Goal: Answer question/provide support: Share knowledge or assist other users

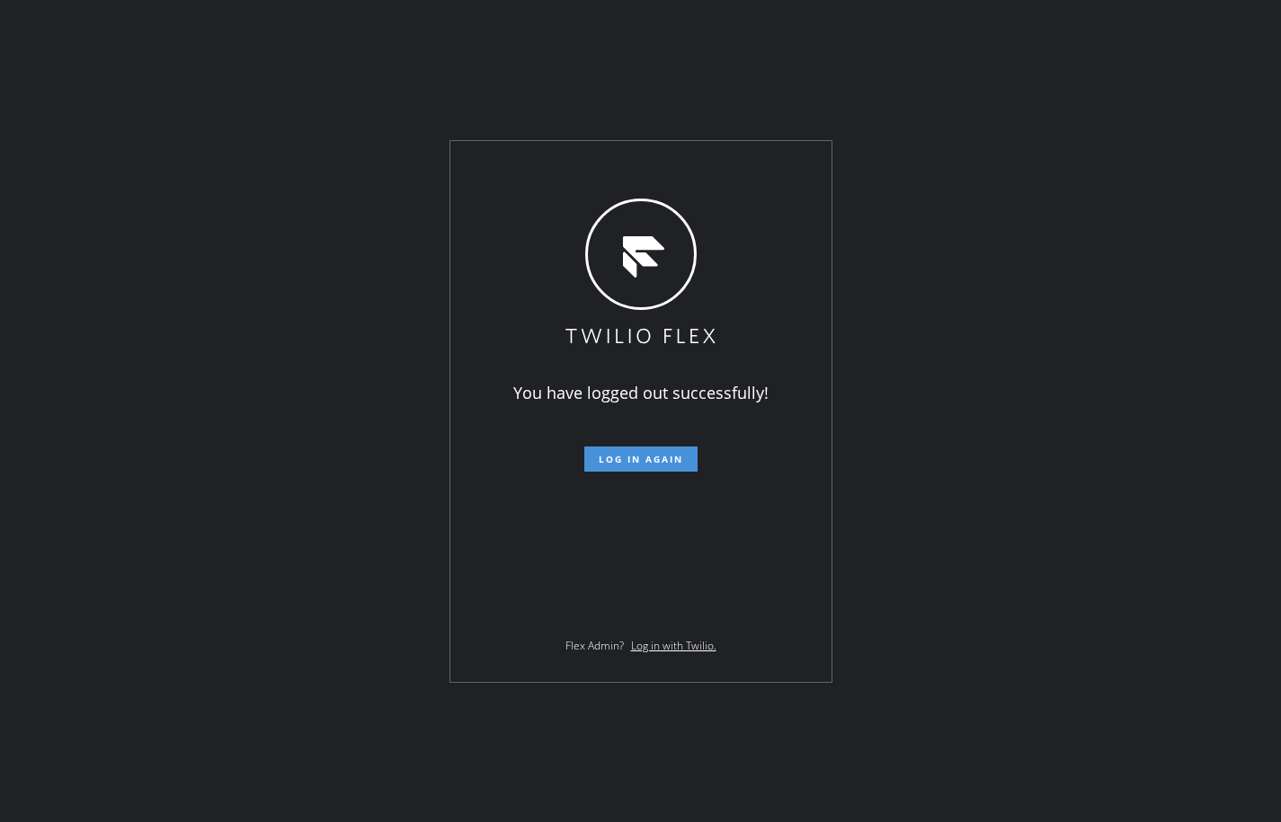
click at [673, 459] on span "Log in again" at bounding box center [640, 459] width 84 height 13
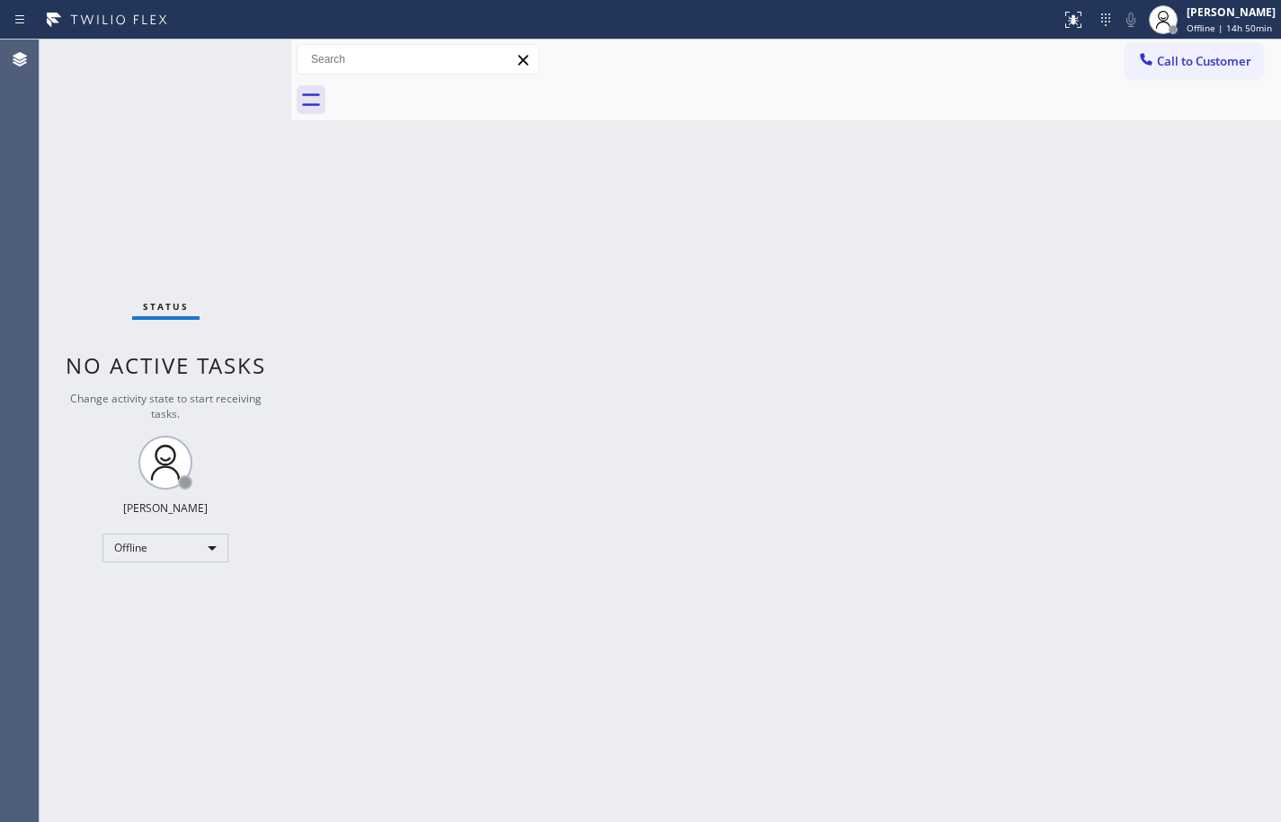
click at [1207, 315] on div "Back to Dashboard Change Sender ID Customers Technicians Select a contact Outbo…" at bounding box center [785, 431] width 989 height 783
drag, startPoint x: 1272, startPoint y: 13, endPoint x: 1255, endPoint y: 22, distance: 18.5
click at [1272, 13] on div "[PERSON_NAME]" at bounding box center [1230, 11] width 89 height 15
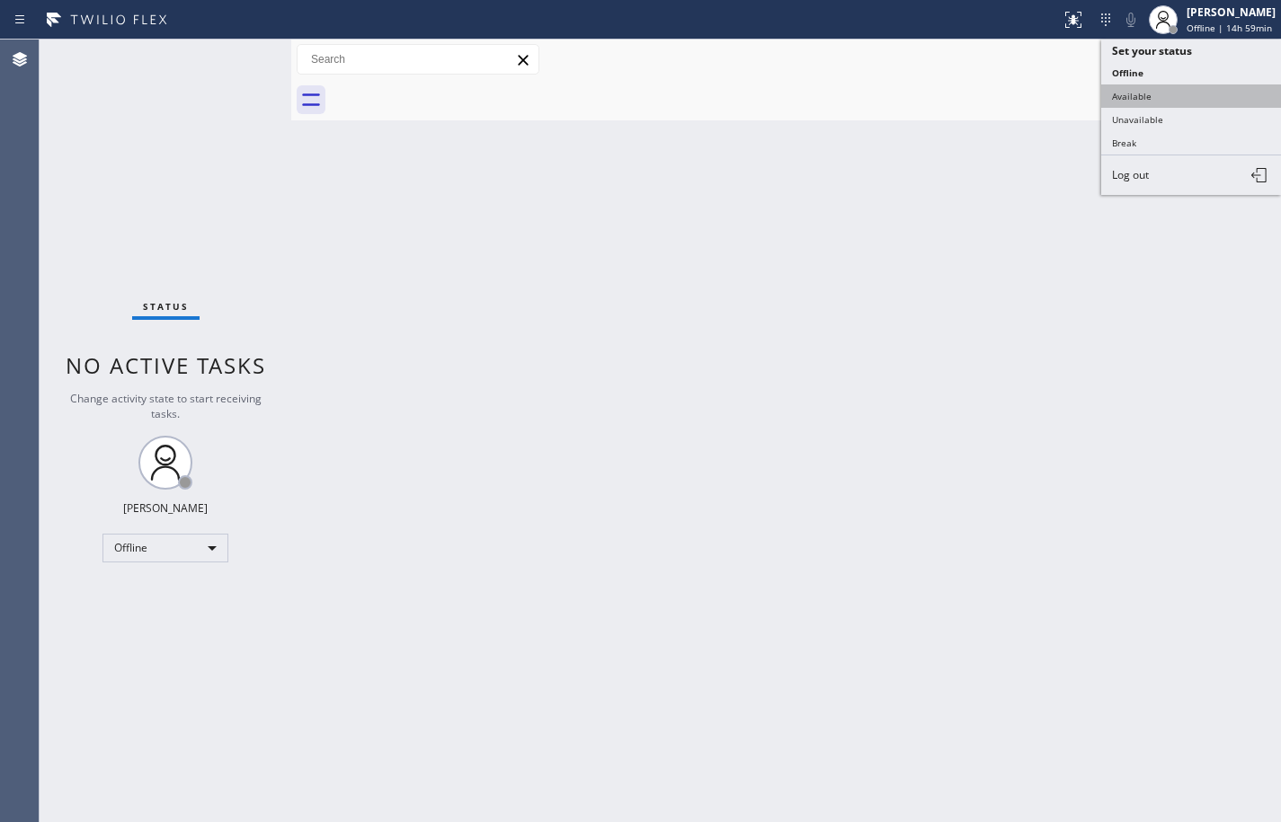
click at [1203, 102] on button "Available" at bounding box center [1191, 95] width 180 height 23
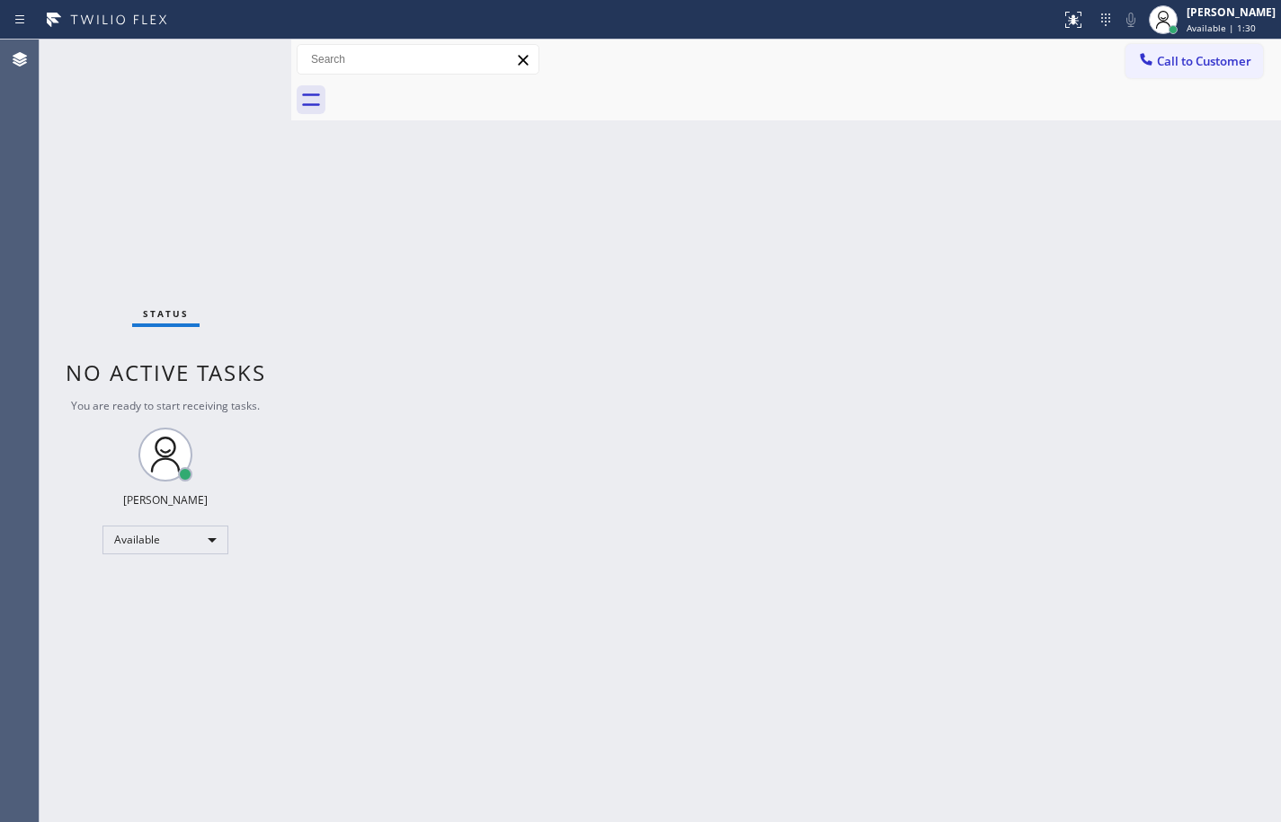
click at [179, 173] on div "Status No active tasks You are ready to start receiving tasks. [PERSON_NAME] Av…" at bounding box center [166, 431] width 252 height 783
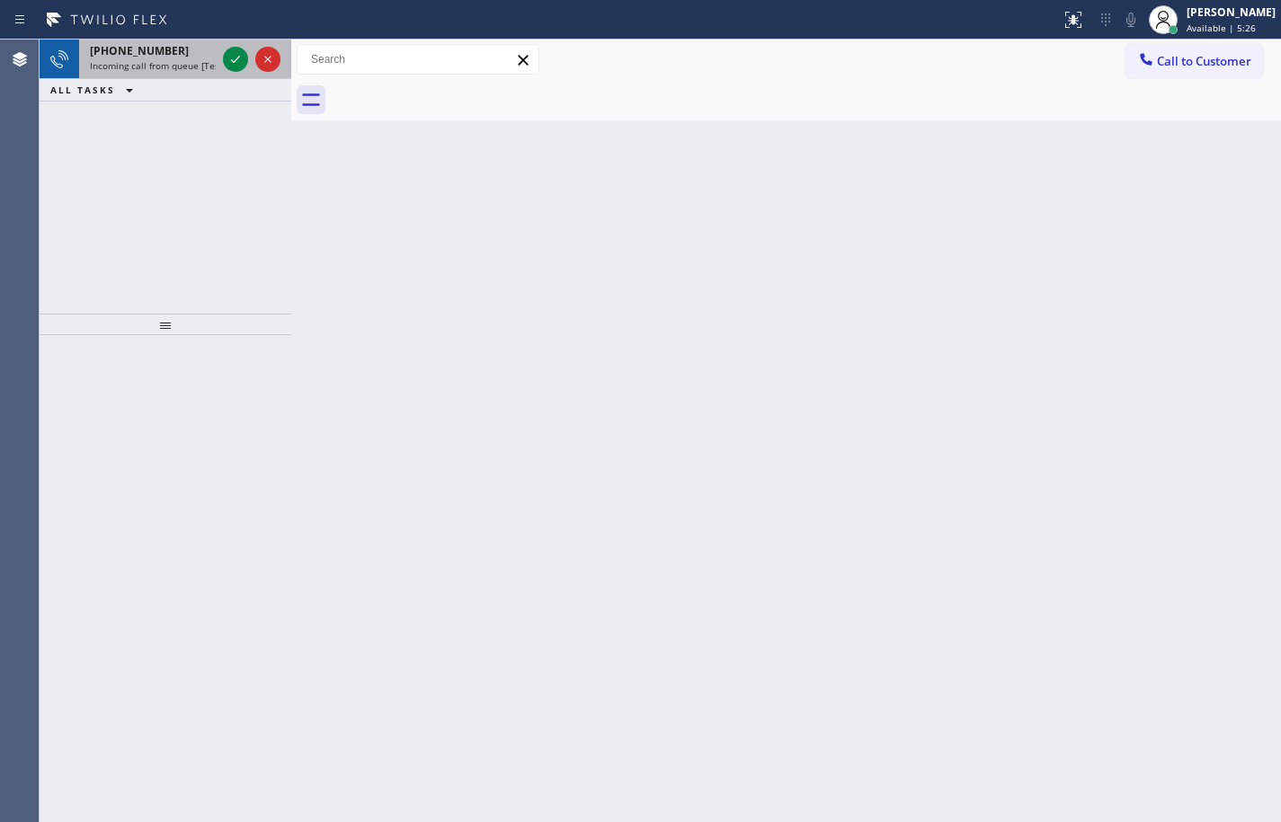
drag, startPoint x: 153, startPoint y: 46, endPoint x: 251, endPoint y: 49, distance: 98.0
click at [153, 46] on span "[PHONE_NUMBER]" at bounding box center [139, 50] width 99 height 15
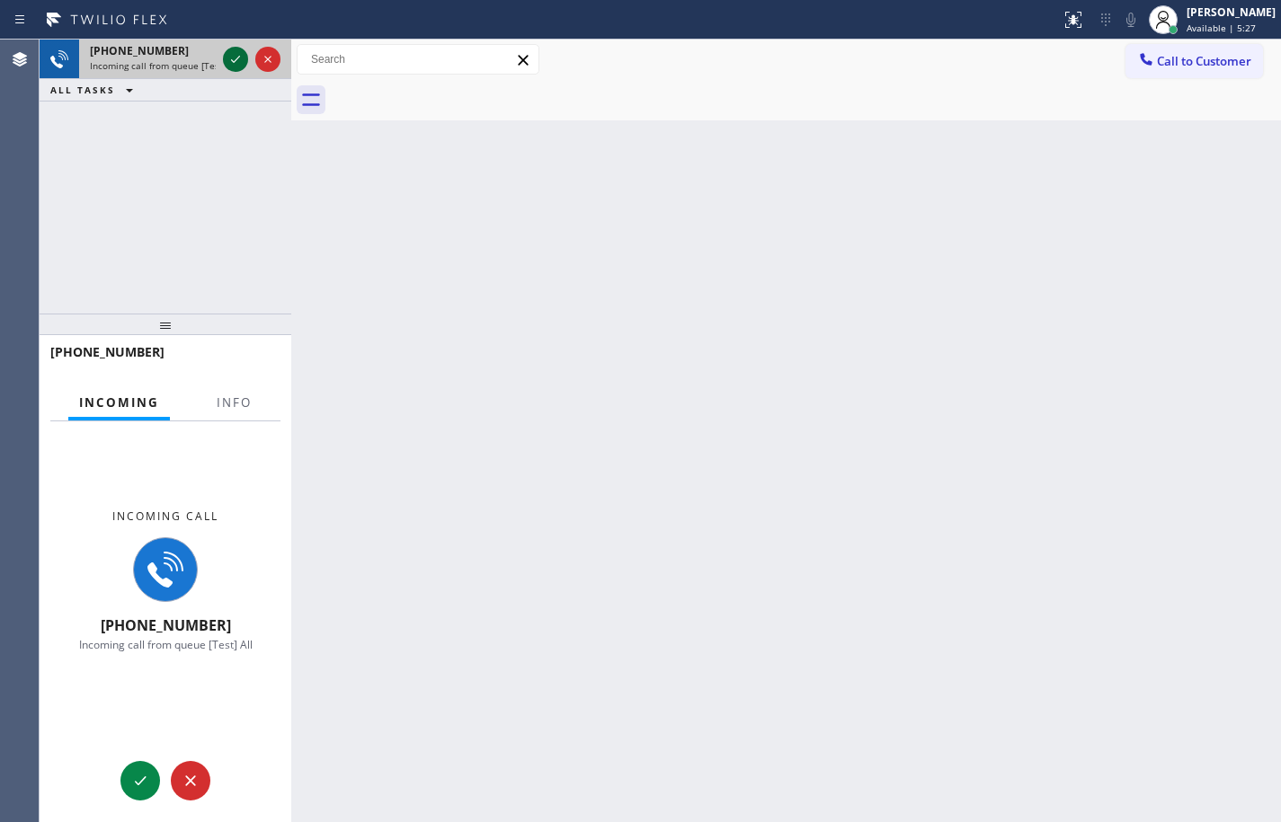
click at [235, 57] on icon at bounding box center [236, 60] width 22 height 22
click at [238, 409] on span "Info" at bounding box center [234, 402] width 35 height 16
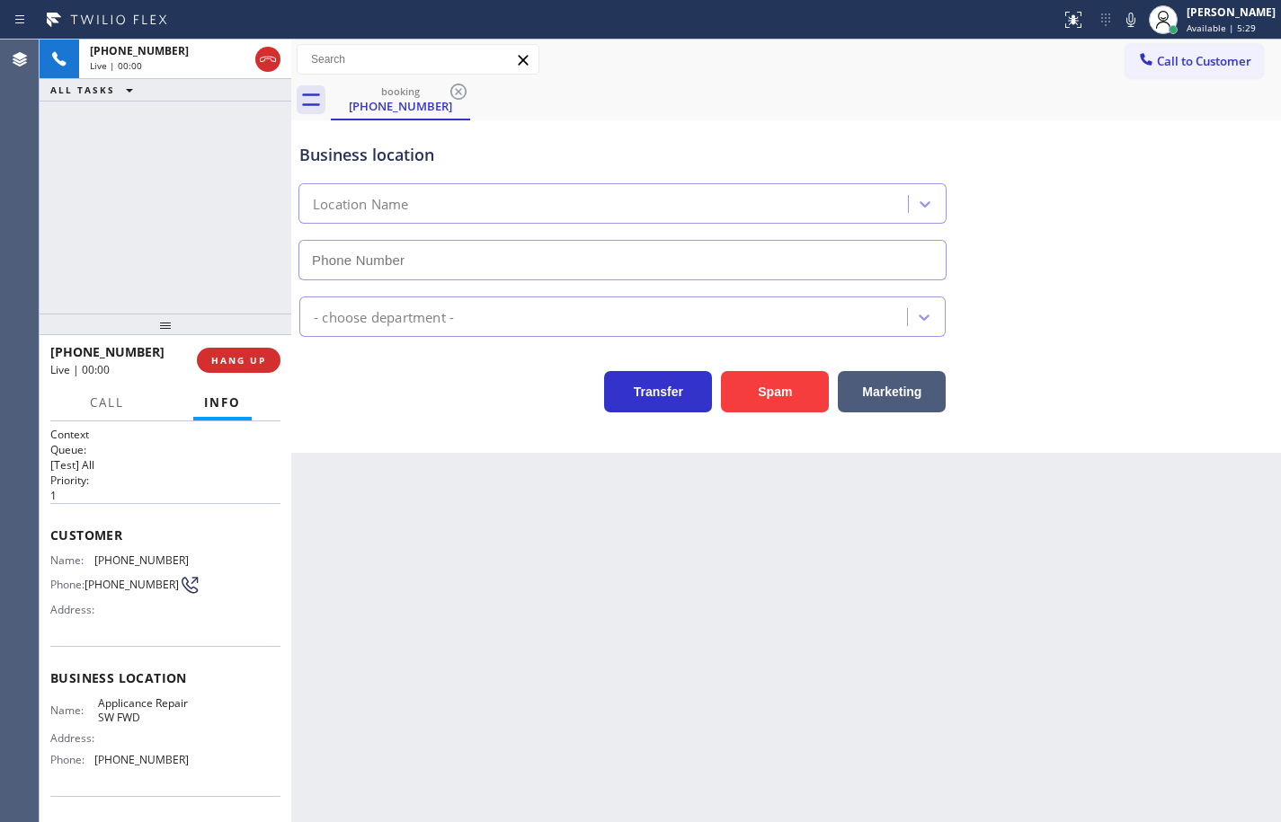
type input "[PHONE_NUMBER]"
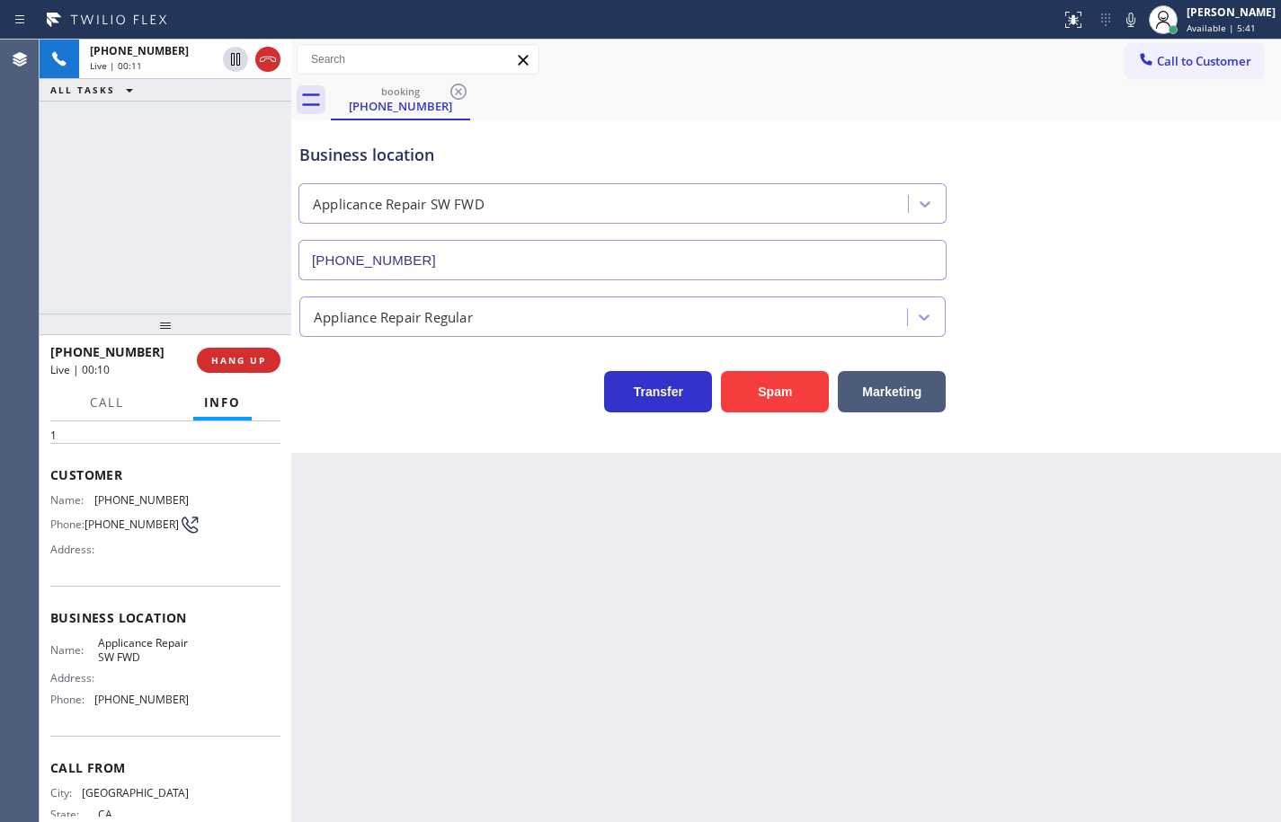
scroll to position [122, 0]
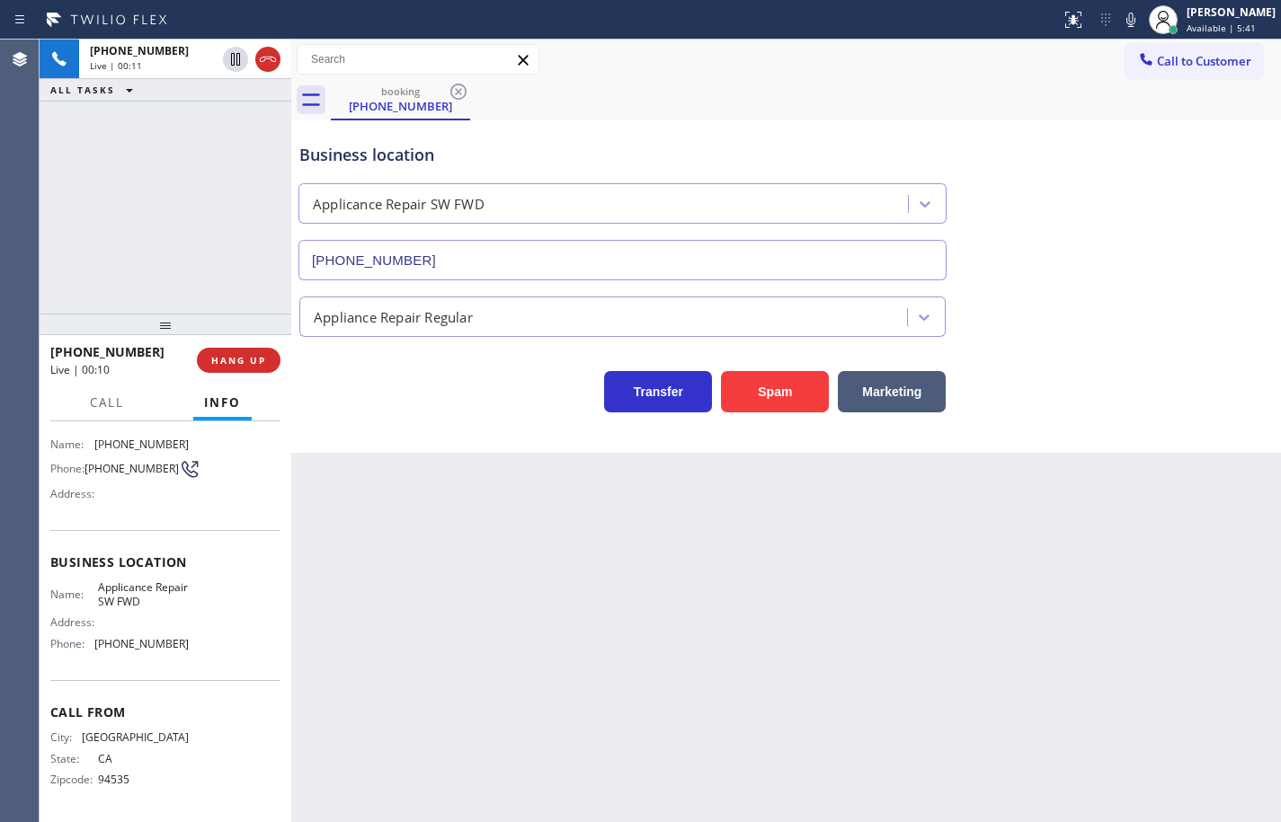
click at [191, 635] on div "Name: Applicance Repair SW FWD Address: Phone: [PHONE_NUMBER]" at bounding box center [165, 618] width 230 height 77
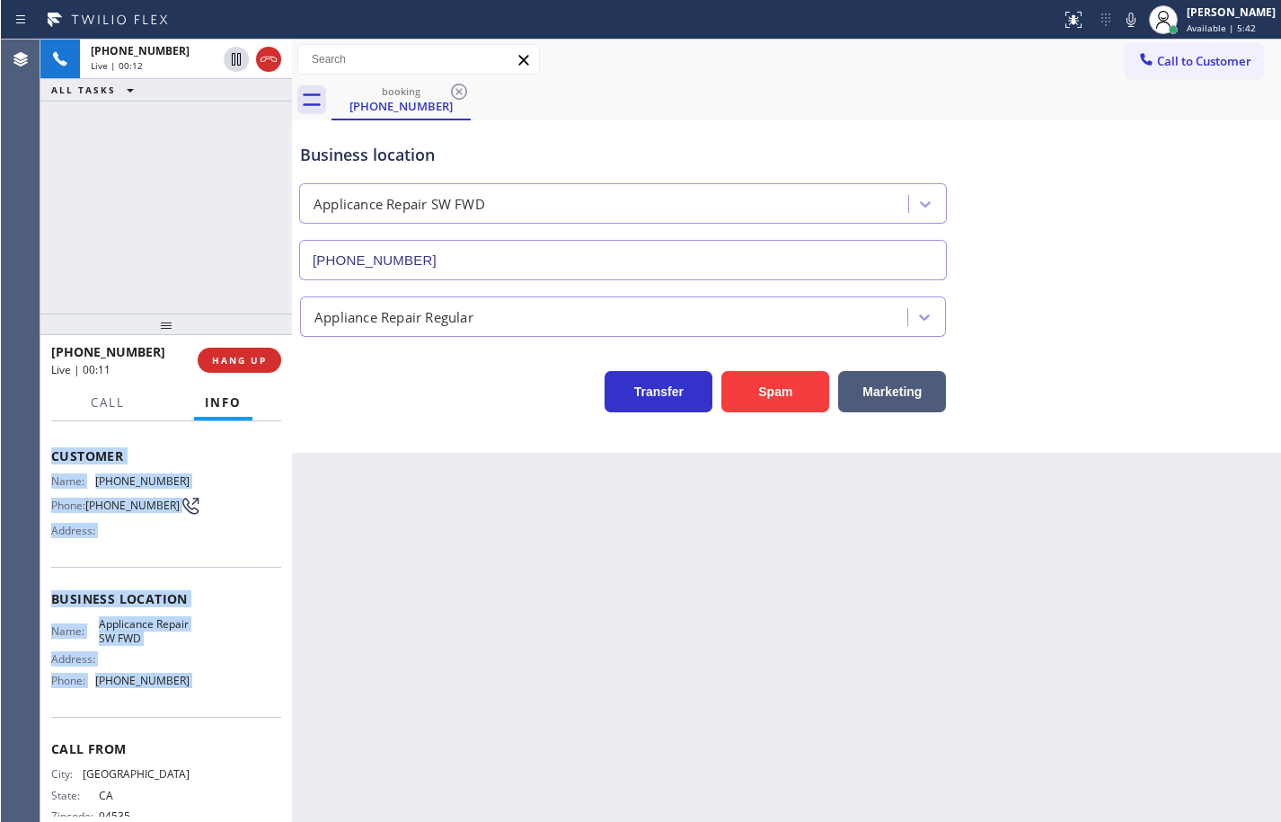
scroll to position [27, 0]
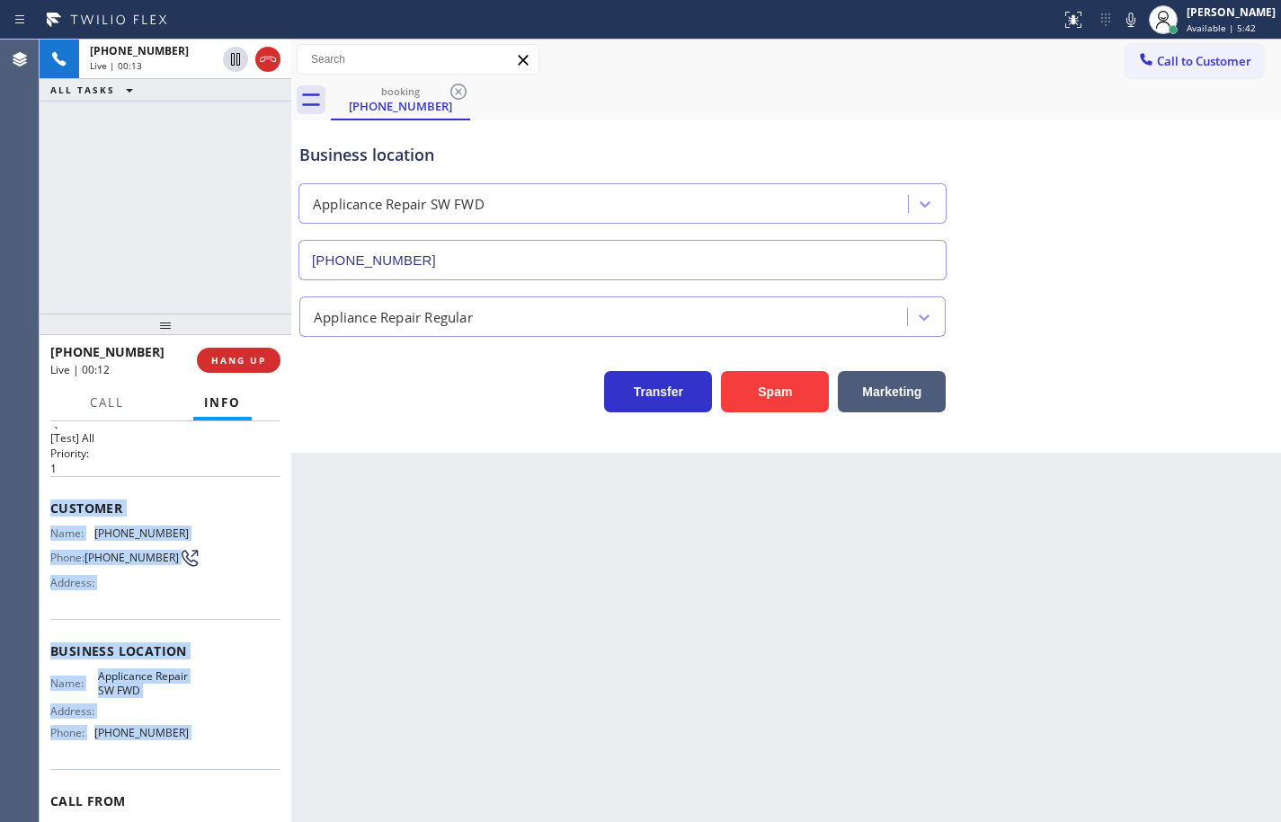
drag, startPoint x: 191, startPoint y: 635, endPoint x: 73, endPoint y: 510, distance: 172.3
click at [73, 510] on div "Context Queue: [Test] All Priority: 1 Customer Name: [PHONE_NUMBER] Phone: [PHO…" at bounding box center [165, 653] width 230 height 506
copy div "Customer Name: [PHONE_NUMBER] Phone: [PHONE_NUMBER] Address: Business location …"
click at [544, 631] on div "Back to Dashboard Change Sender ID Customers Technicians Select a contact Outbo…" at bounding box center [785, 431] width 989 height 783
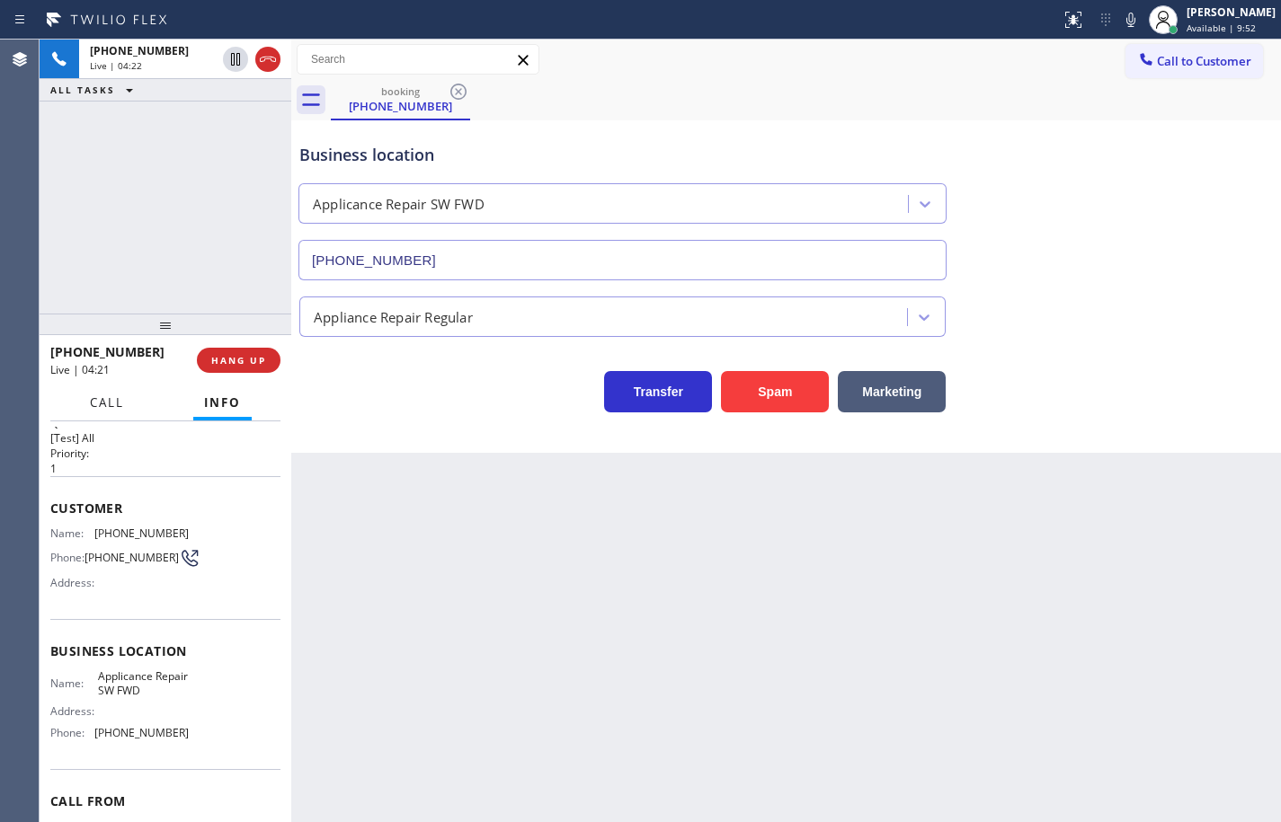
click at [134, 407] on button "Call" at bounding box center [107, 402] width 56 height 35
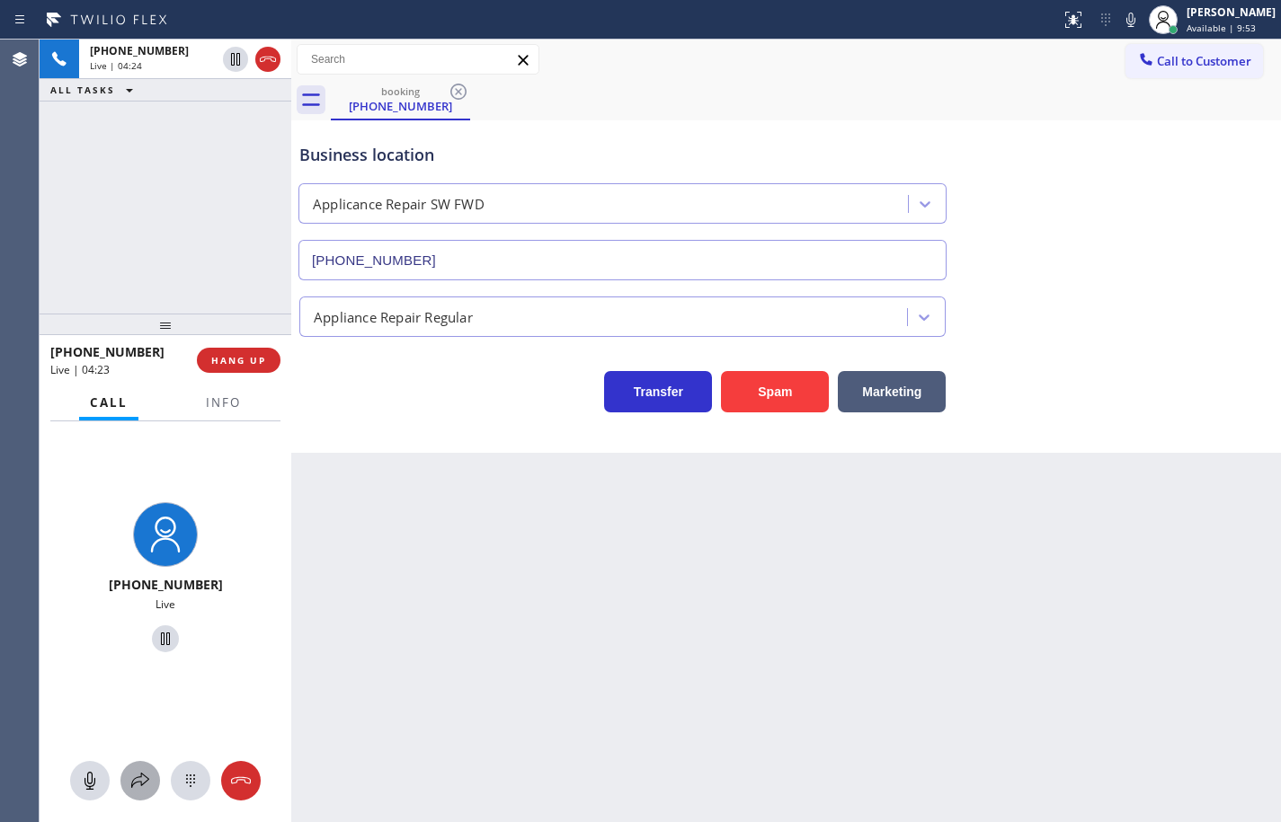
click at [150, 775] on icon at bounding box center [140, 781] width 22 height 22
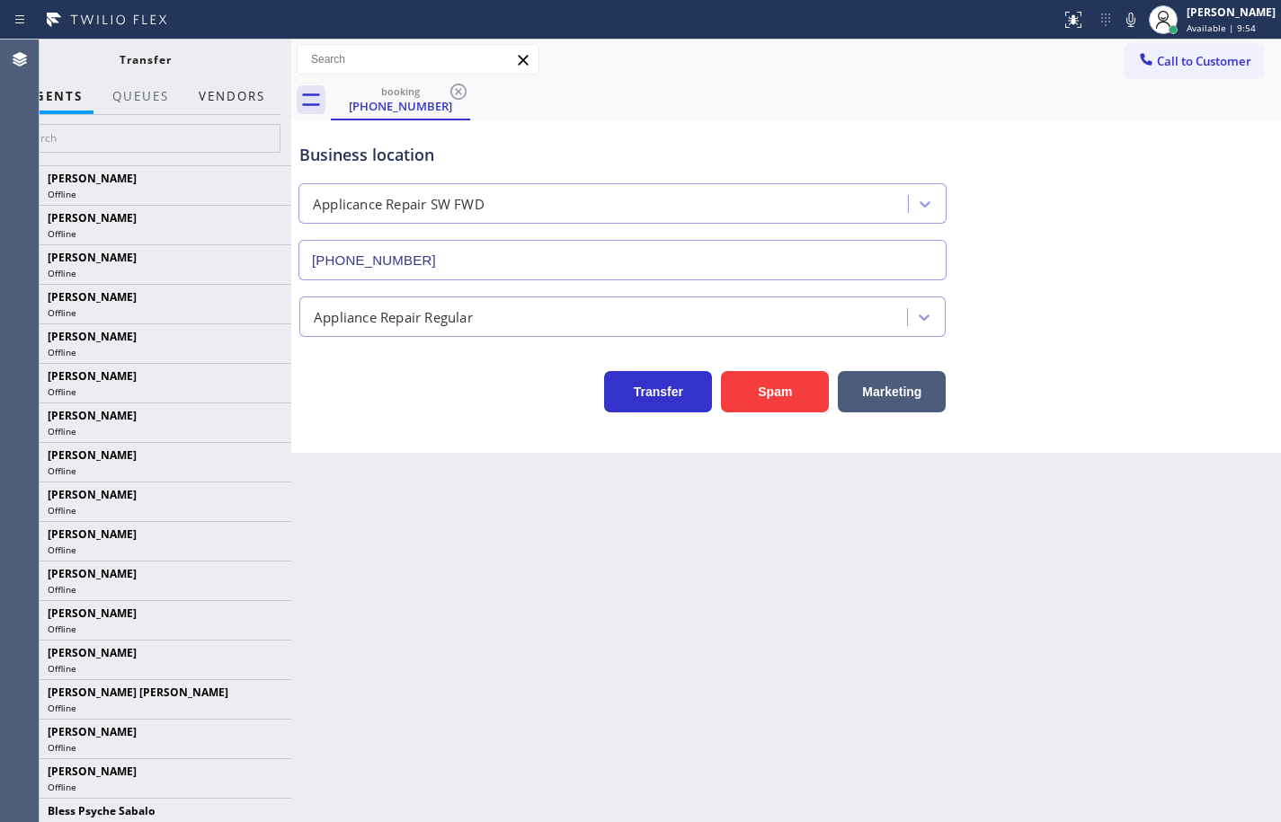
click at [225, 93] on button "Vendors" at bounding box center [232, 96] width 88 height 35
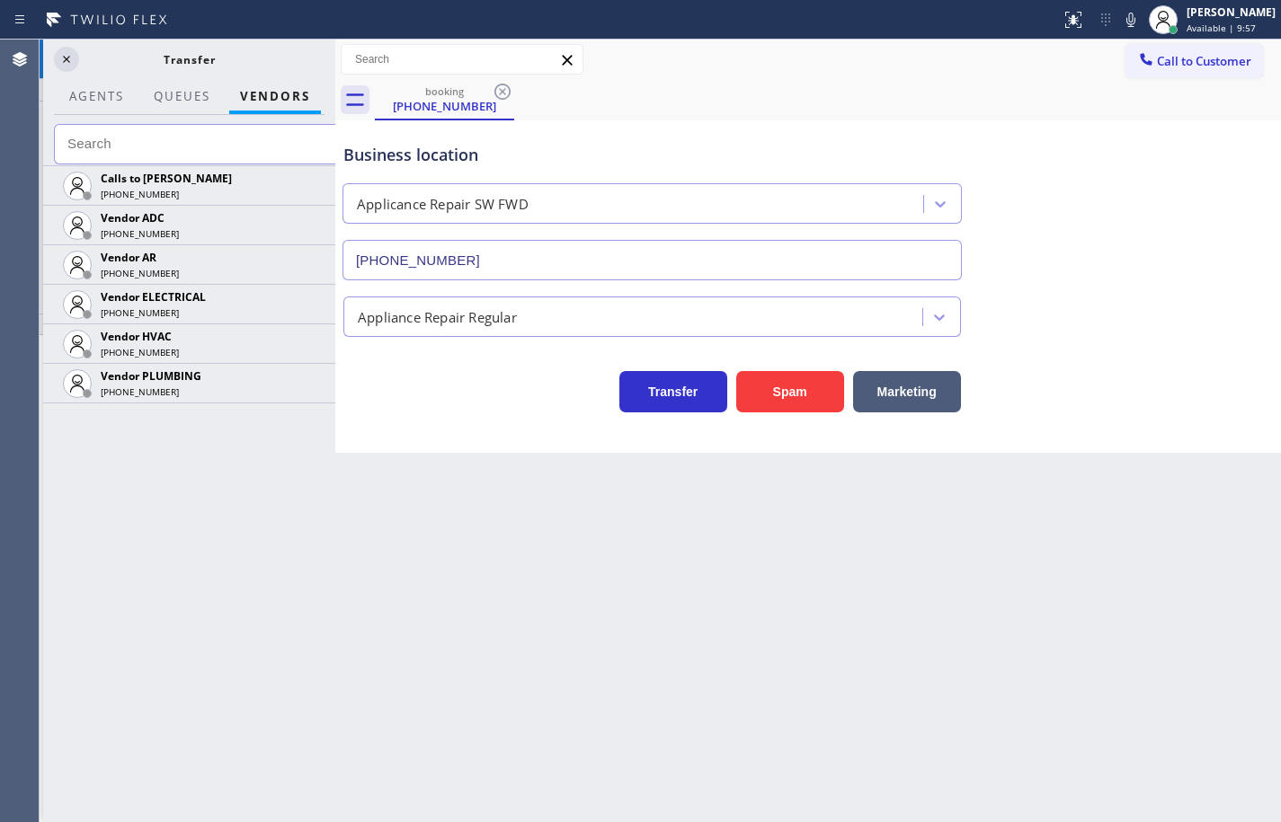
drag, startPoint x: 291, startPoint y: 144, endPoint x: 335, endPoint y: 150, distance: 44.5
click at [335, 150] on div at bounding box center [335, 431] width 0 height 783
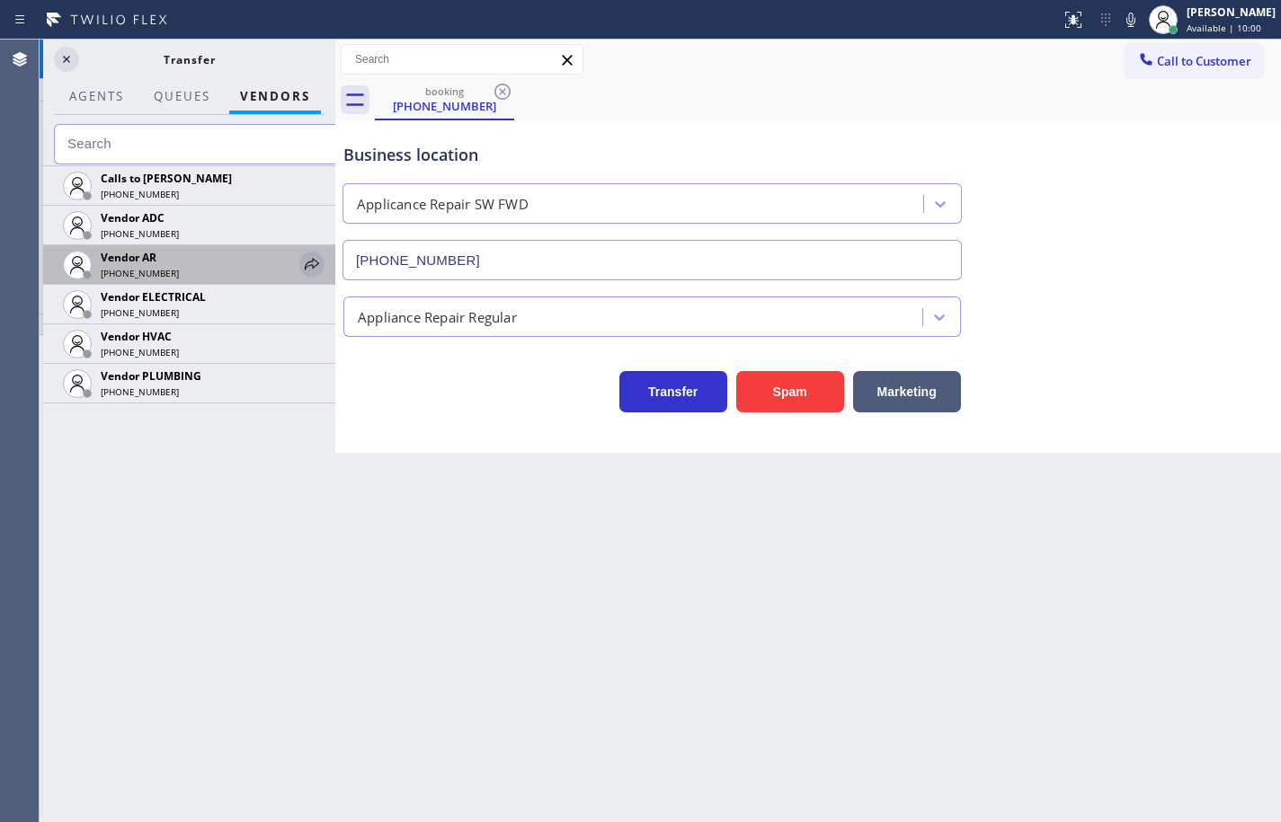
click at [312, 264] on icon at bounding box center [312, 264] width 22 height 22
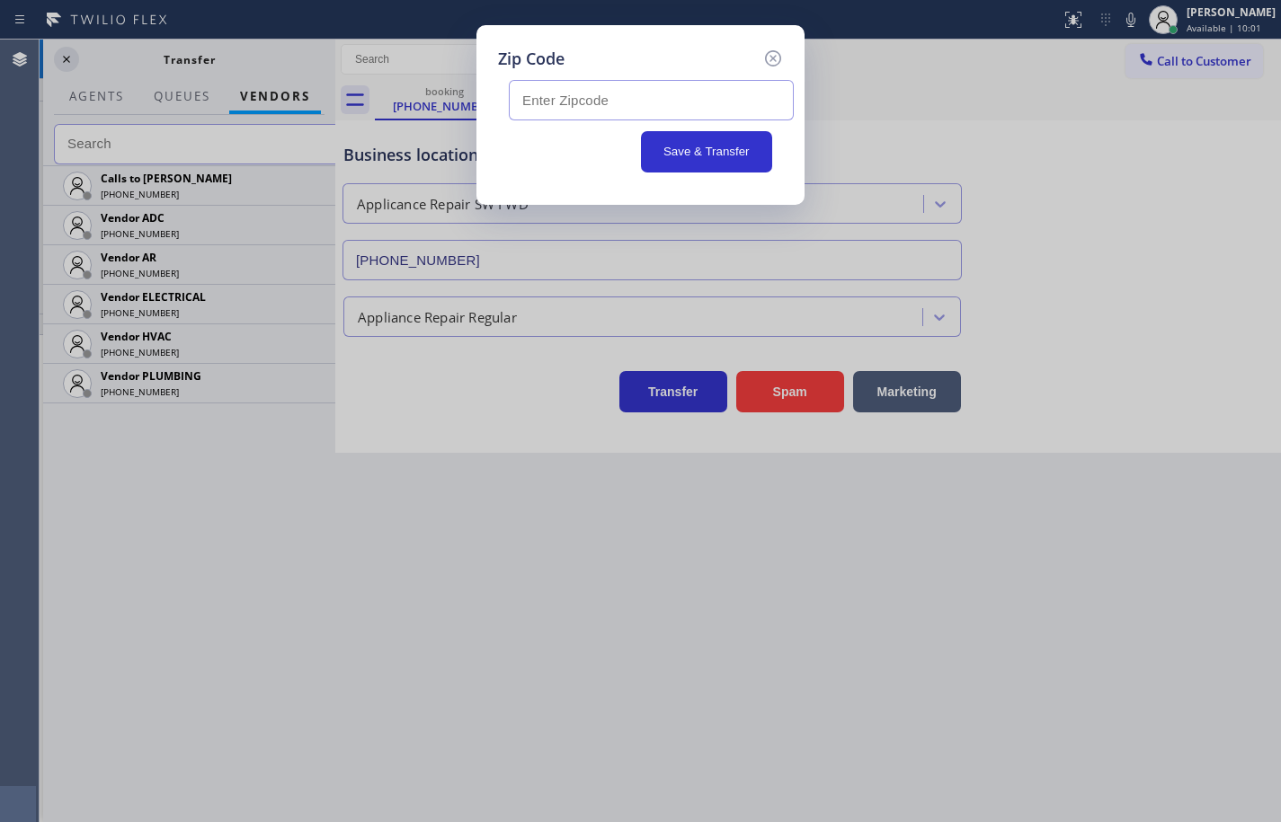
click at [624, 109] on input "text" at bounding box center [651, 100] width 285 height 40
paste input "94585"
type input "94585"
click at [746, 153] on button "Save & Transfer" at bounding box center [707, 151] width 132 height 41
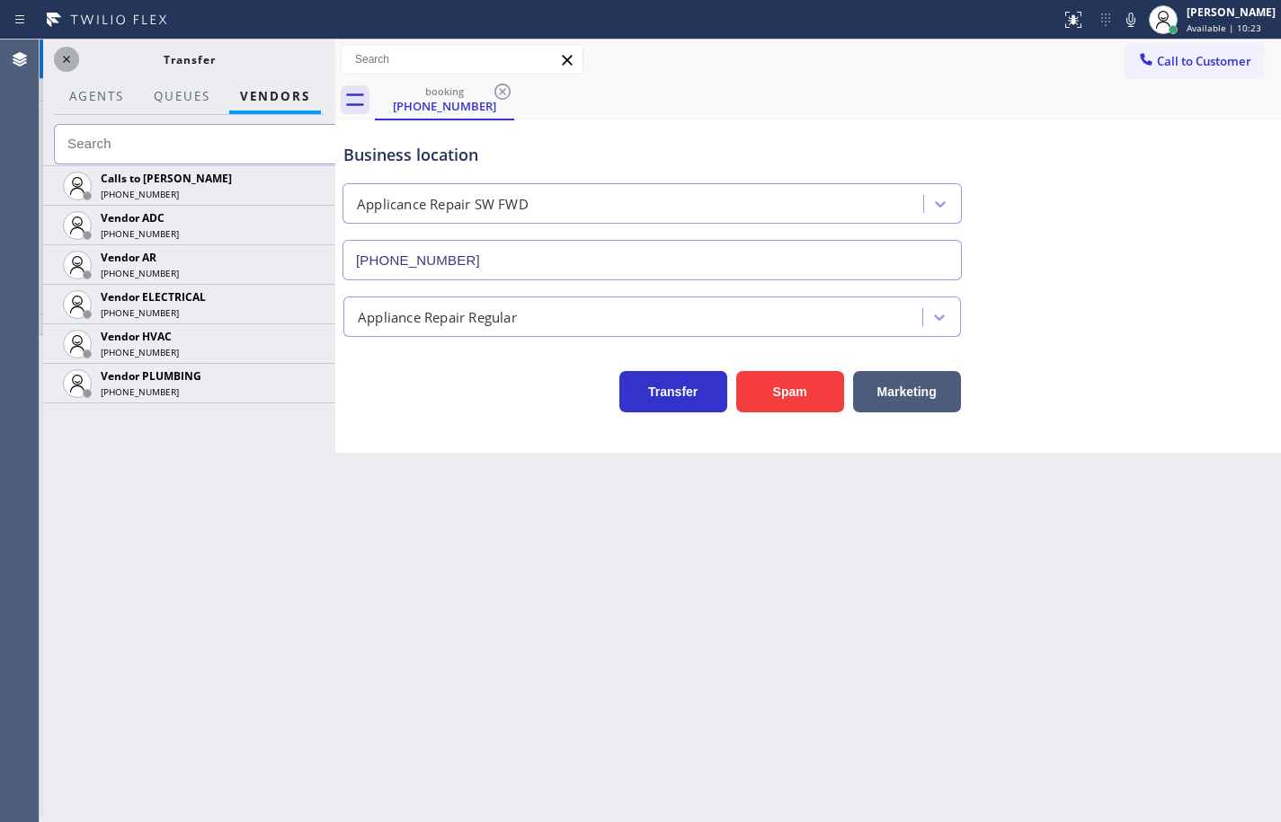
click at [70, 64] on icon at bounding box center [67, 60] width 22 height 22
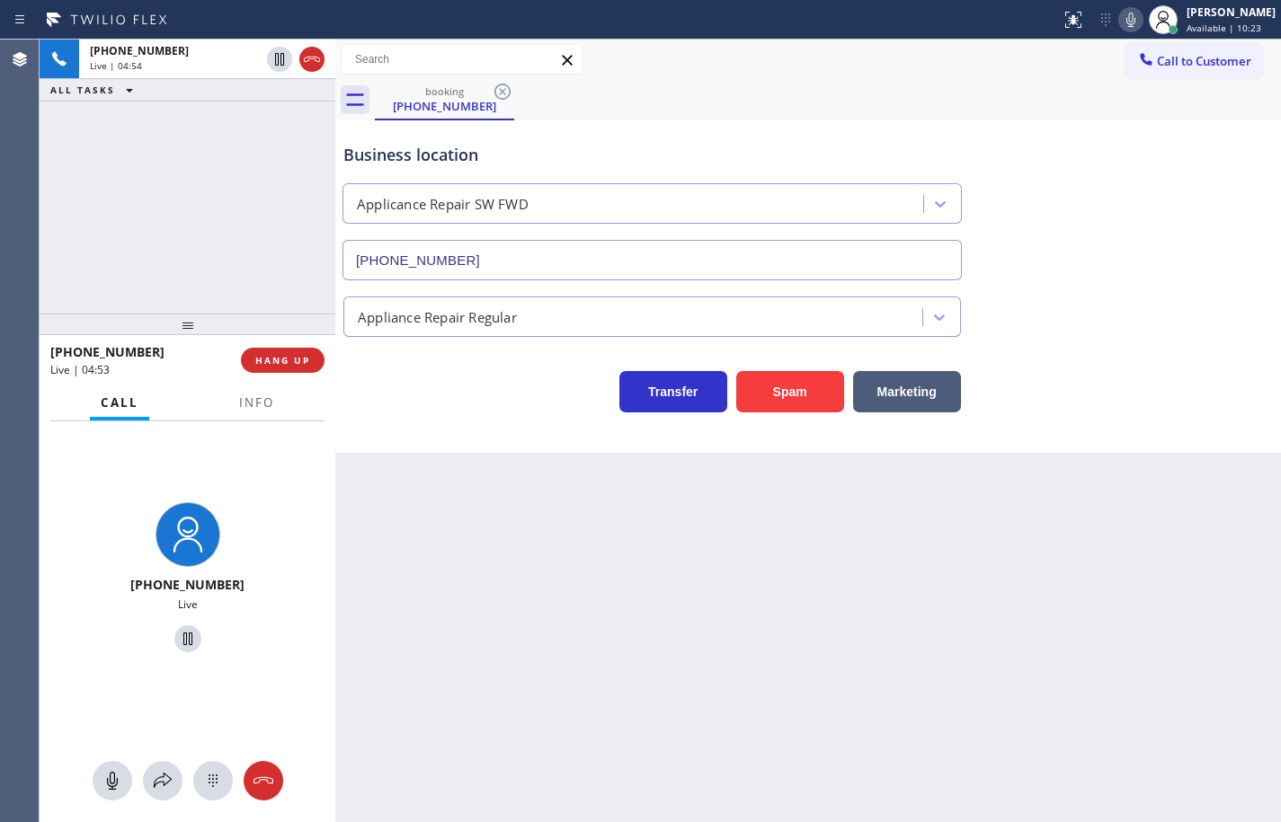
click at [1126, 23] on icon at bounding box center [1130, 20] width 9 height 14
click at [243, 403] on span "Info" at bounding box center [256, 402] width 35 height 16
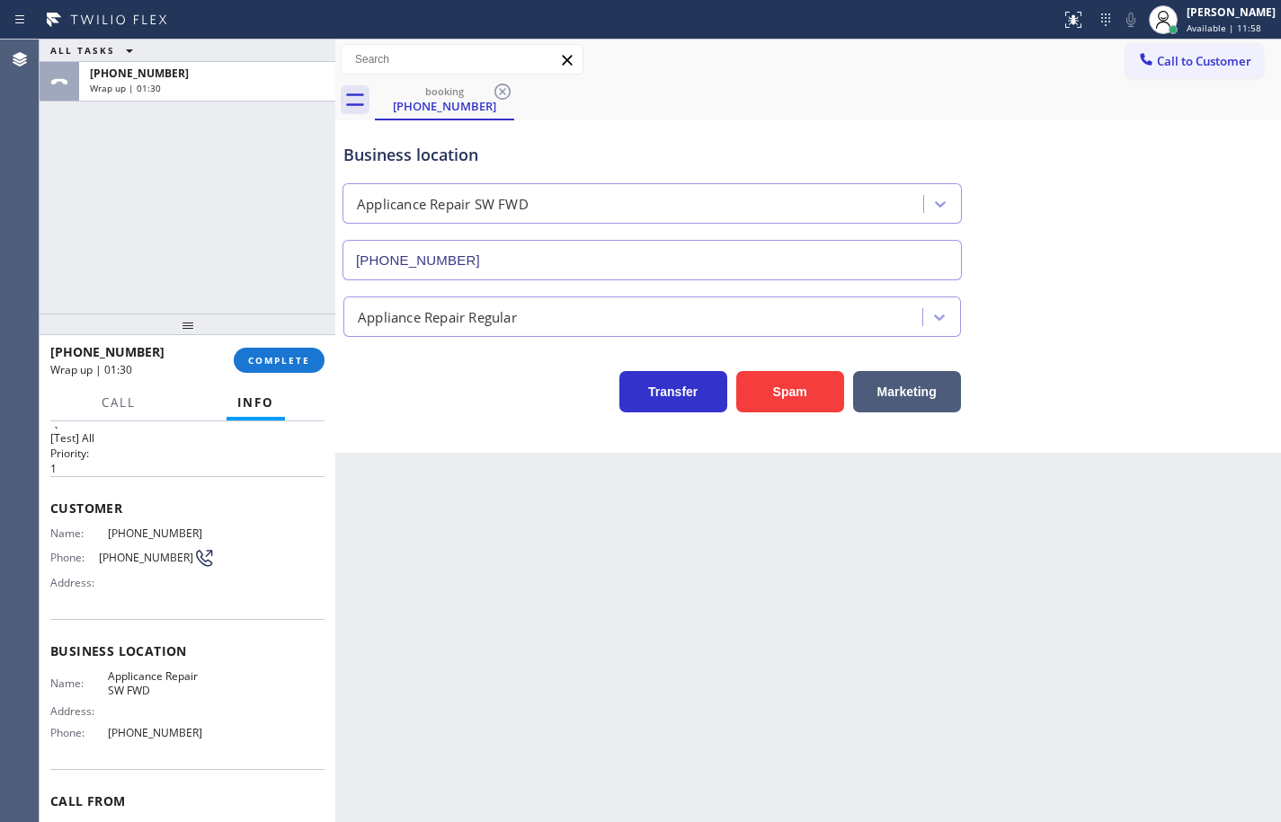
click at [316, 346] on div "[PHONE_NUMBER] Wrap up | 01:30 COMPLETE" at bounding box center [187, 360] width 274 height 47
click at [306, 354] on span "COMPLETE" at bounding box center [279, 360] width 62 height 13
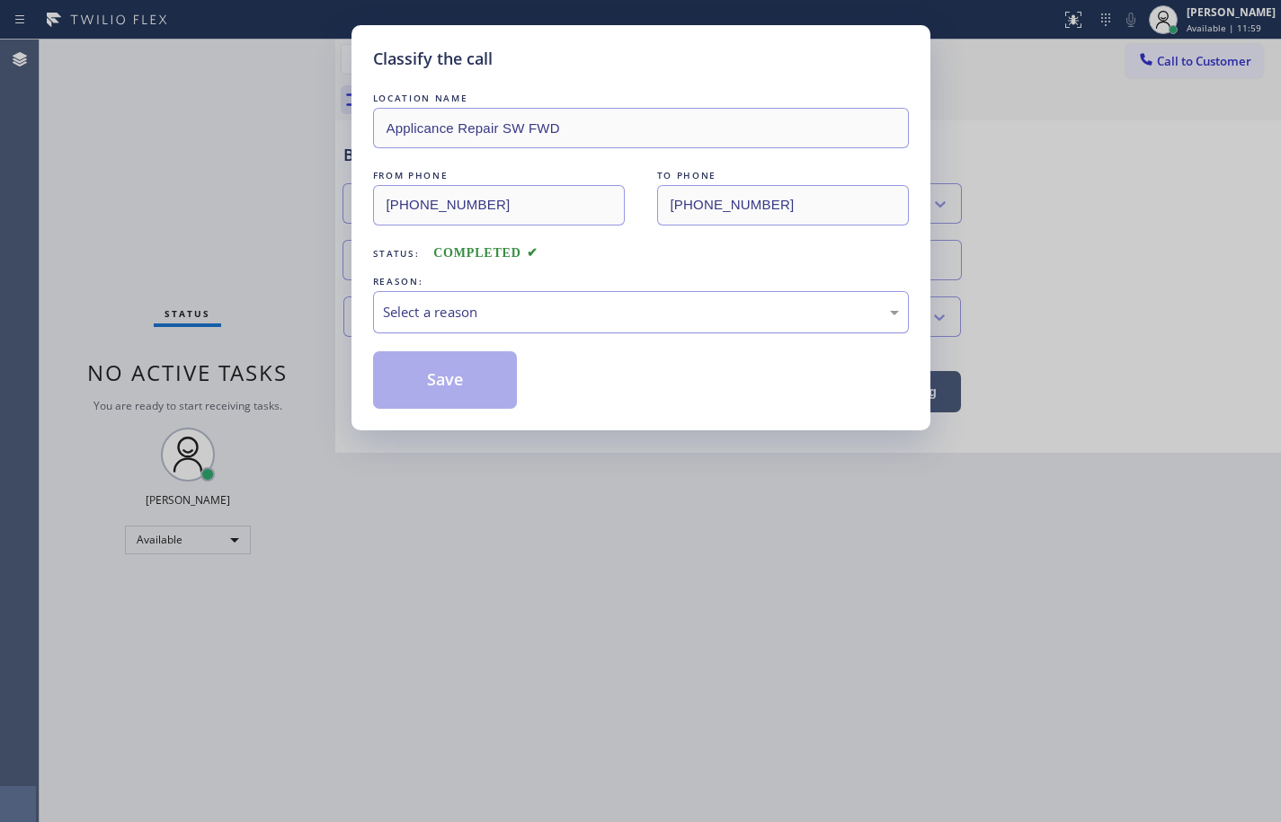
click at [487, 311] on div "Select a reason" at bounding box center [641, 312] width 516 height 21
click at [452, 375] on button "Save" at bounding box center [445, 380] width 145 height 58
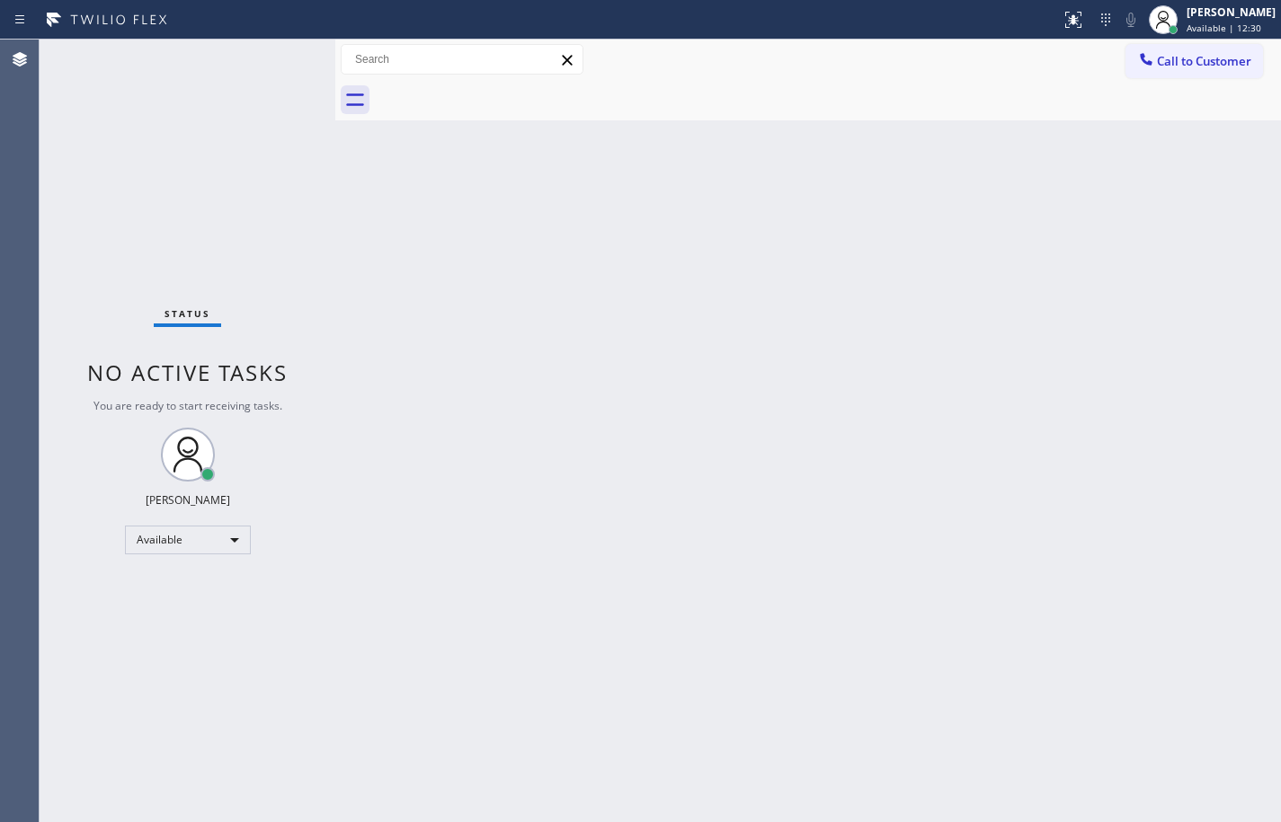
click at [684, 255] on div "Back to Dashboard Change Sender ID Customers Technicians Select a contact Outbo…" at bounding box center [807, 431] width 945 height 783
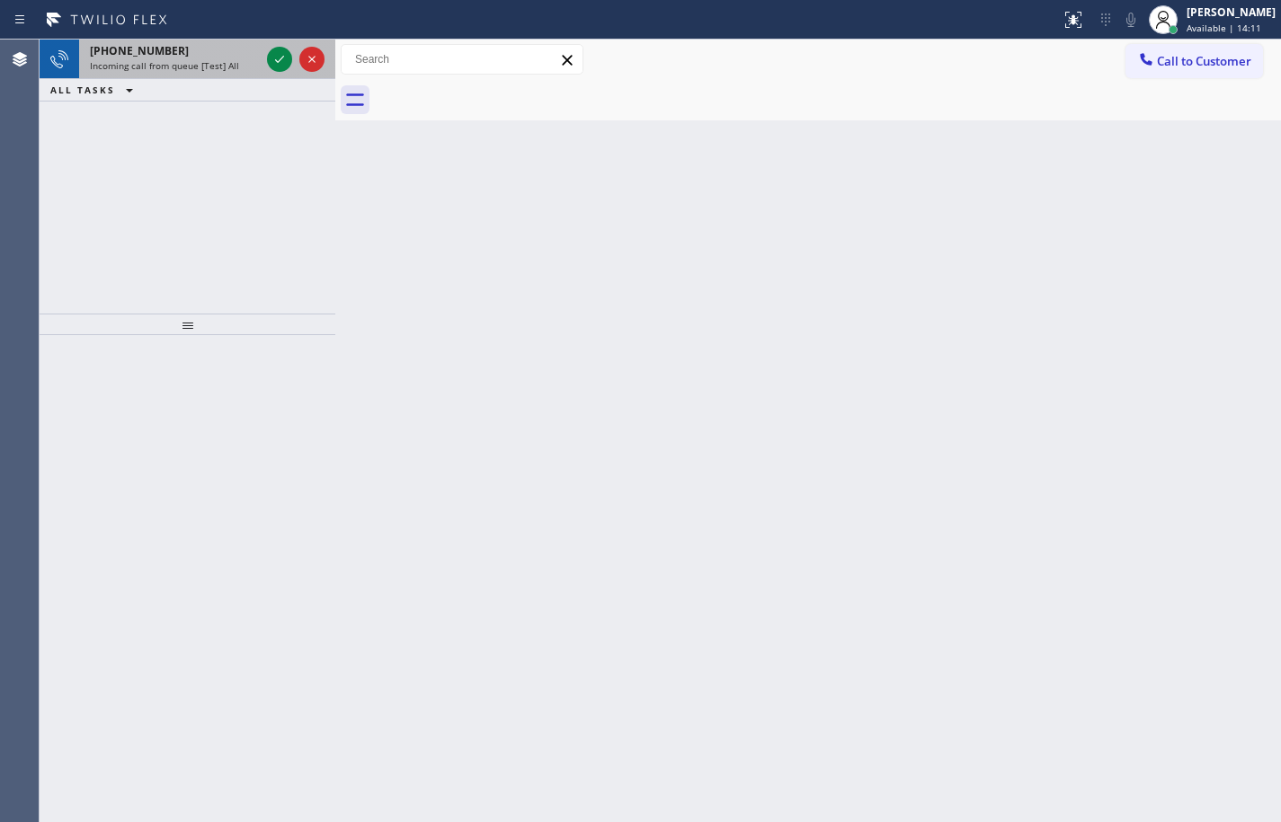
click at [165, 65] on span "Incoming call from queue [Test] All" at bounding box center [164, 65] width 149 height 13
click at [281, 60] on icon at bounding box center [280, 60] width 22 height 22
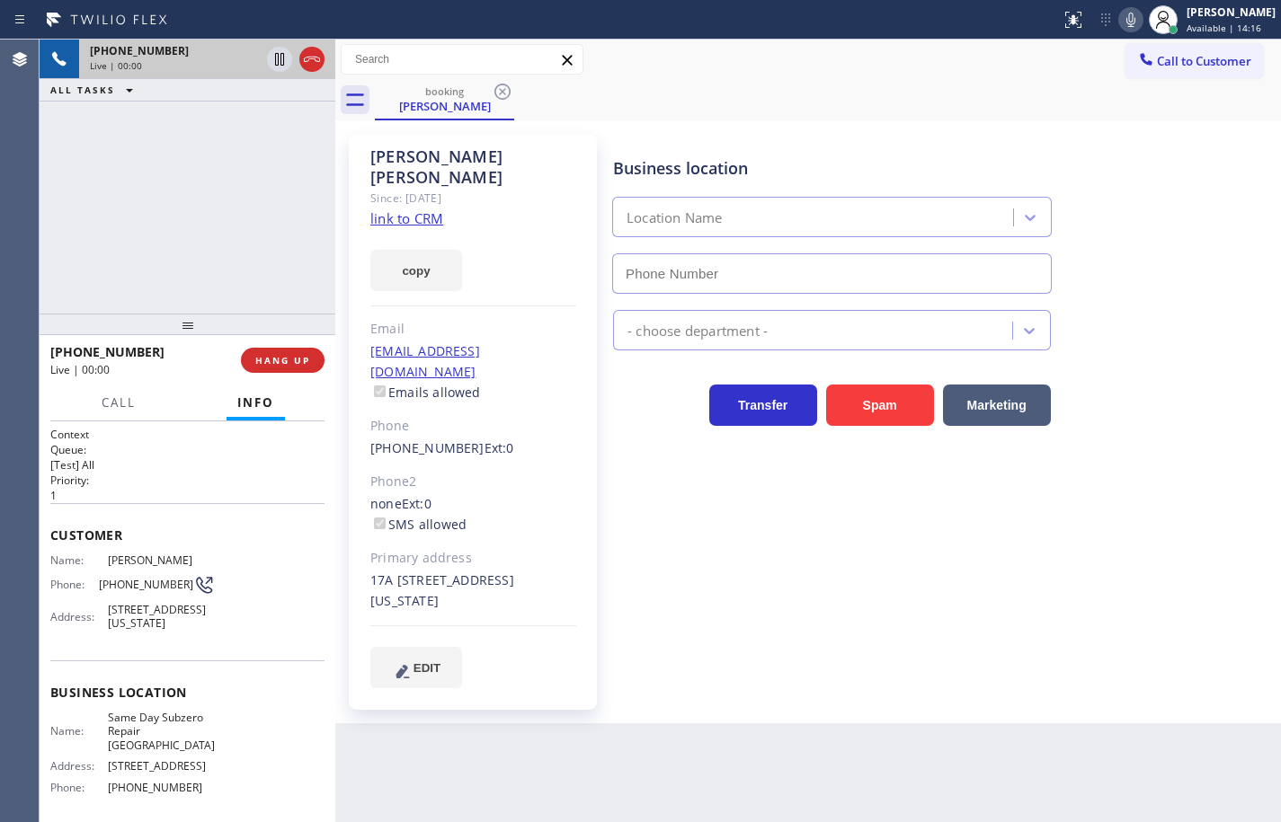
type input "[PHONE_NUMBER]"
click at [430, 209] on link "link to CRM" at bounding box center [406, 218] width 73 height 18
click at [434, 253] on button "copy" at bounding box center [416, 270] width 92 height 41
click at [1120, 21] on icon at bounding box center [1131, 20] width 22 height 22
click at [1126, 22] on icon at bounding box center [1130, 20] width 9 height 14
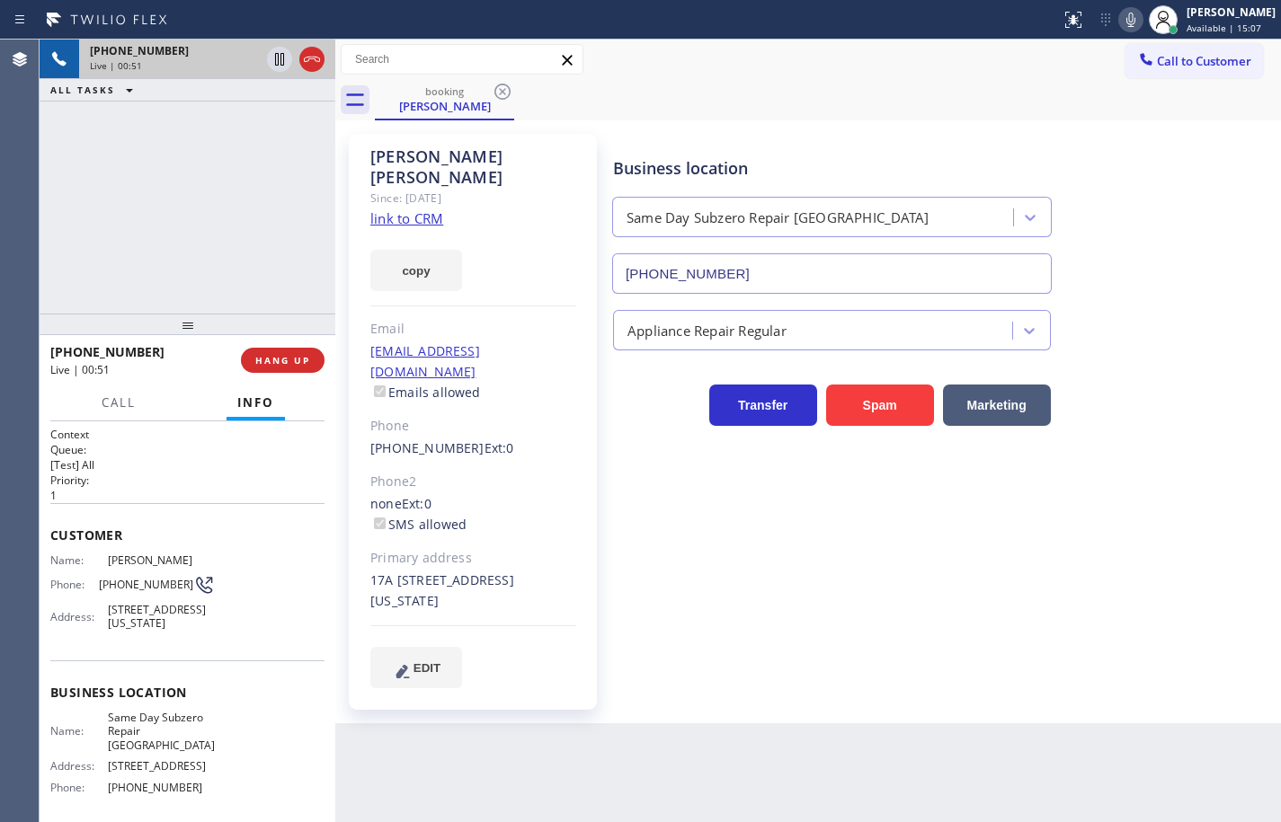
click at [433, 209] on link "link to CRM" at bounding box center [406, 218] width 73 height 18
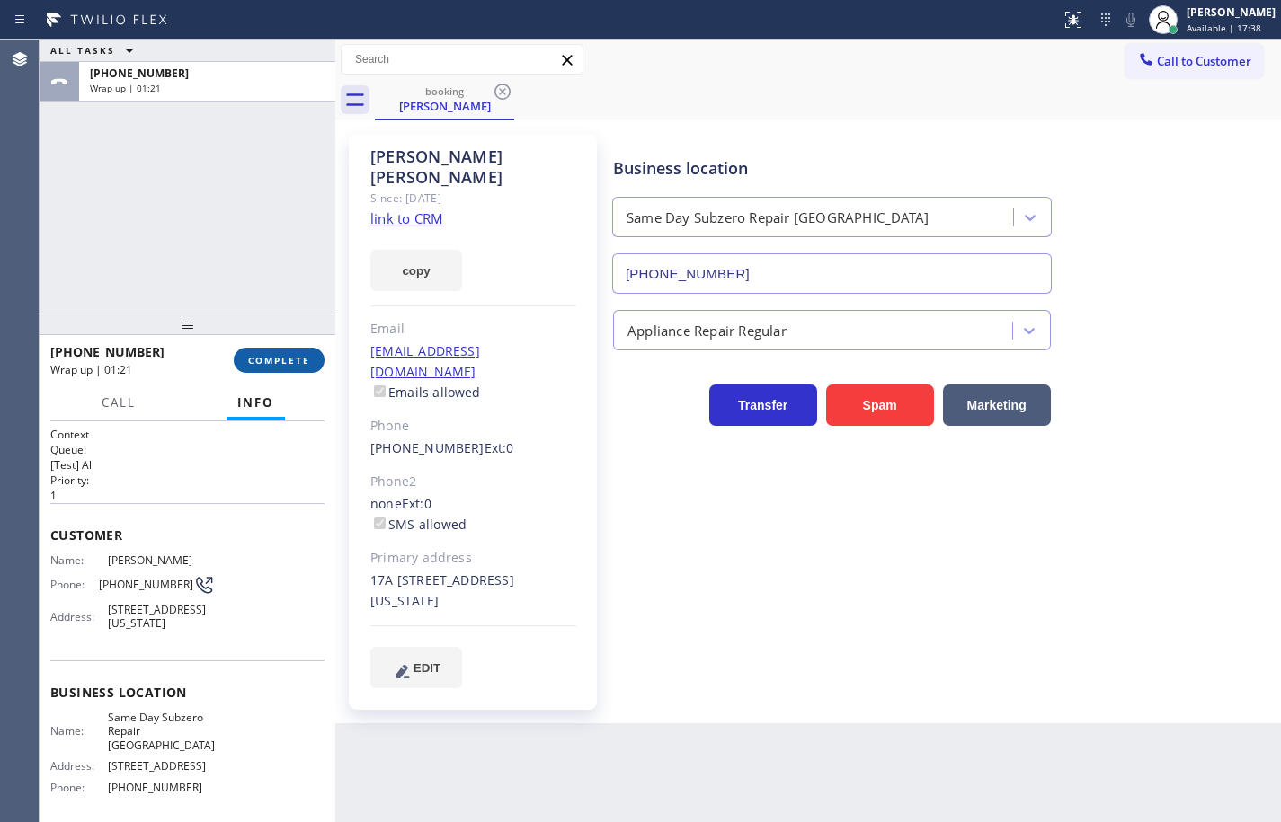
click at [301, 348] on button "COMPLETE" at bounding box center [279, 360] width 91 height 25
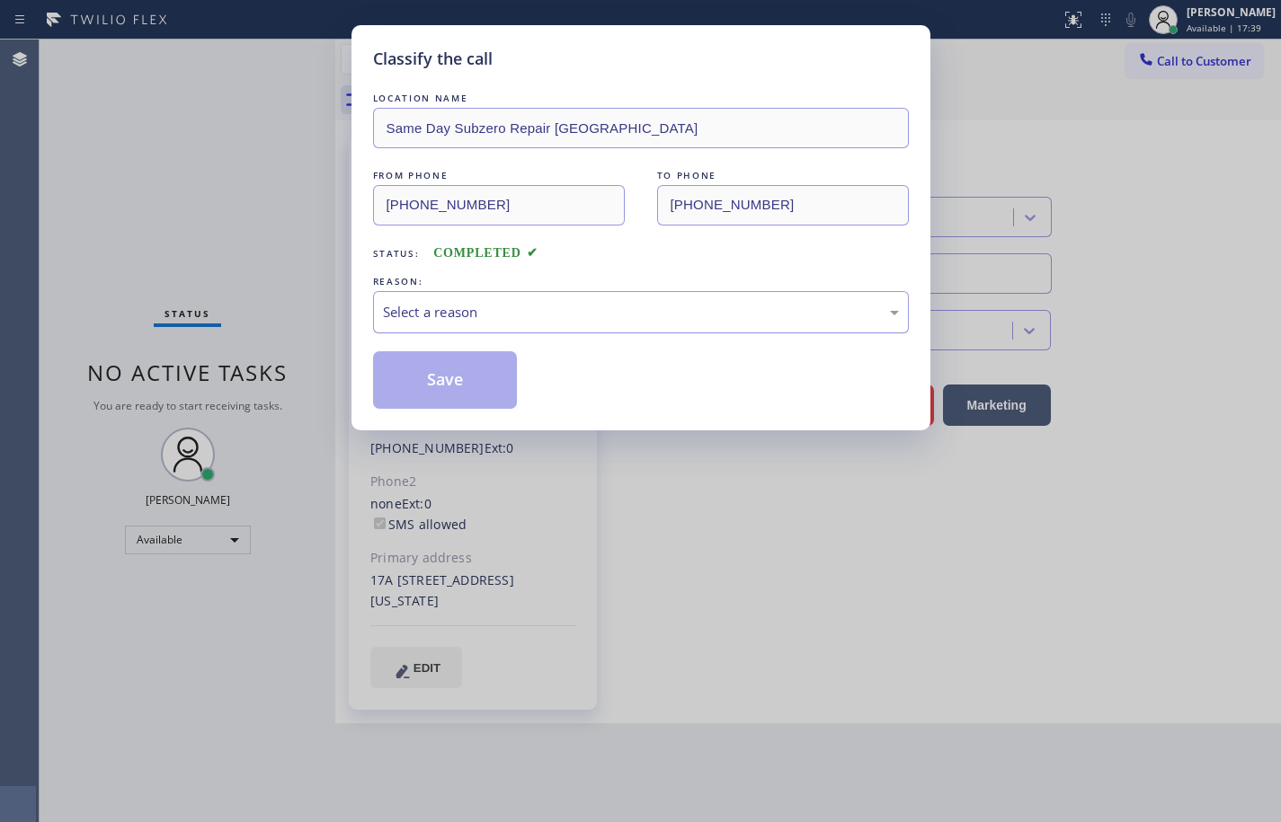
click at [494, 314] on div "Select a reason" at bounding box center [641, 312] width 516 height 21
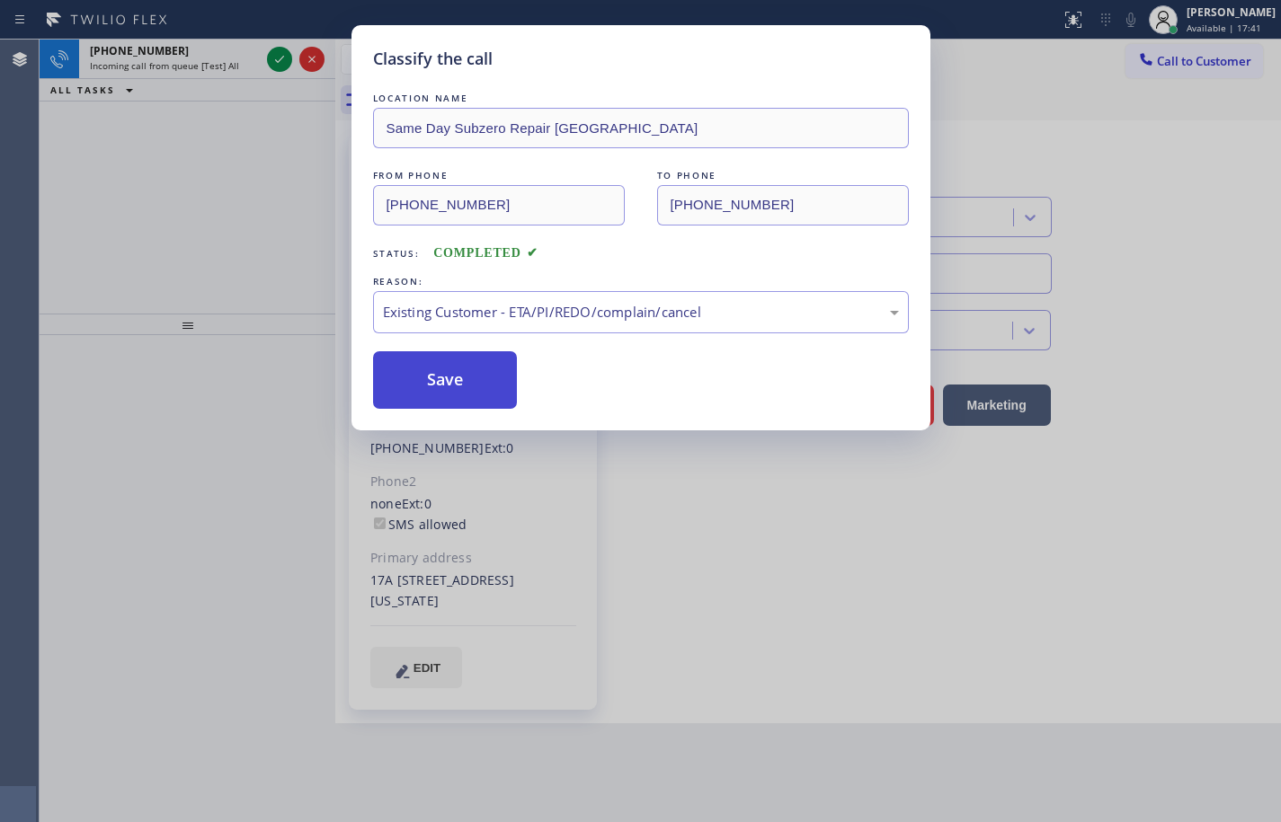
click at [474, 375] on button "Save" at bounding box center [445, 380] width 145 height 58
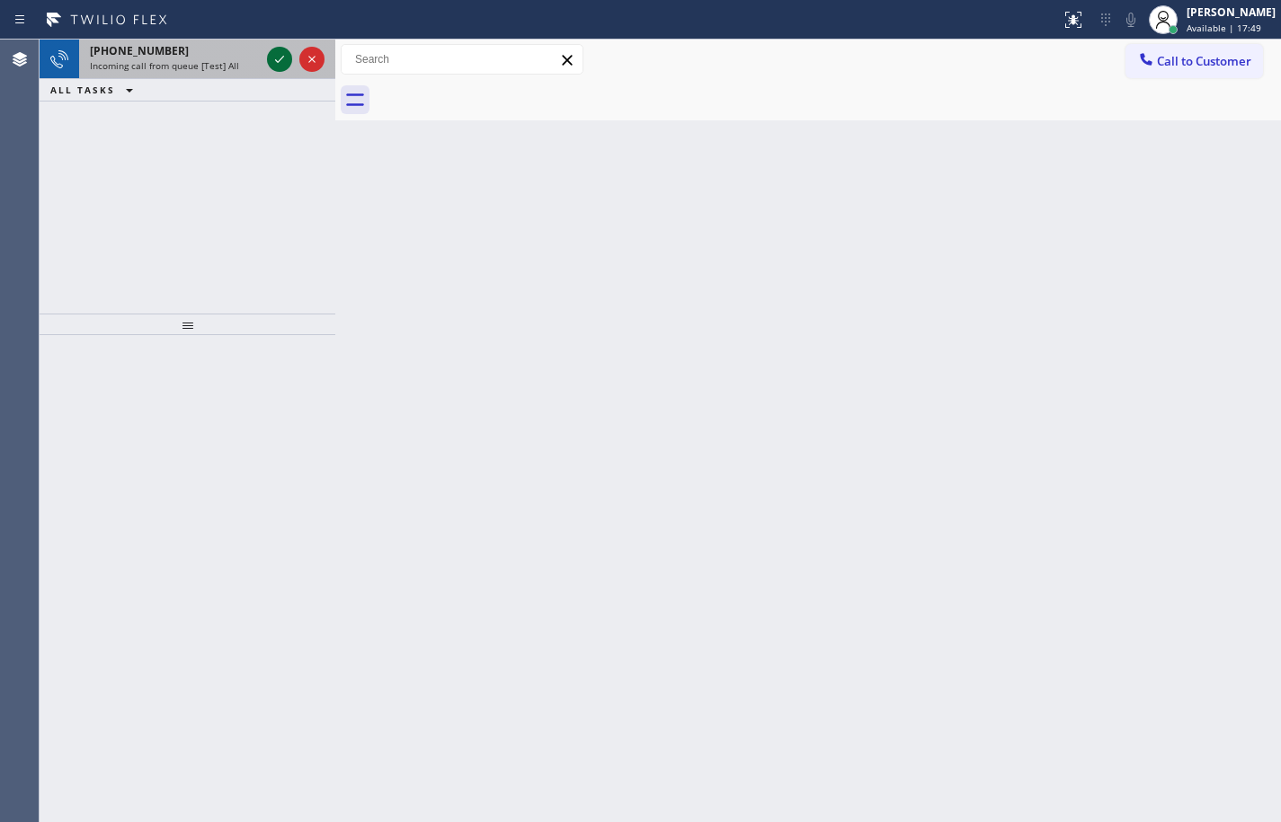
click at [283, 57] on icon at bounding box center [279, 59] width 9 height 7
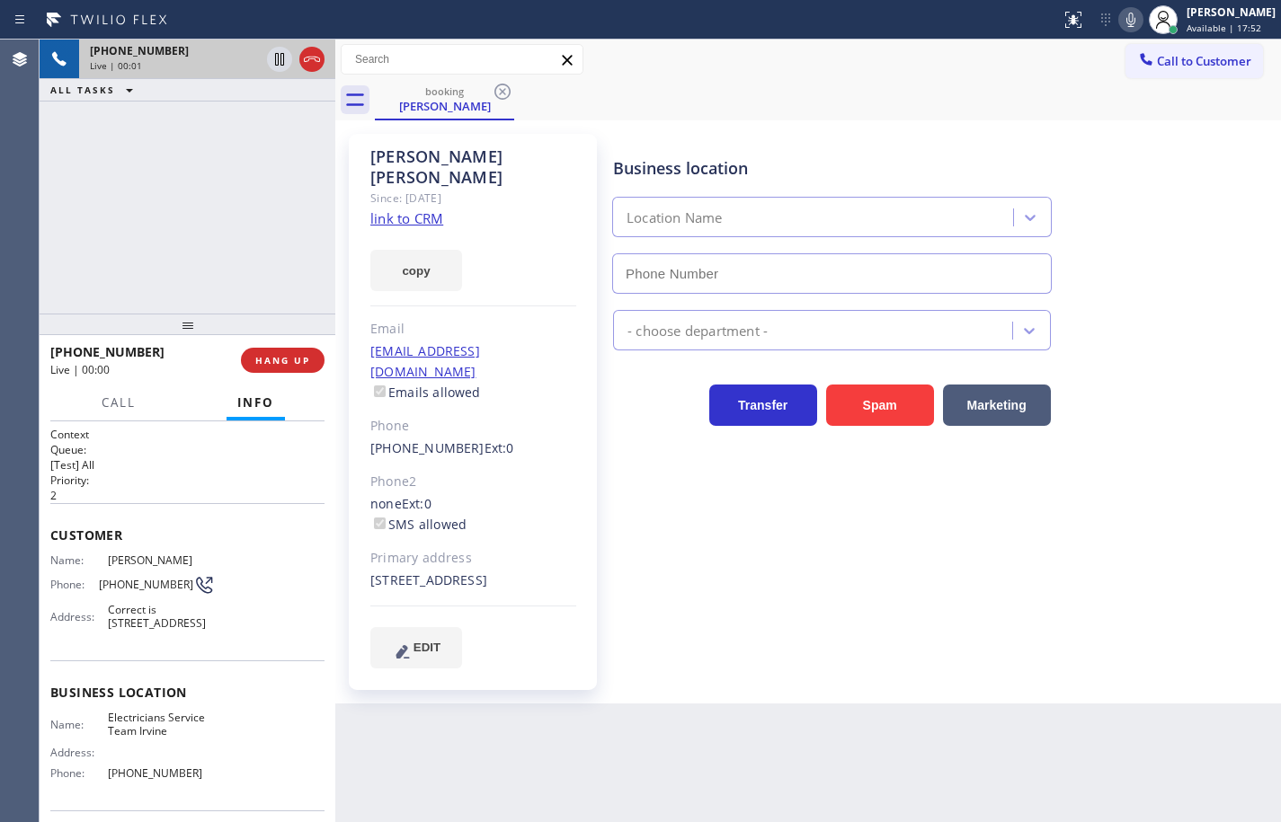
type input "[PHONE_NUMBER]"
click at [415, 209] on link "link to CRM" at bounding box center [406, 218] width 73 height 18
click at [439, 250] on button "copy" at bounding box center [416, 270] width 92 height 41
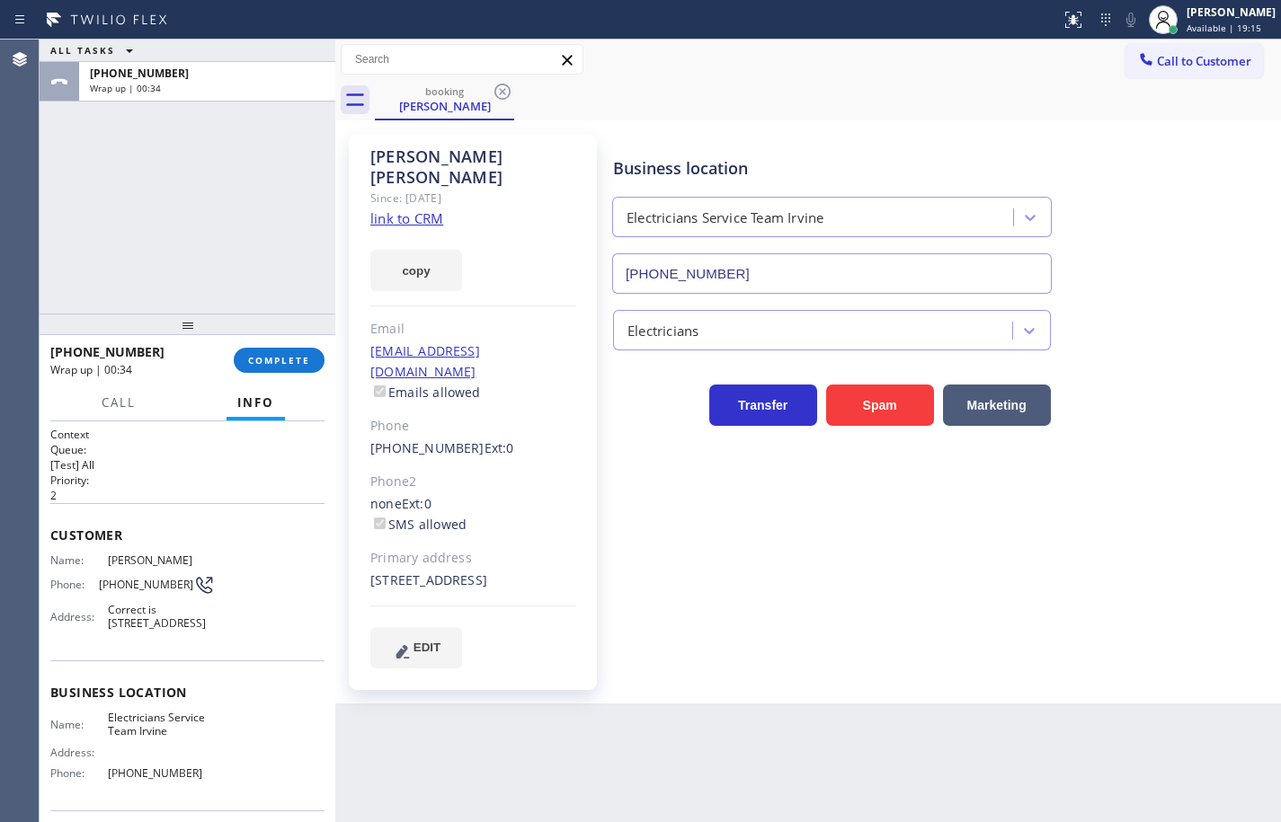
click at [264, 378] on div "[PHONE_NUMBER] Wrap up | 00:34 COMPLETE" at bounding box center [187, 360] width 274 height 47
click at [269, 365] on span "COMPLETE" at bounding box center [279, 360] width 62 height 13
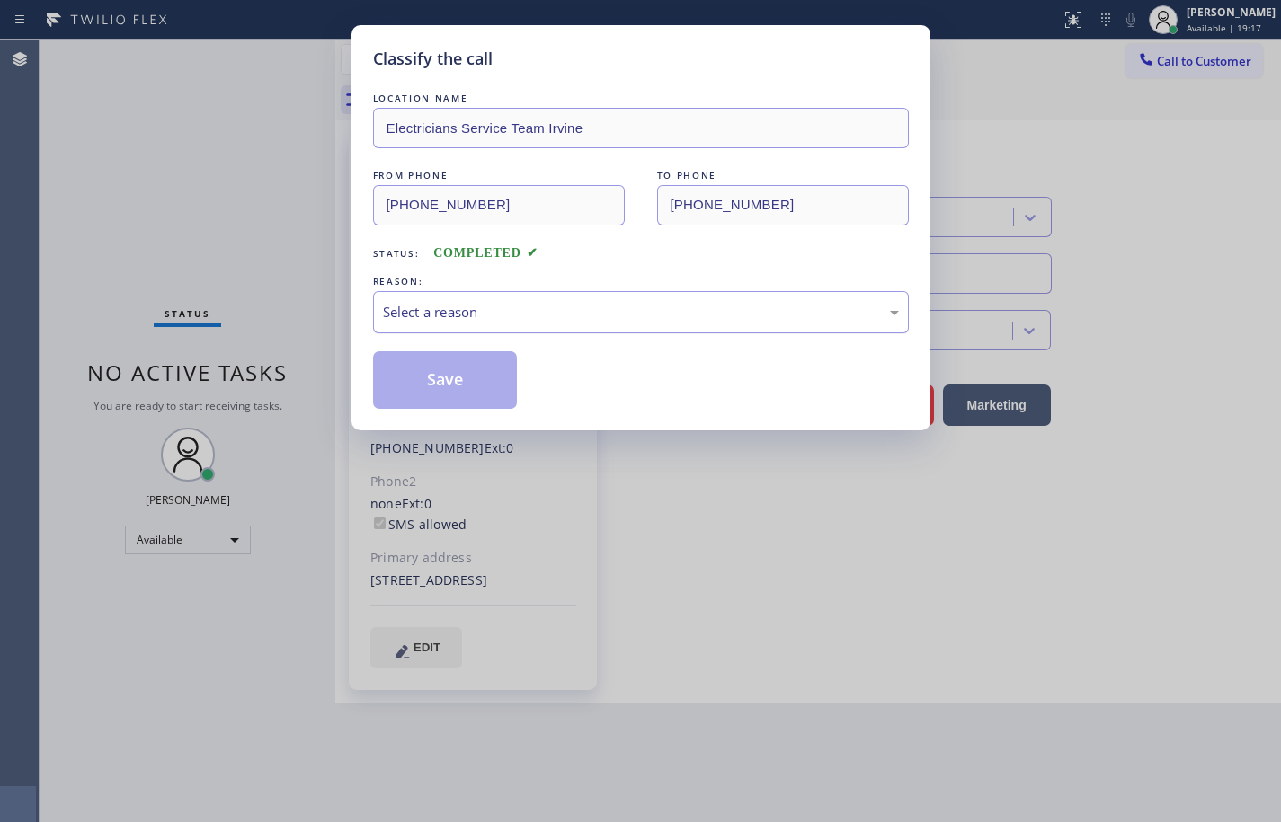
click at [526, 294] on div "Select a reason" at bounding box center [641, 312] width 536 height 42
click at [468, 386] on button "Save" at bounding box center [445, 380] width 145 height 58
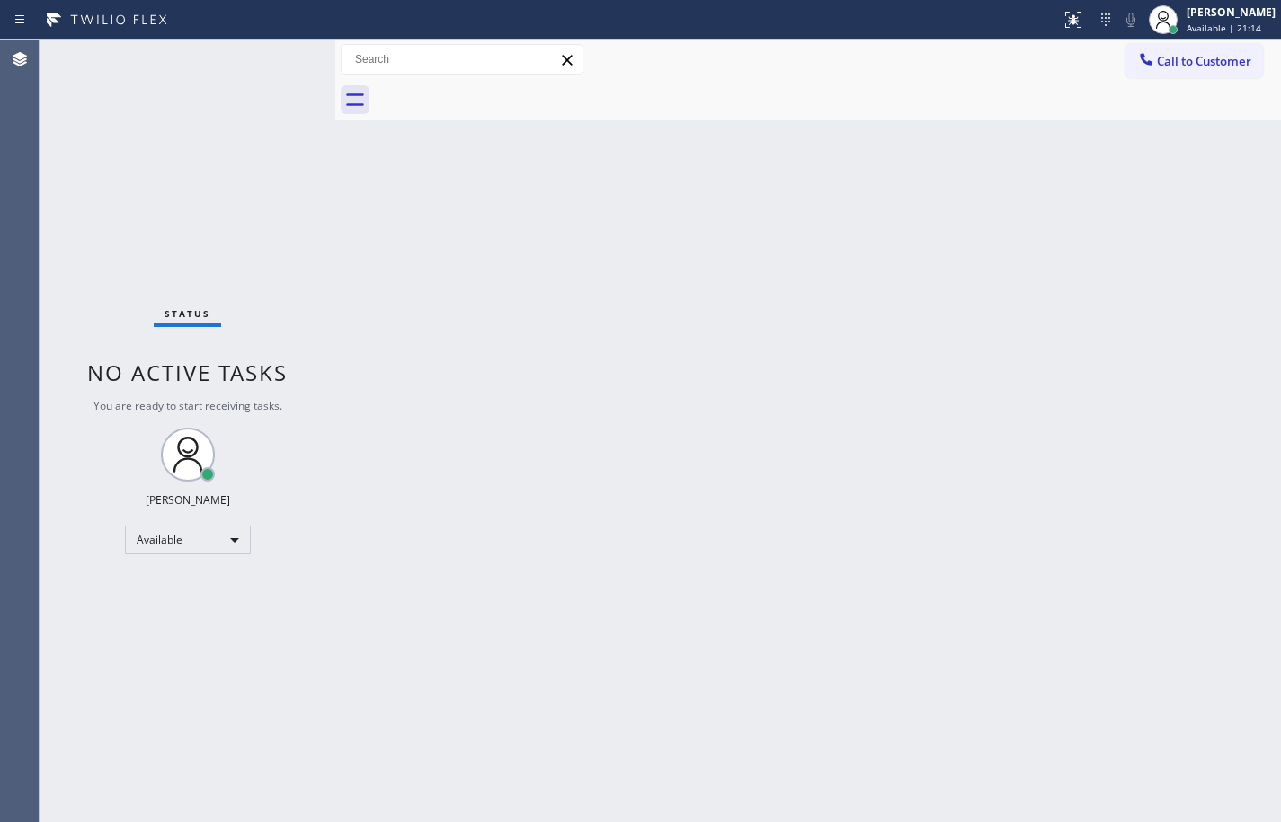
click at [195, 231] on div "Status No active tasks You are ready to start receiving tasks. [PERSON_NAME] Av…" at bounding box center [188, 431] width 296 height 783
click at [1190, 67] on span "Call to Customer" at bounding box center [1204, 61] width 94 height 16
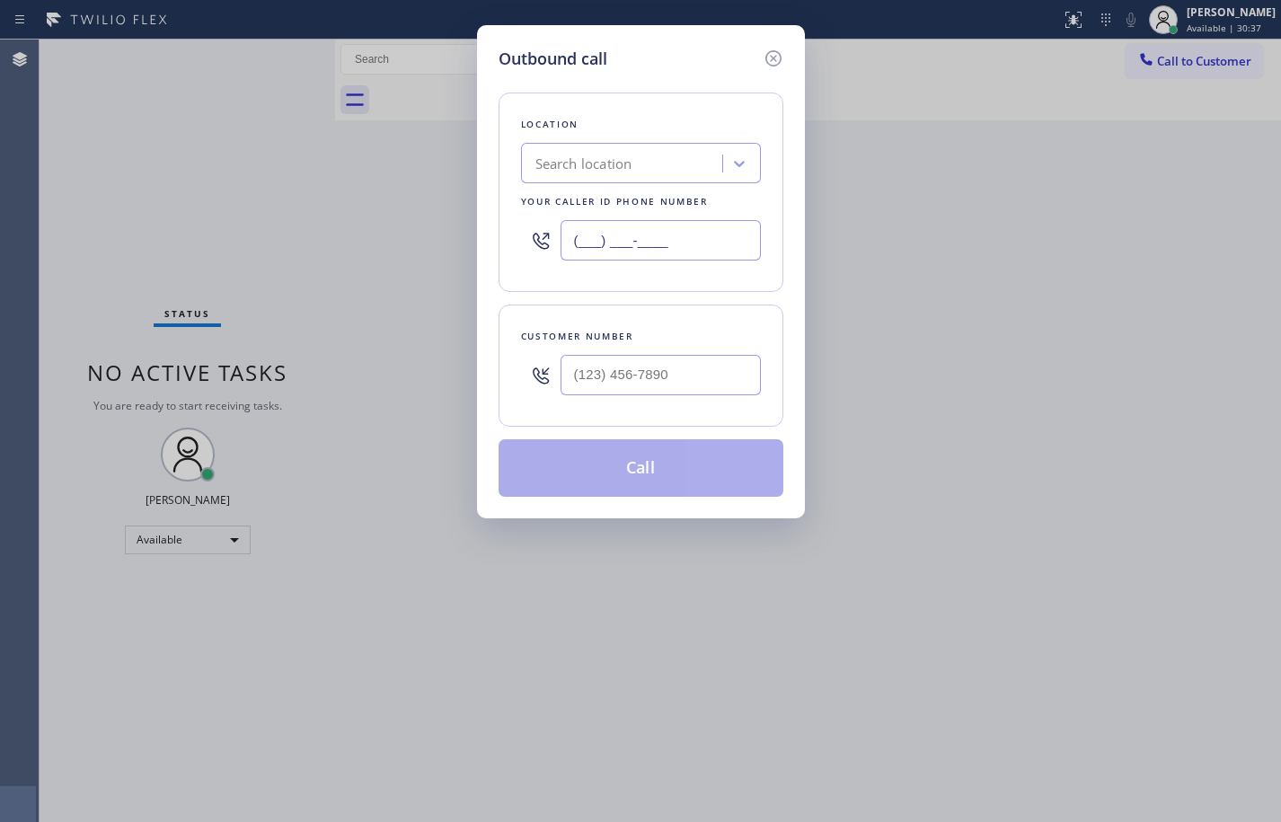
click at [679, 239] on input "(___) ___-____" at bounding box center [661, 240] width 200 height 40
paste input "855) 662-5332"
click at [744, 316] on div "Customer number" at bounding box center [641, 366] width 285 height 122
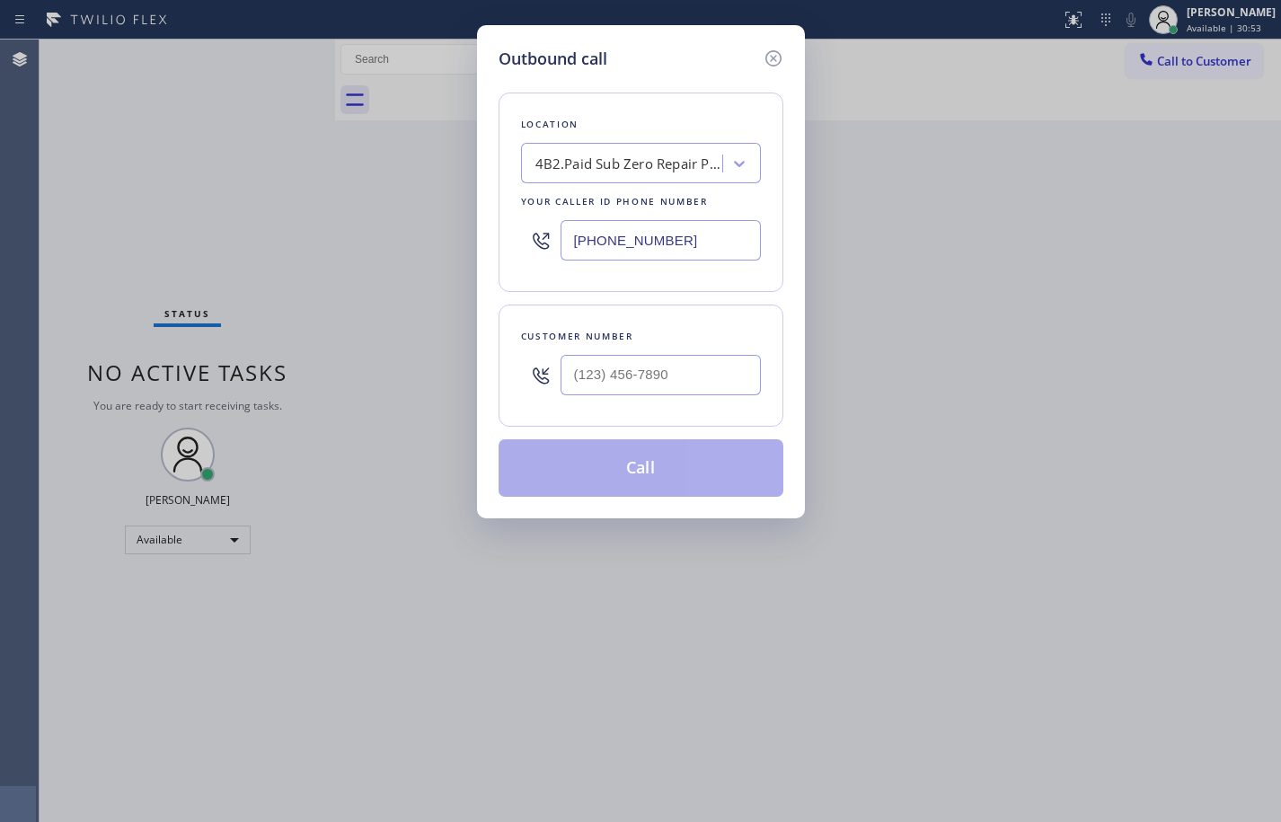
click at [686, 237] on input "[PHONE_NUMBER]" at bounding box center [661, 240] width 200 height 40
paste input "77) 414-7264"
click at [707, 93] on div "Location Subzero Repair Professionals Your caller id phone number [PHONE_NUMBER]" at bounding box center [641, 192] width 285 height 199
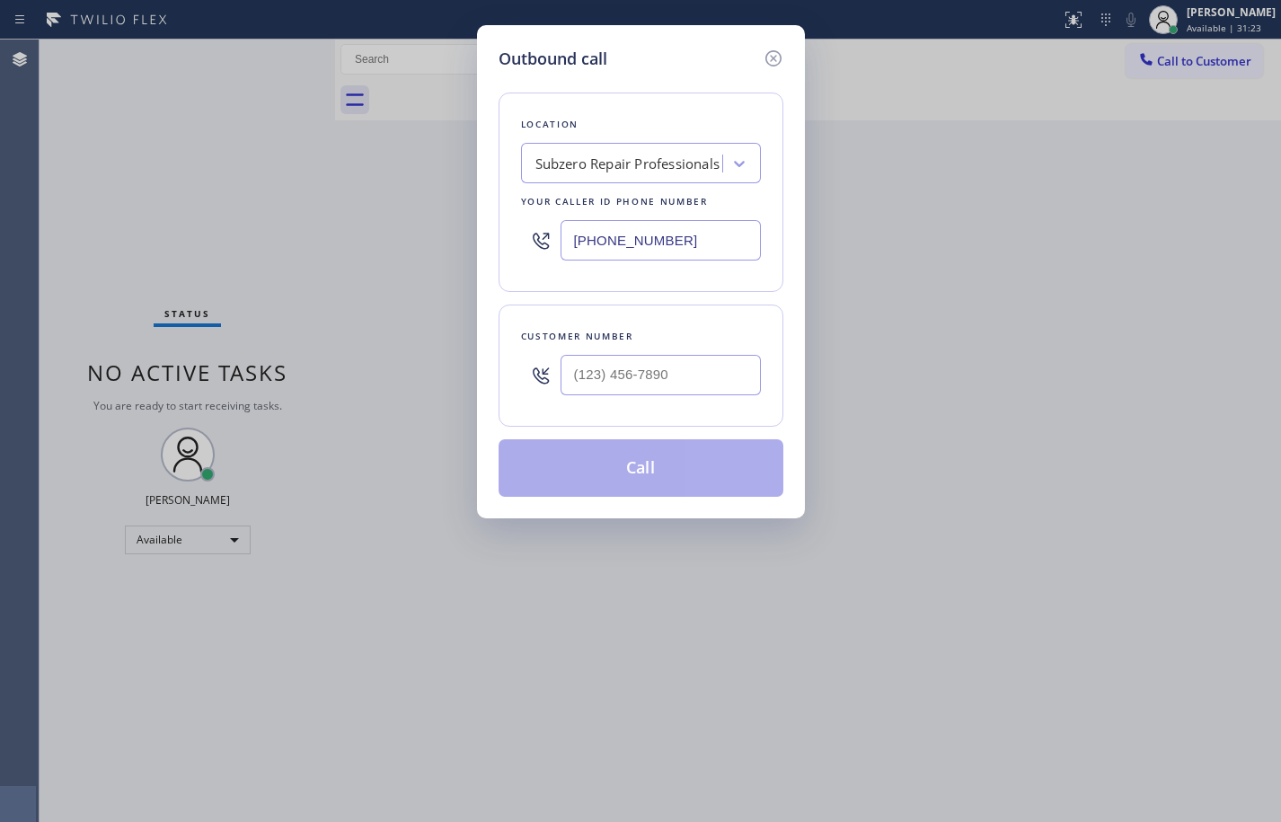
click at [666, 236] on input "[PHONE_NUMBER]" at bounding box center [661, 240] width 200 height 40
paste input "55) 662-5332"
type input "[PHONE_NUMBER]"
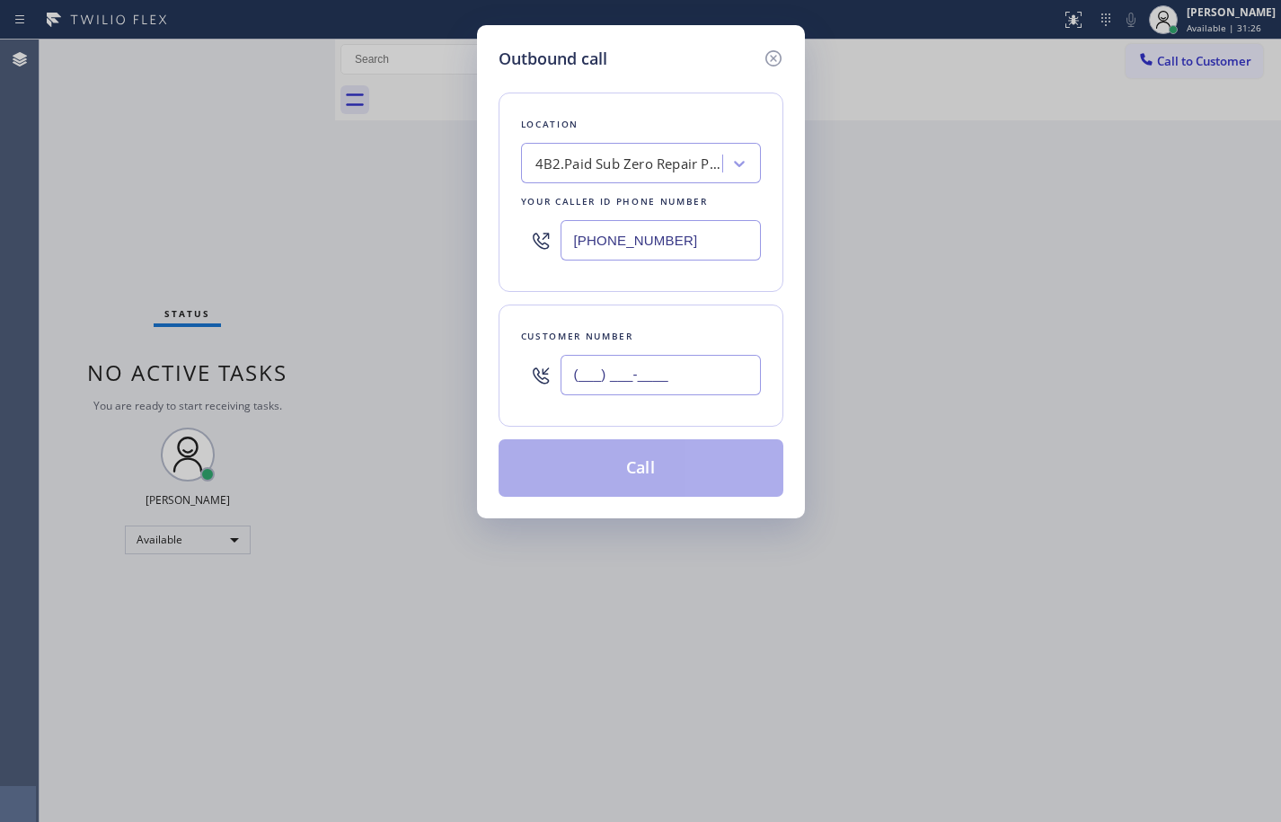
click at [660, 374] on input "(___) ___-____" at bounding box center [661, 375] width 200 height 40
paste input "480) 307-0720"
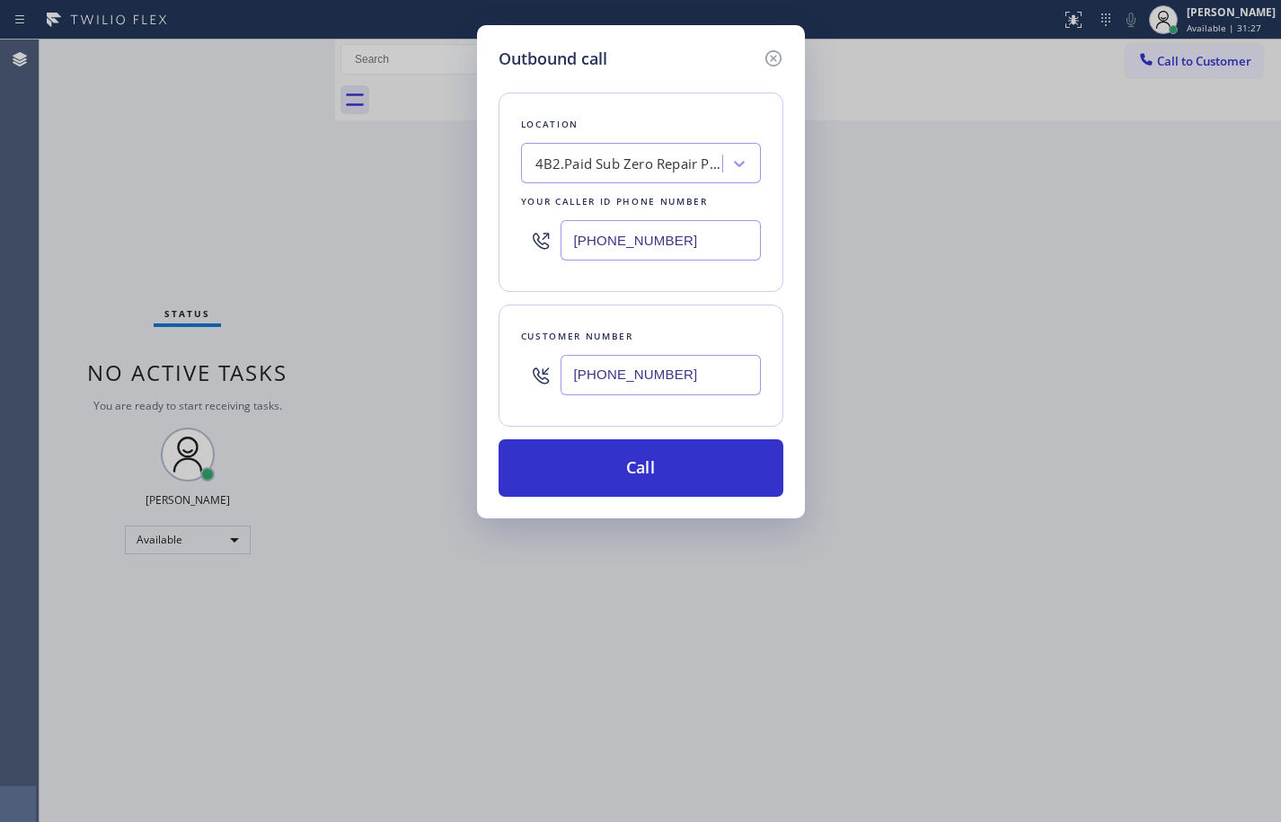
type input "[PHONE_NUMBER]"
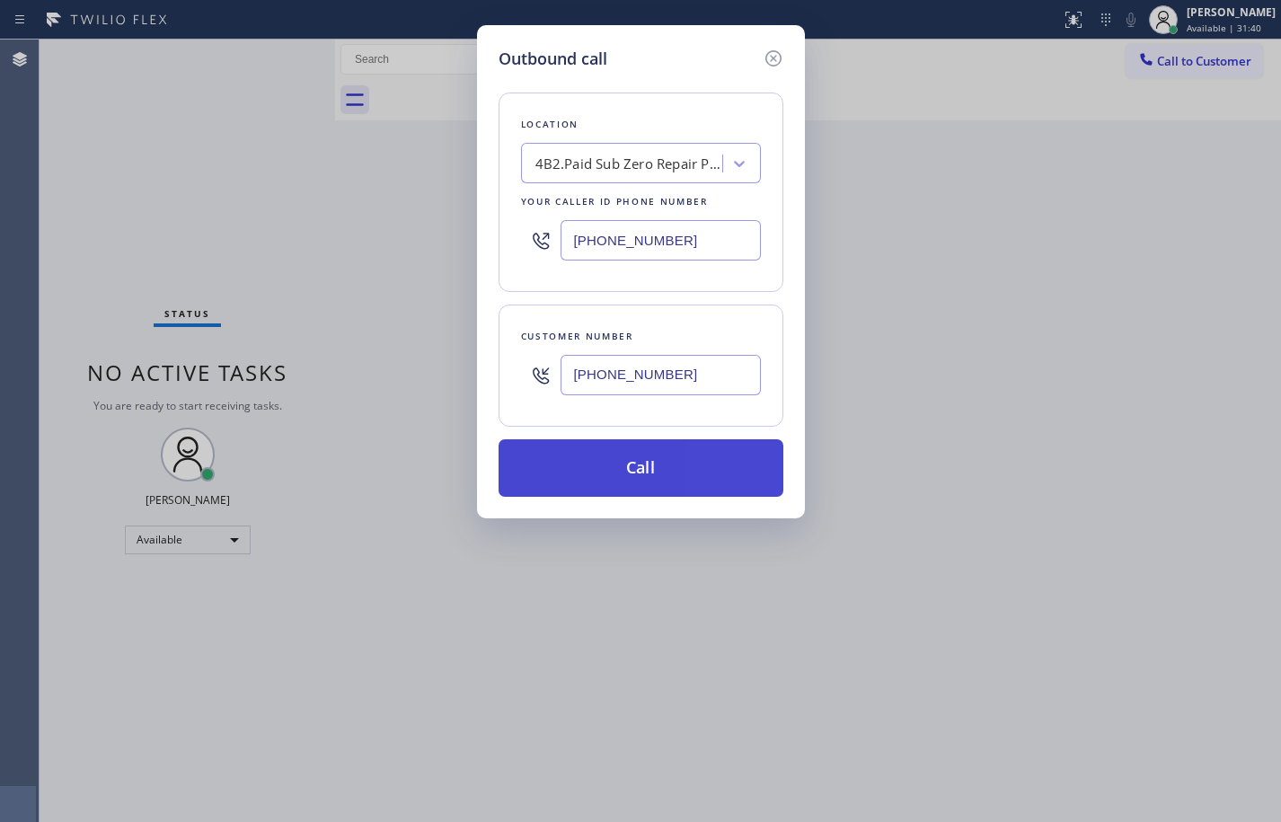
click at [648, 450] on button "Call" at bounding box center [641, 468] width 285 height 58
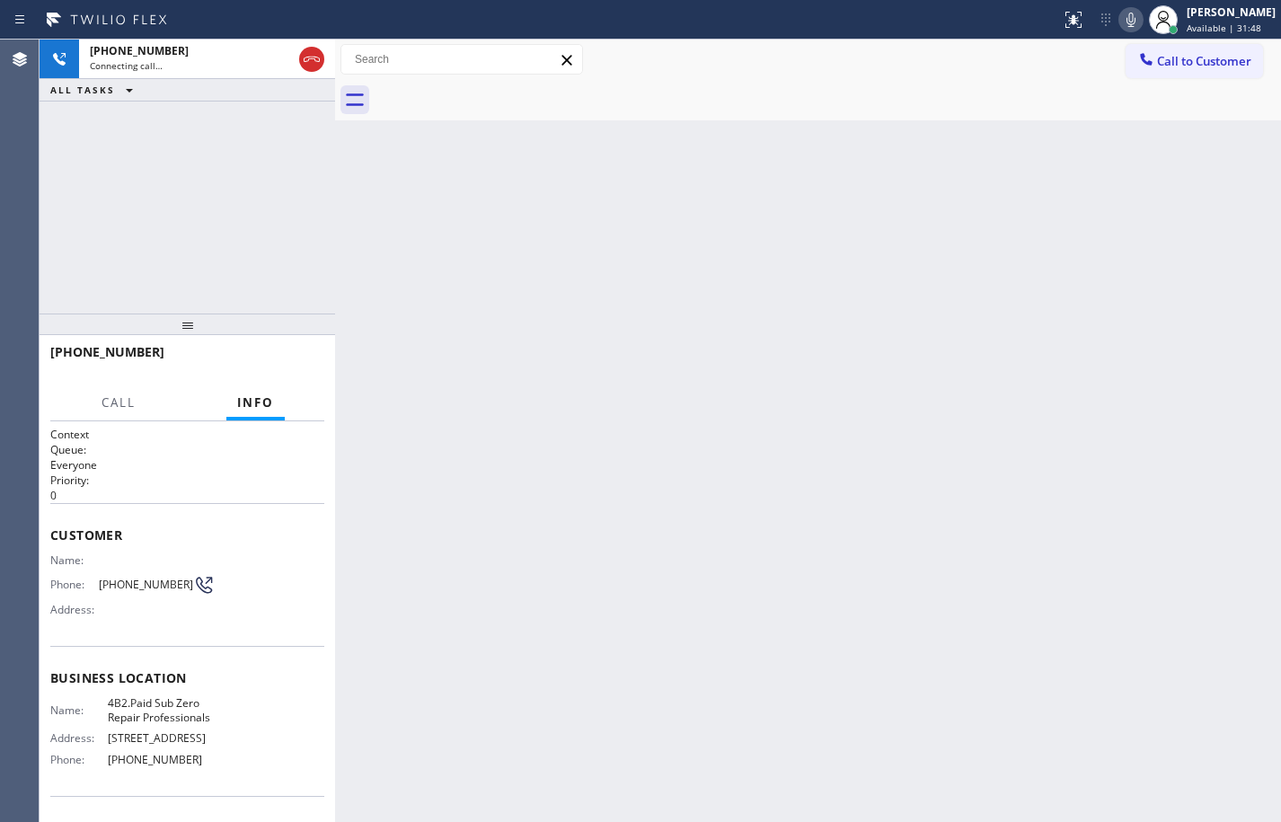
click at [147, 703] on span "4B2.Paid Sub Zero Repair Professionals" at bounding box center [161, 710] width 107 height 28
copy span "4B2.Paid Sub Zero Repair Professionals"
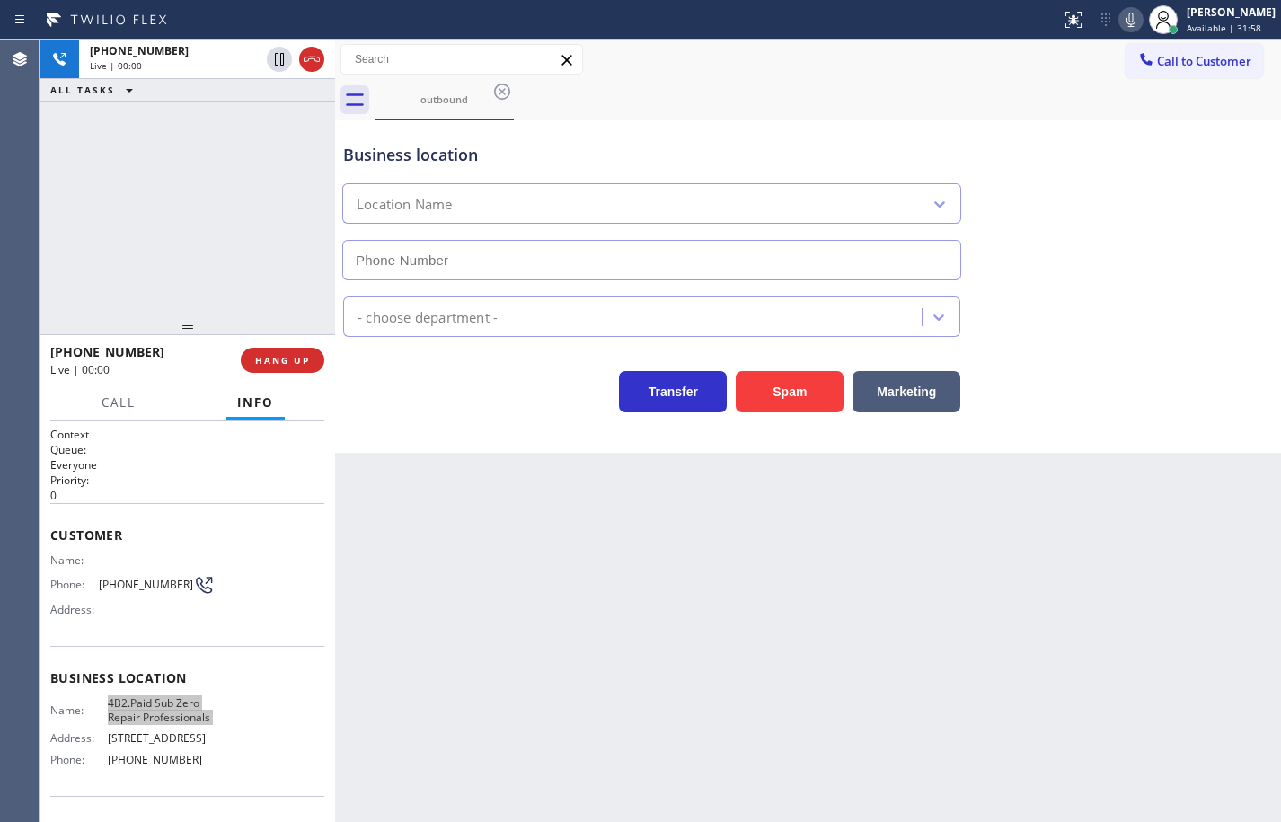
type input "[PHONE_NUMBER]"
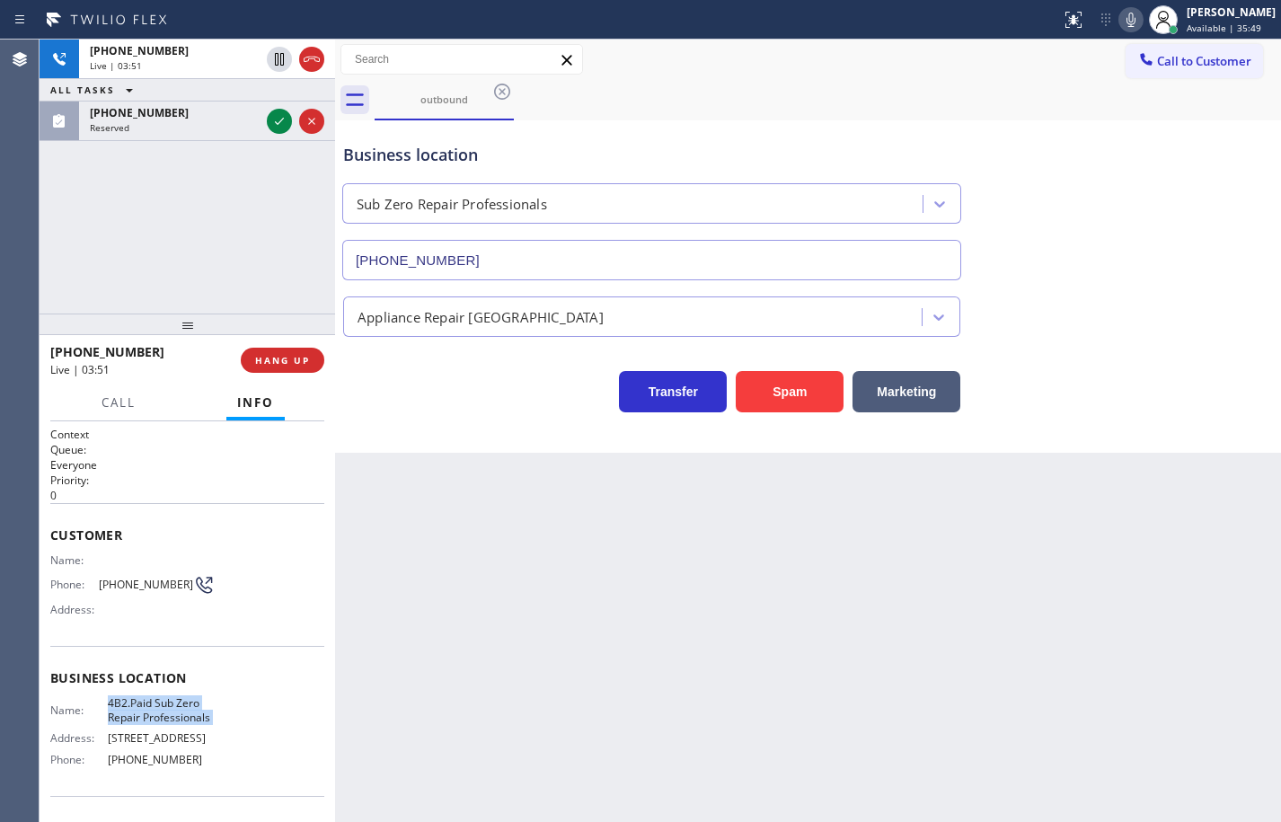
click at [1121, 26] on icon at bounding box center [1132, 20] width 22 height 22
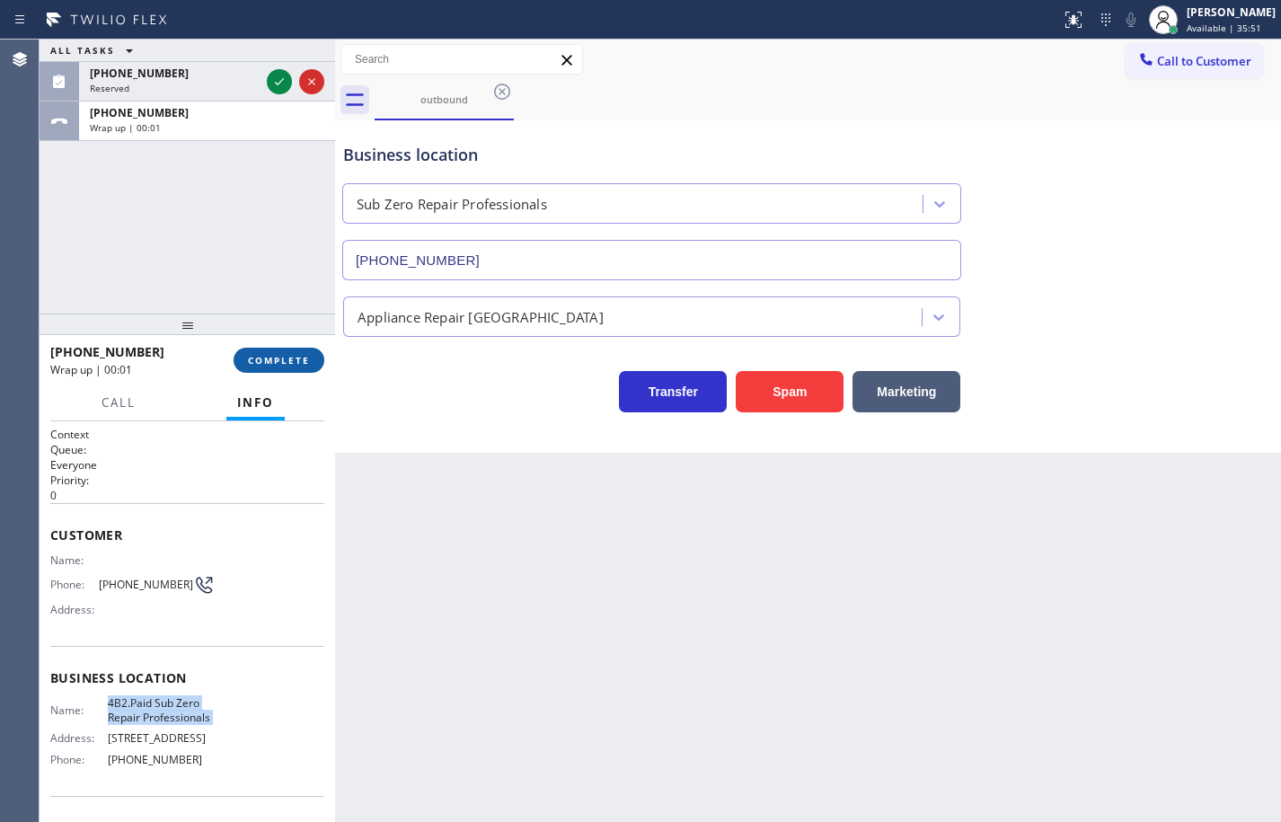
click at [292, 351] on button "COMPLETE" at bounding box center [279, 360] width 91 height 25
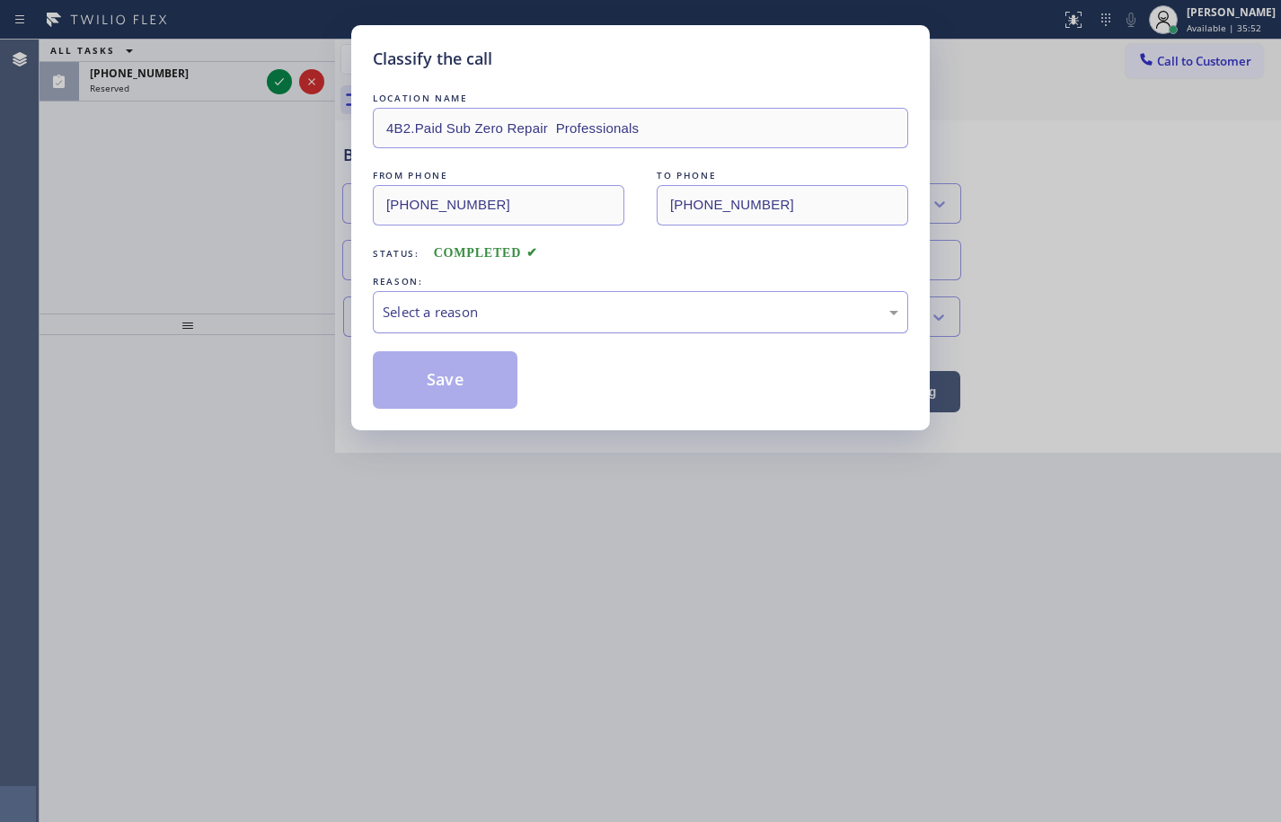
click at [477, 305] on div "Select a reason" at bounding box center [641, 312] width 516 height 21
click at [460, 372] on button "Save" at bounding box center [445, 380] width 145 height 58
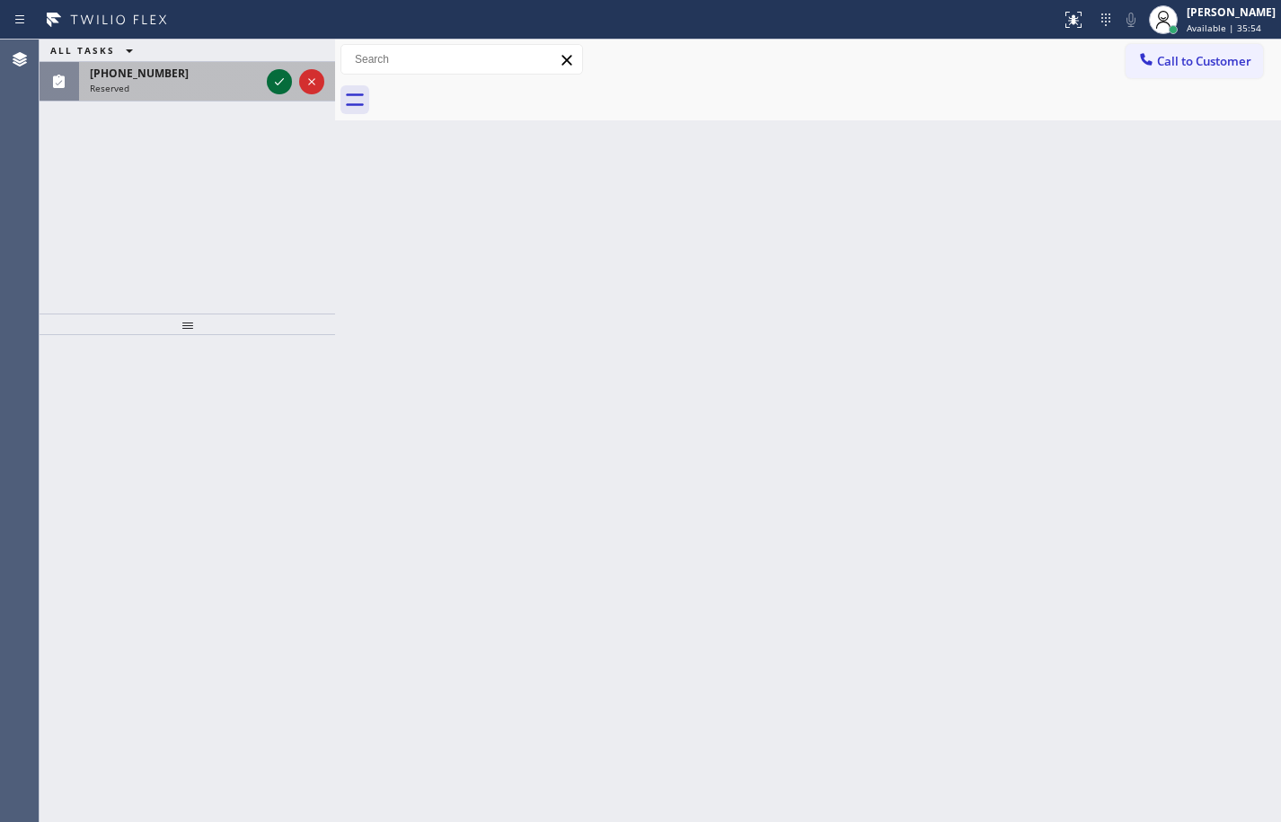
click at [270, 84] on icon at bounding box center [280, 82] width 22 height 22
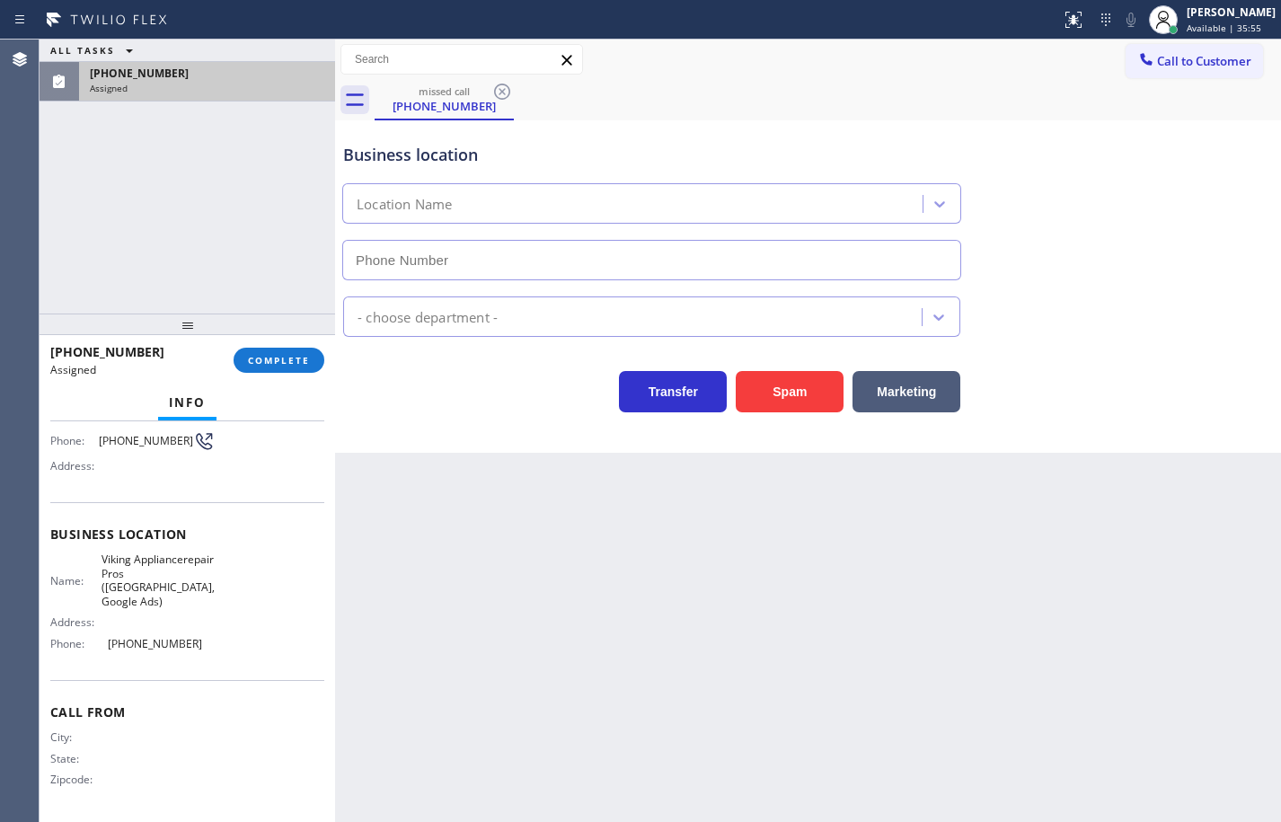
type input "[PHONE_NUMBER]"
click at [225, 645] on div "Name: Viking Appliancerepair Pros ([GEOGRAPHIC_DATA], Google Ads) Address: Phon…" at bounding box center [187, 605] width 274 height 105
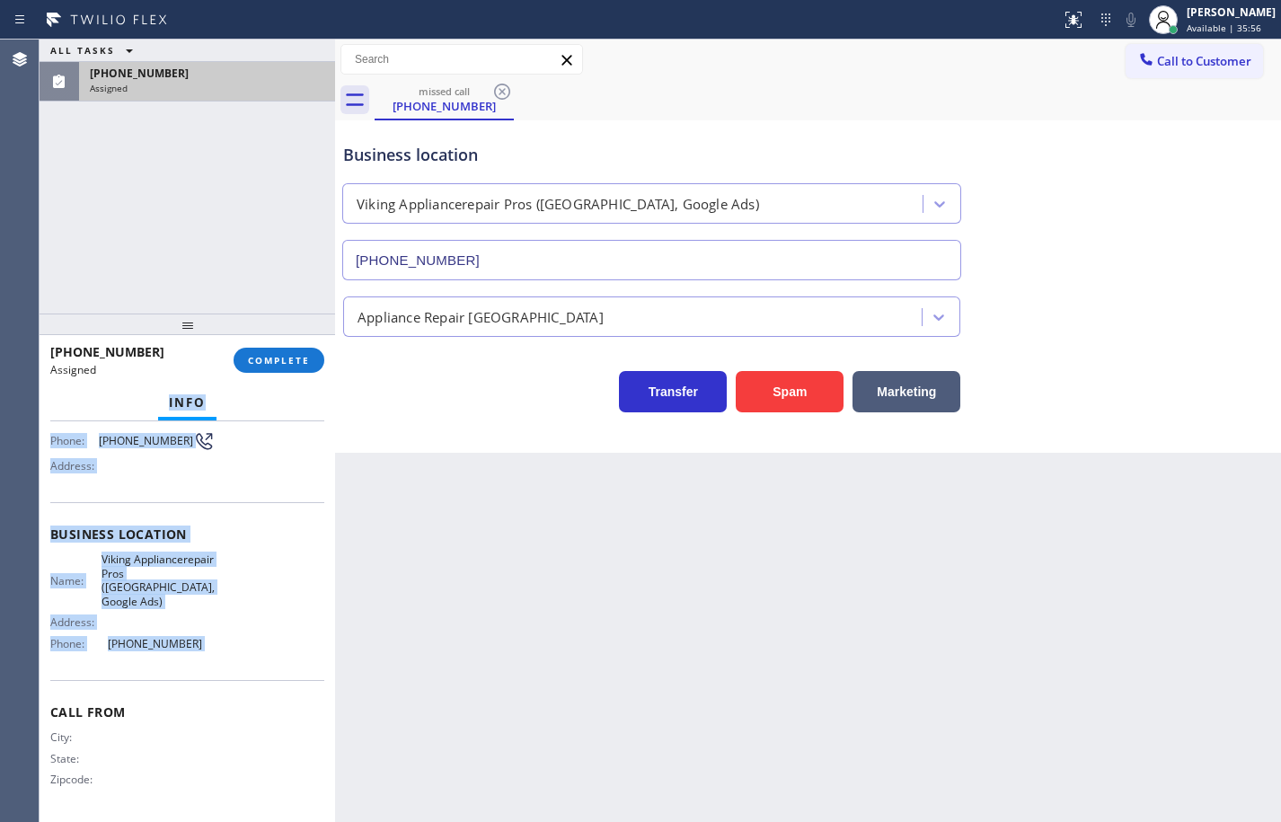
scroll to position [0, 0]
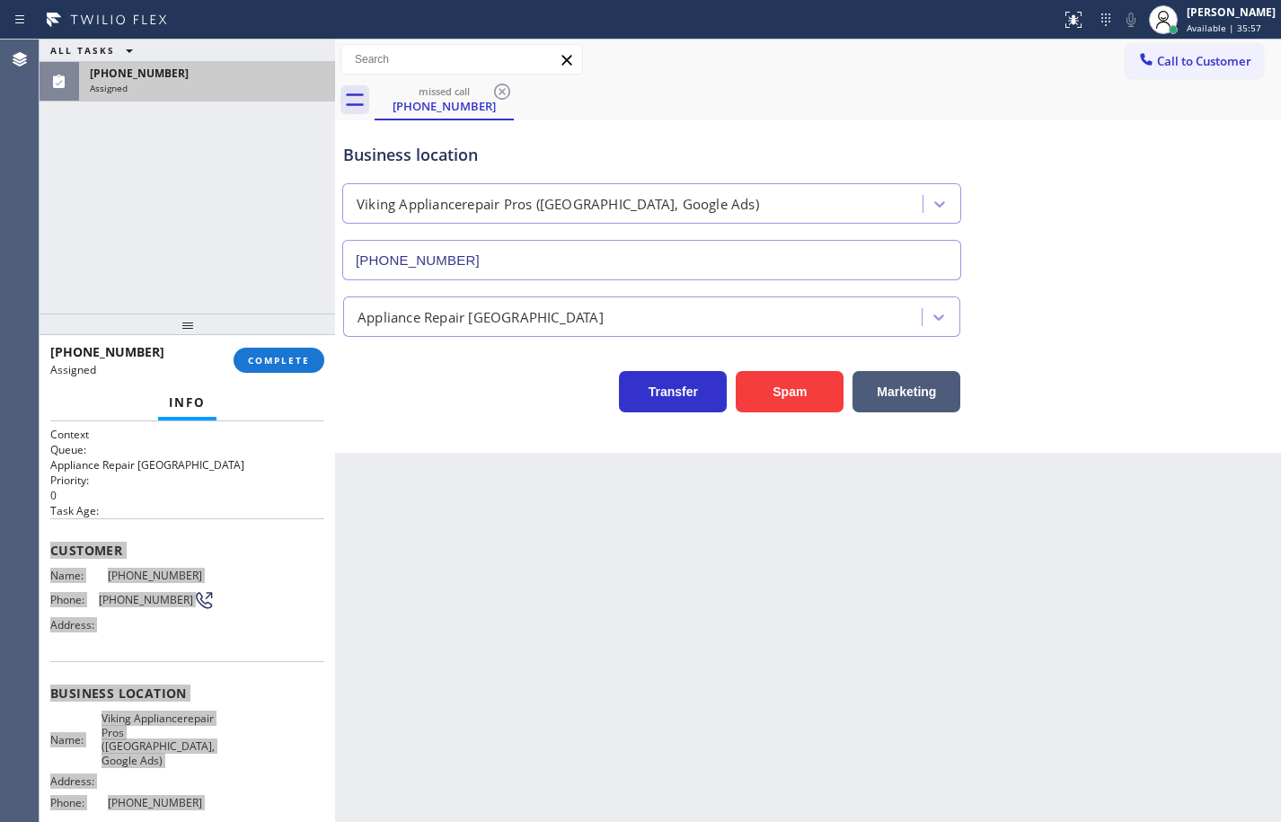
drag, startPoint x: 223, startPoint y: 645, endPoint x: 58, endPoint y: 555, distance: 187.4
click at [58, 555] on div "Context Queue: Appliance Repair High End Priority: 0 Task Age: Customer Name: […" at bounding box center [187, 701] width 274 height 549
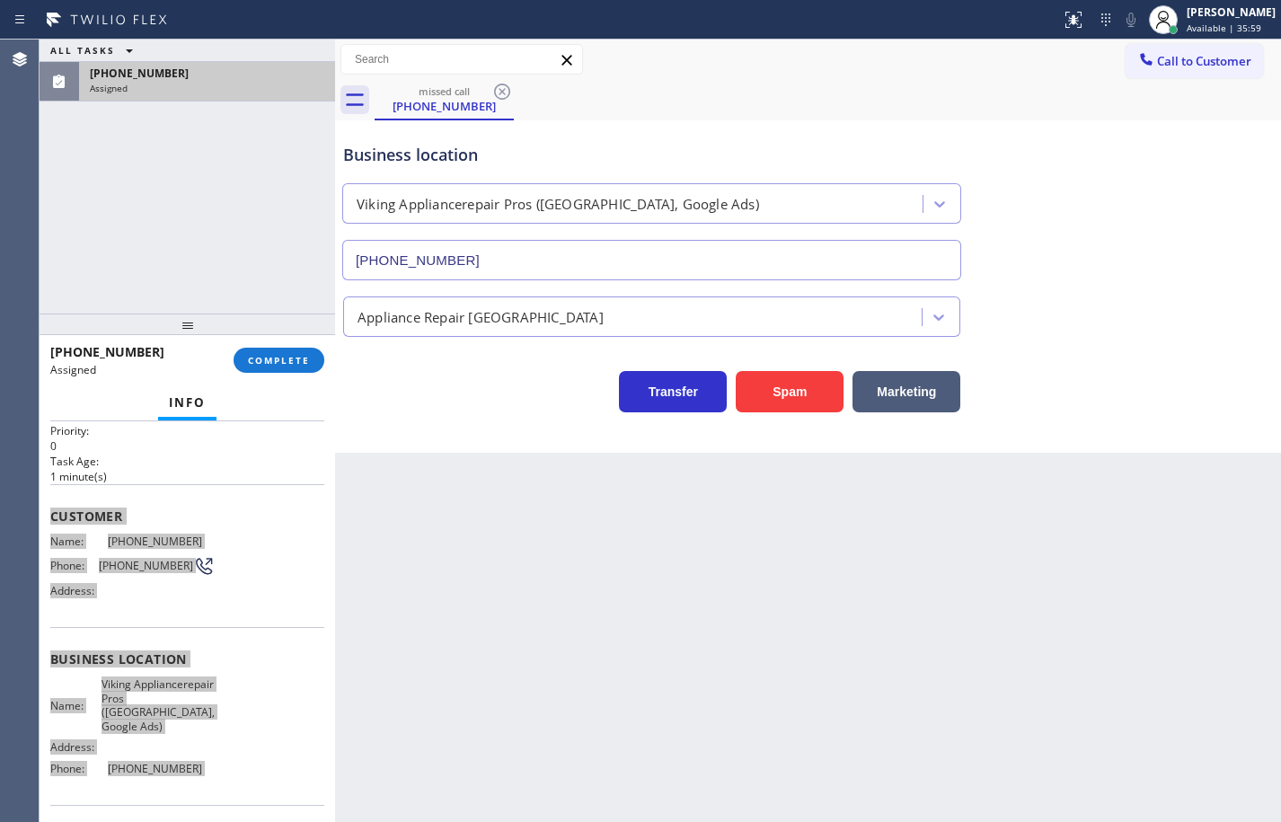
scroll to position [90, 0]
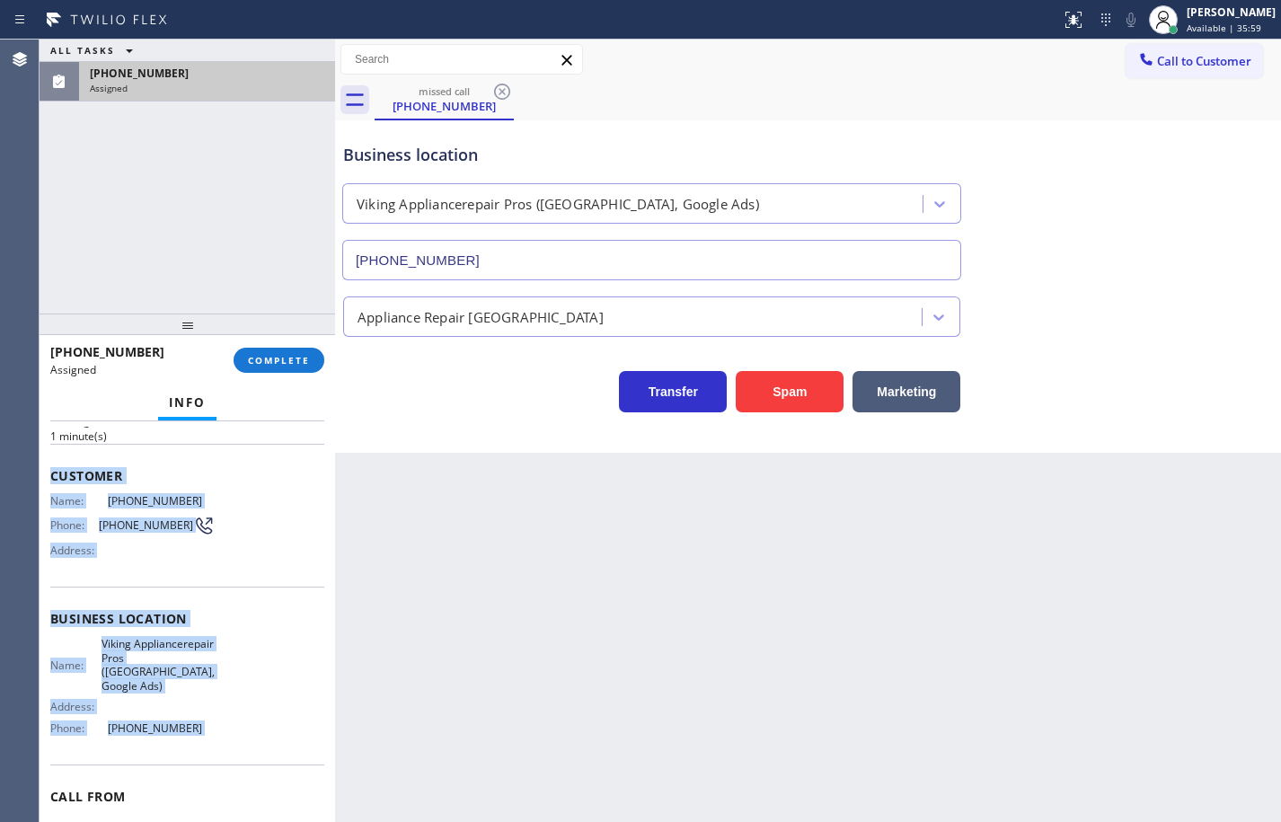
click at [218, 720] on div "Name: Viking Appliancerepair Pros ([GEOGRAPHIC_DATA], Google Ads) Address: Phon…" at bounding box center [187, 689] width 274 height 105
drag, startPoint x: 191, startPoint y: 740, endPoint x: 49, endPoint y: 469, distance: 305.5
click at [49, 469] on div "Context Queue: Appliance Repair High End Priority: 0 Task Age: [DEMOGRAPHIC_DAT…" at bounding box center [188, 621] width 296 height 401
copy div "Customer Name: [PHONE_NUMBER] Phone: [PHONE_NUMBER] Address: Business location …"
click at [275, 358] on span "COMPLETE" at bounding box center [279, 360] width 62 height 13
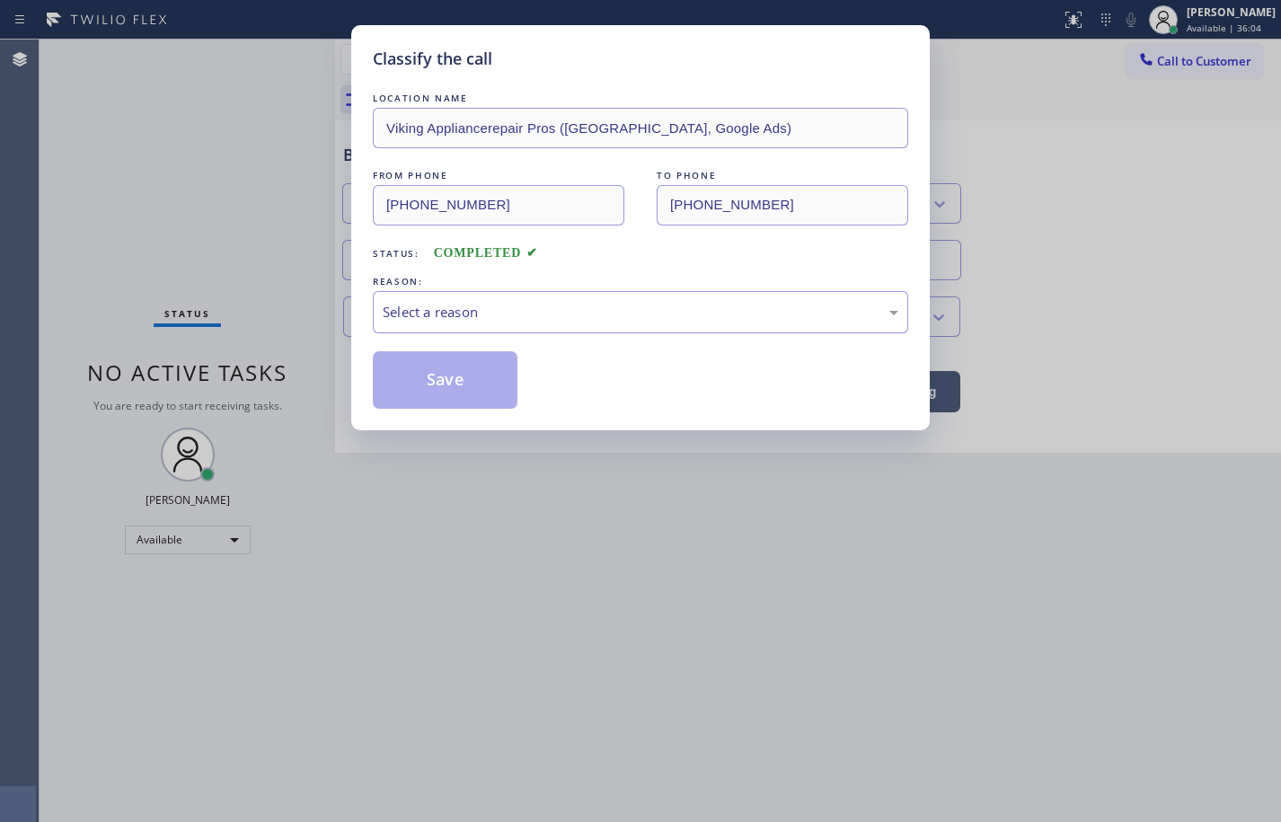
click at [491, 323] on div "Select a reason" at bounding box center [641, 312] width 536 height 42
click at [467, 368] on button "Save" at bounding box center [445, 380] width 145 height 58
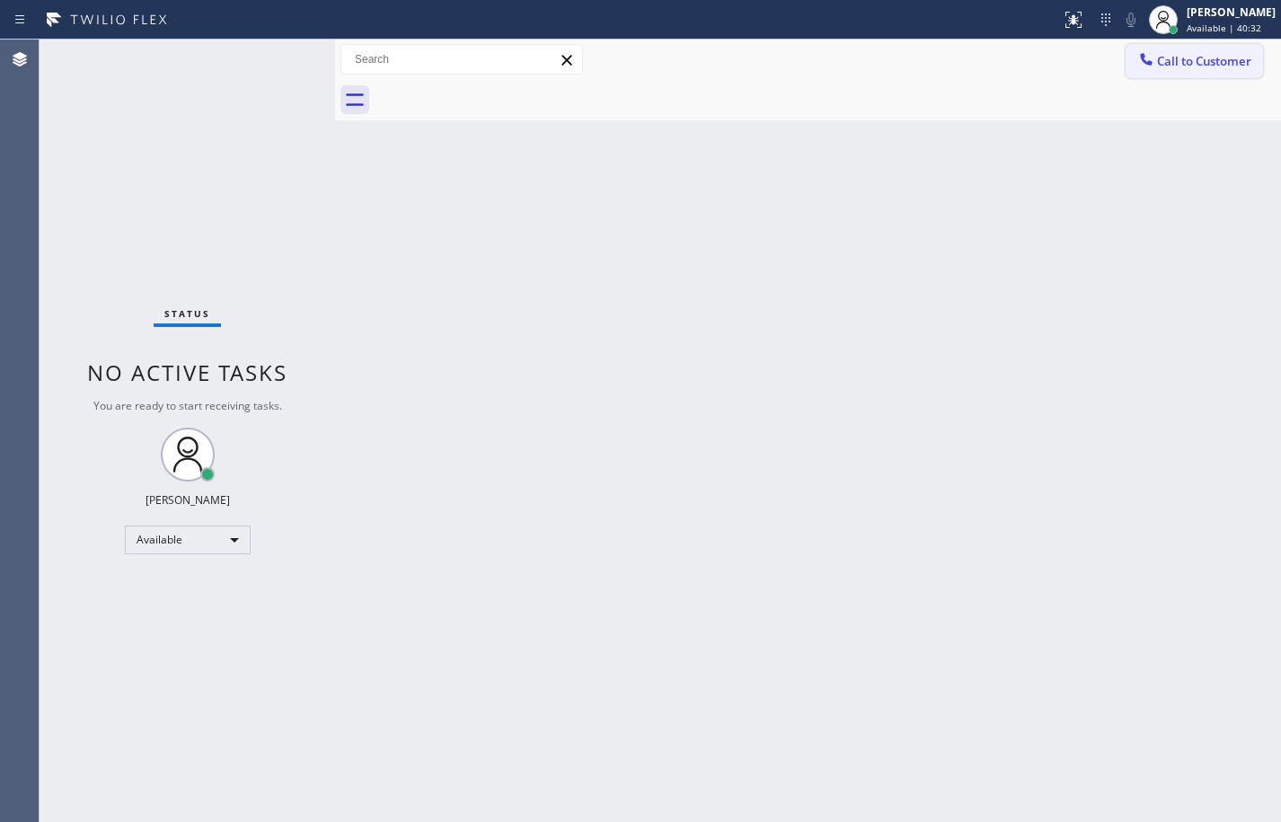
click at [1230, 63] on span "Call to Customer" at bounding box center [1204, 61] width 94 height 16
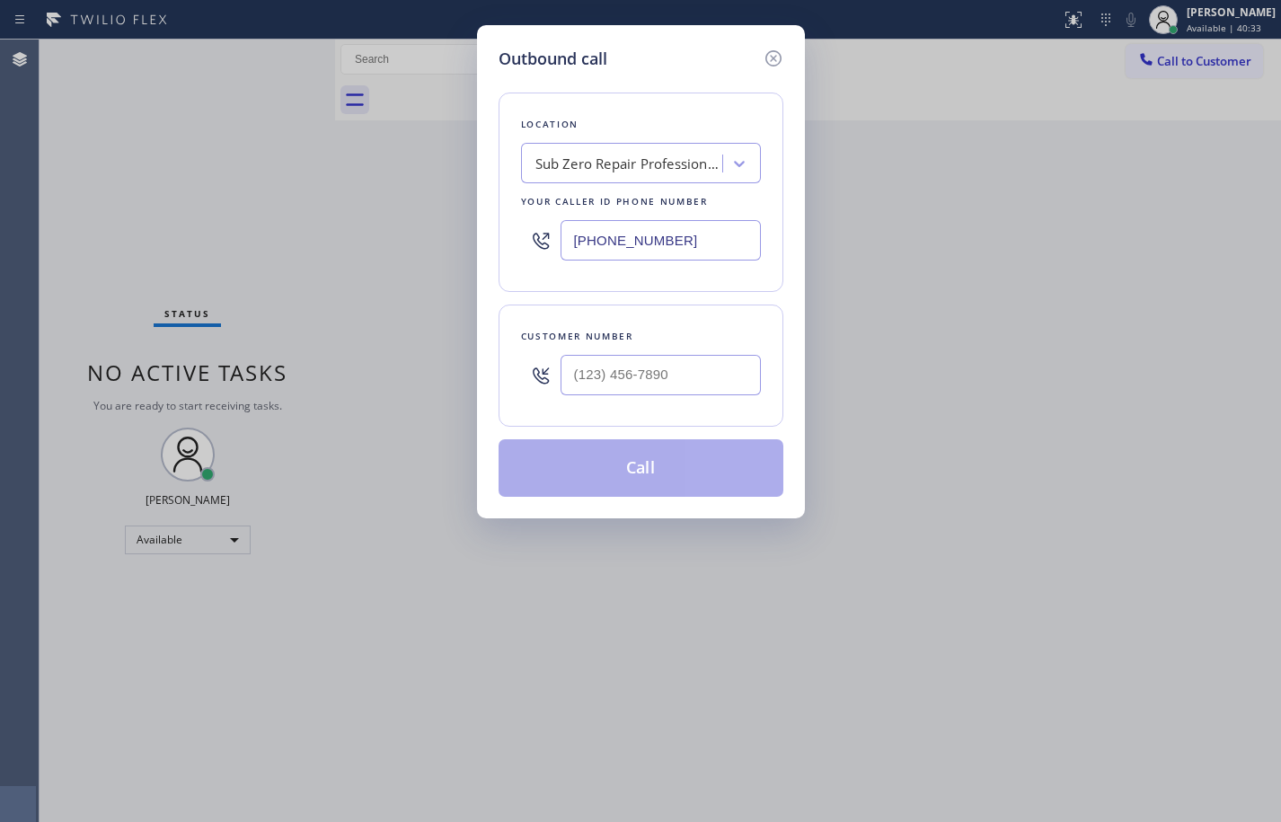
click at [709, 237] on input "[PHONE_NUMBER]" at bounding box center [661, 240] width 200 height 40
paste input "650) 719-1126"
type input "[PHONE_NUMBER]"
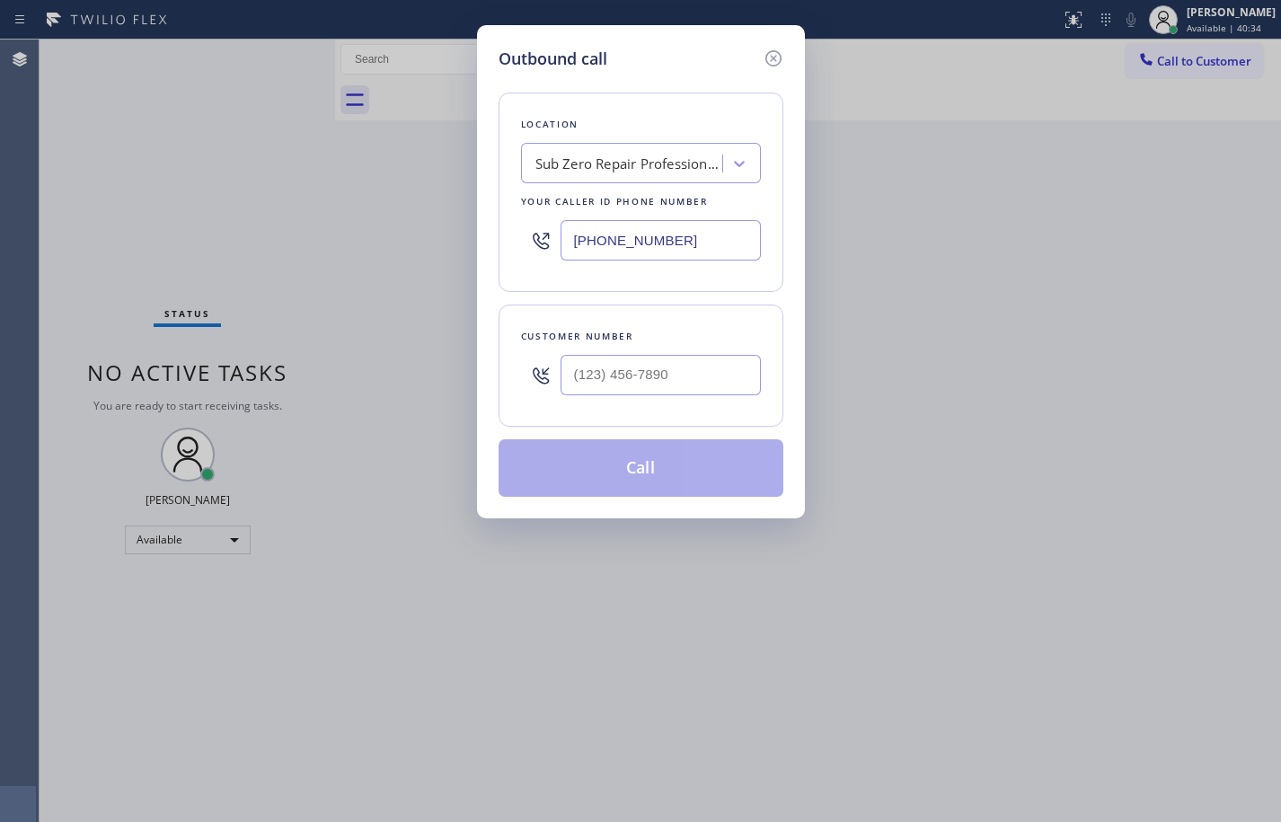
click at [715, 293] on div "Location Sub Zero Repair Professionals Your caller id phone number [PHONE_NUMBE…" at bounding box center [641, 284] width 285 height 426
click at [775, 60] on icon at bounding box center [773, 58] width 16 height 16
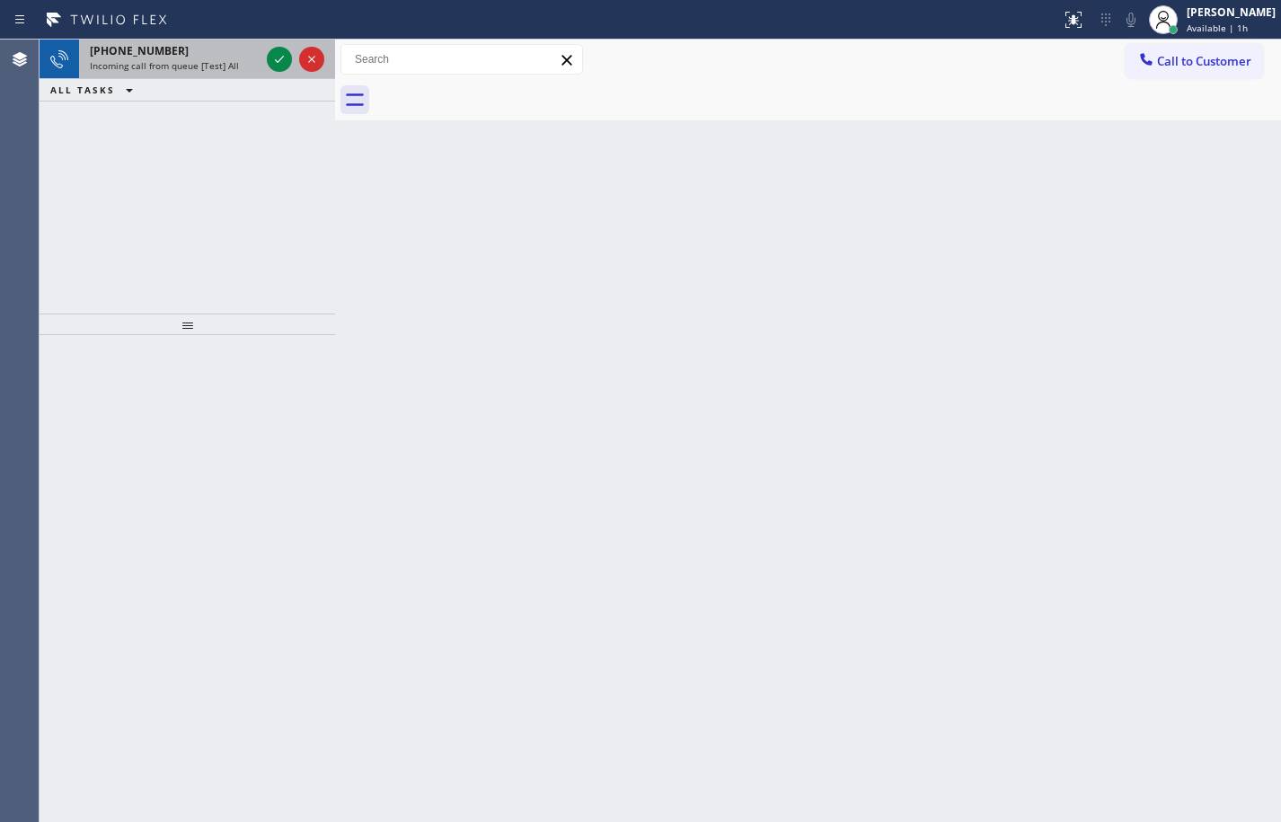
click at [180, 49] on div "[PHONE_NUMBER]" at bounding box center [175, 50] width 170 height 15
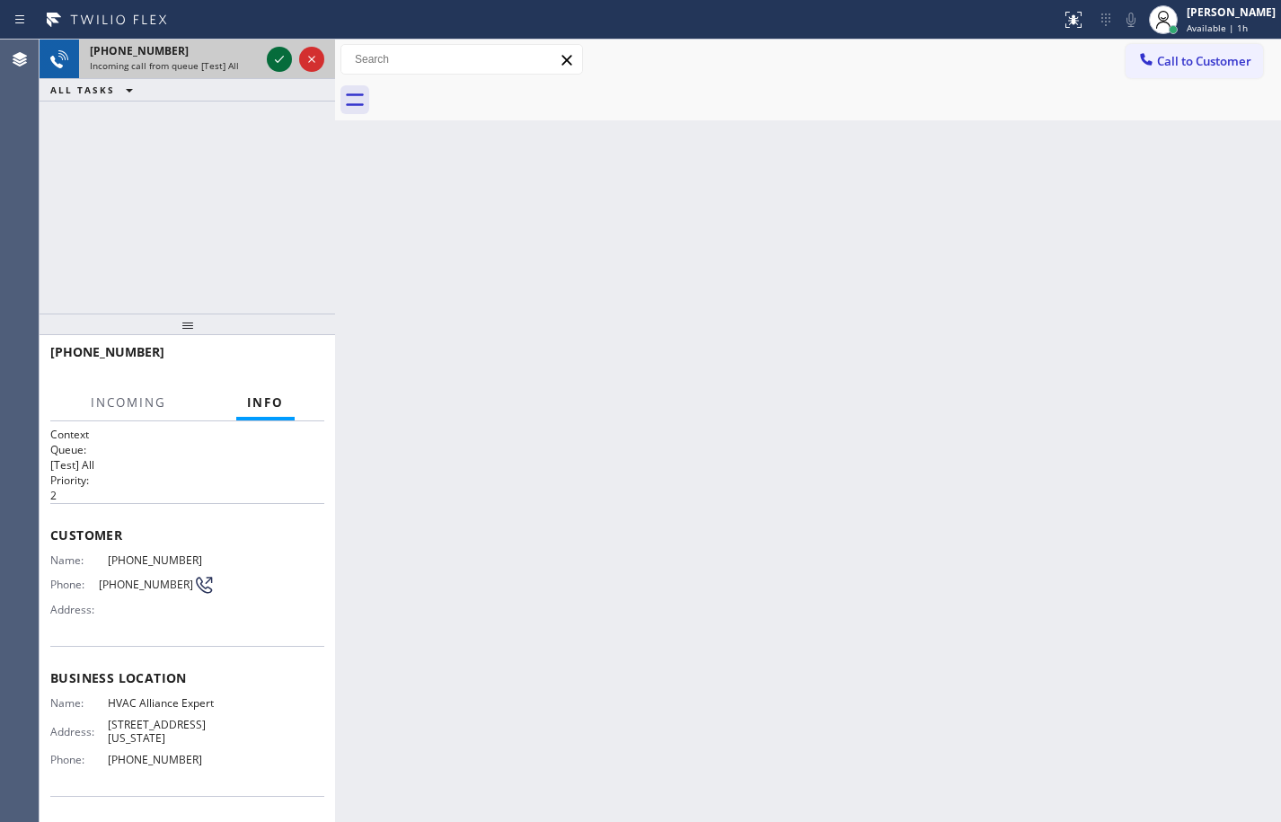
click at [273, 56] on icon at bounding box center [280, 60] width 22 height 22
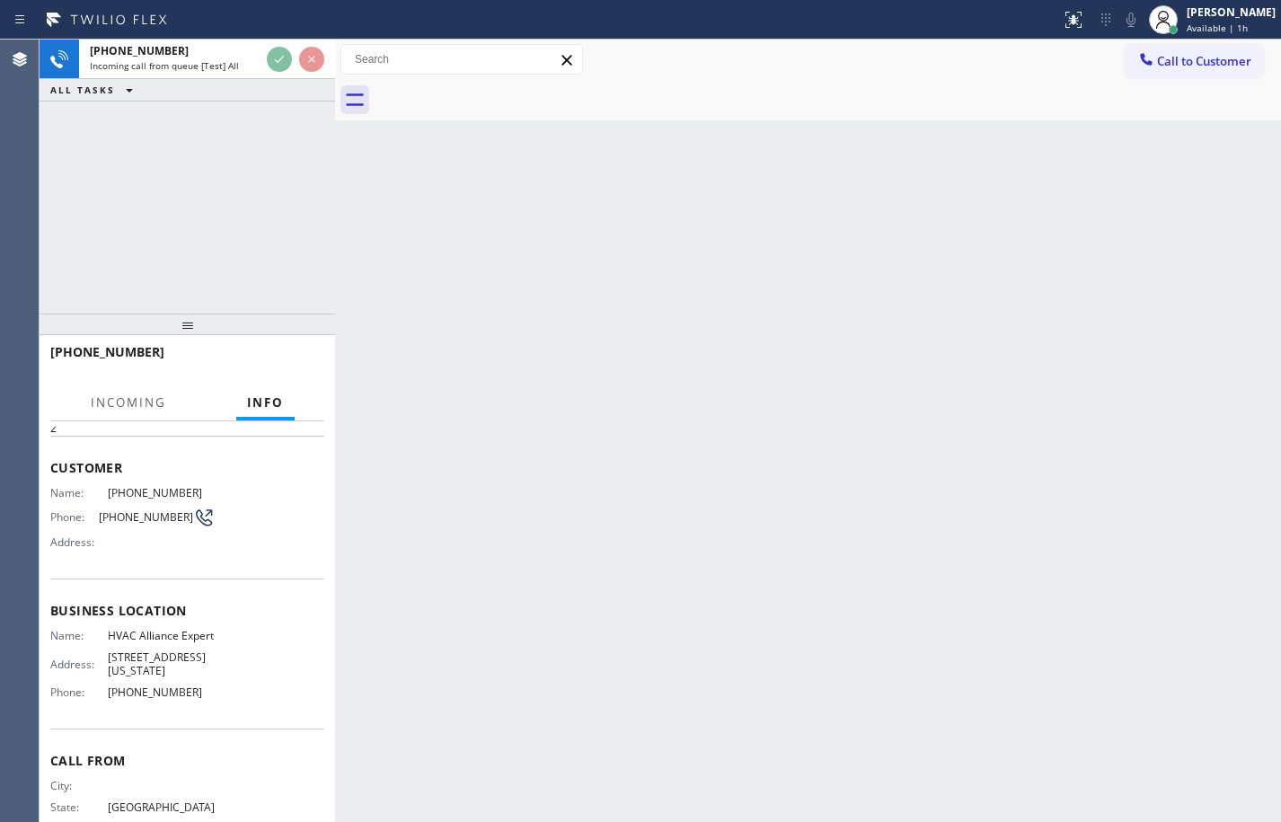
scroll to position [129, 0]
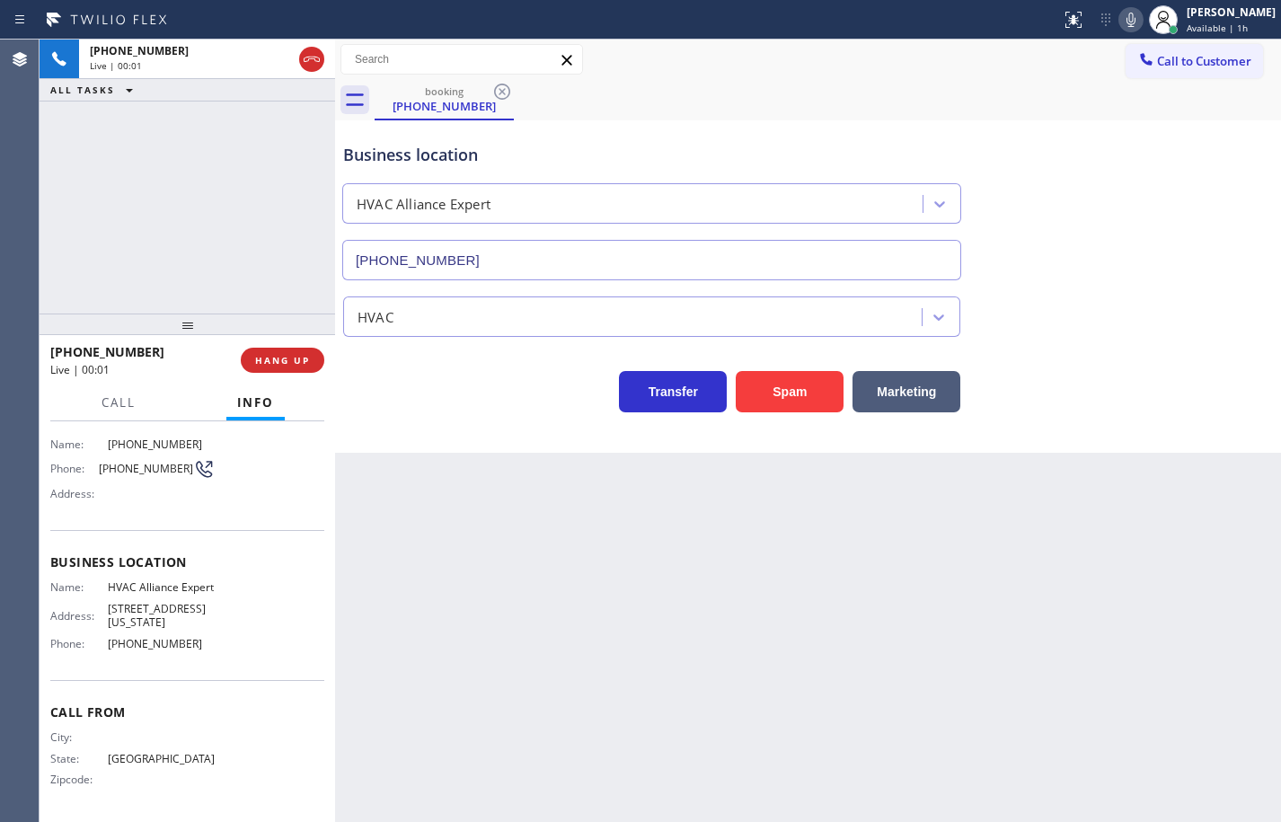
type input "[PHONE_NUMBER]"
drag, startPoint x: 147, startPoint y: 269, endPoint x: 172, endPoint y: 278, distance: 25.9
click at [147, 269] on div "[PHONE_NUMBER] Live | 00:09 ALL TASKS ALL TASKS ACTIVE TASKS TASKS IN WRAP UP" at bounding box center [188, 177] width 296 height 274
click at [314, 359] on button "HANG UP" at bounding box center [283, 360] width 84 height 25
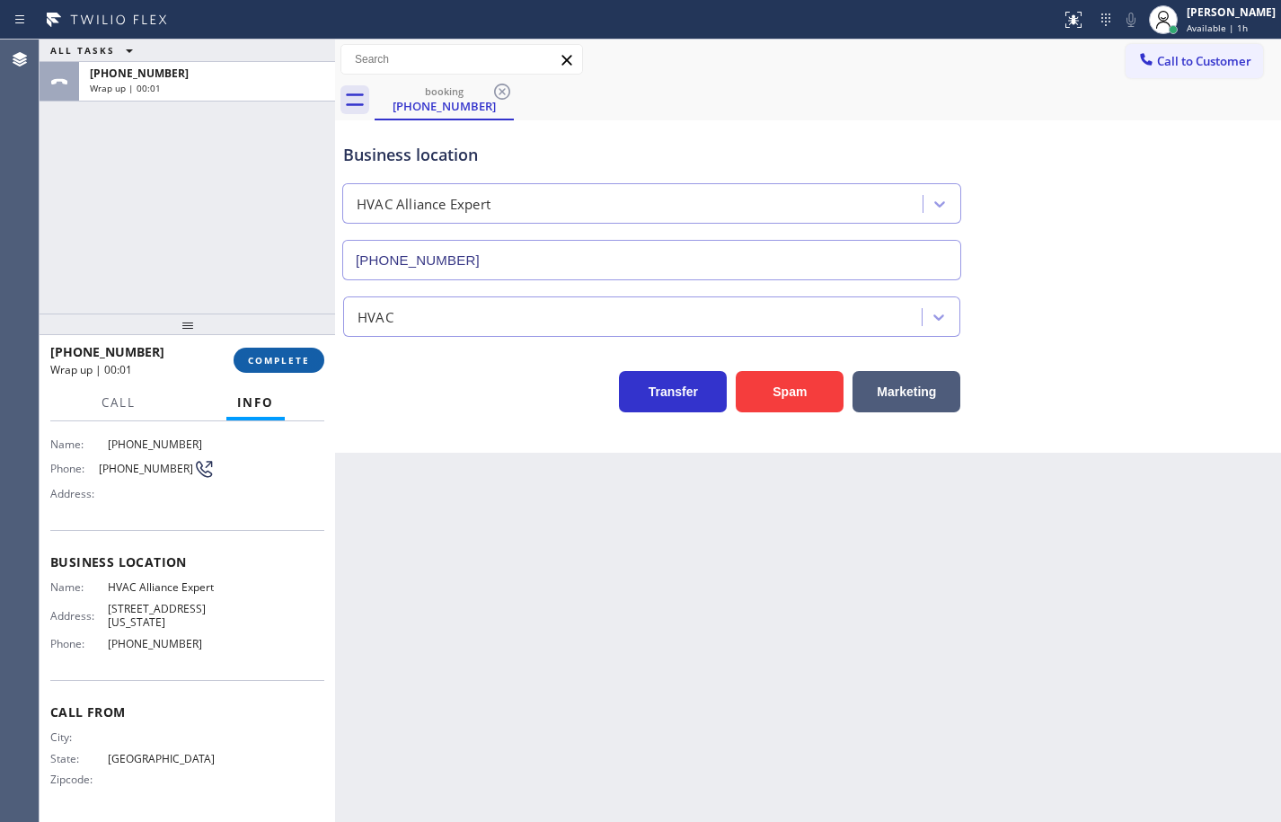
click at [303, 365] on span "COMPLETE" at bounding box center [279, 360] width 62 height 13
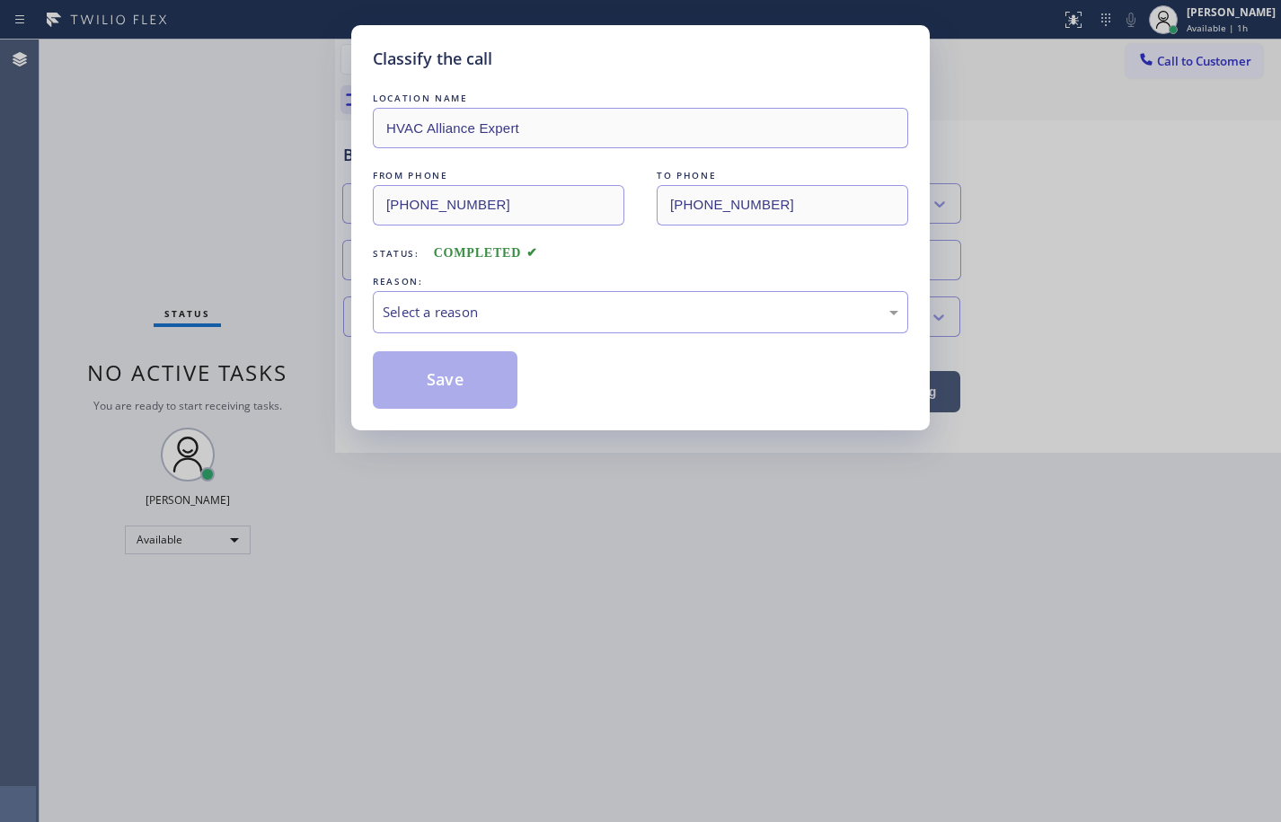
click at [510, 296] on div "Select a reason" at bounding box center [641, 312] width 536 height 42
click at [487, 375] on button "Save" at bounding box center [445, 380] width 145 height 58
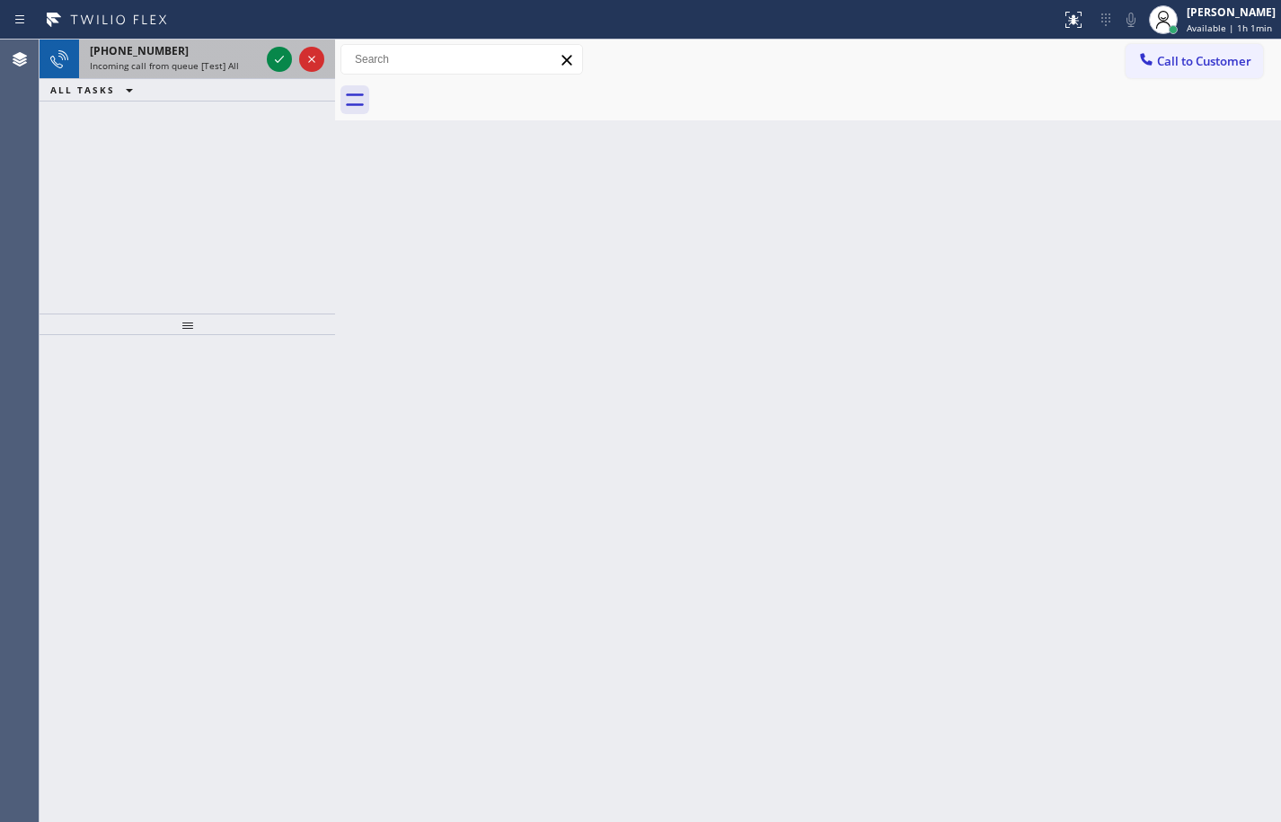
click at [183, 66] on span "Incoming call from queue [Test] All" at bounding box center [164, 65] width 149 height 13
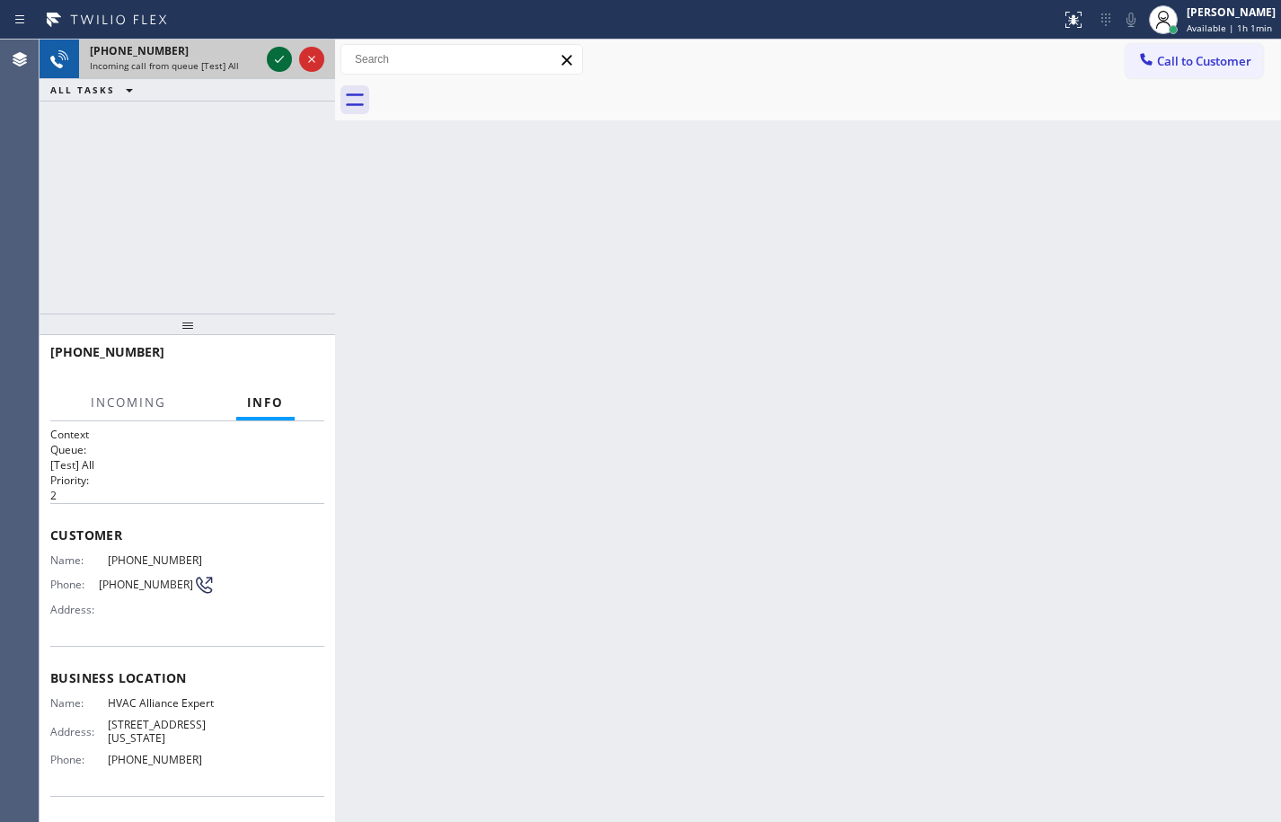
click at [279, 56] on icon at bounding box center [280, 60] width 22 height 22
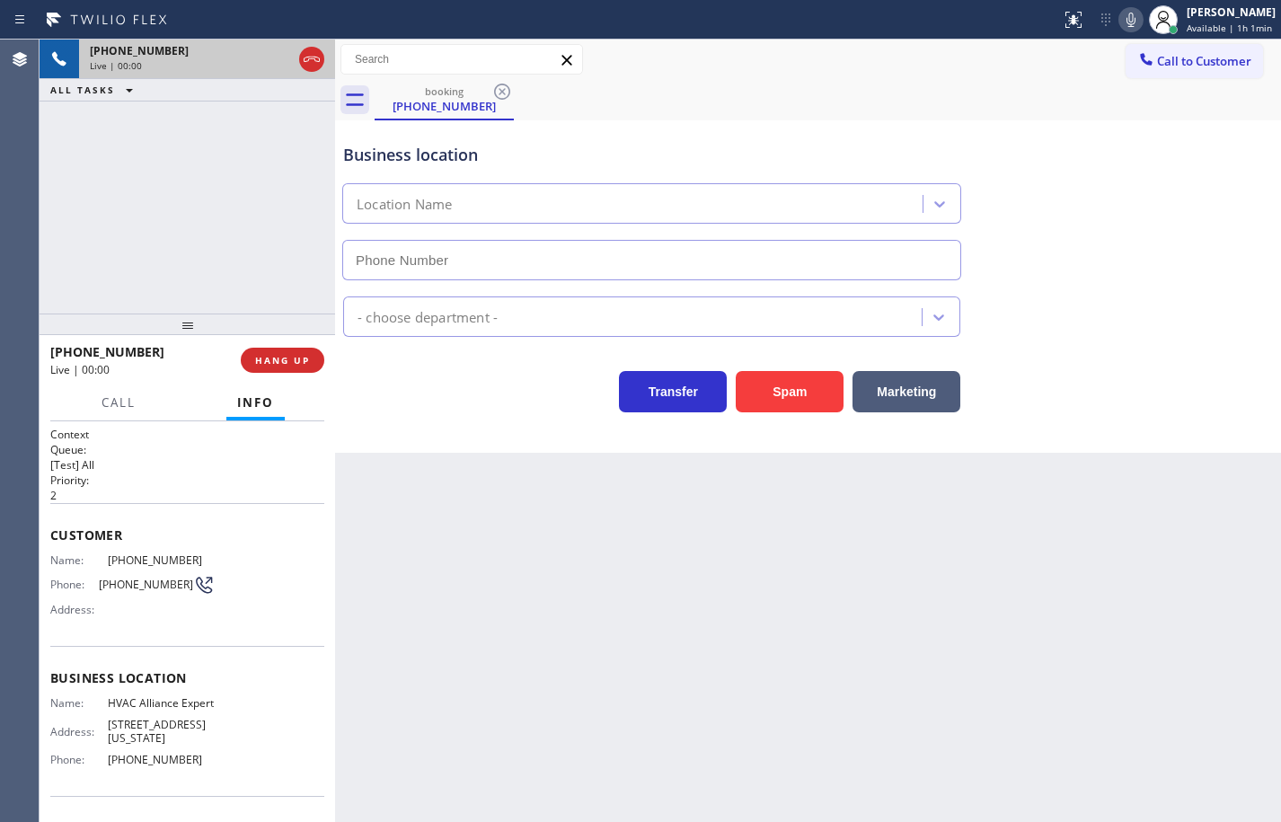
type input "[PHONE_NUMBER]"
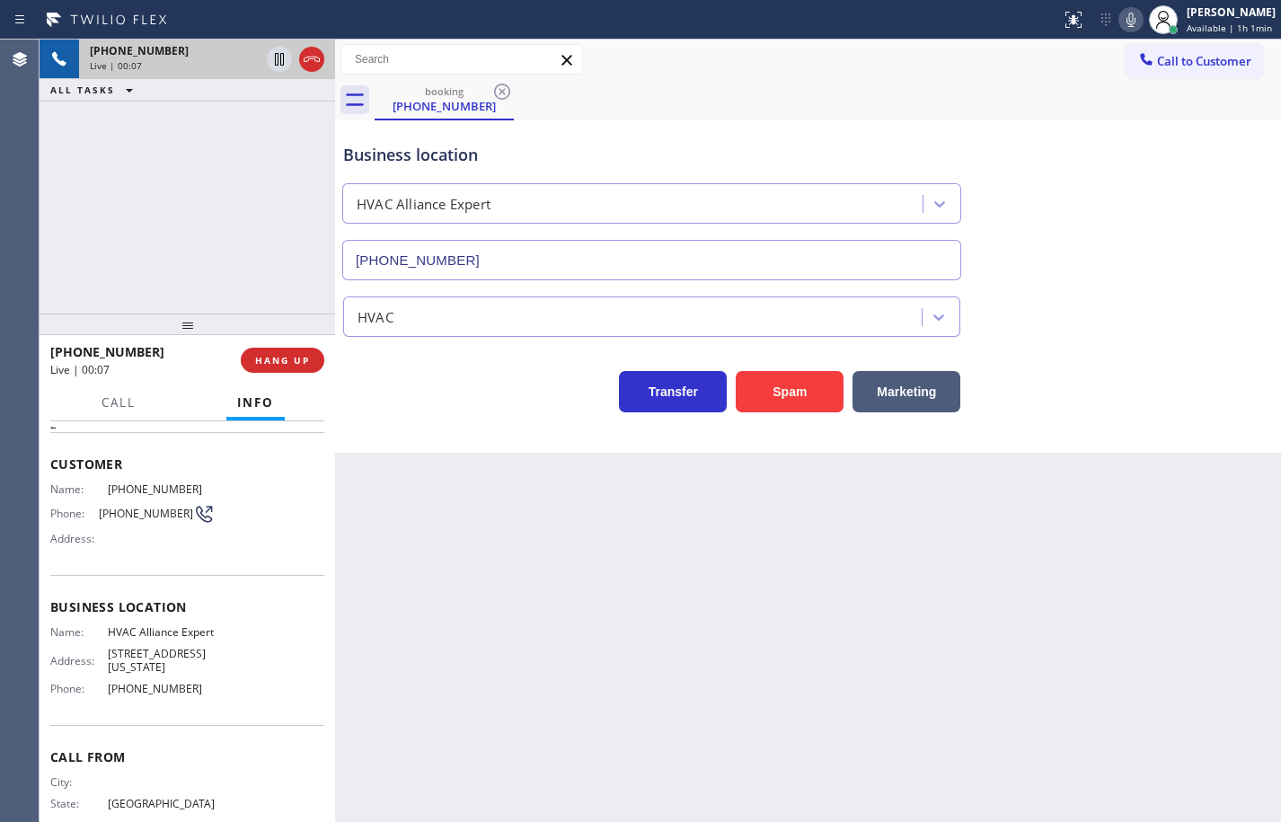
scroll to position [40, 0]
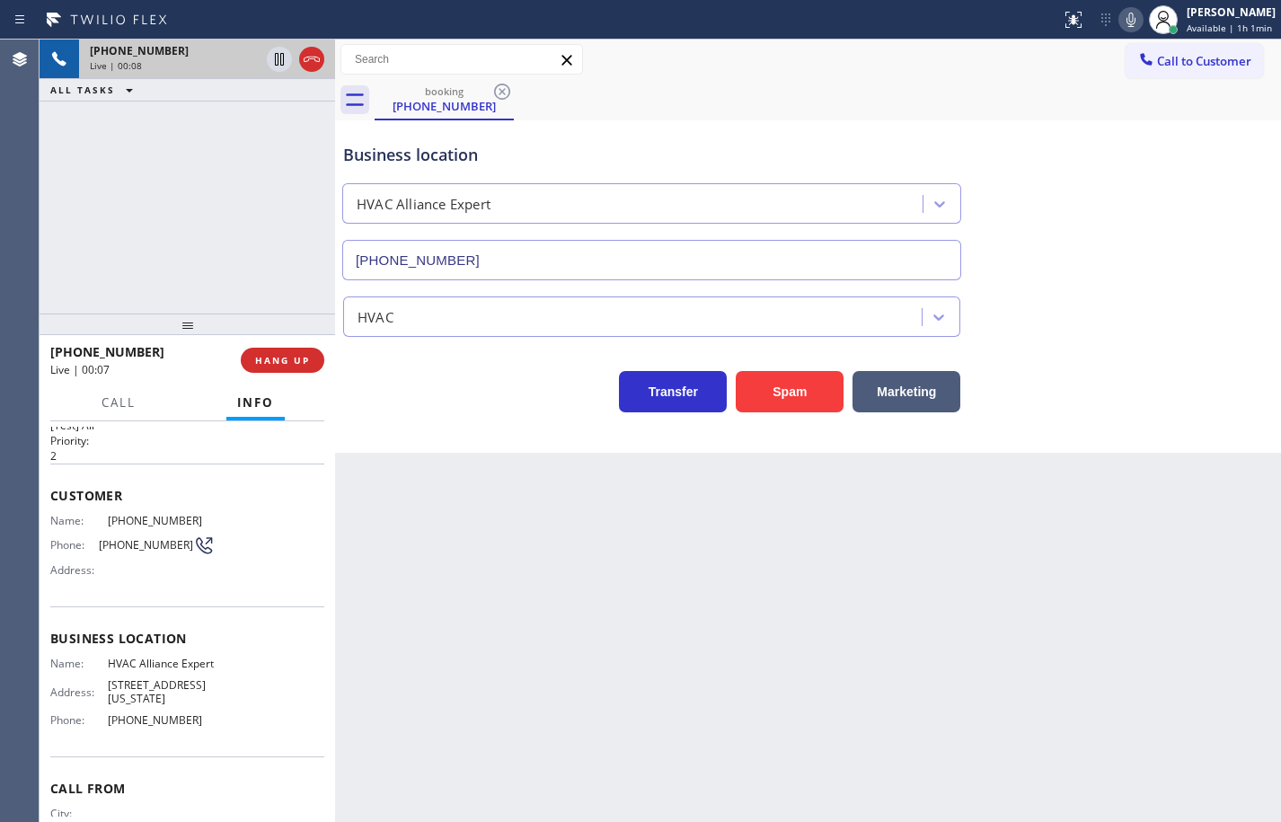
click at [211, 734] on div "Name: HVAC Alliance Expert Address: [STREET_ADDRESS][US_STATE] Phone: [PHONE_NU…" at bounding box center [187, 695] width 274 height 77
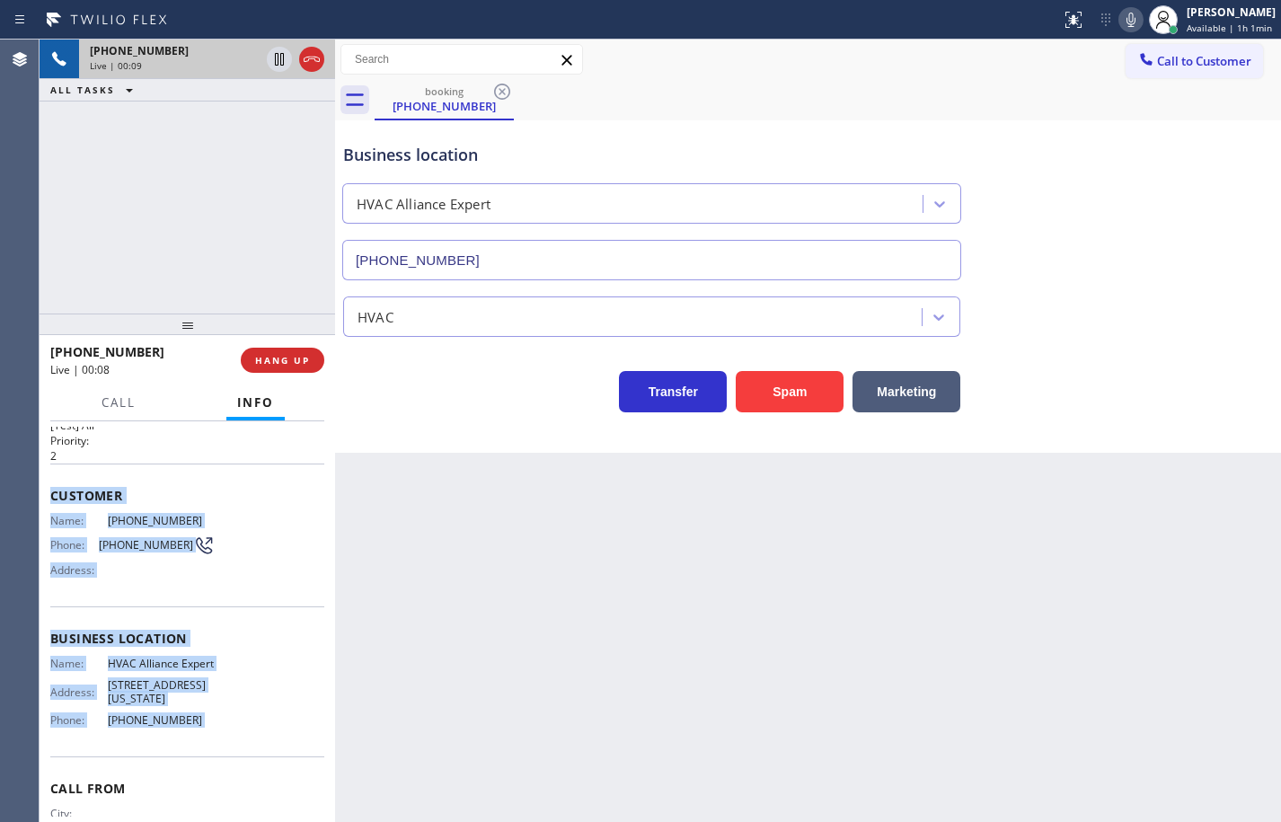
drag, startPoint x: 211, startPoint y: 735, endPoint x: 65, endPoint y: 494, distance: 281.9
click at [65, 494] on div "Context Queue: [Test] All Priority: 2 Customer Name: [PHONE_NUMBER] Phone: [PHO…" at bounding box center [187, 640] width 274 height 506
copy div "Customer Name: [PHONE_NUMBER] Phone: [PHONE_NUMBER] Address: Business location …"
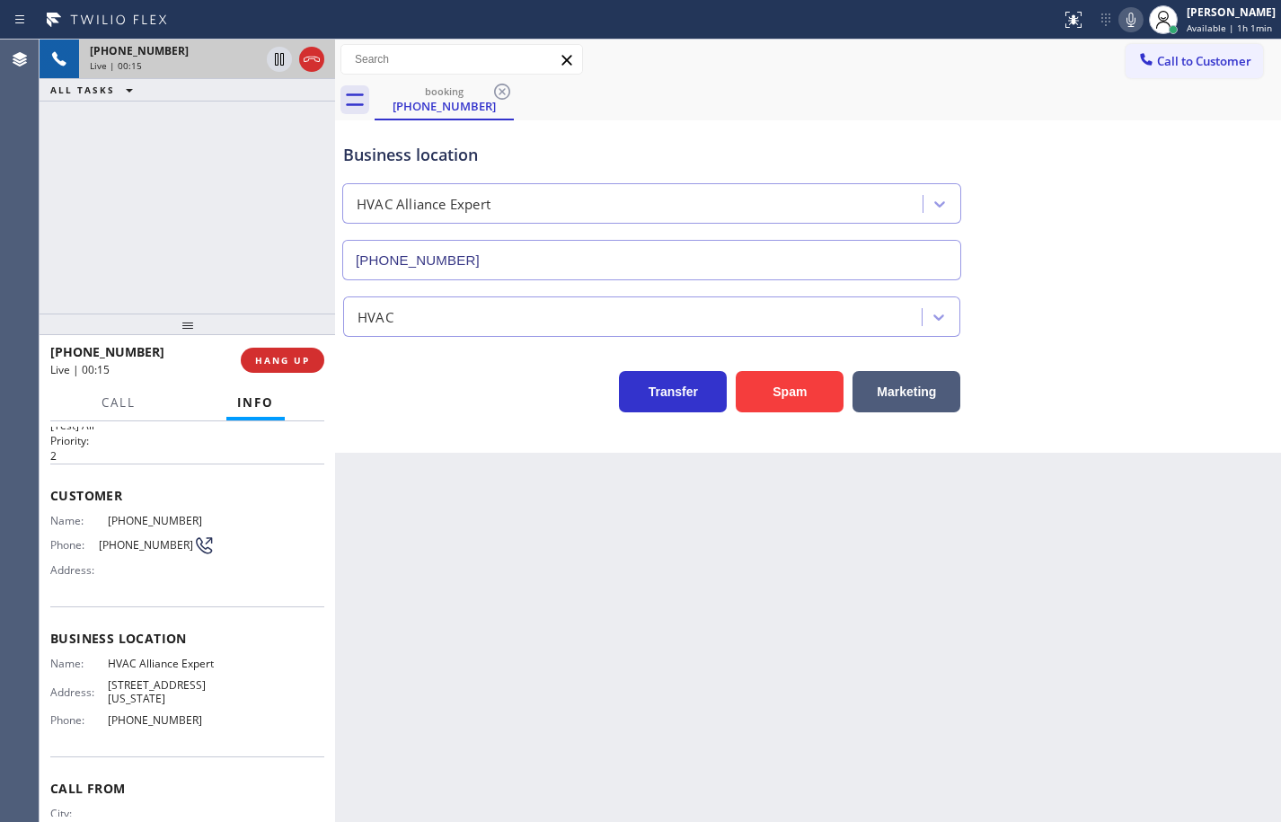
click at [356, 466] on div "Back to Dashboard Change Sender ID Customers Technicians Select a contact Outbo…" at bounding box center [808, 431] width 946 height 783
click at [309, 361] on span "HANG UP" at bounding box center [282, 360] width 55 height 13
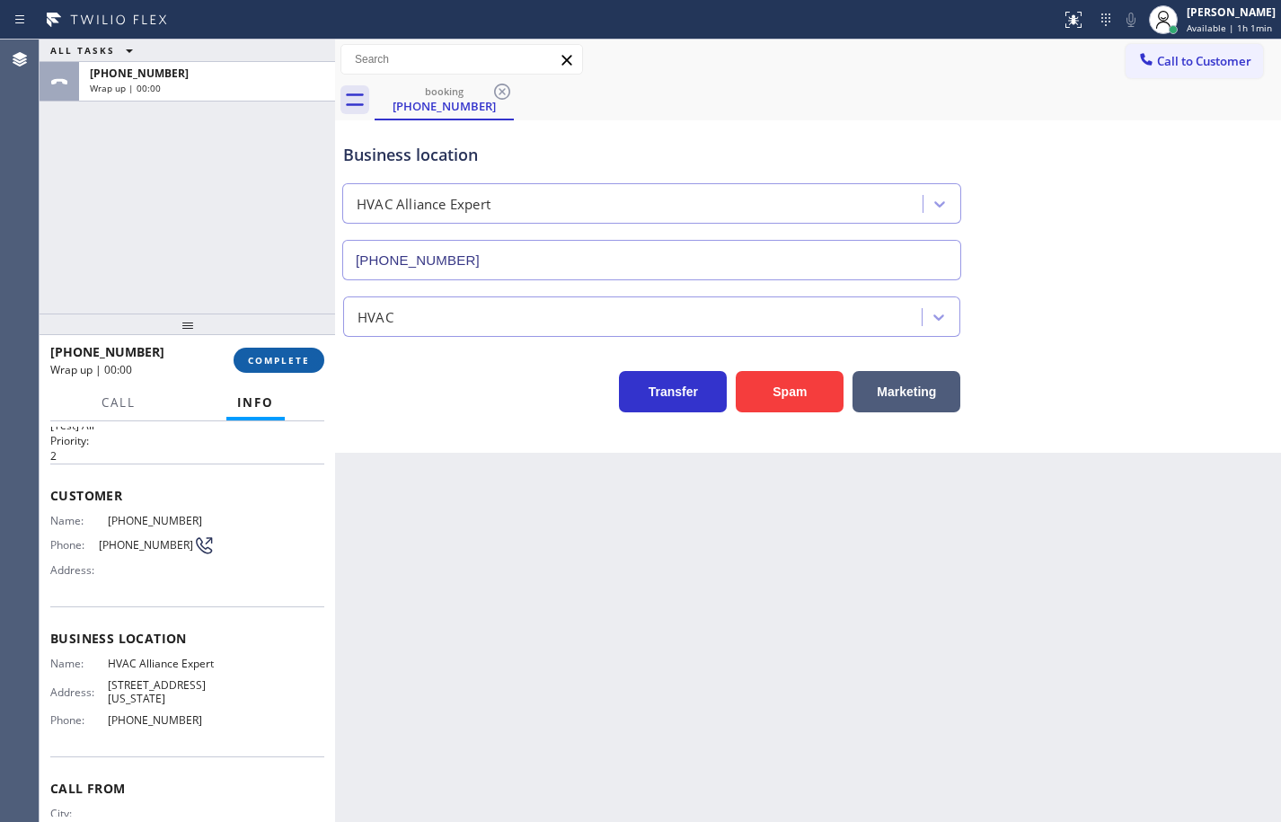
click at [309, 361] on span "COMPLETE" at bounding box center [279, 360] width 62 height 13
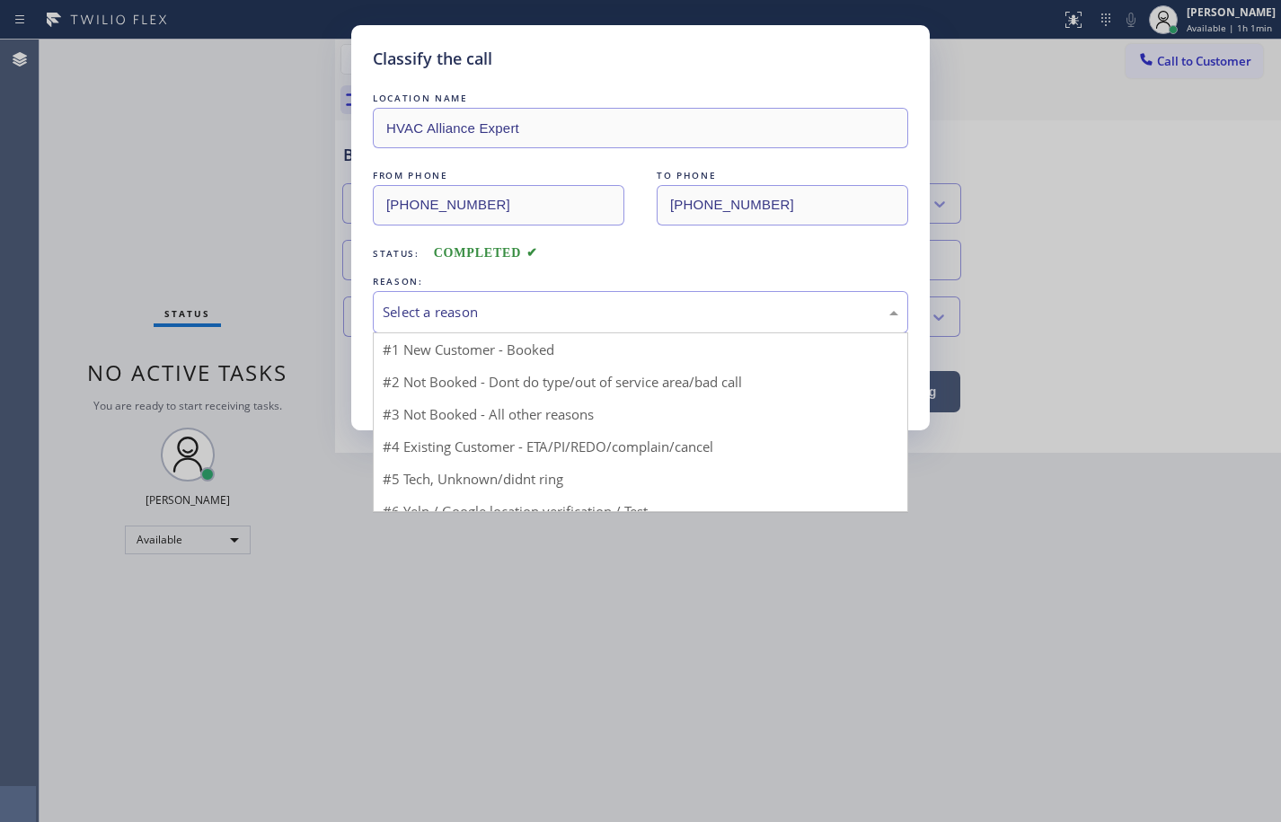
click at [560, 311] on div "Select a reason" at bounding box center [641, 312] width 516 height 21
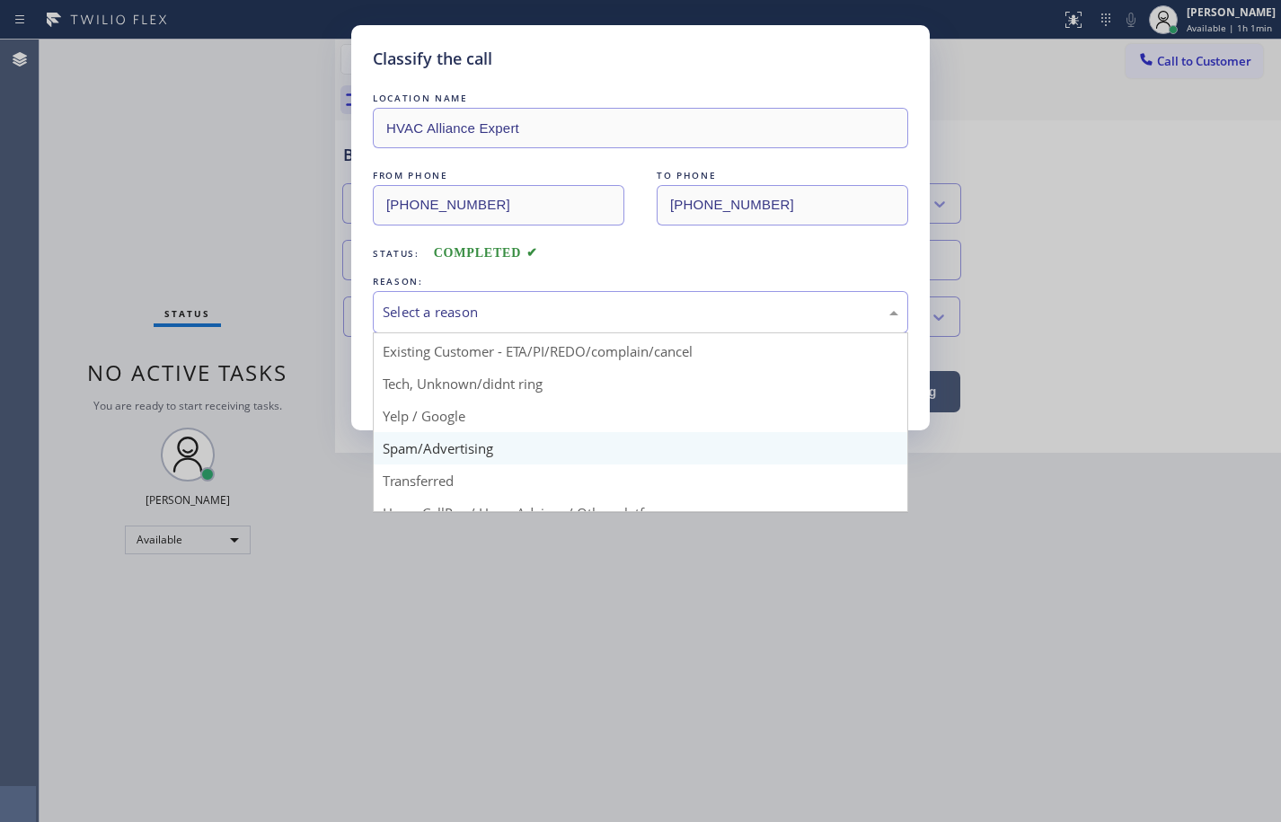
scroll to position [90, 0]
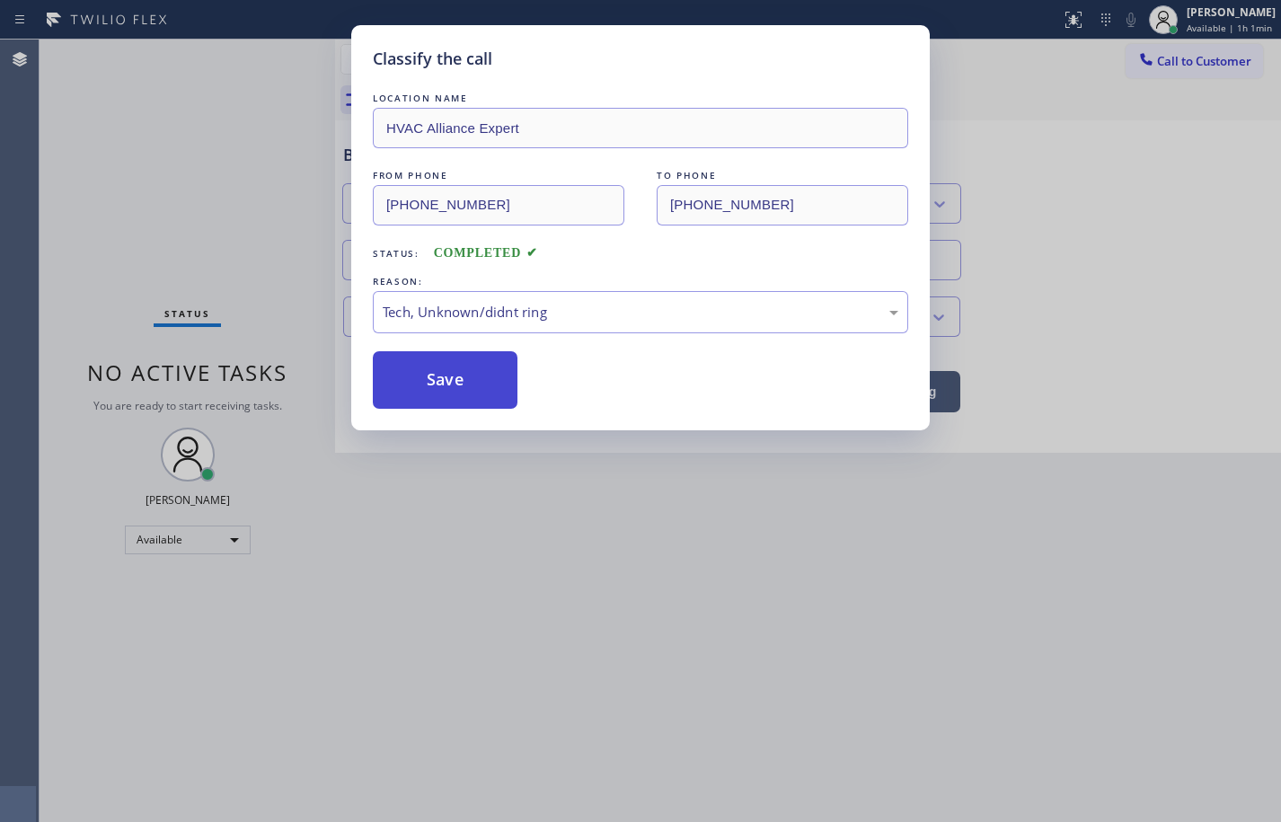
click at [478, 364] on button "Save" at bounding box center [445, 380] width 145 height 58
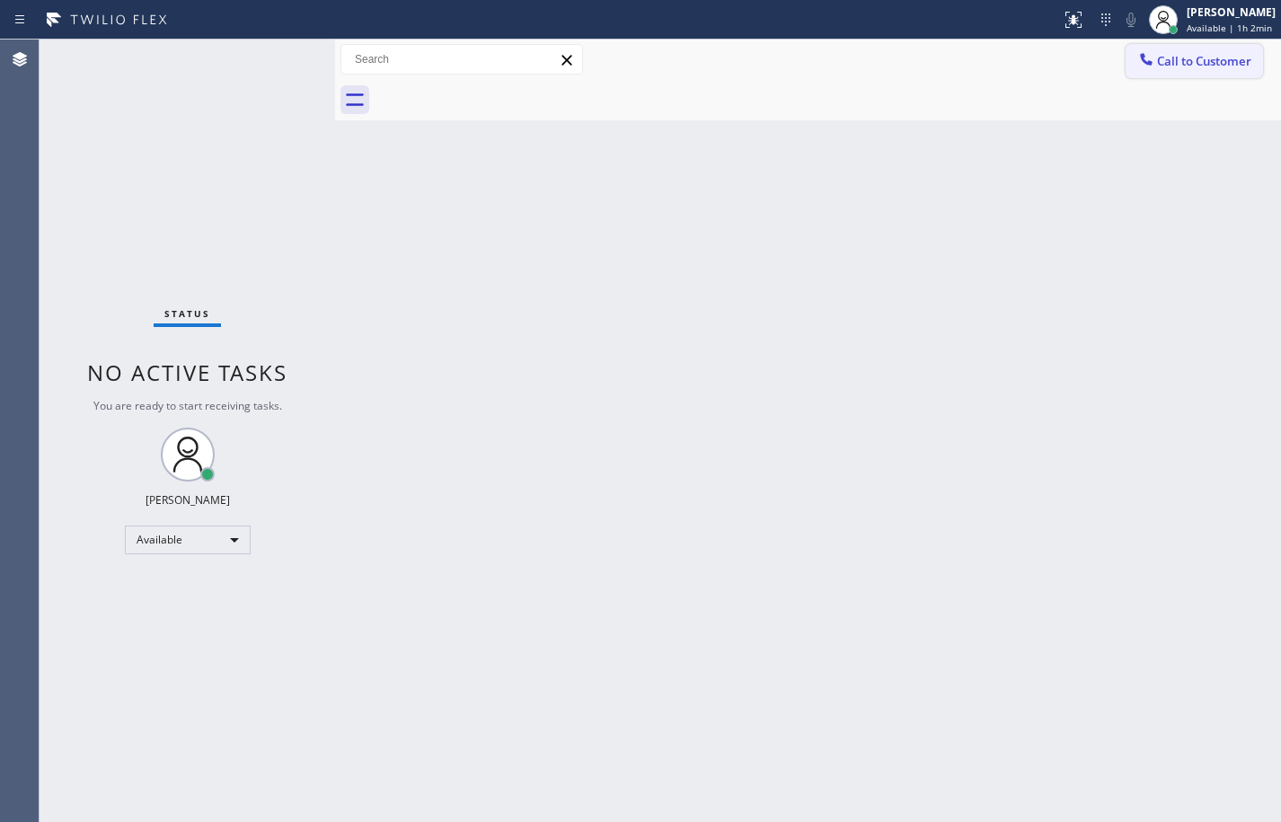
click at [1211, 48] on button "Call to Customer" at bounding box center [1194, 61] width 137 height 34
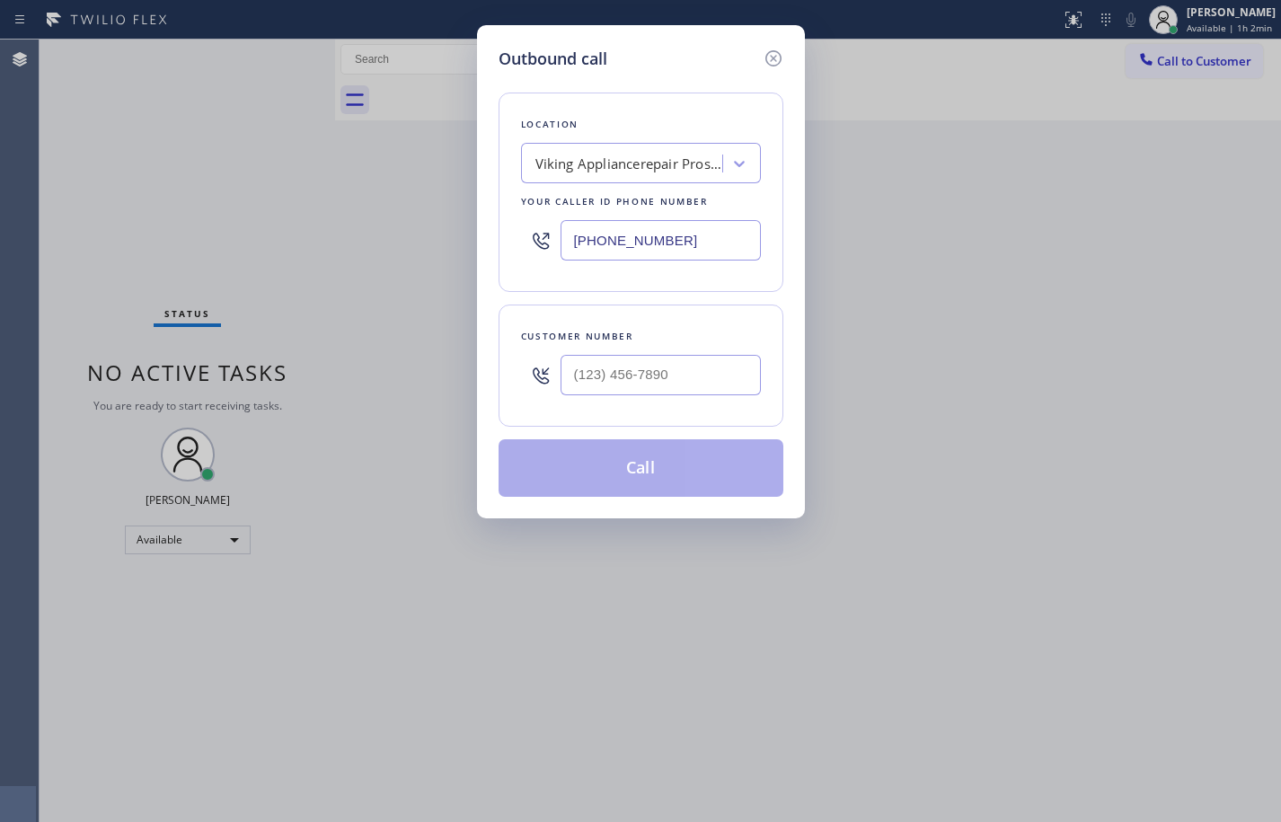
click at [688, 248] on input "[PHONE_NUMBER]" at bounding box center [661, 240] width 200 height 40
paste input "855) 340-1313"
type input "[PHONE_NUMBER]"
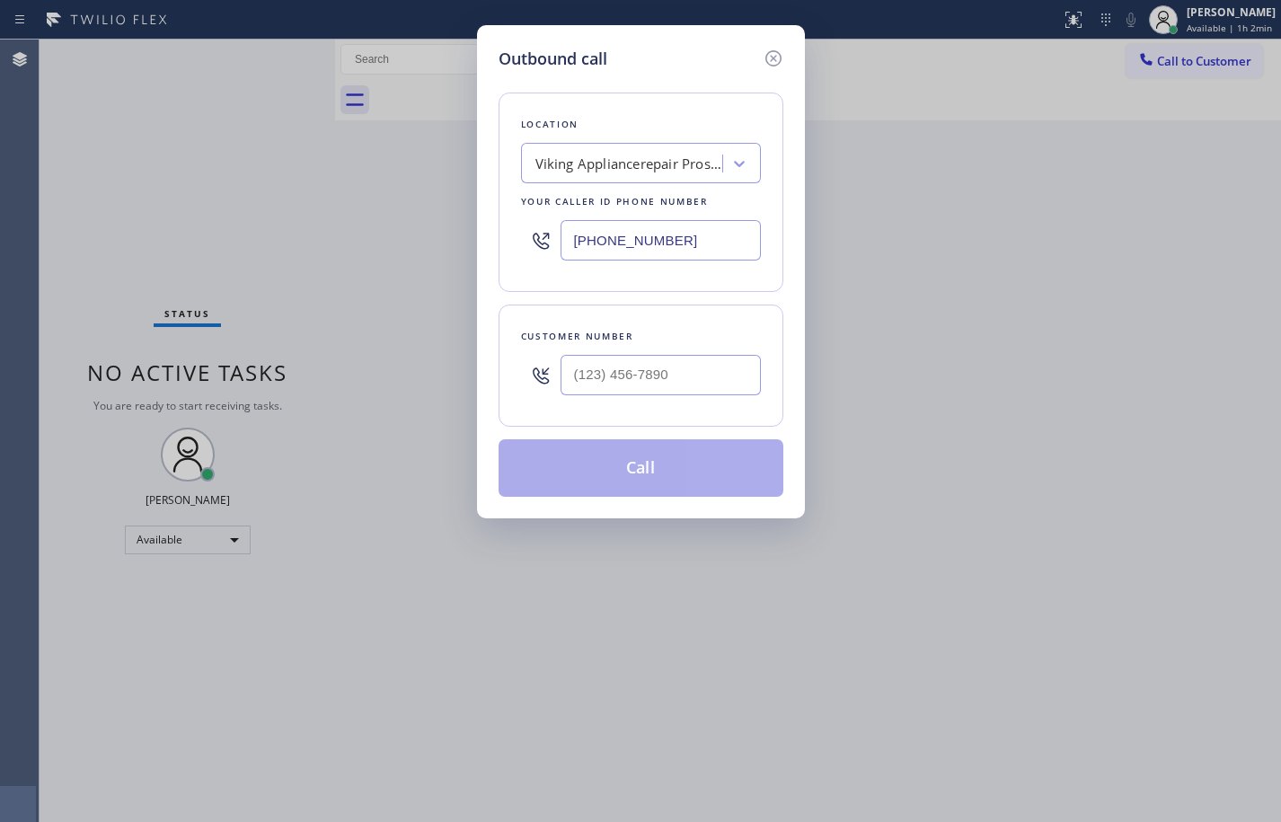
click at [699, 316] on div "Customer number" at bounding box center [641, 366] width 285 height 122
click at [770, 60] on icon at bounding box center [774, 59] width 22 height 22
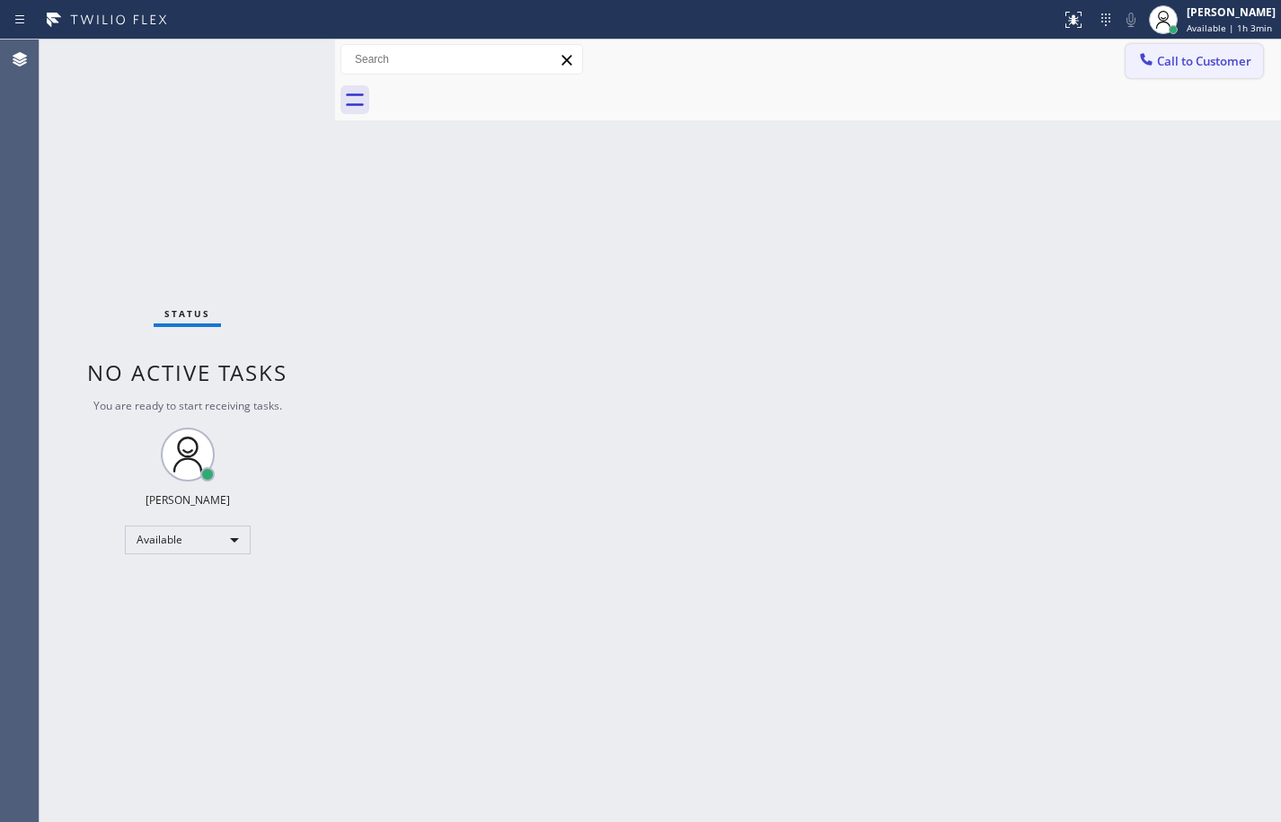
click at [1233, 55] on span "Call to Customer" at bounding box center [1204, 61] width 94 height 16
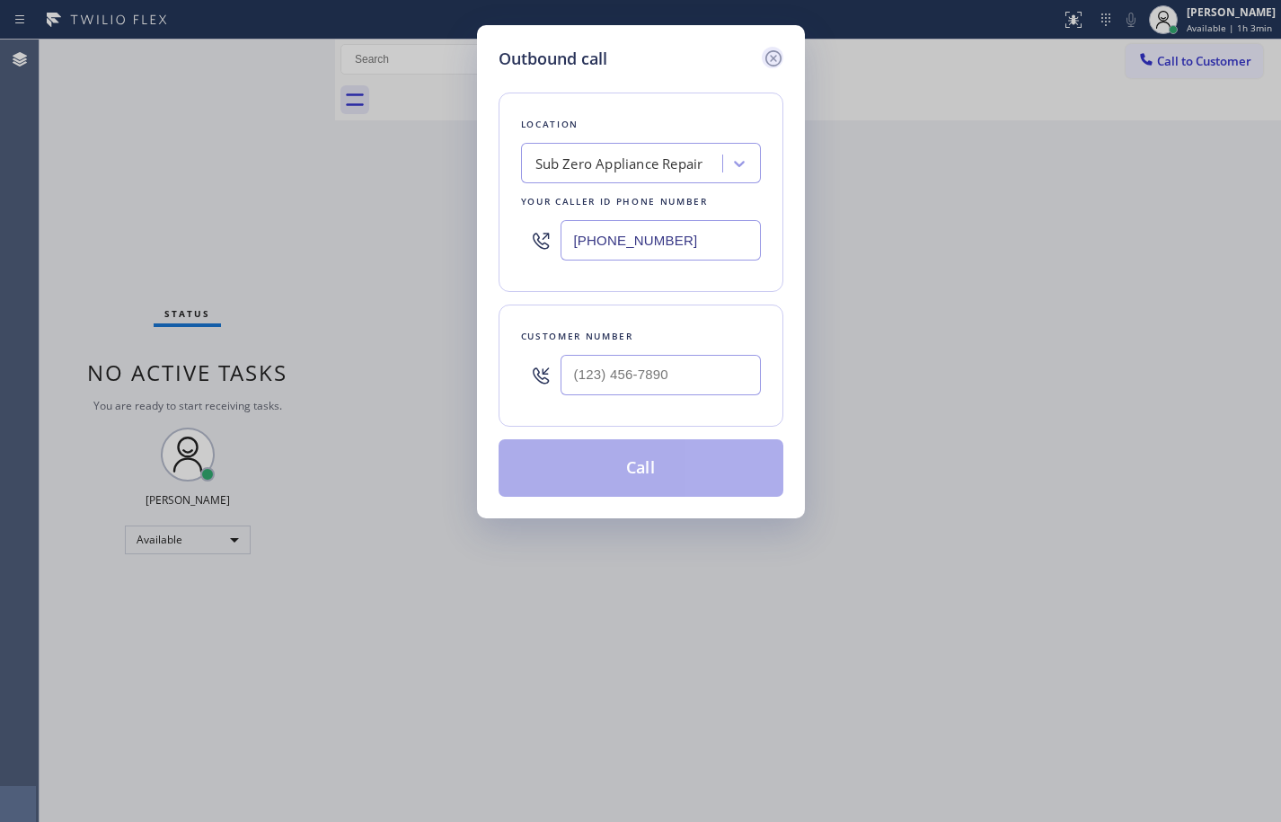
click at [772, 57] on icon at bounding box center [773, 58] width 16 height 16
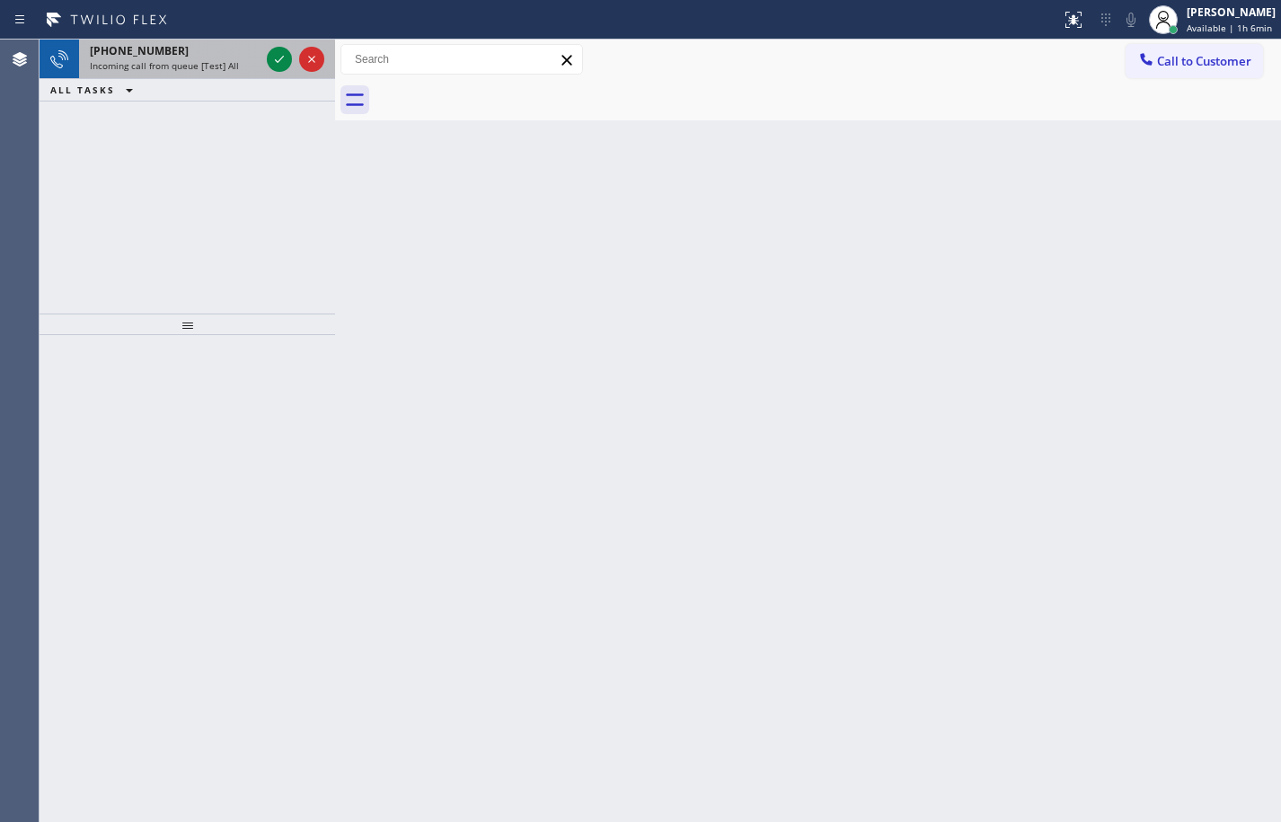
click at [126, 51] on span "[PHONE_NUMBER]" at bounding box center [139, 50] width 99 height 15
click at [278, 57] on icon at bounding box center [280, 60] width 22 height 22
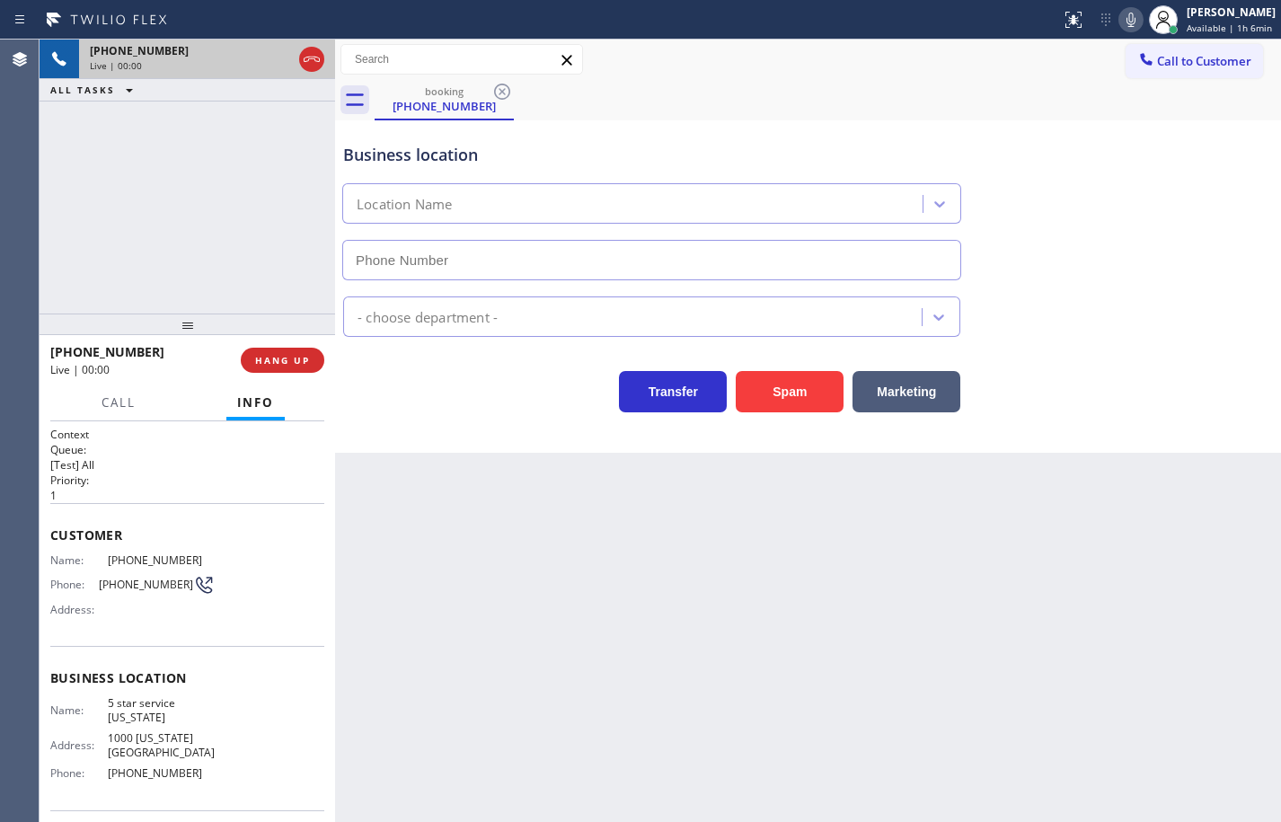
type input "[PHONE_NUMBER]"
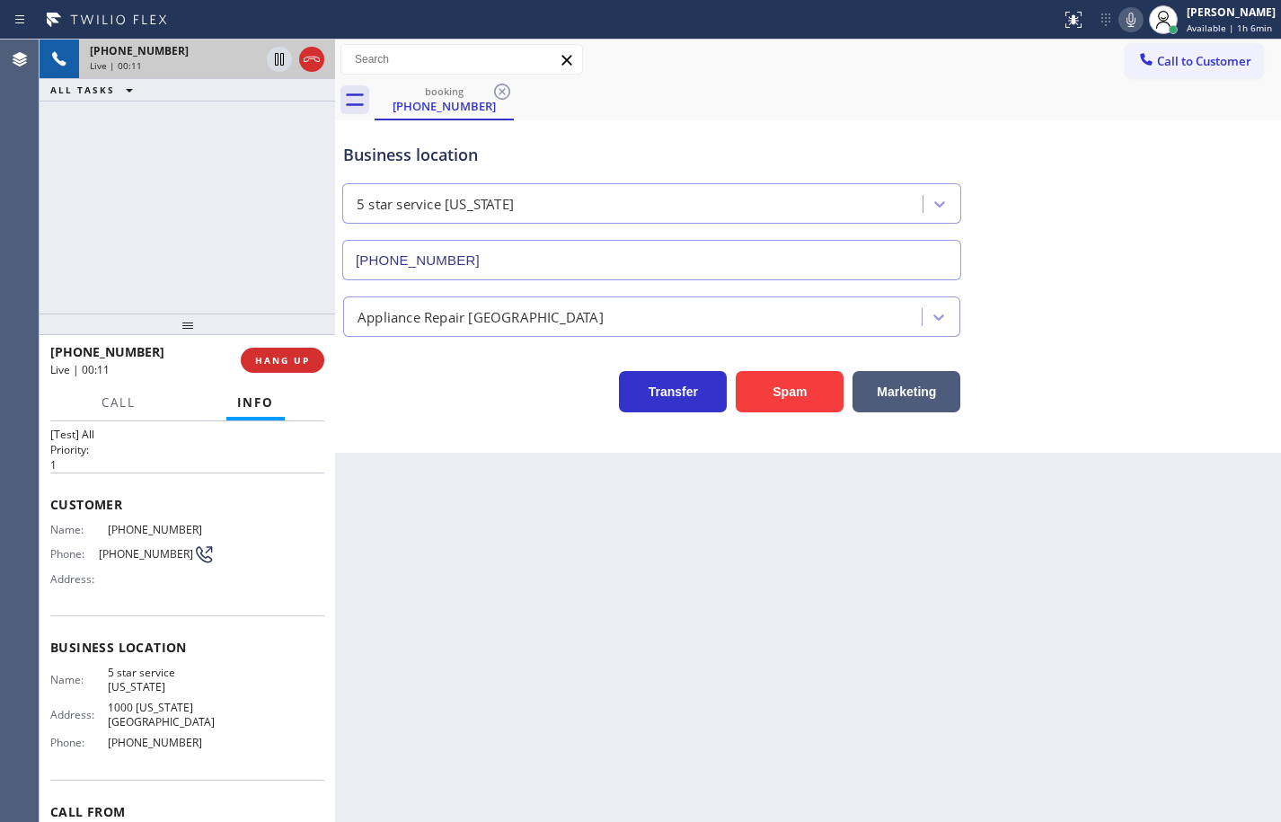
scroll to position [116, 0]
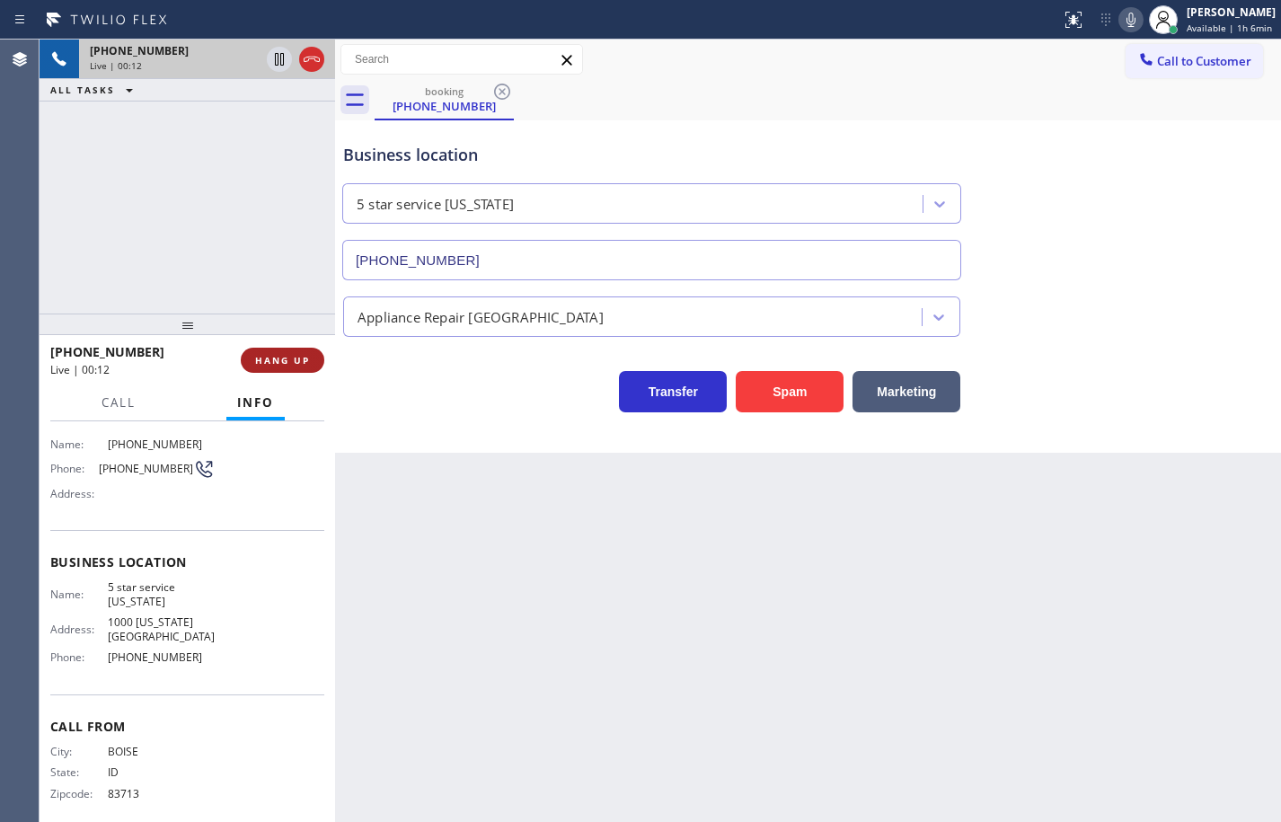
click at [302, 368] on button "HANG UP" at bounding box center [283, 360] width 84 height 25
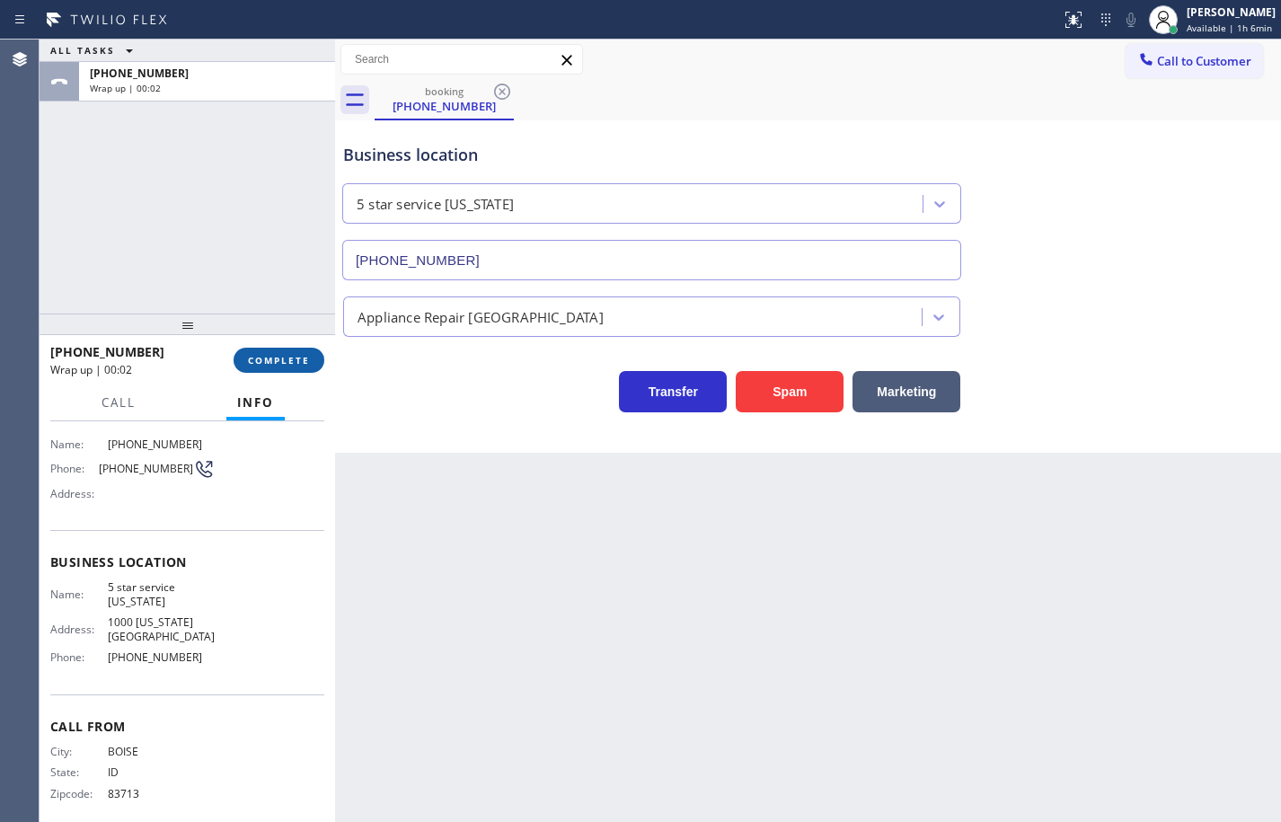
click at [307, 362] on span "COMPLETE" at bounding box center [279, 360] width 62 height 13
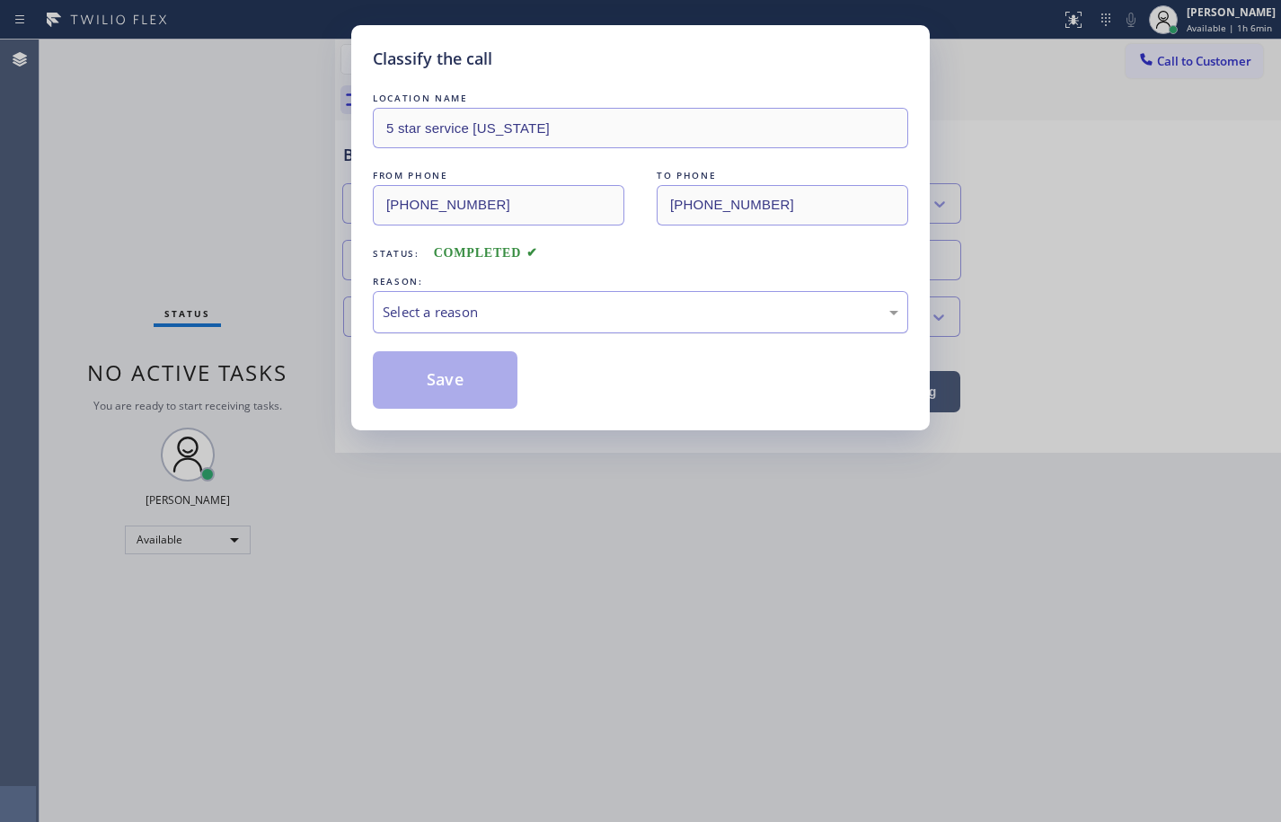
click at [632, 316] on div "Select a reason" at bounding box center [641, 312] width 516 height 21
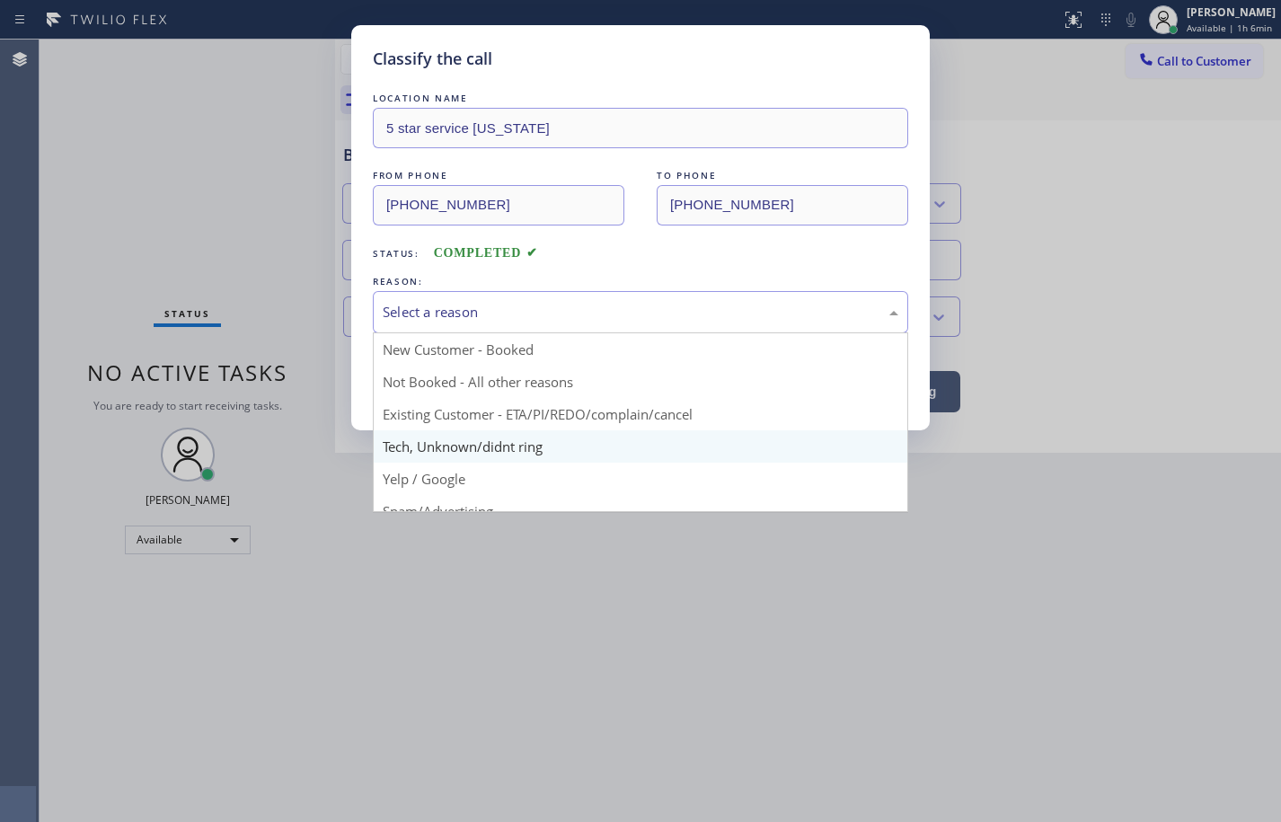
scroll to position [90, 0]
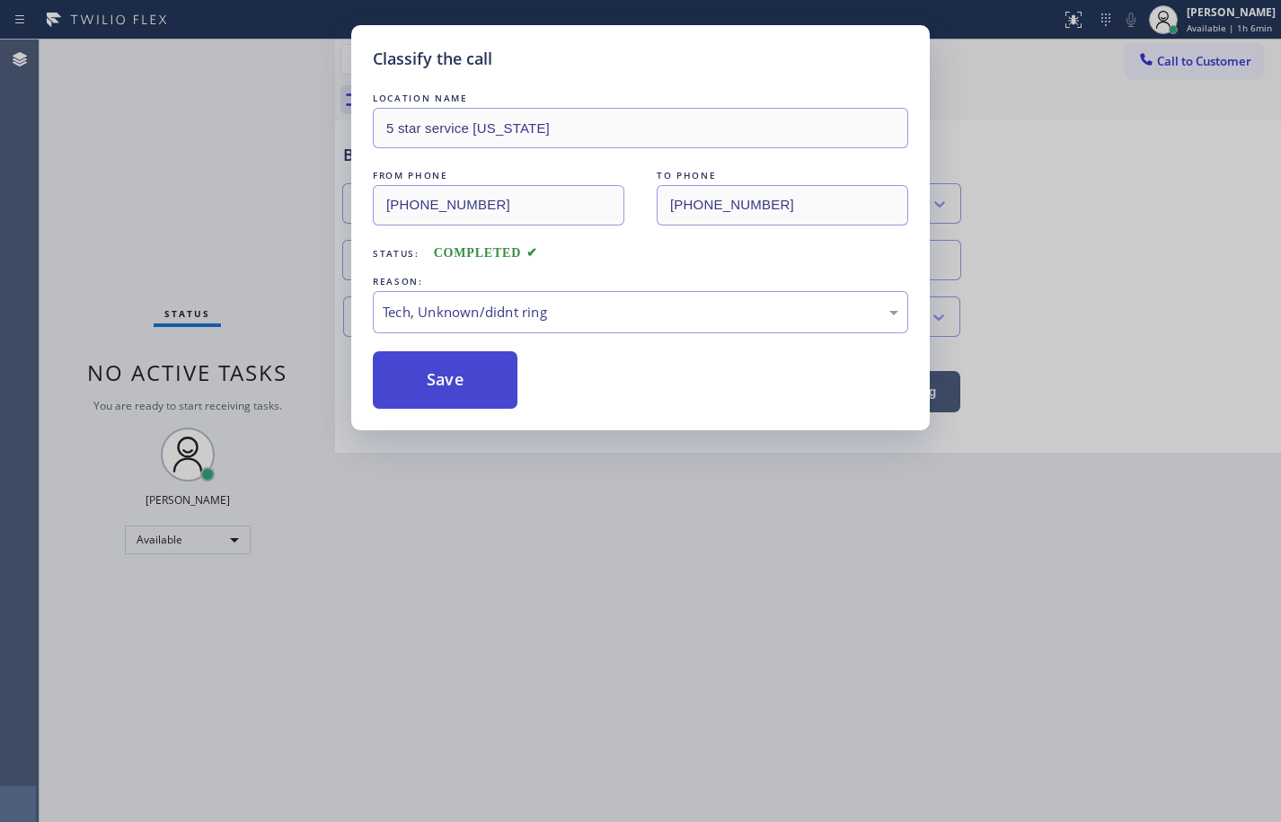
click at [493, 378] on button "Save" at bounding box center [445, 380] width 145 height 58
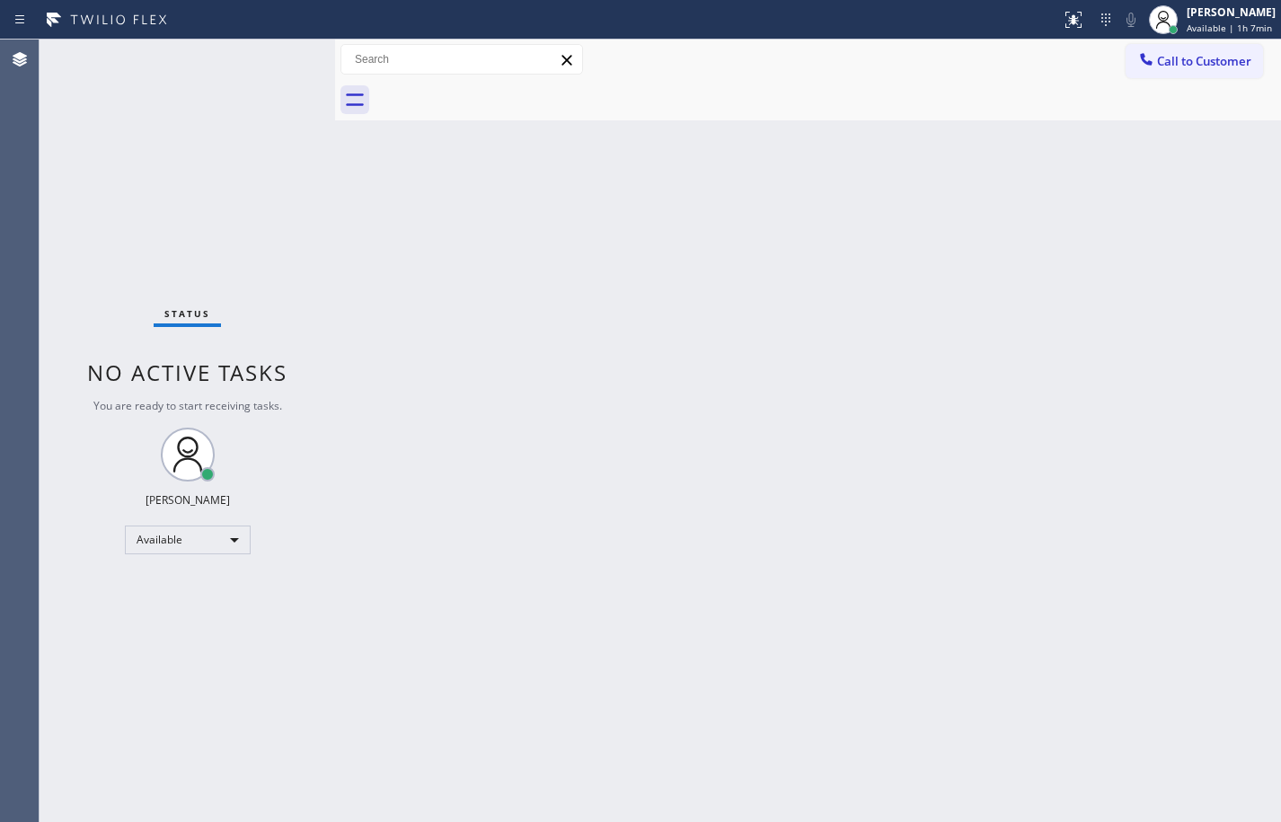
click at [1225, 299] on div "Back to Dashboard Change Sender ID Customers Technicians Select a contact Outbo…" at bounding box center [808, 431] width 946 height 783
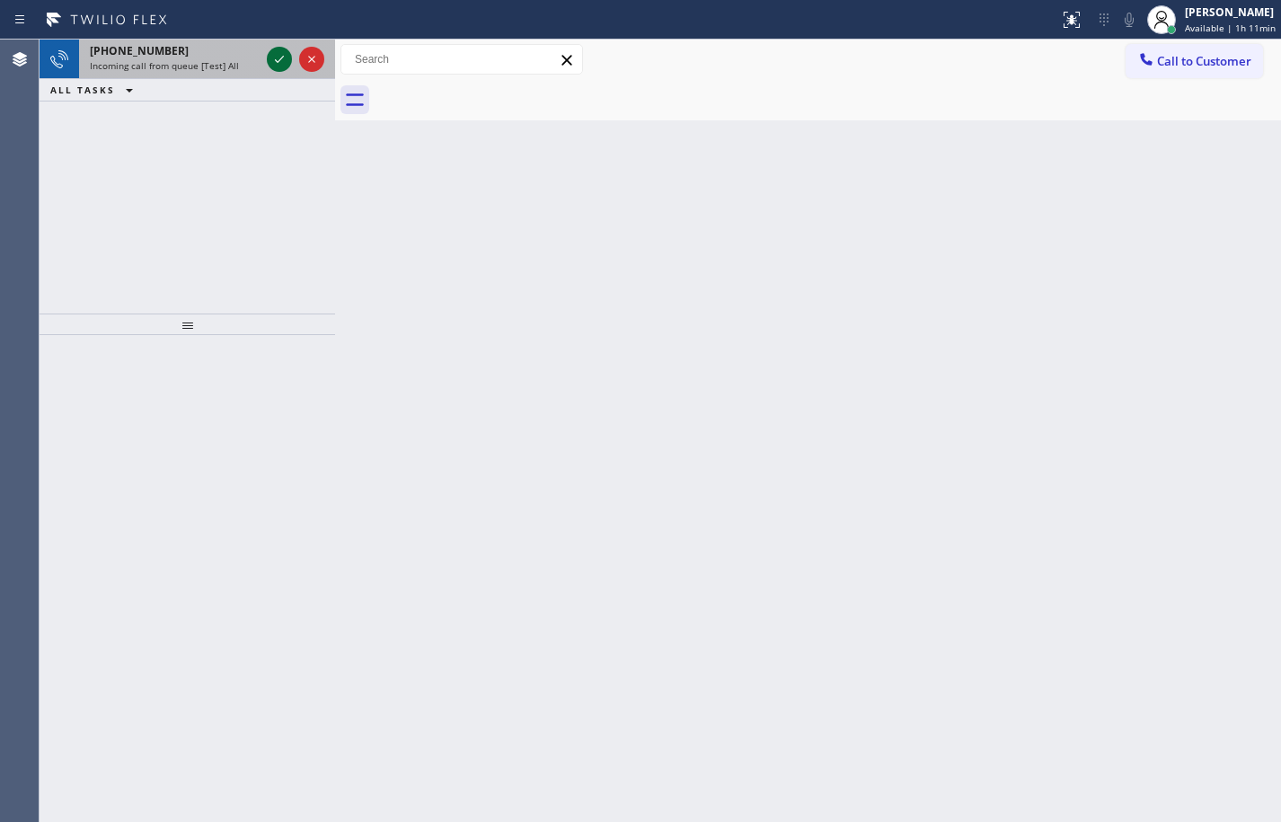
click at [282, 66] on icon at bounding box center [280, 60] width 22 height 22
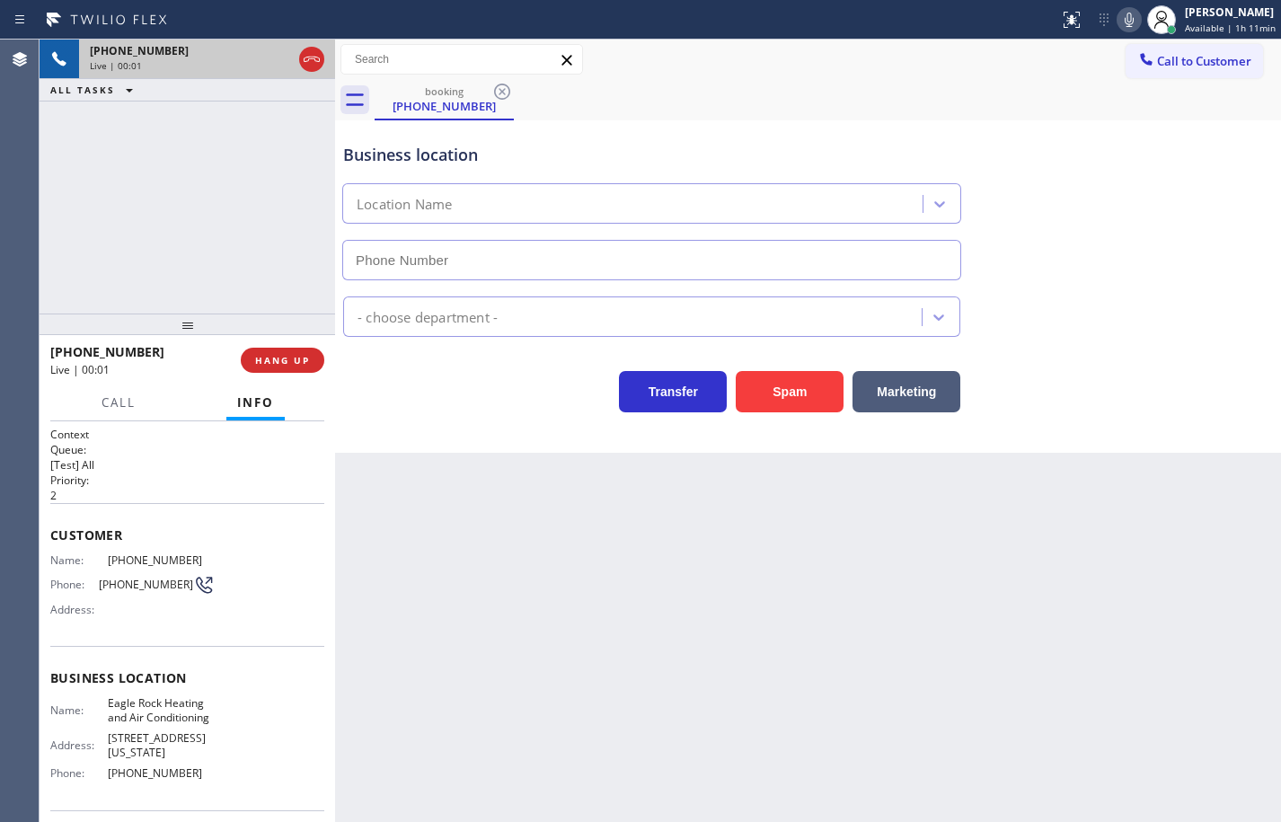
type input "[PHONE_NUMBER]"
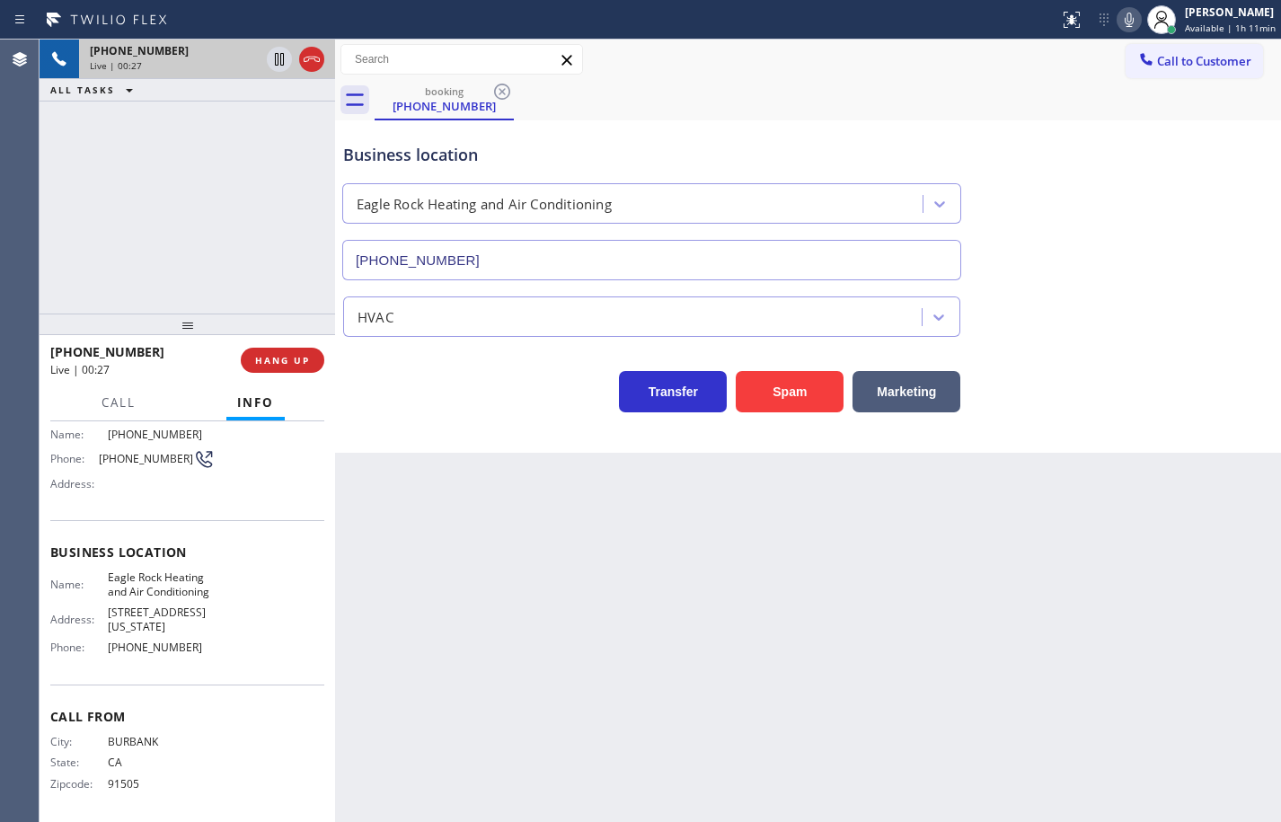
scroll to position [129, 0]
click at [182, 575] on span "Eagle Rock Heating and Air Conditioning" at bounding box center [161, 581] width 107 height 28
copy span "Eagle Rock Heating and Air Conditioning"
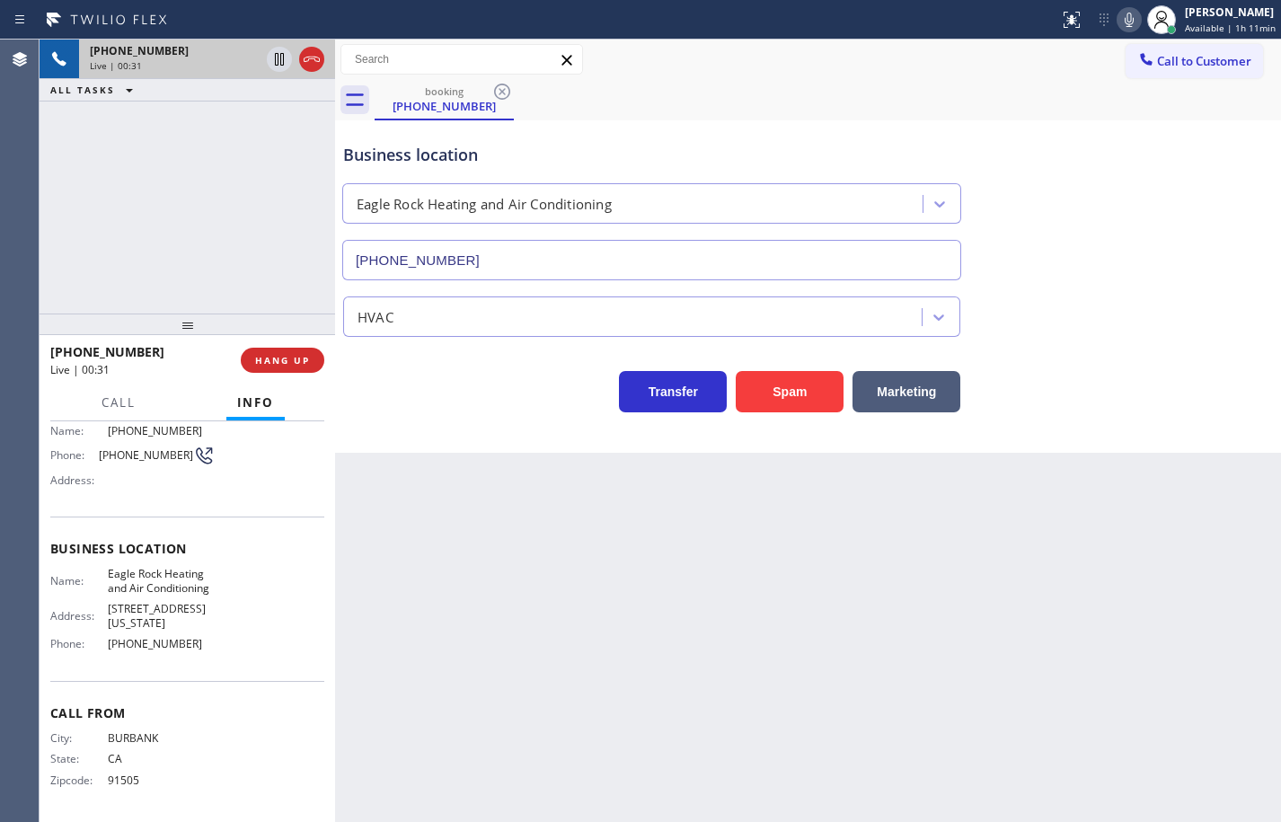
click at [173, 637] on span "[PHONE_NUMBER]" at bounding box center [161, 643] width 107 height 13
copy span "[PHONE_NUMBER]"
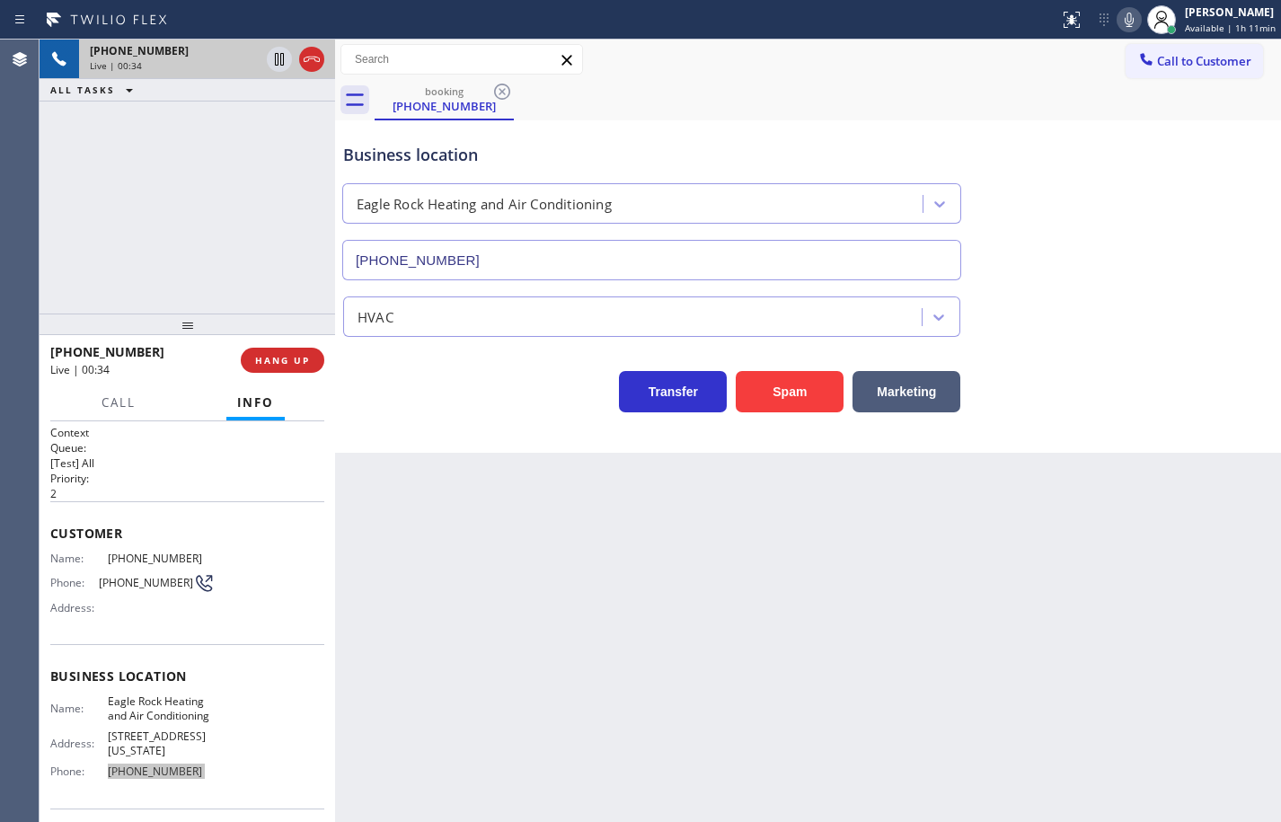
scroll to position [0, 0]
click at [139, 548] on div "Customer Name: [PHONE_NUMBER] Phone: [PHONE_NUMBER] Address:" at bounding box center [187, 575] width 274 height 144
copy span "[PHONE_NUMBER]"
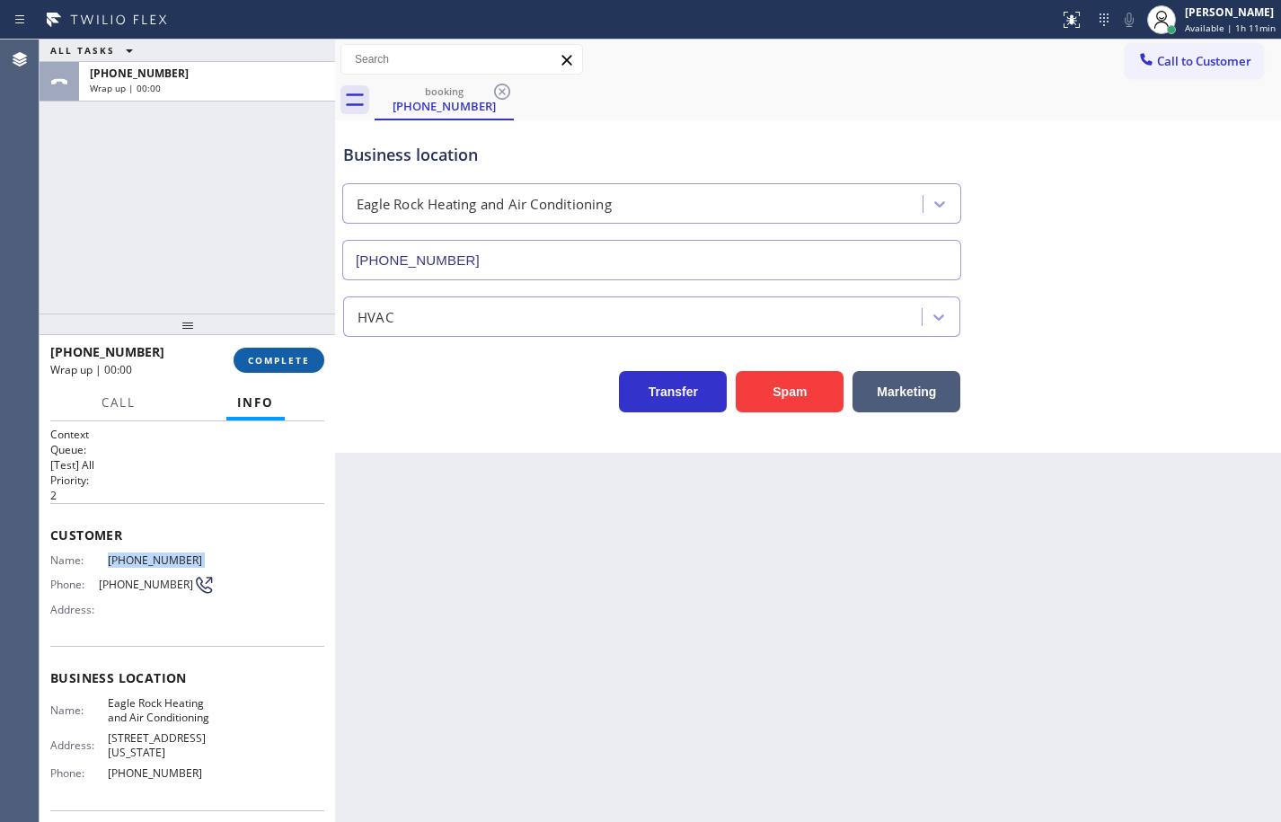
click at [291, 357] on span "COMPLETE" at bounding box center [279, 360] width 62 height 13
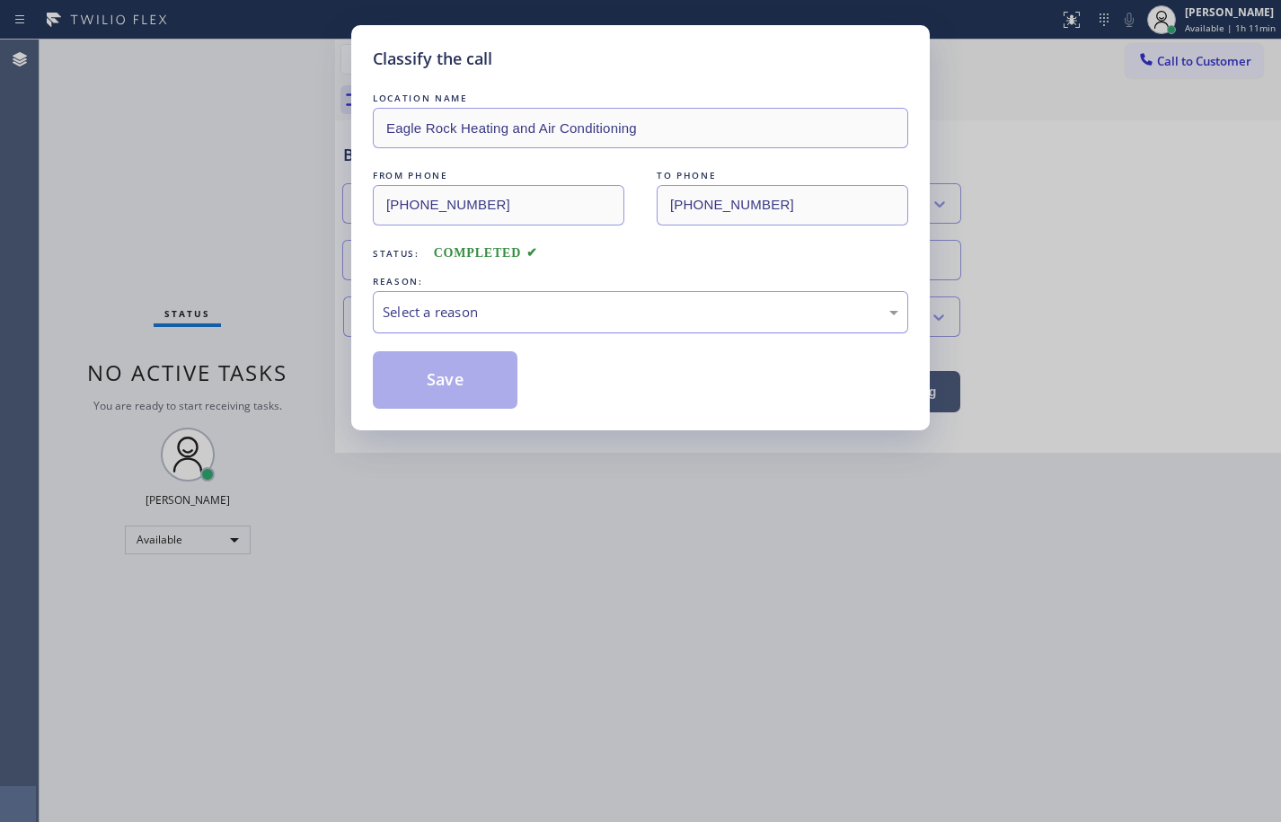
click at [528, 315] on div "Select a reason" at bounding box center [641, 312] width 516 height 21
click at [500, 385] on button "Save" at bounding box center [445, 380] width 145 height 58
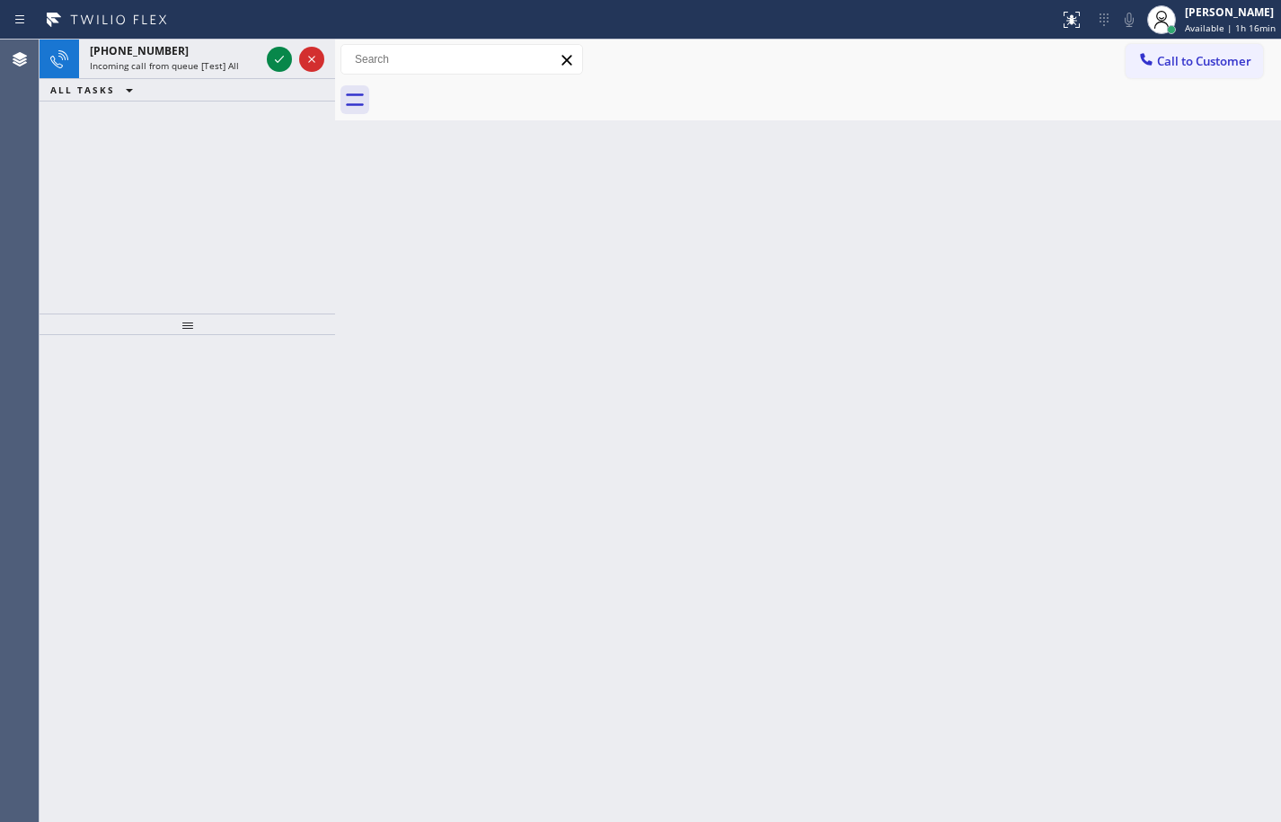
drag, startPoint x: 147, startPoint y: 66, endPoint x: 164, endPoint y: 85, distance: 24.9
click at [147, 66] on span "Incoming call from queue [Test] All" at bounding box center [164, 65] width 149 height 13
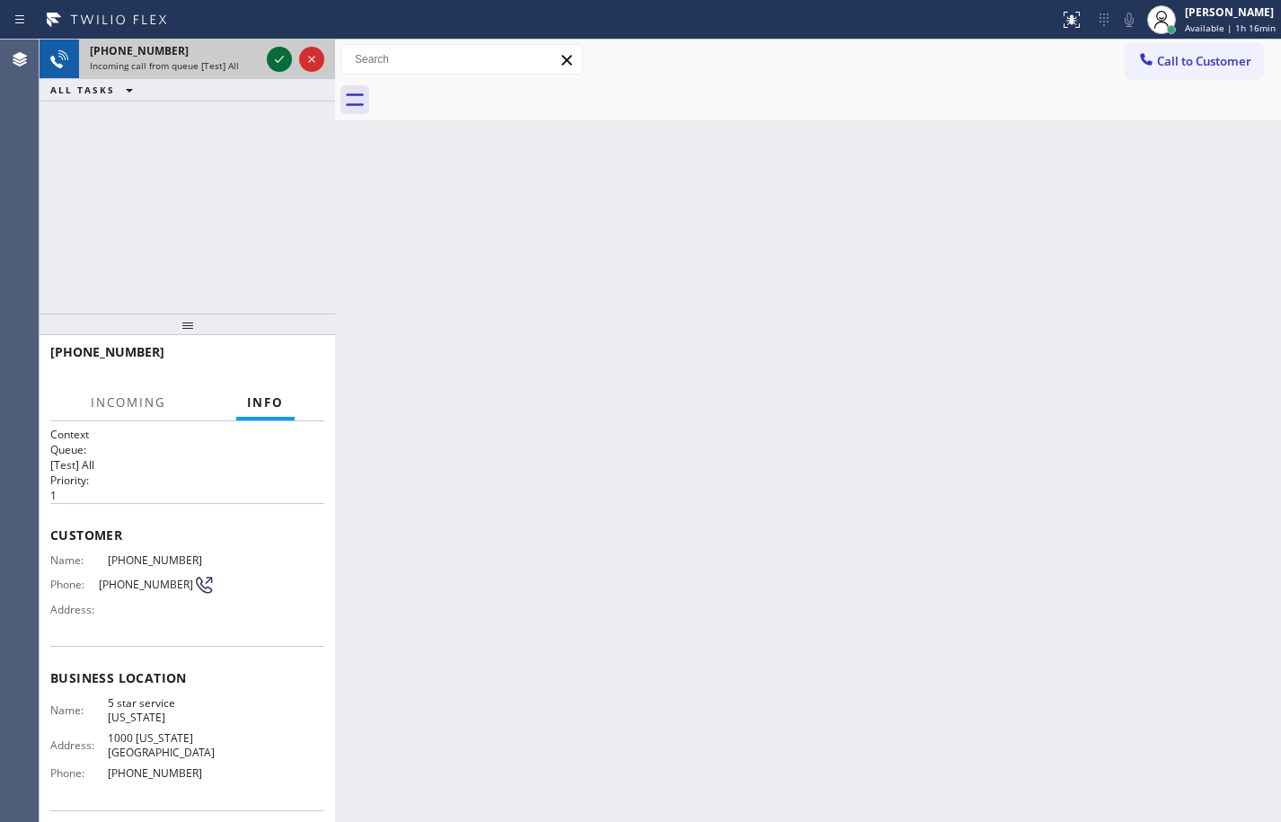
click at [279, 64] on icon at bounding box center [280, 60] width 22 height 22
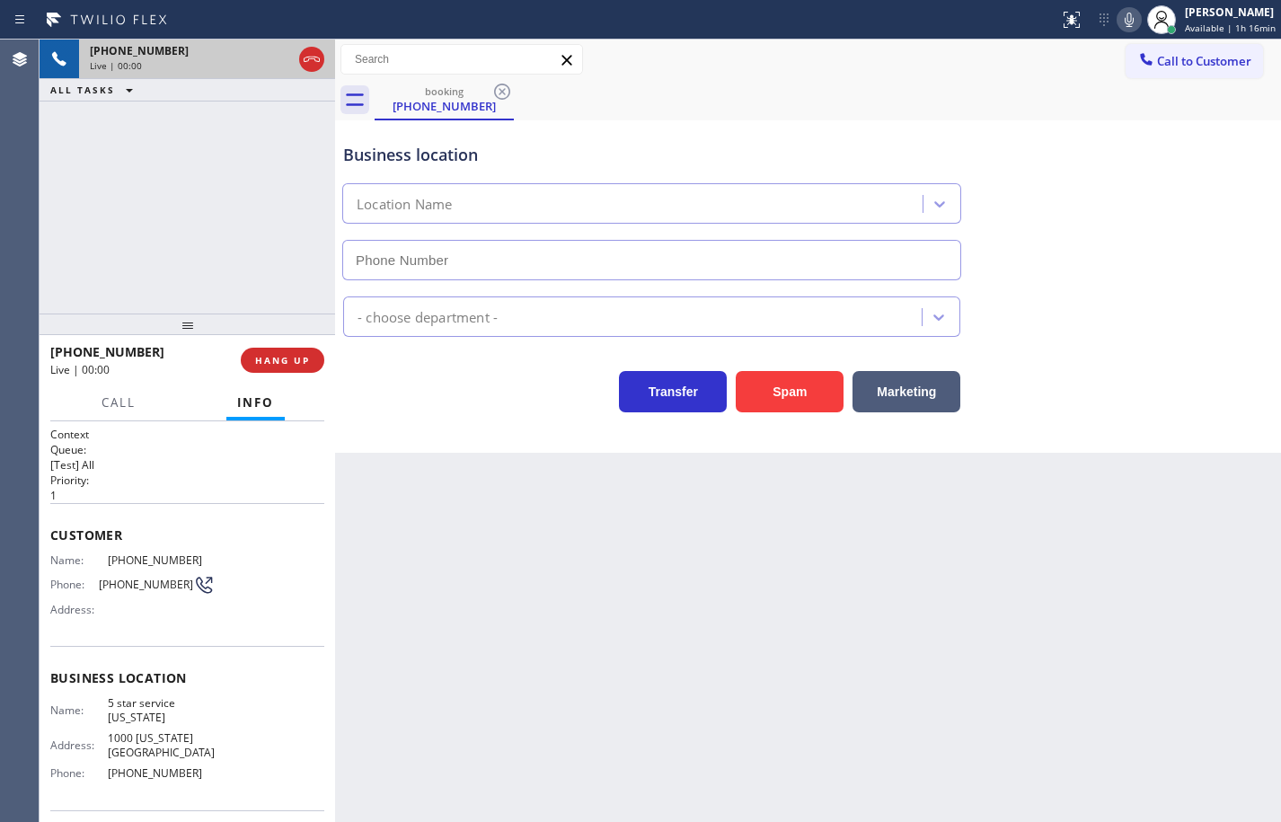
type input "[PHONE_NUMBER]"
click at [296, 354] on span "HANG UP" at bounding box center [282, 360] width 55 height 13
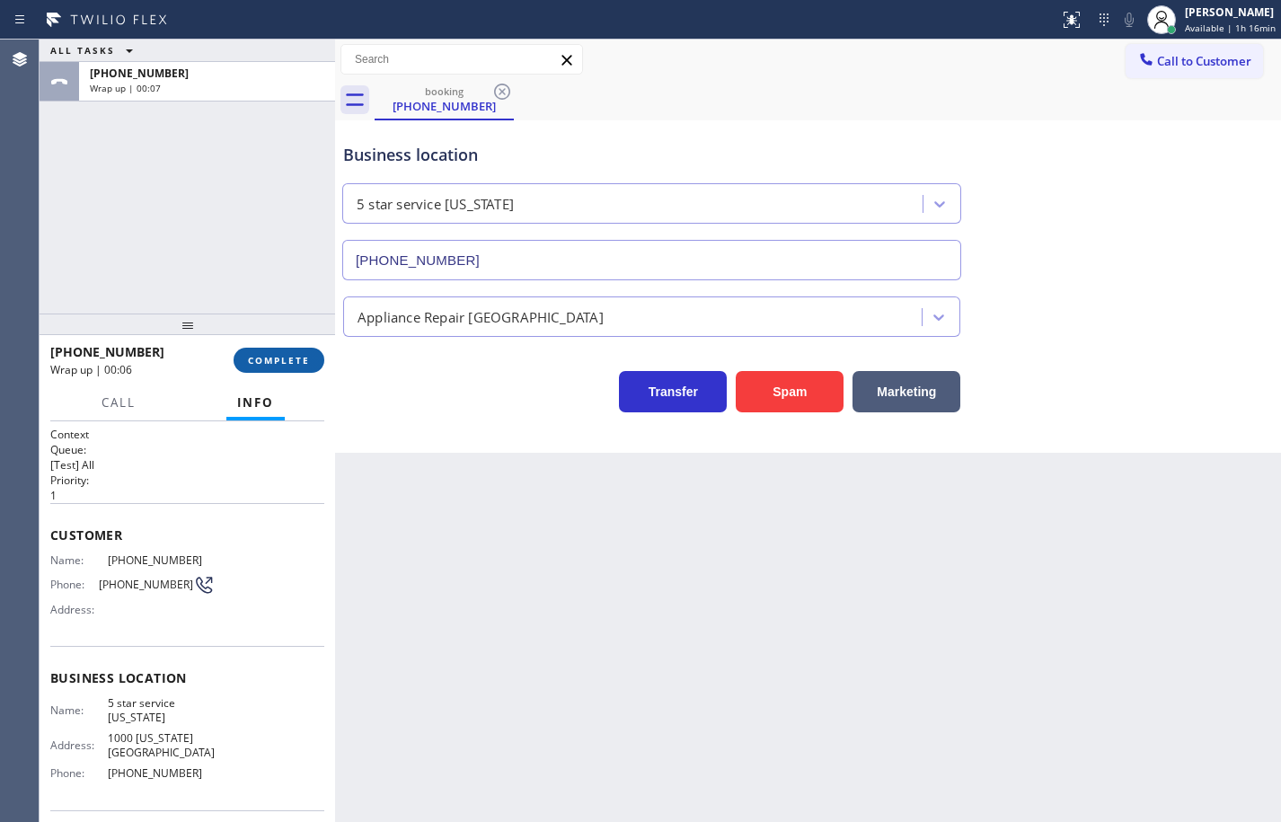
drag, startPoint x: 304, startPoint y: 340, endPoint x: 302, endPoint y: 355, distance: 15.4
click at [303, 348] on div "[PHONE_NUMBER] Wrap up | 00:06 COMPLETE" at bounding box center [187, 360] width 274 height 47
click at [302, 355] on span "COMPLETE" at bounding box center [279, 360] width 62 height 13
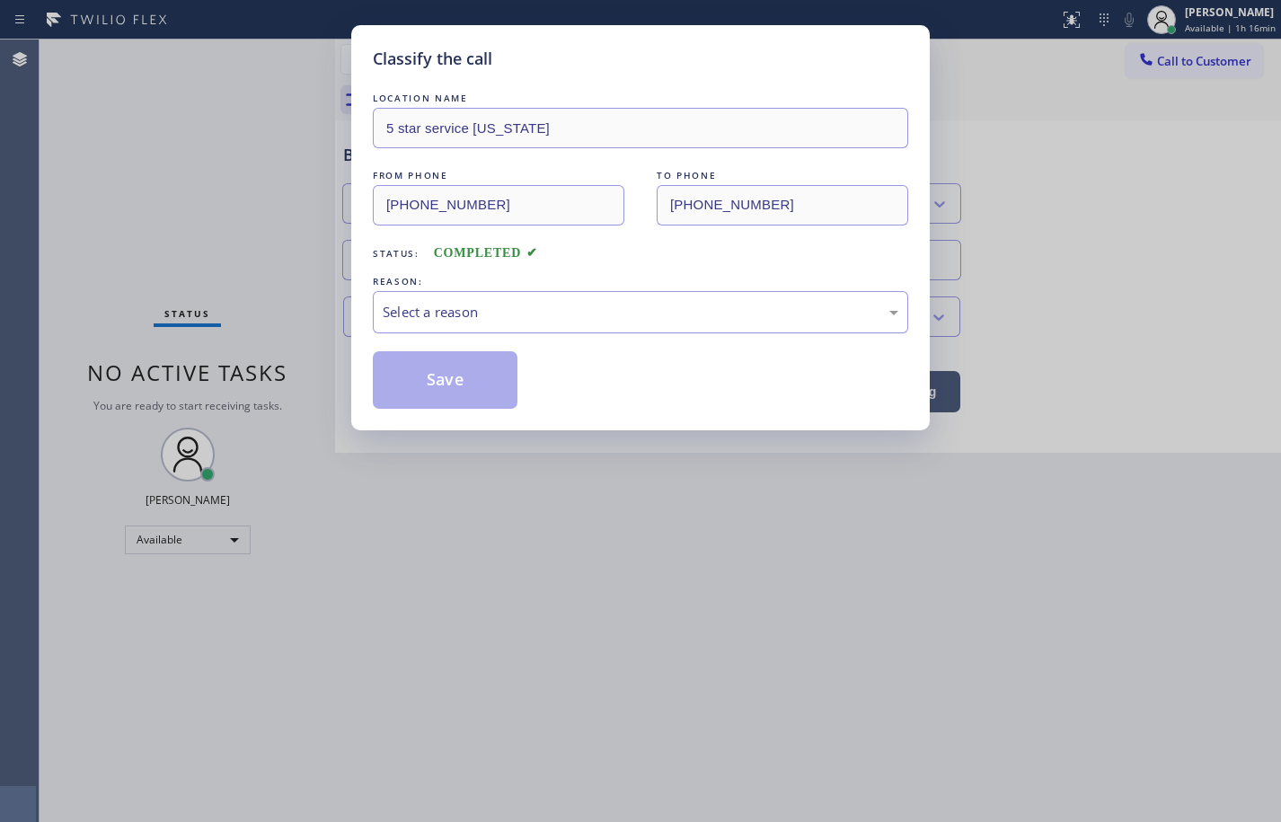
click at [660, 329] on div "Select a reason" at bounding box center [641, 312] width 536 height 42
click at [482, 396] on button "Save" at bounding box center [445, 380] width 145 height 58
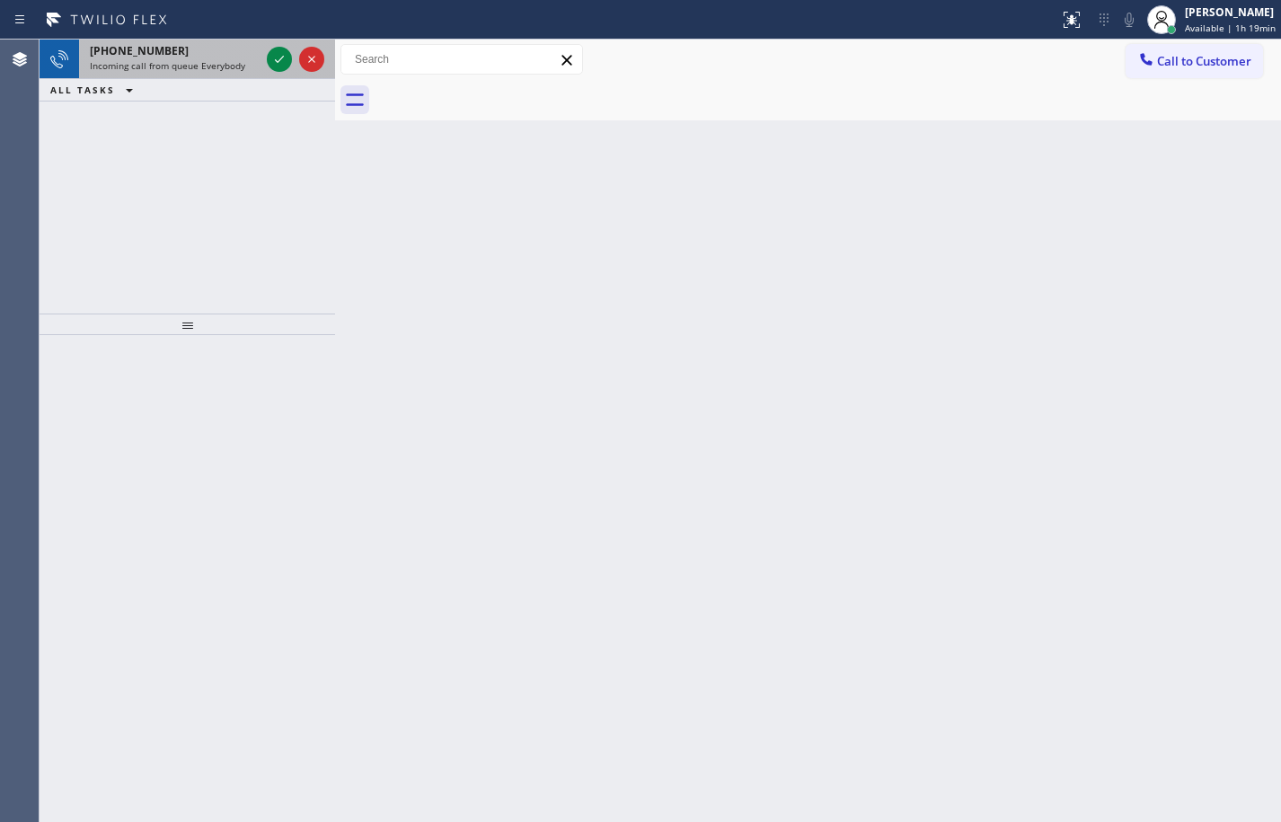
drag, startPoint x: 184, startPoint y: 51, endPoint x: 282, endPoint y: 73, distance: 100.3
click at [184, 51] on div "[PHONE_NUMBER]" at bounding box center [175, 50] width 170 height 15
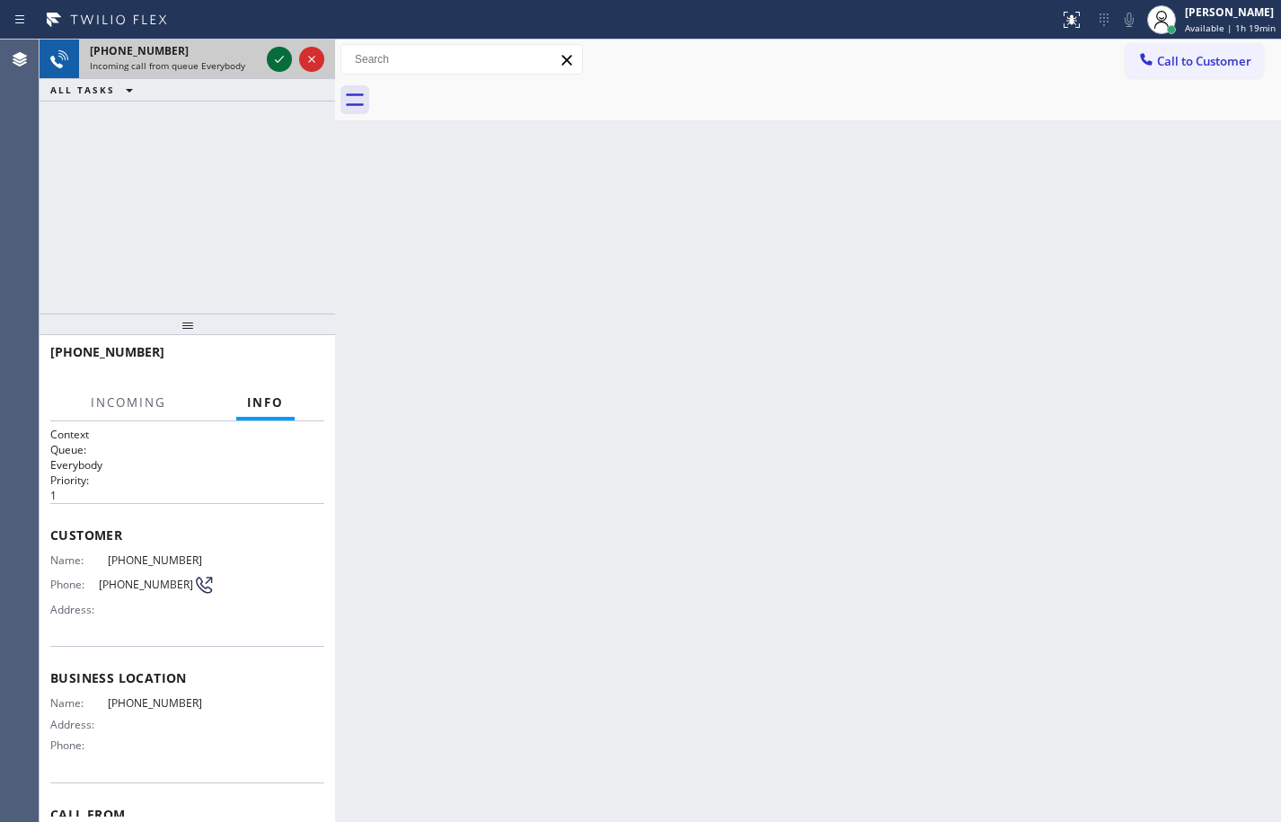
click at [279, 58] on icon at bounding box center [280, 60] width 22 height 22
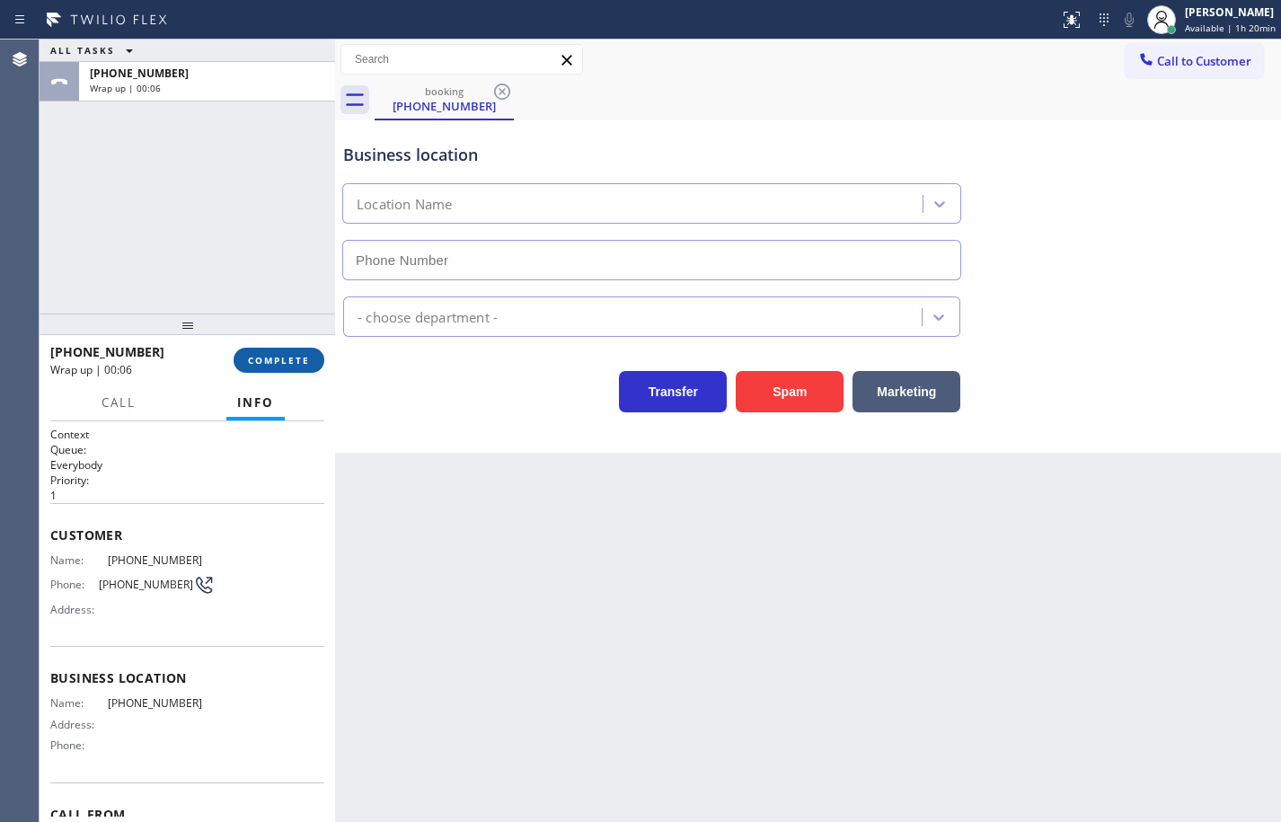
click at [272, 360] on span "COMPLETE" at bounding box center [279, 360] width 62 height 13
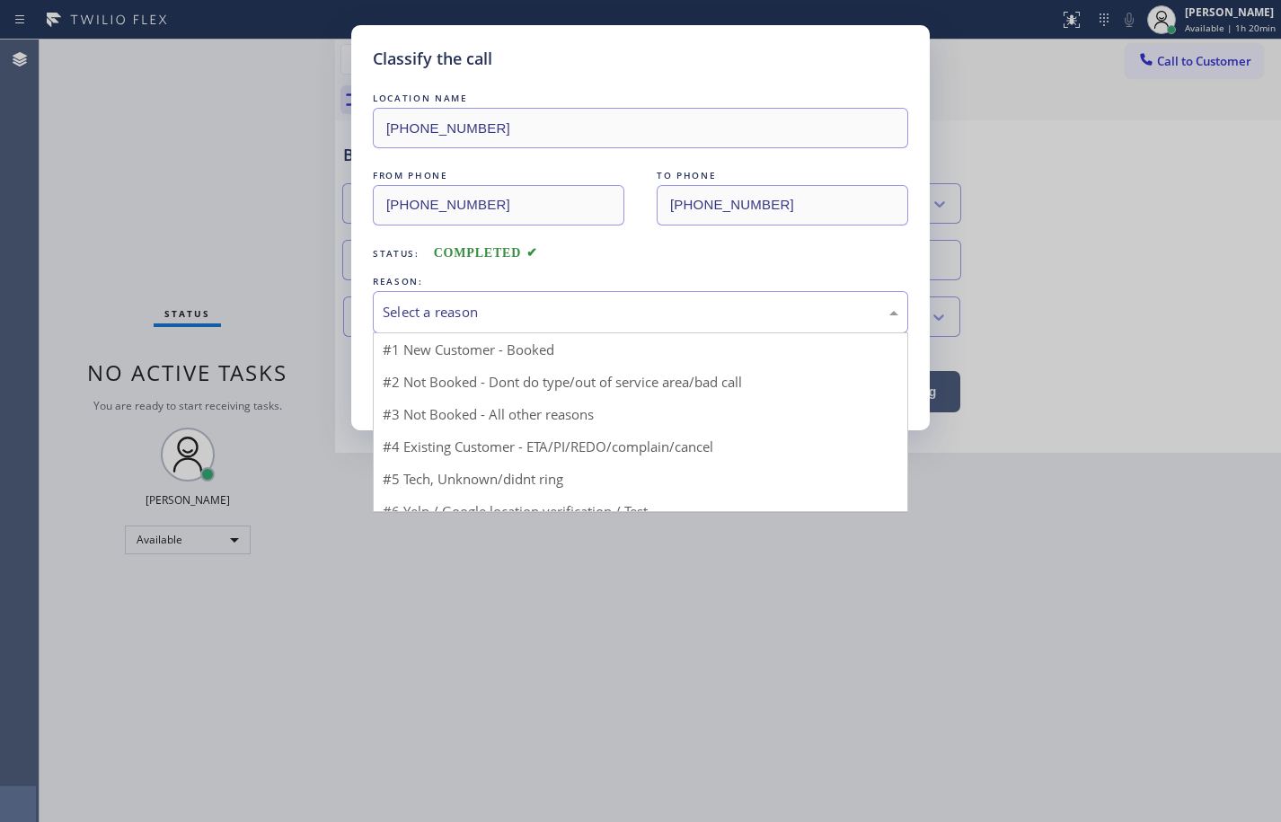
click at [557, 321] on div "Select a reason" at bounding box center [641, 312] width 516 height 21
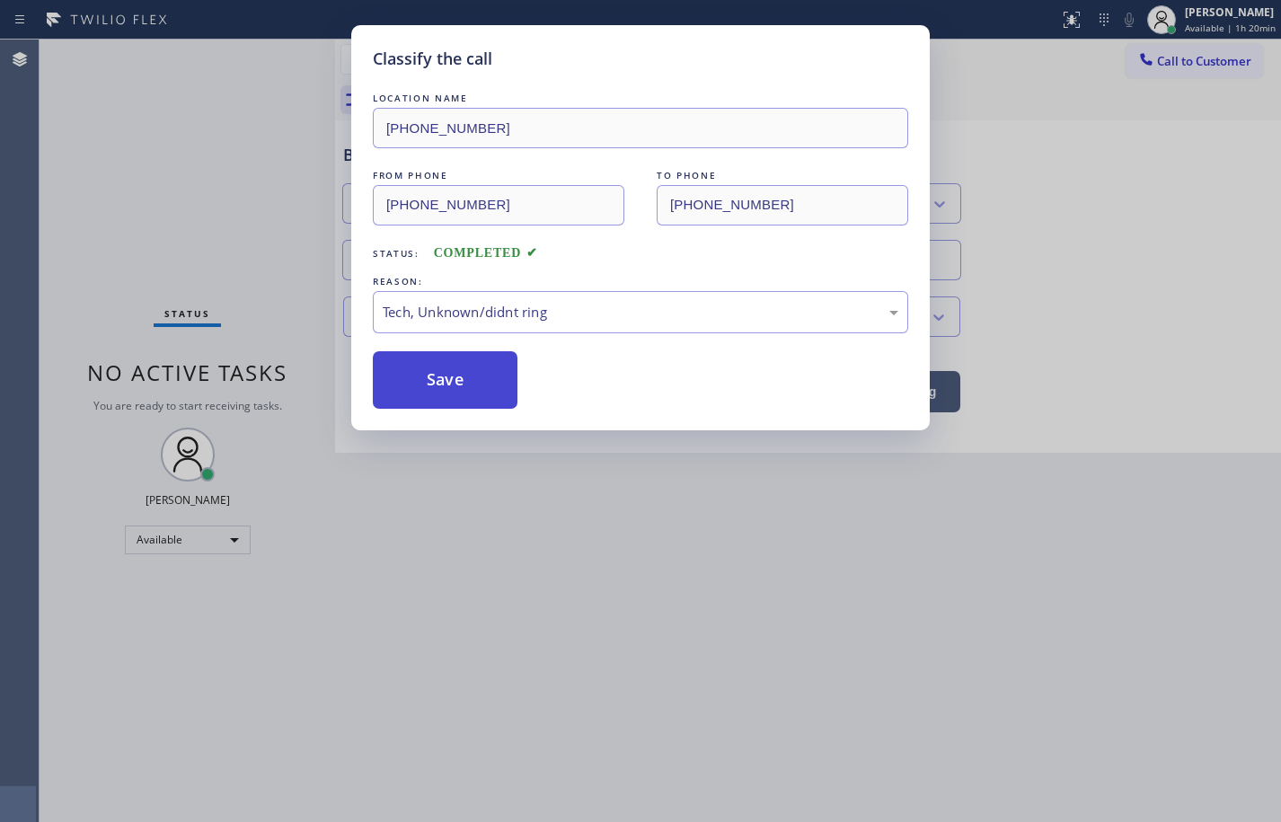
click at [483, 389] on button "Save" at bounding box center [445, 380] width 145 height 58
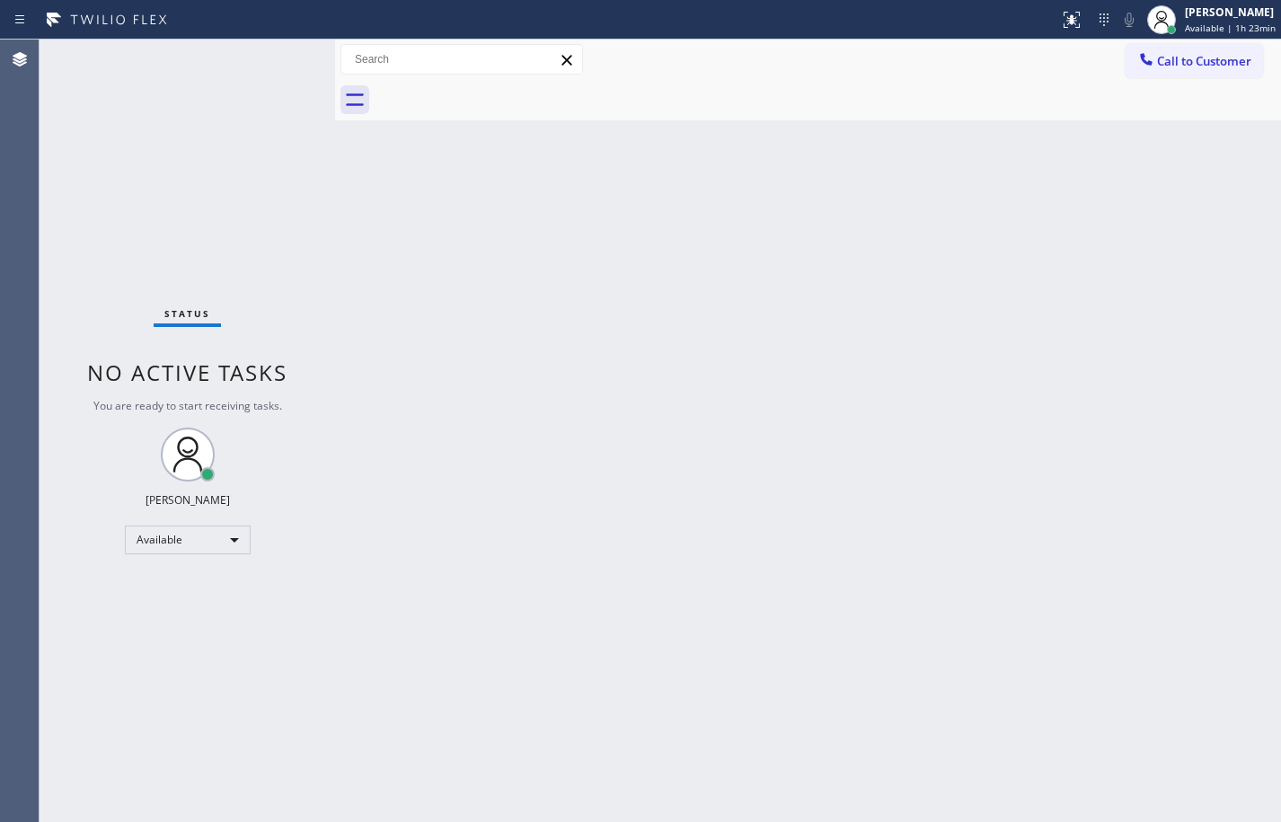
click at [1252, 340] on div "Back to Dashboard Change Sender ID Customers Technicians Select a contact Outbo…" at bounding box center [808, 431] width 946 height 783
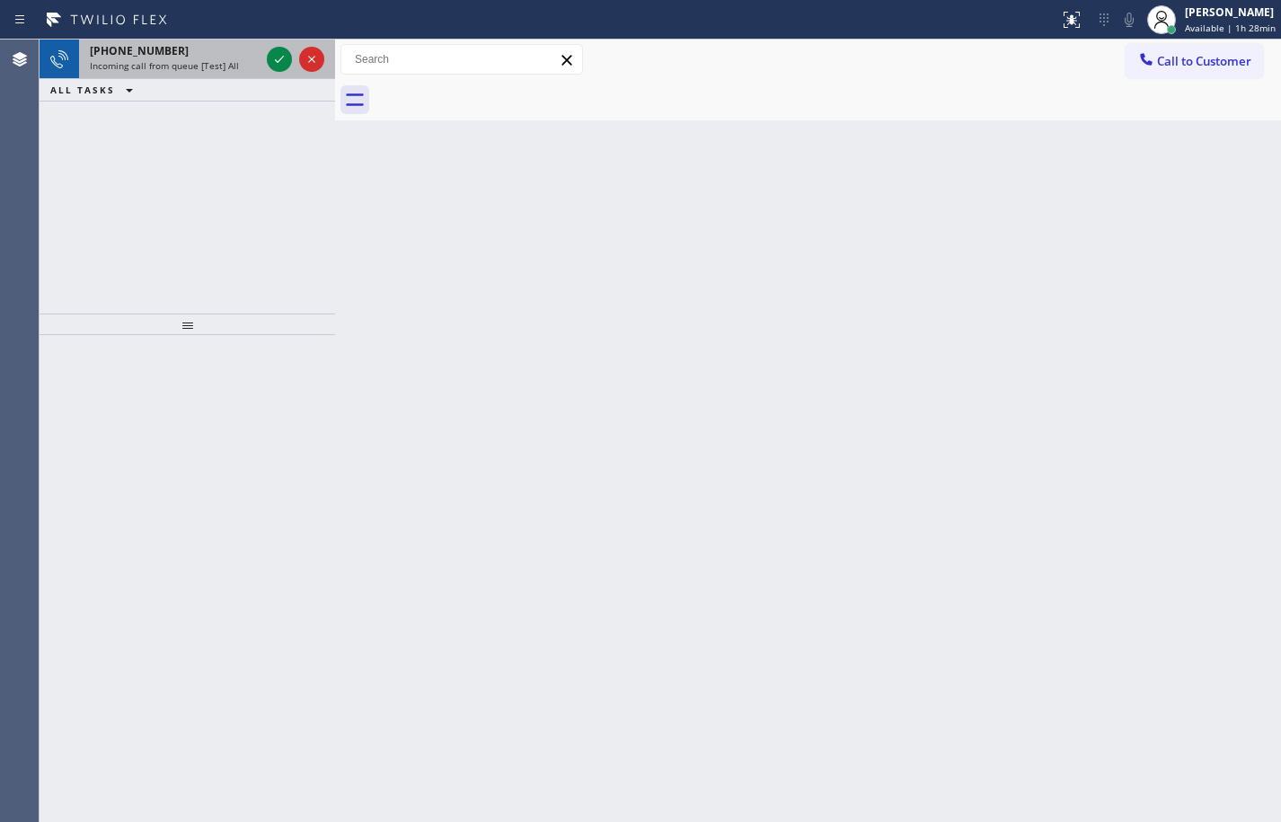
click at [197, 56] on div "[PHONE_NUMBER]" at bounding box center [175, 50] width 170 height 15
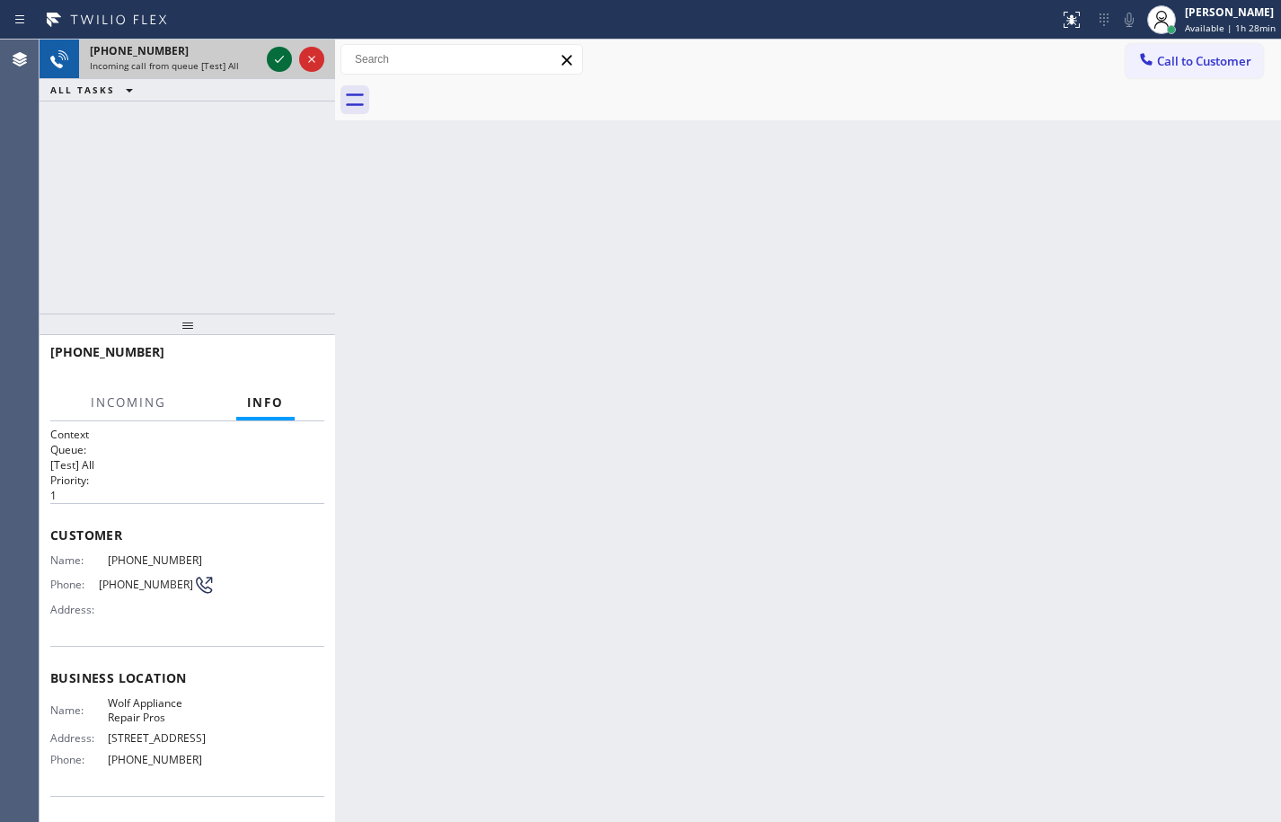
click at [279, 53] on icon at bounding box center [280, 60] width 22 height 22
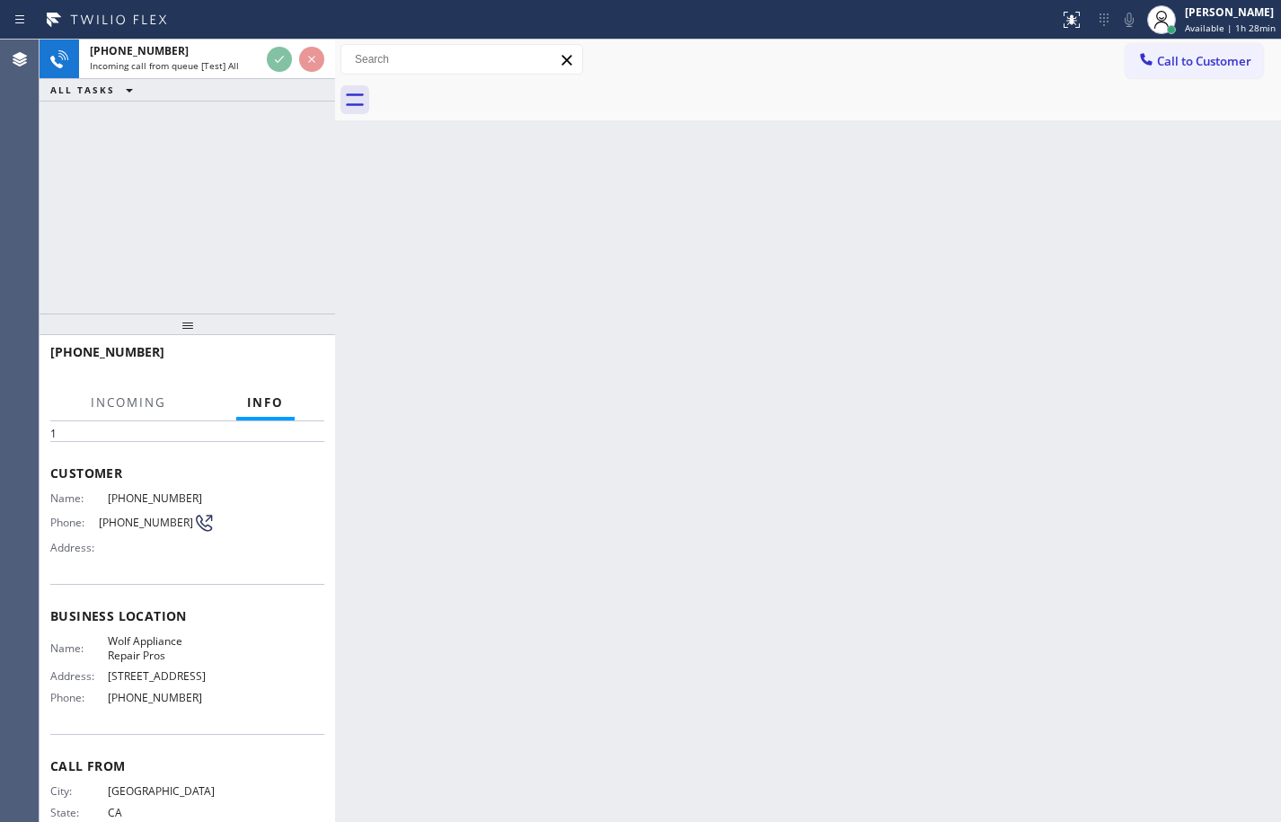
scroll to position [116, 0]
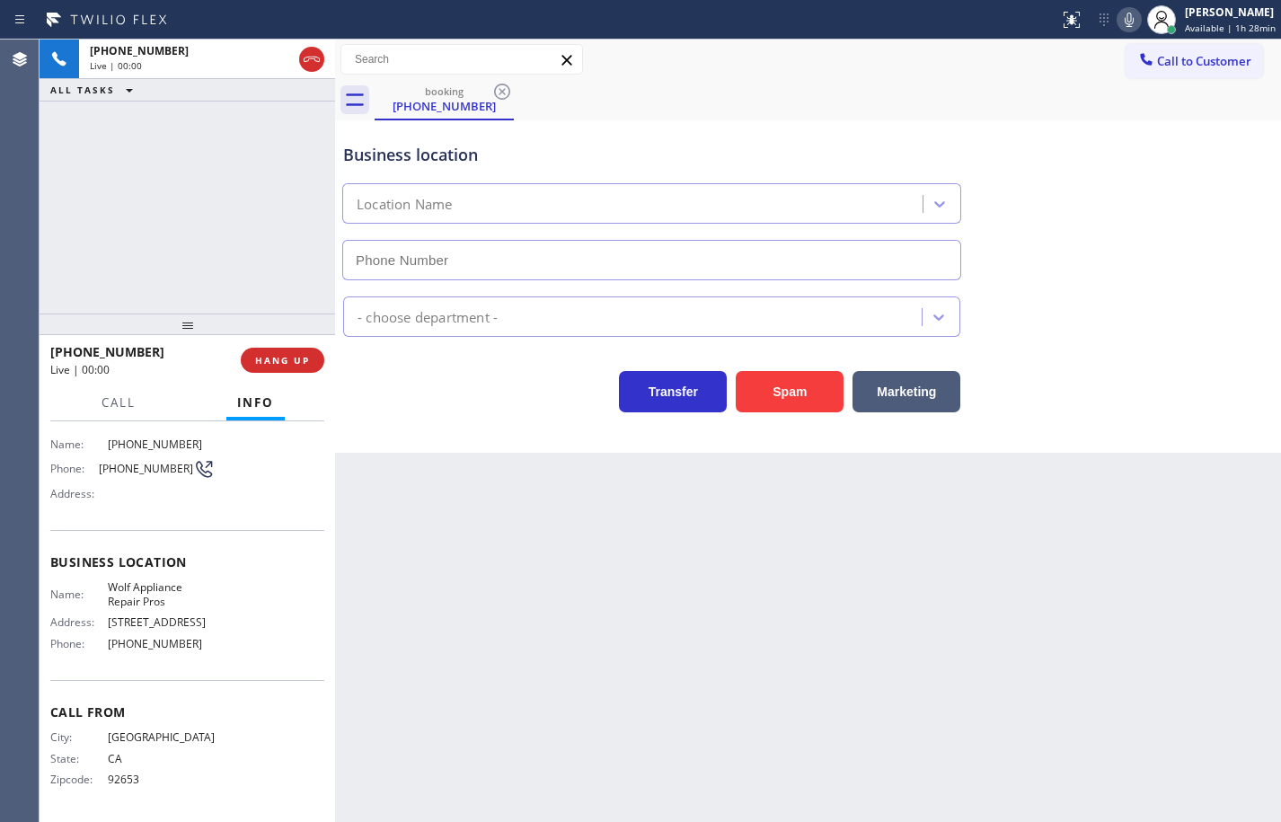
type input "[PHONE_NUMBER]"
click at [232, 650] on div "Name: Wolf Appliance Repair Pros Address: [STREET_ADDRESS] Phone: [PHONE_NUMBER]" at bounding box center [187, 618] width 274 height 77
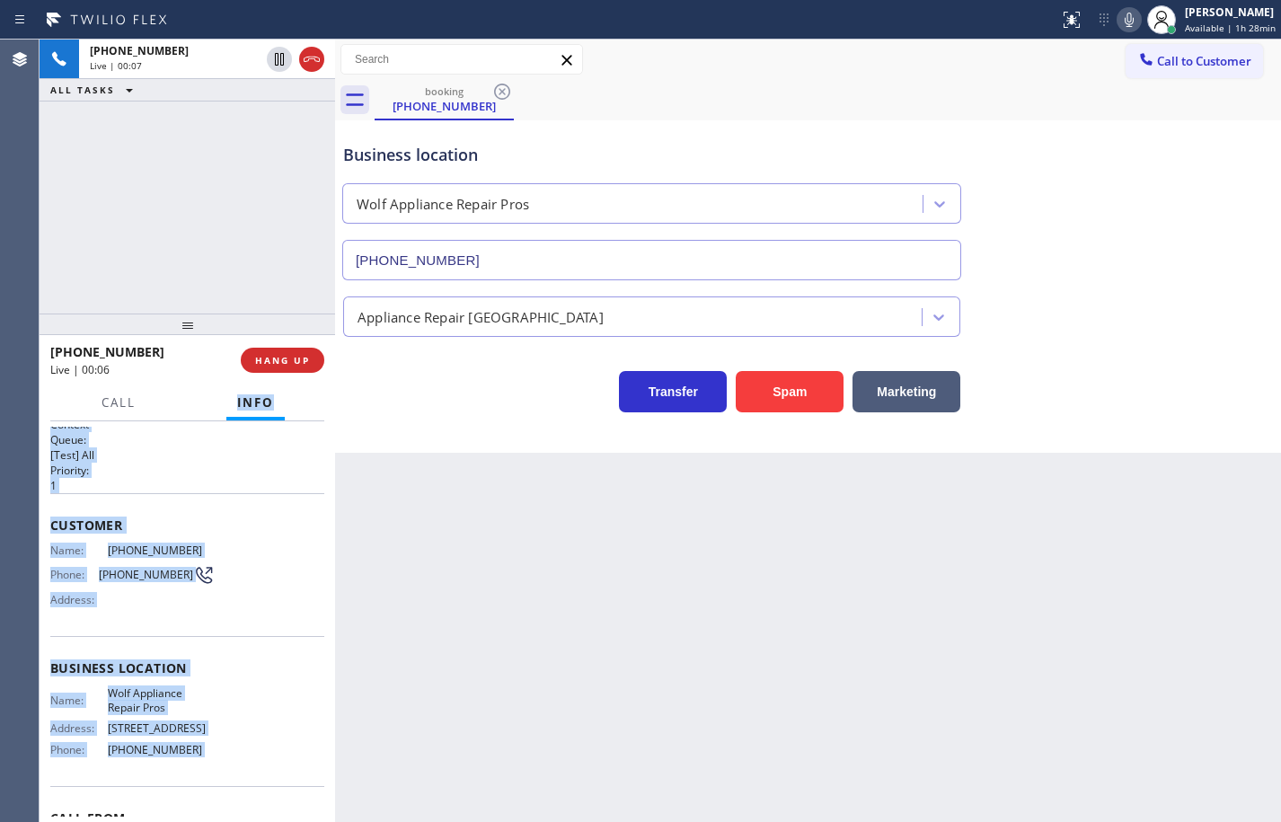
scroll to position [0, 0]
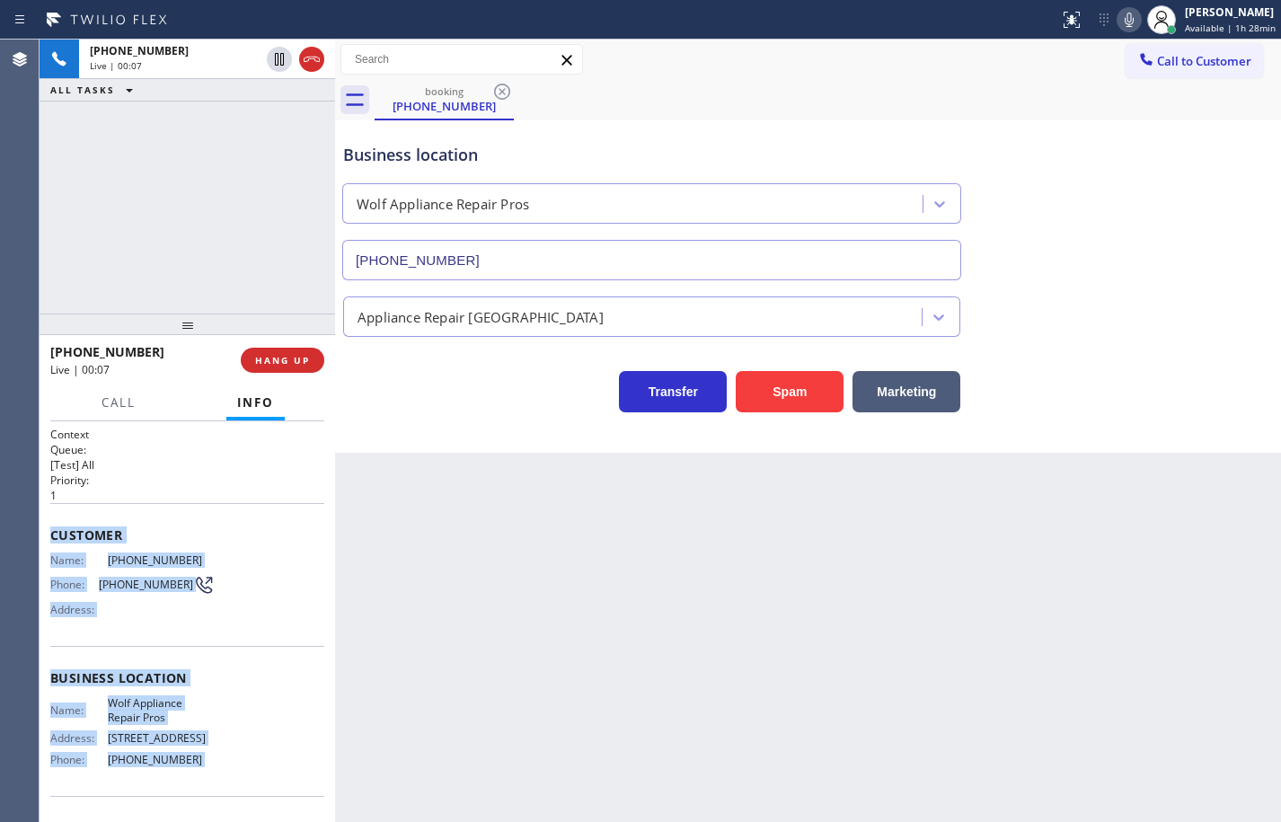
drag, startPoint x: 232, startPoint y: 650, endPoint x: 112, endPoint y: 515, distance: 180.1
click at [112, 515] on div "Context Queue: [Test] All Priority: 1 Customer Name: [PHONE_NUMBER] Phone: [PHO…" at bounding box center [187, 680] width 274 height 506
copy div "Customer Name: [PHONE_NUMBER] Phone: [PHONE_NUMBER] Address: Business location …"
click at [154, 581] on span "[PHONE_NUMBER]" at bounding box center [146, 584] width 94 height 13
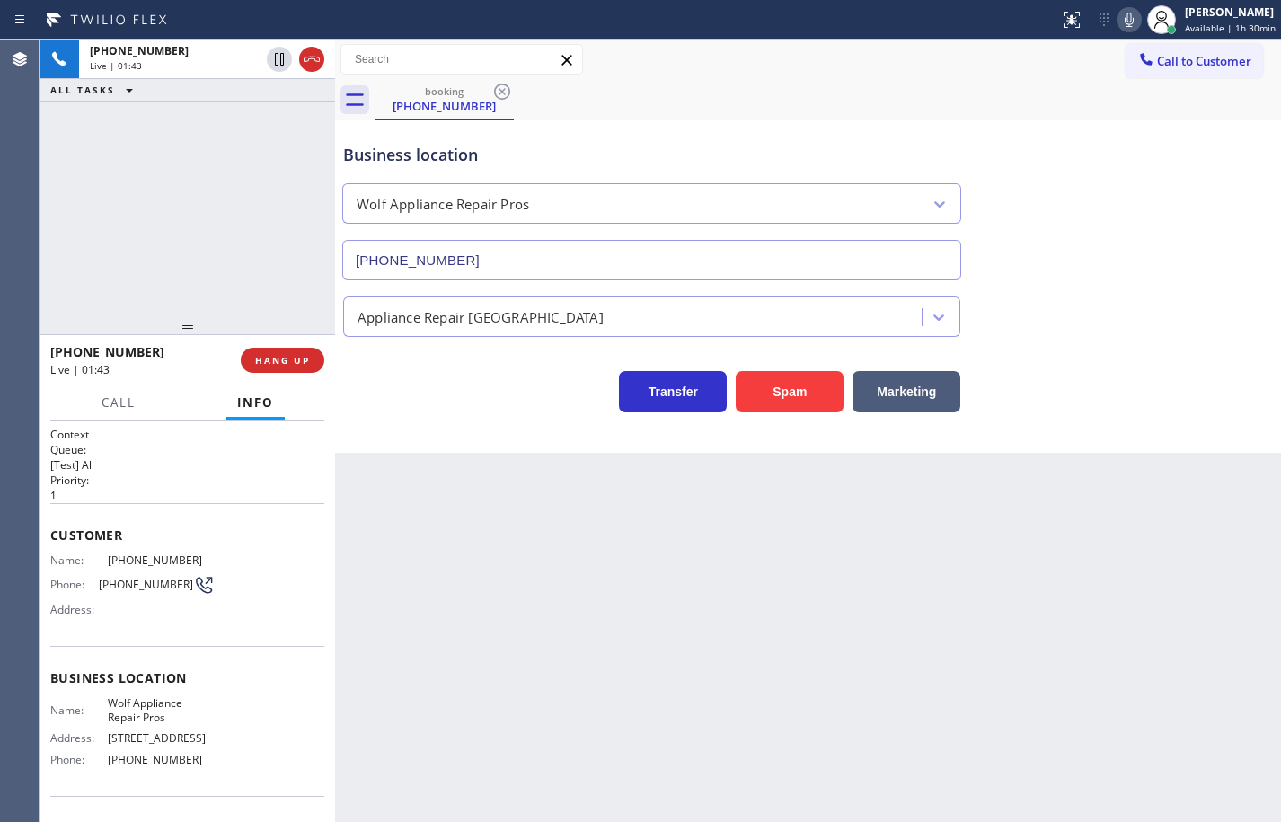
click at [217, 598] on div "Name: [PHONE_NUMBER] Phone: [PHONE_NUMBER] Address:" at bounding box center [187, 589] width 274 height 71
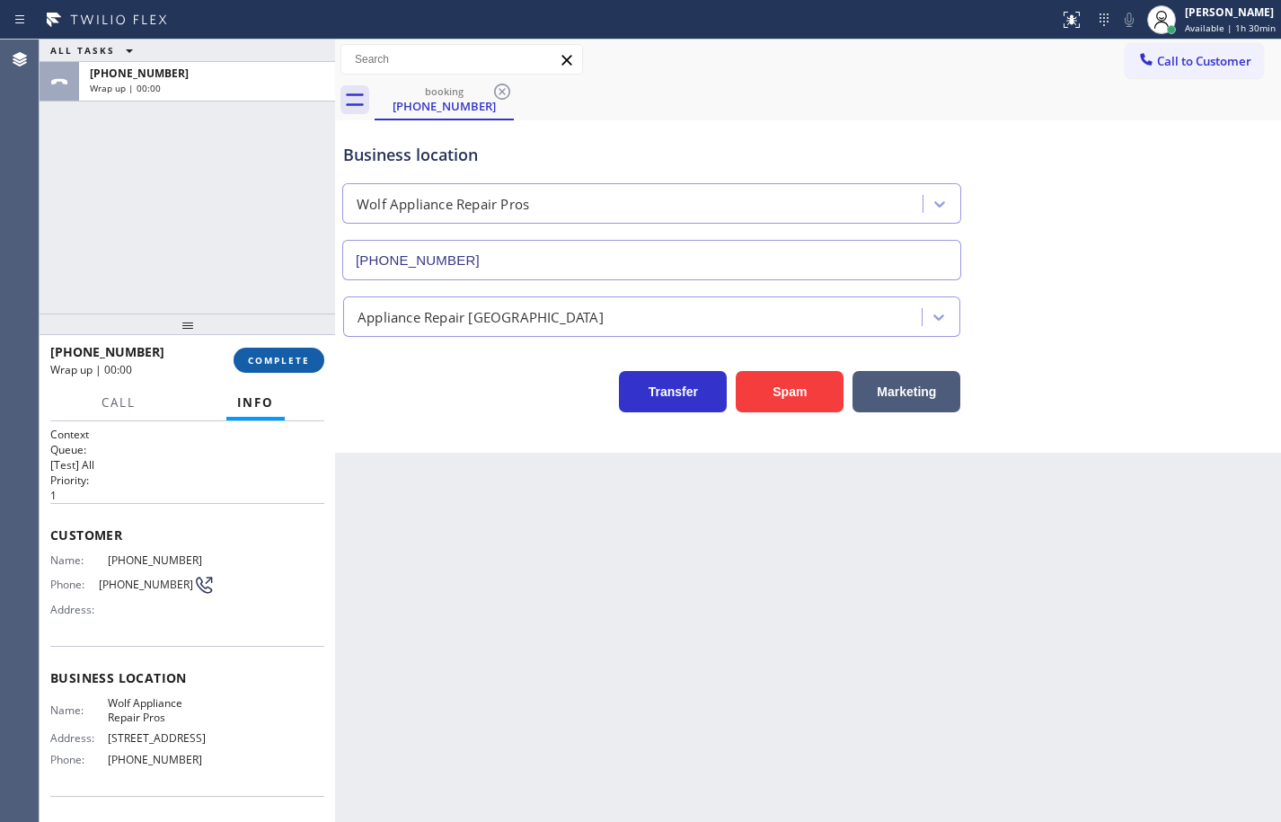
click at [312, 368] on button "COMPLETE" at bounding box center [279, 360] width 91 height 25
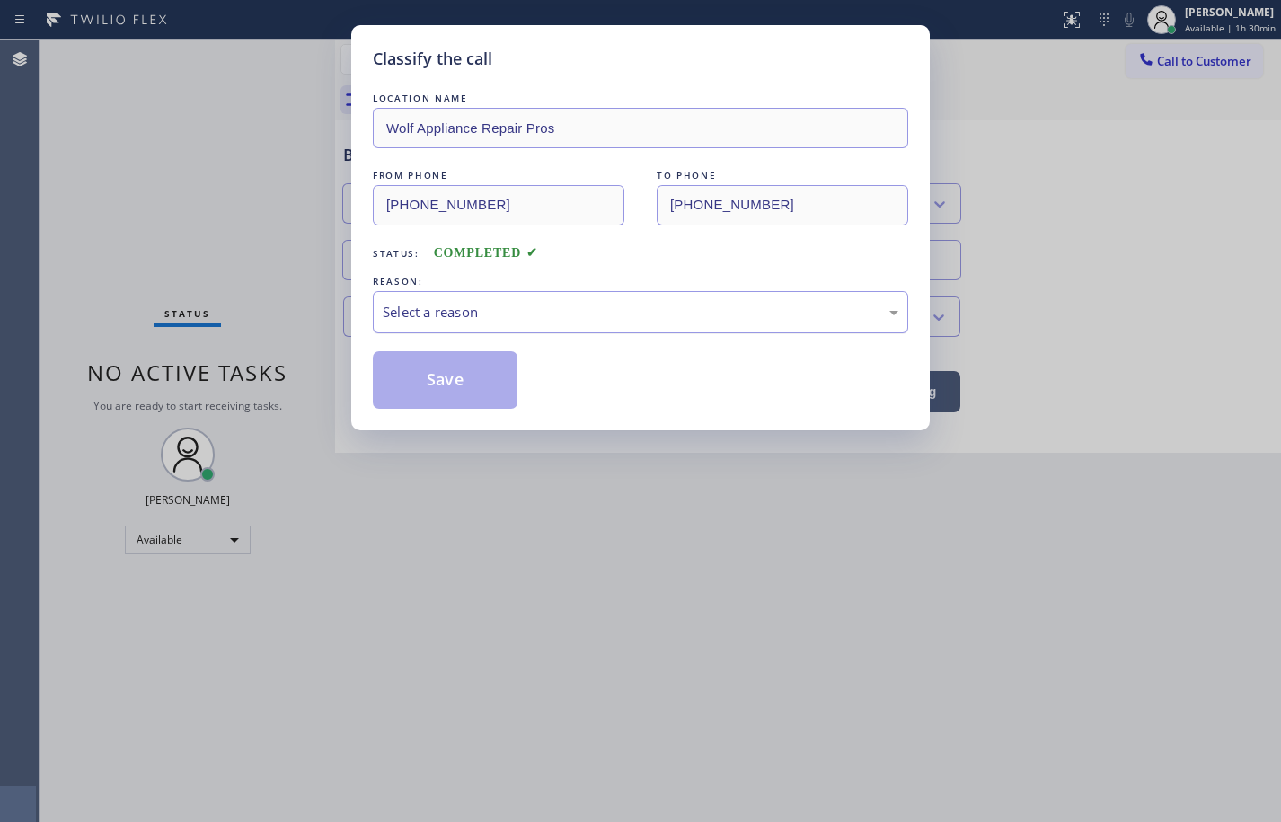
click at [503, 307] on div "Select a reason" at bounding box center [641, 312] width 516 height 21
click at [463, 399] on button "Save" at bounding box center [445, 380] width 145 height 58
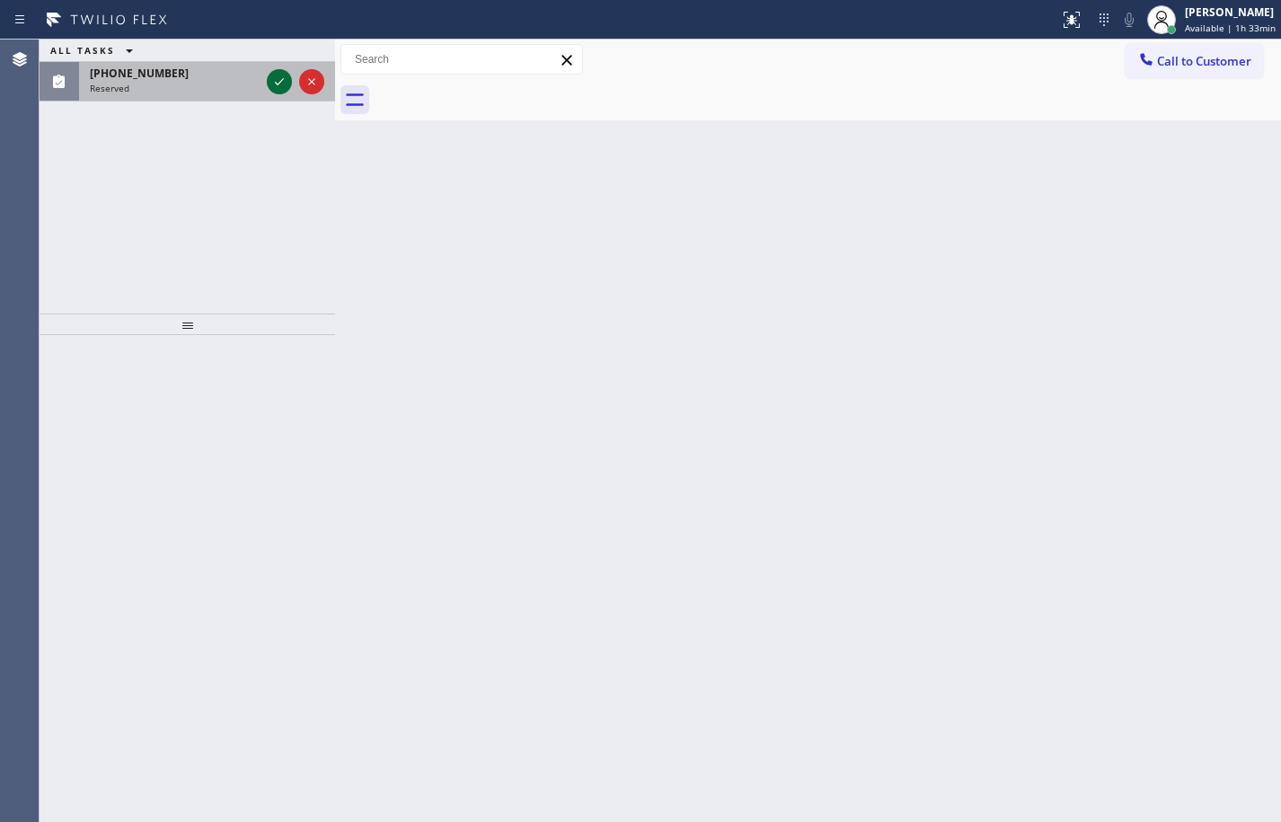
click at [273, 83] on icon at bounding box center [280, 82] width 22 height 22
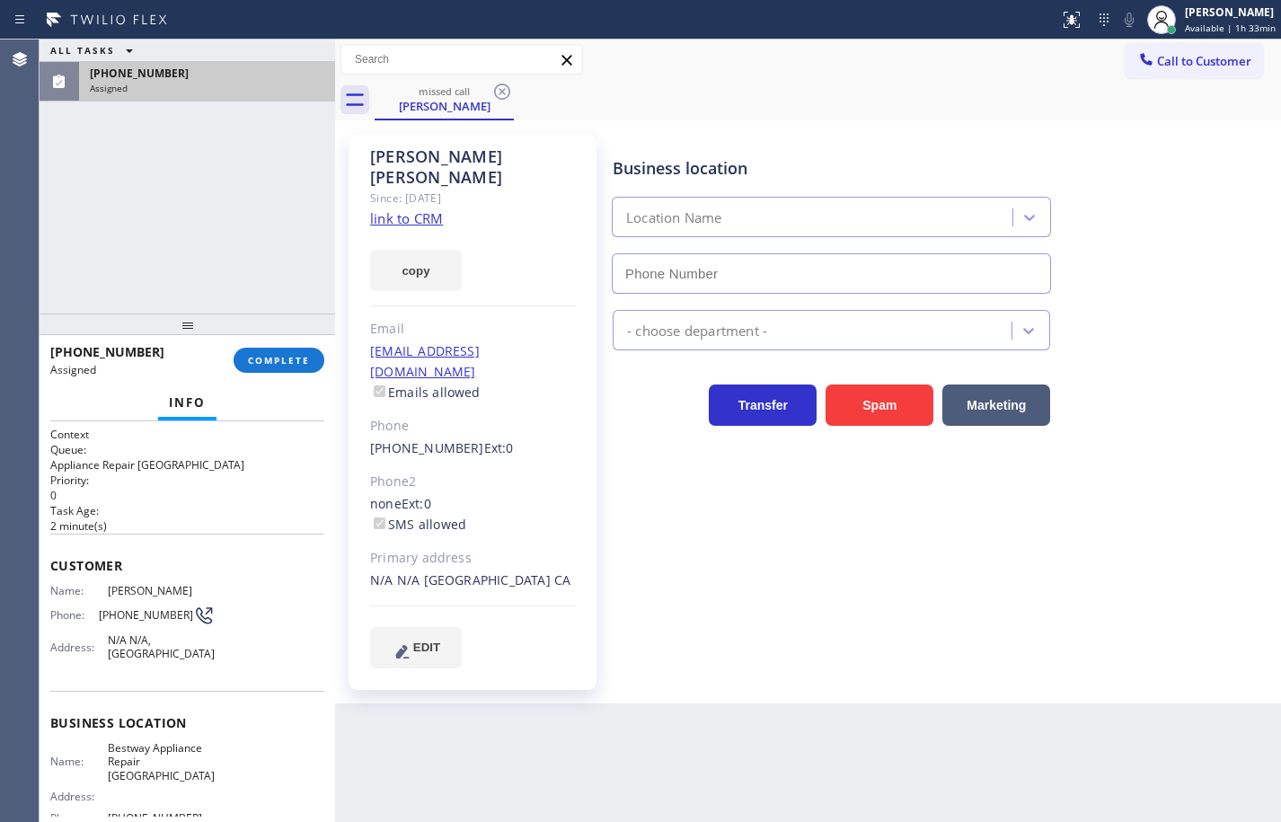
type input "[PHONE_NUMBER]"
click at [424, 209] on link "link to CRM" at bounding box center [406, 218] width 73 height 18
click at [316, 359] on button "COMPLETE" at bounding box center [279, 360] width 91 height 25
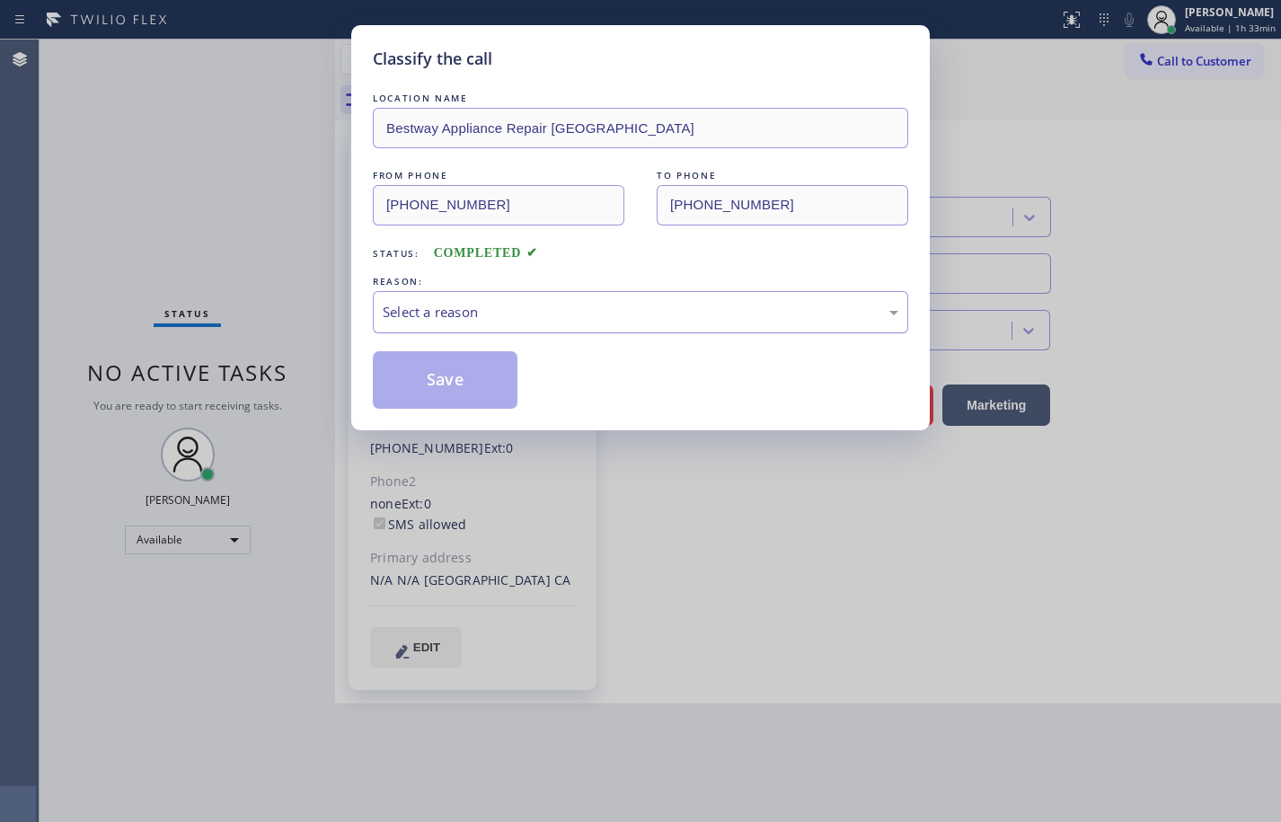
click at [555, 321] on div "Select a reason" at bounding box center [641, 312] width 516 height 21
click at [469, 384] on button "Save" at bounding box center [445, 380] width 145 height 58
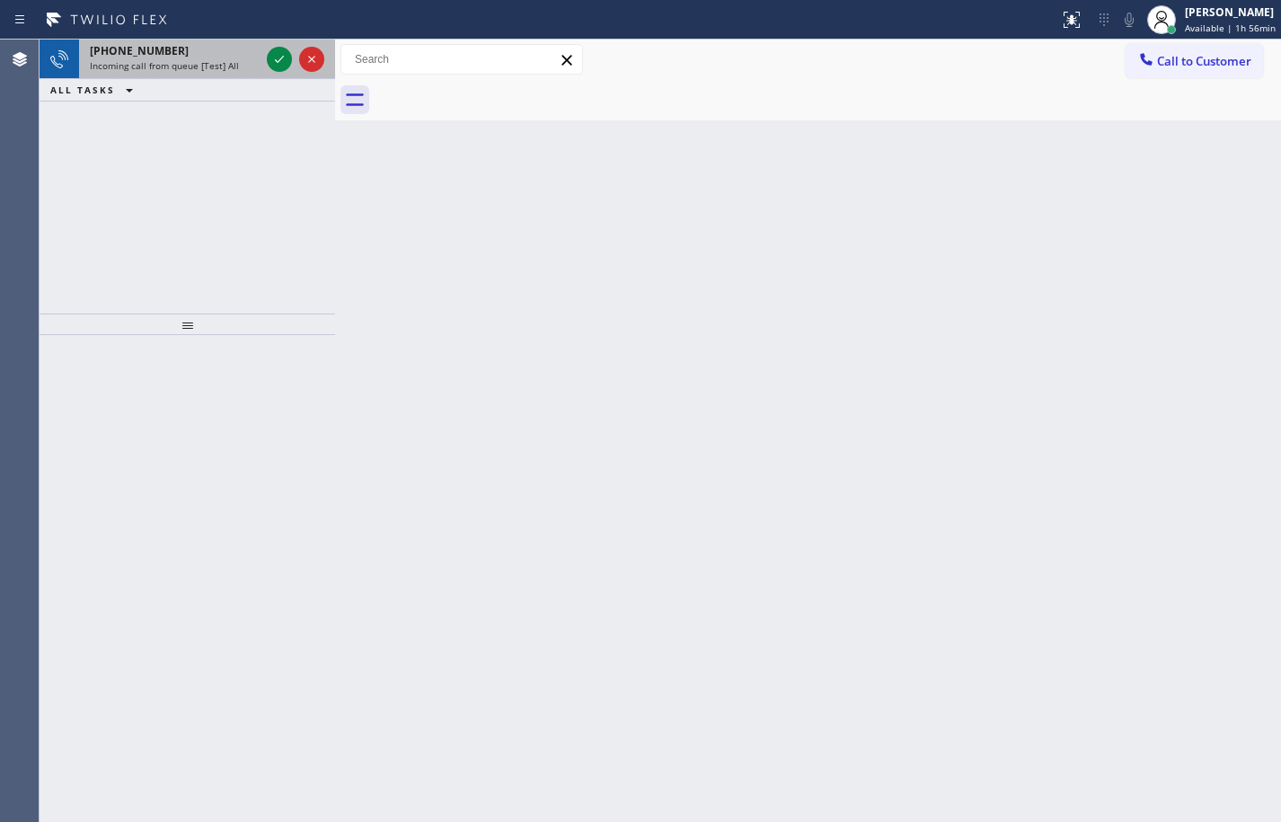
drag, startPoint x: 182, startPoint y: 72, endPoint x: 257, endPoint y: 67, distance: 74.7
click at [182, 72] on div "[PHONE_NUMBER] Incoming call from queue [Test] All" at bounding box center [171, 60] width 184 height 40
click at [283, 60] on icon at bounding box center [280, 60] width 22 height 22
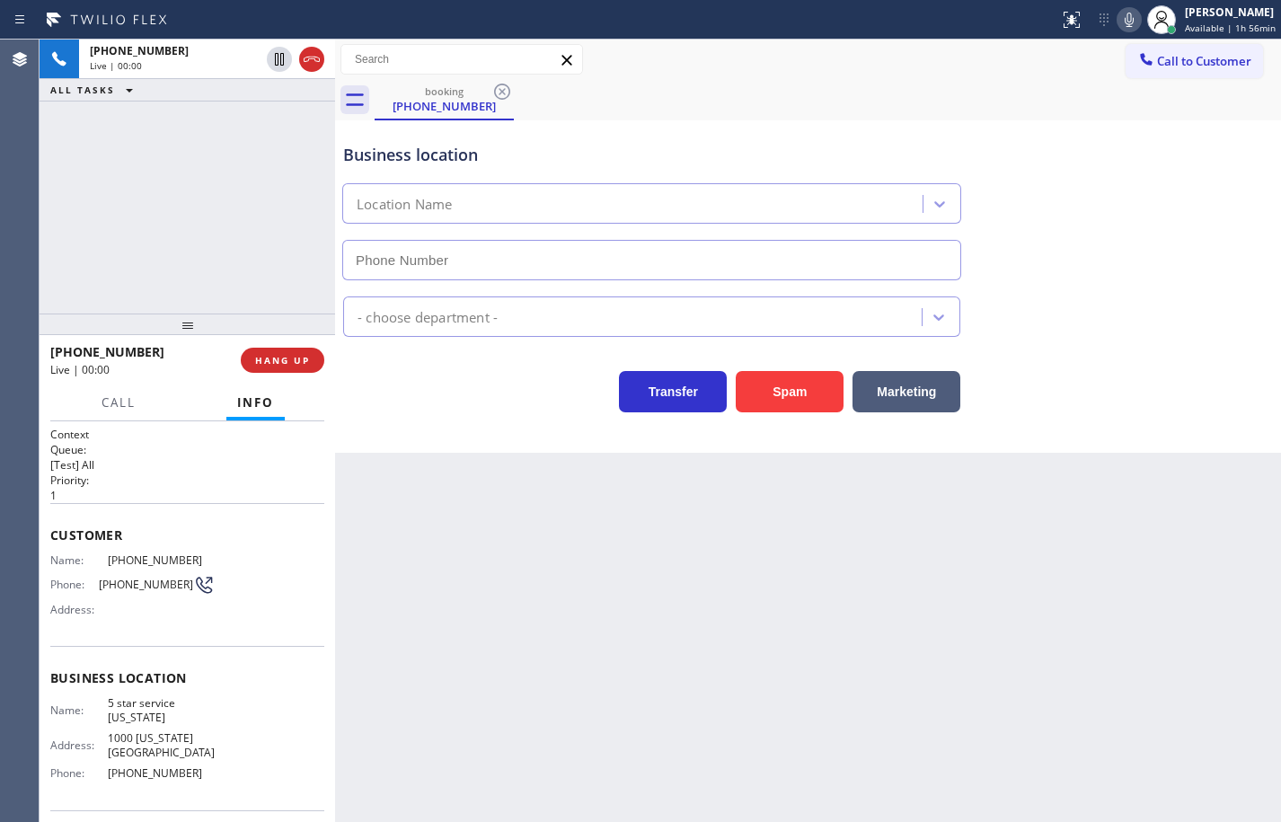
type input "[PHONE_NUMBER]"
click at [307, 363] on span "HANG UP" at bounding box center [282, 360] width 55 height 13
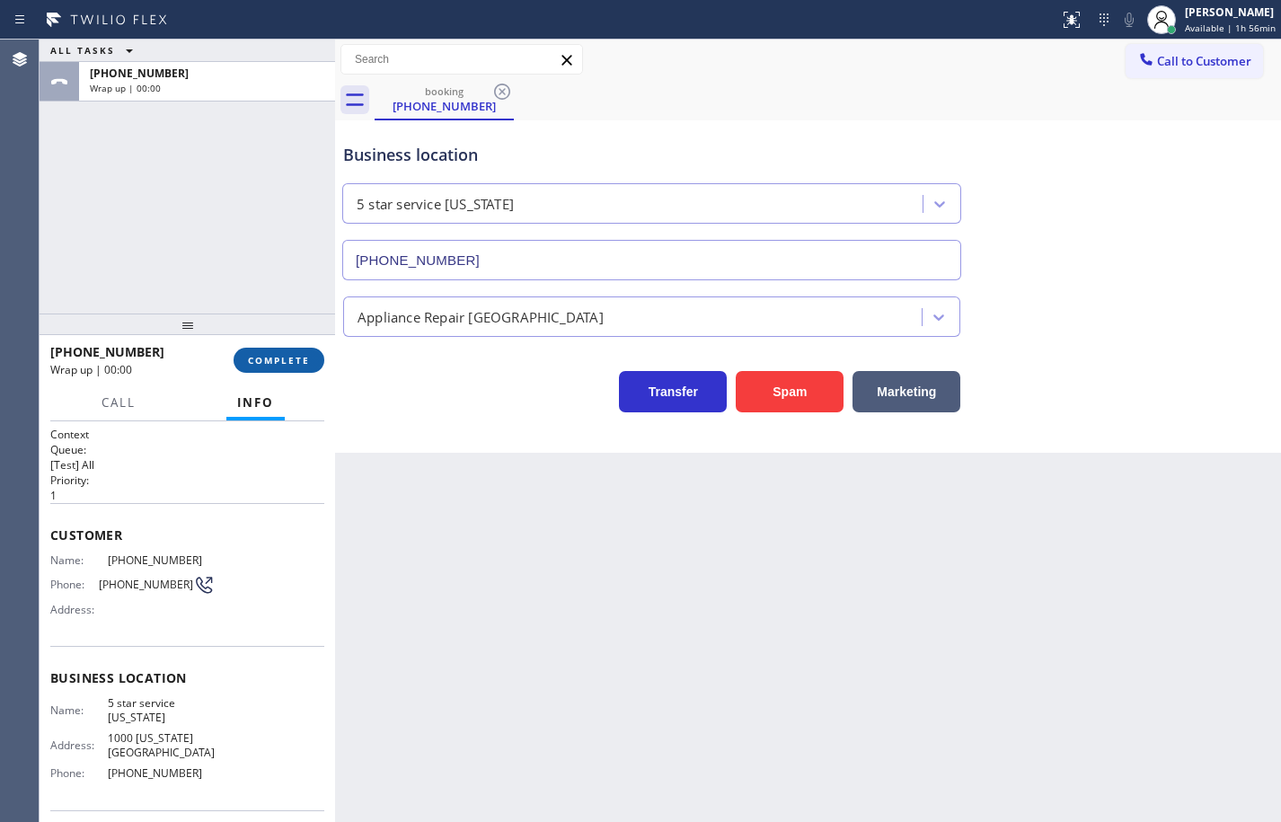
click at [307, 363] on span "COMPLETE" at bounding box center [279, 360] width 62 height 13
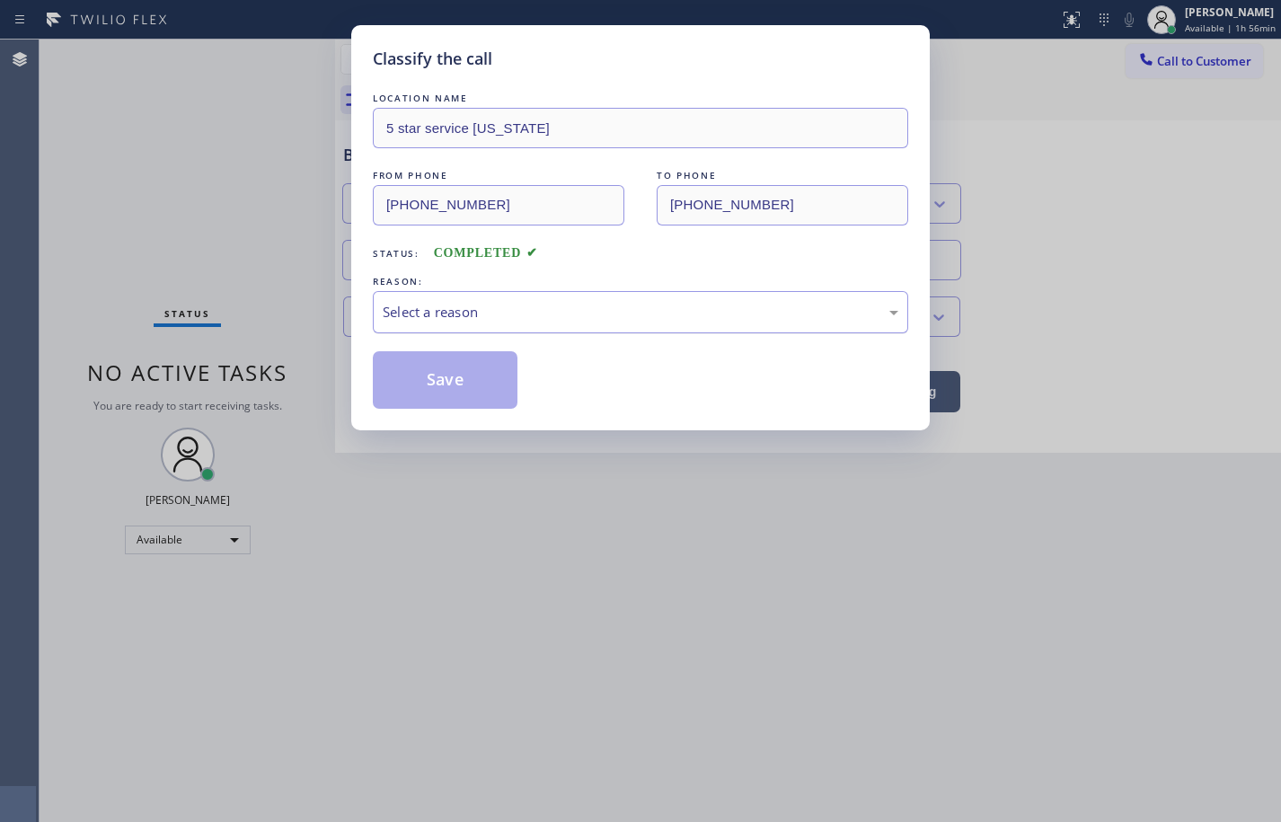
click at [501, 305] on div "Select a reason" at bounding box center [641, 312] width 516 height 21
click at [471, 394] on button "Save" at bounding box center [445, 380] width 145 height 58
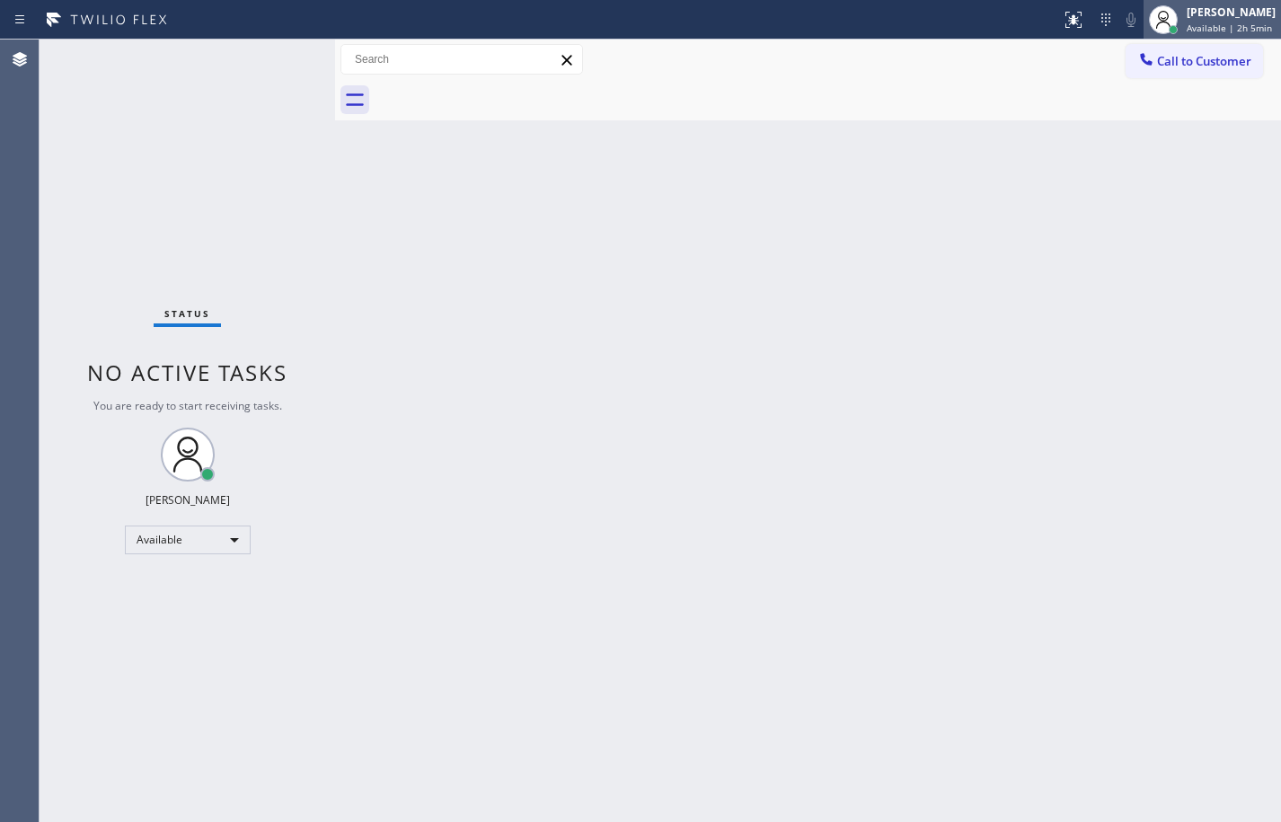
click at [1228, 18] on div "[PERSON_NAME]" at bounding box center [1231, 11] width 89 height 15
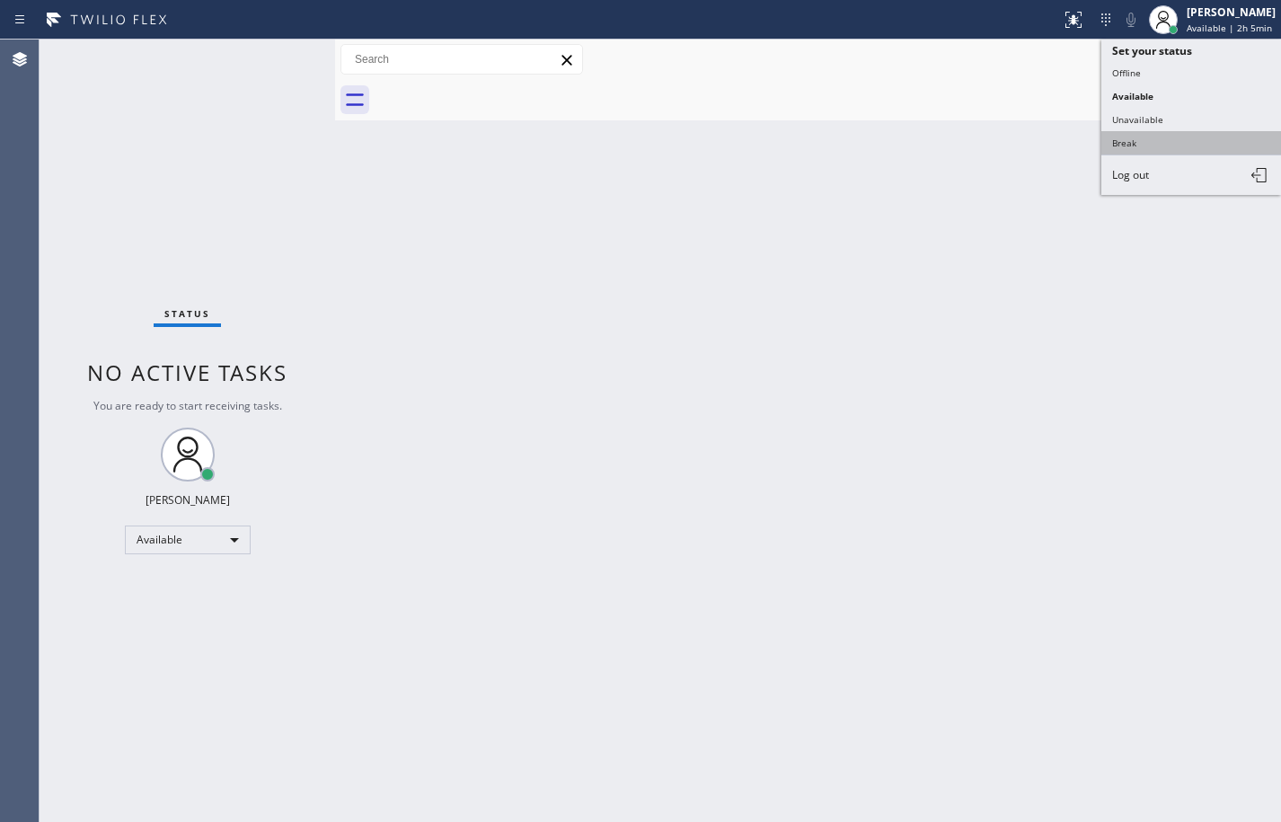
click at [1176, 138] on button "Break" at bounding box center [1192, 142] width 180 height 23
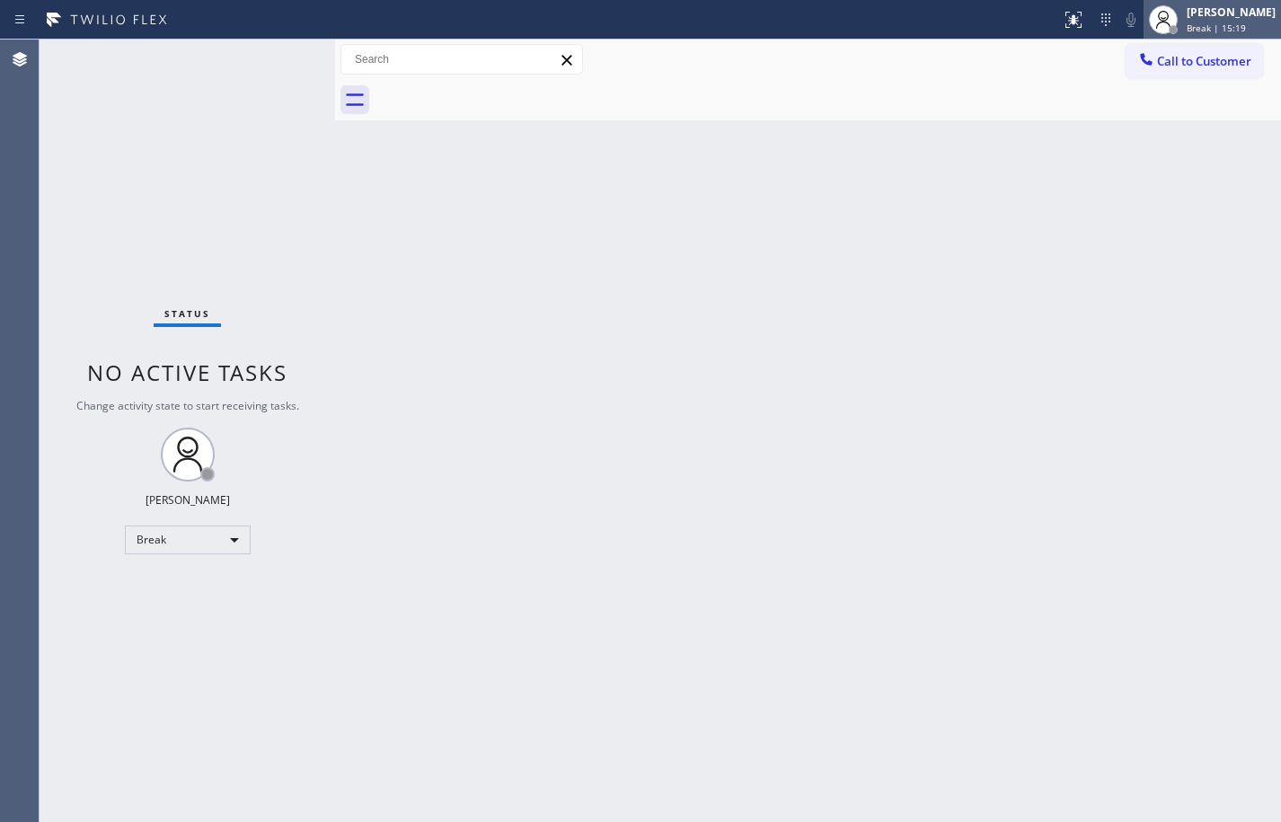
click at [1187, 15] on div "[PERSON_NAME]" at bounding box center [1231, 11] width 89 height 15
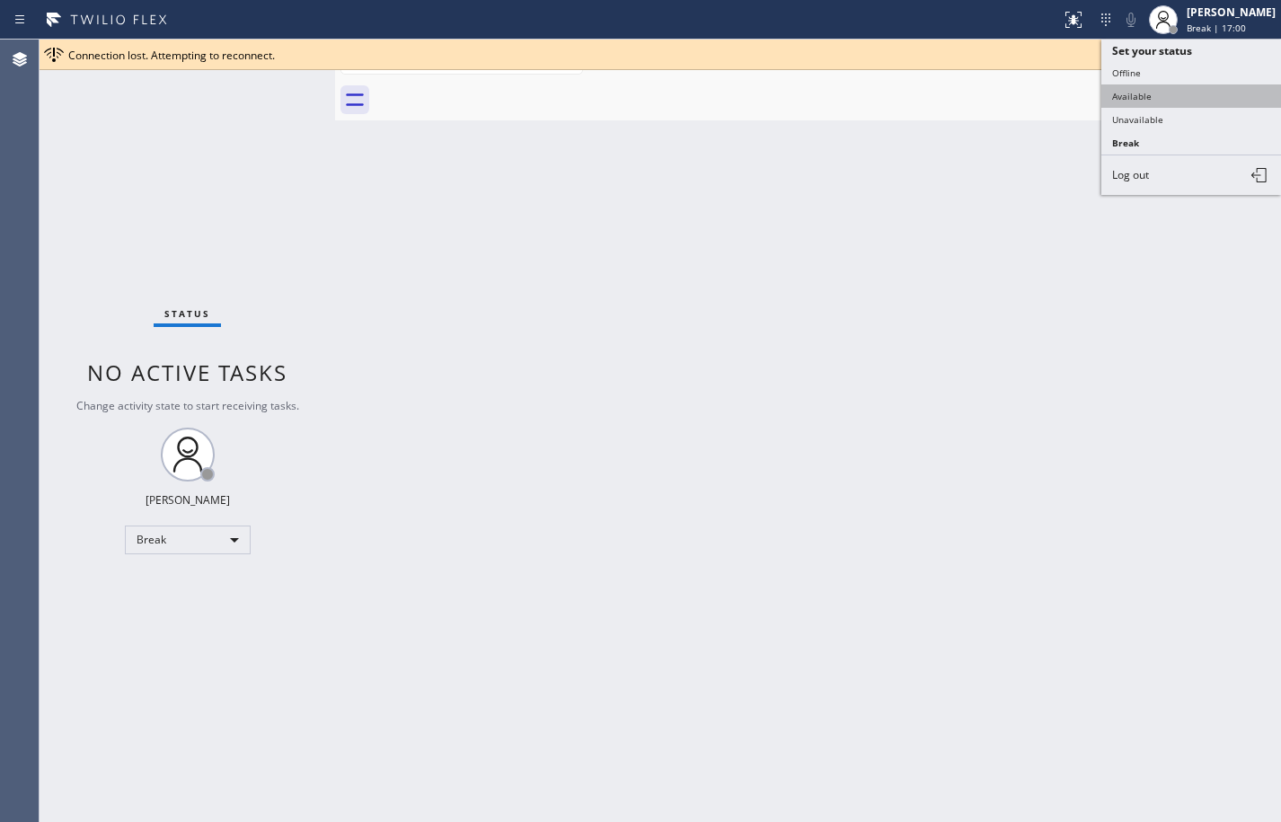
click at [1176, 92] on button "Available" at bounding box center [1192, 95] width 180 height 23
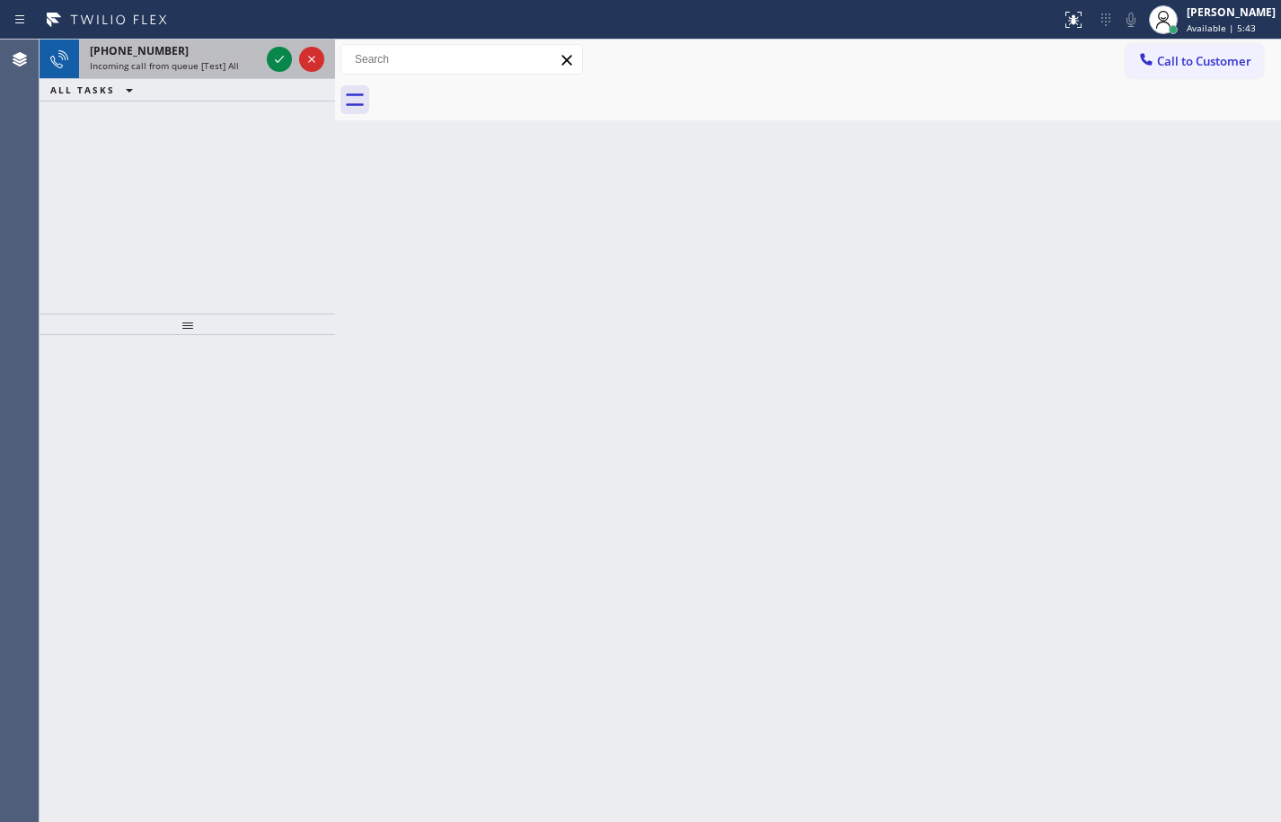
drag, startPoint x: 158, startPoint y: 59, endPoint x: 194, endPoint y: 76, distance: 39.8
click at [158, 59] on span "Incoming call from queue [Test] All" at bounding box center [164, 65] width 149 height 13
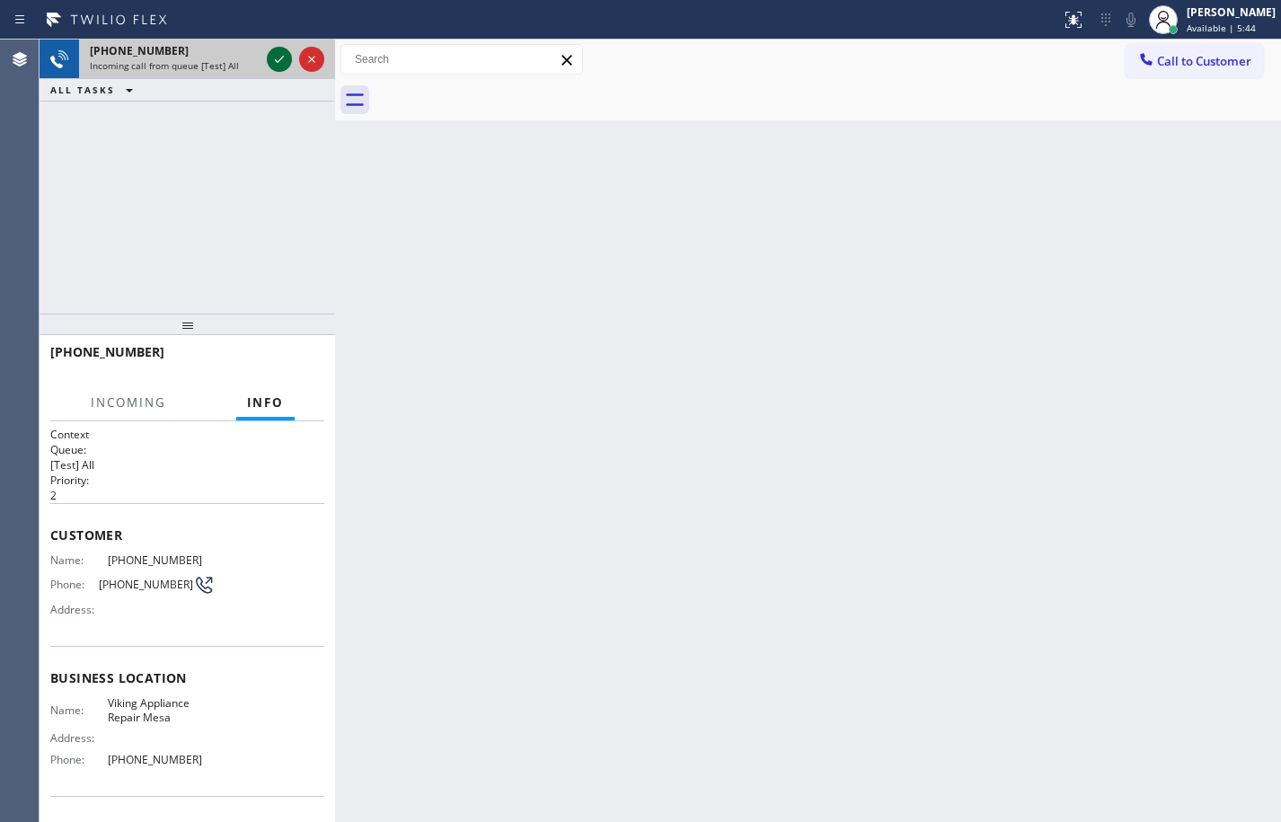
click at [275, 62] on icon at bounding box center [280, 60] width 22 height 22
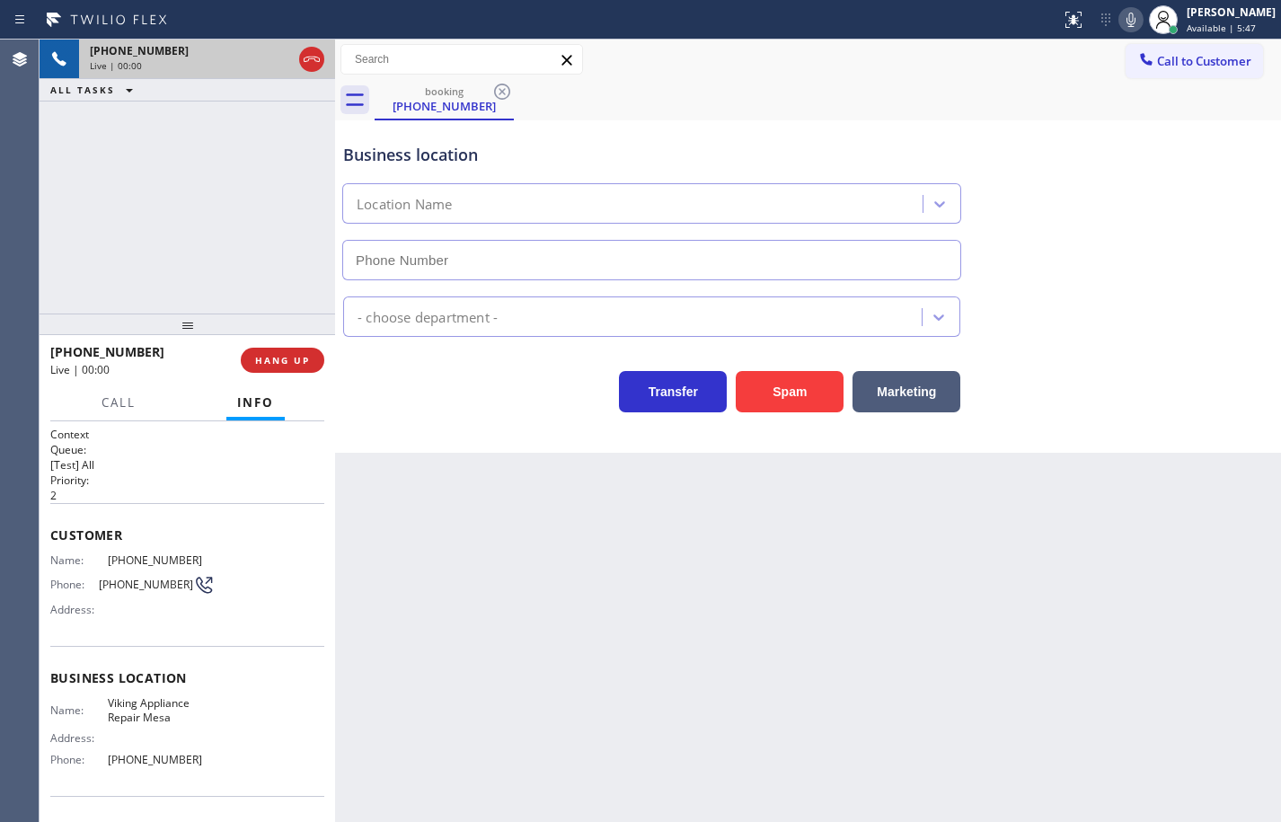
type input "[PHONE_NUMBER]"
click at [303, 364] on span "HANG UP" at bounding box center [282, 360] width 55 height 13
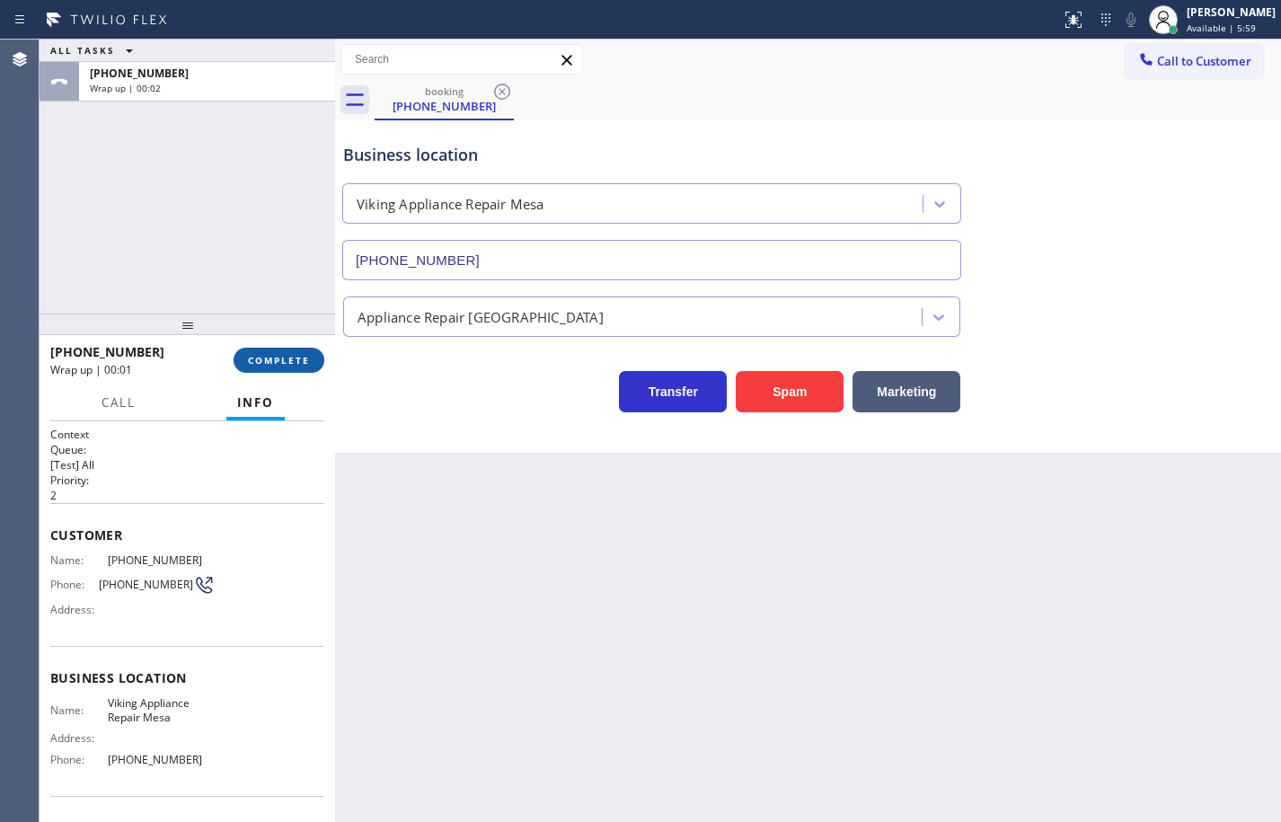
click at [306, 363] on span "COMPLETE" at bounding box center [279, 360] width 62 height 13
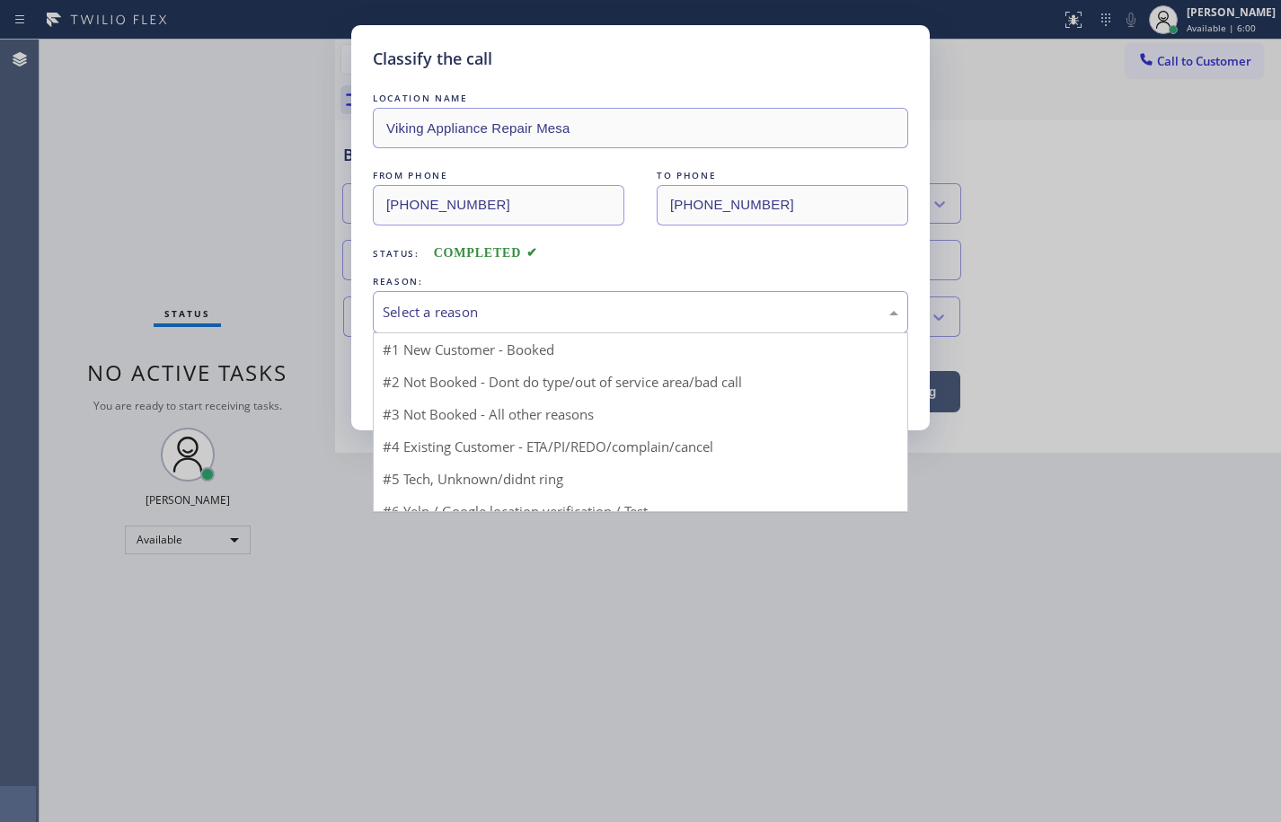
click at [502, 312] on div "Select a reason" at bounding box center [641, 312] width 516 height 21
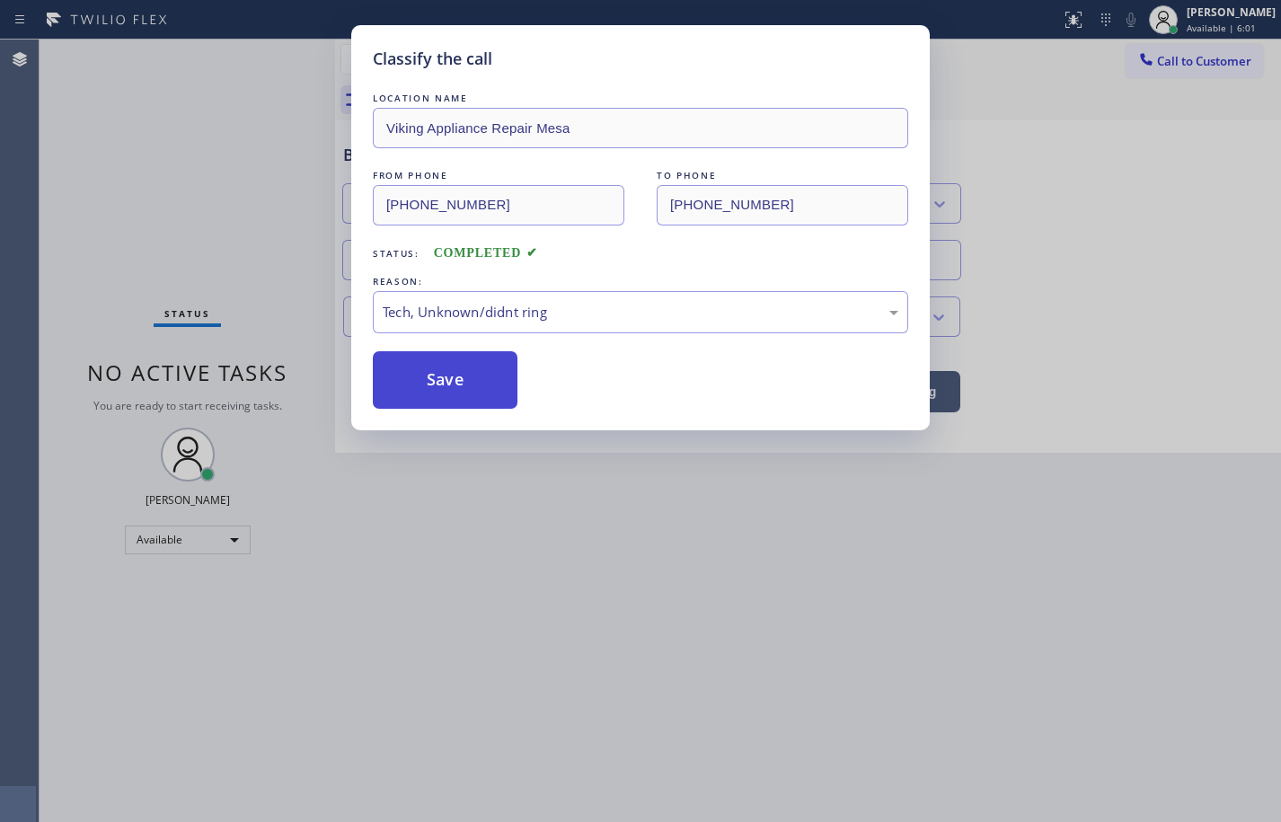
click at [478, 375] on button "Save" at bounding box center [445, 380] width 145 height 58
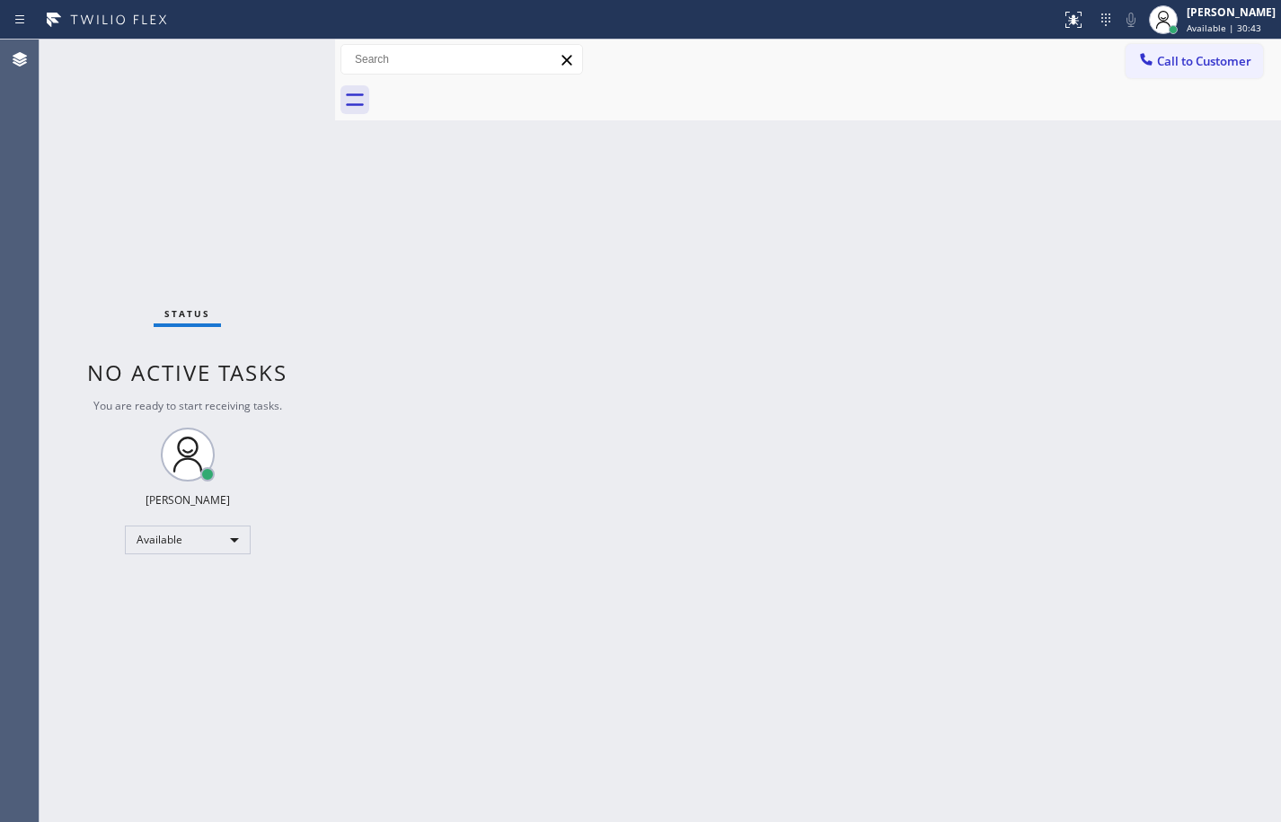
click at [1202, 303] on div "Back to Dashboard Change Sender ID Customers Technicians Select a contact Outbo…" at bounding box center [808, 431] width 946 height 783
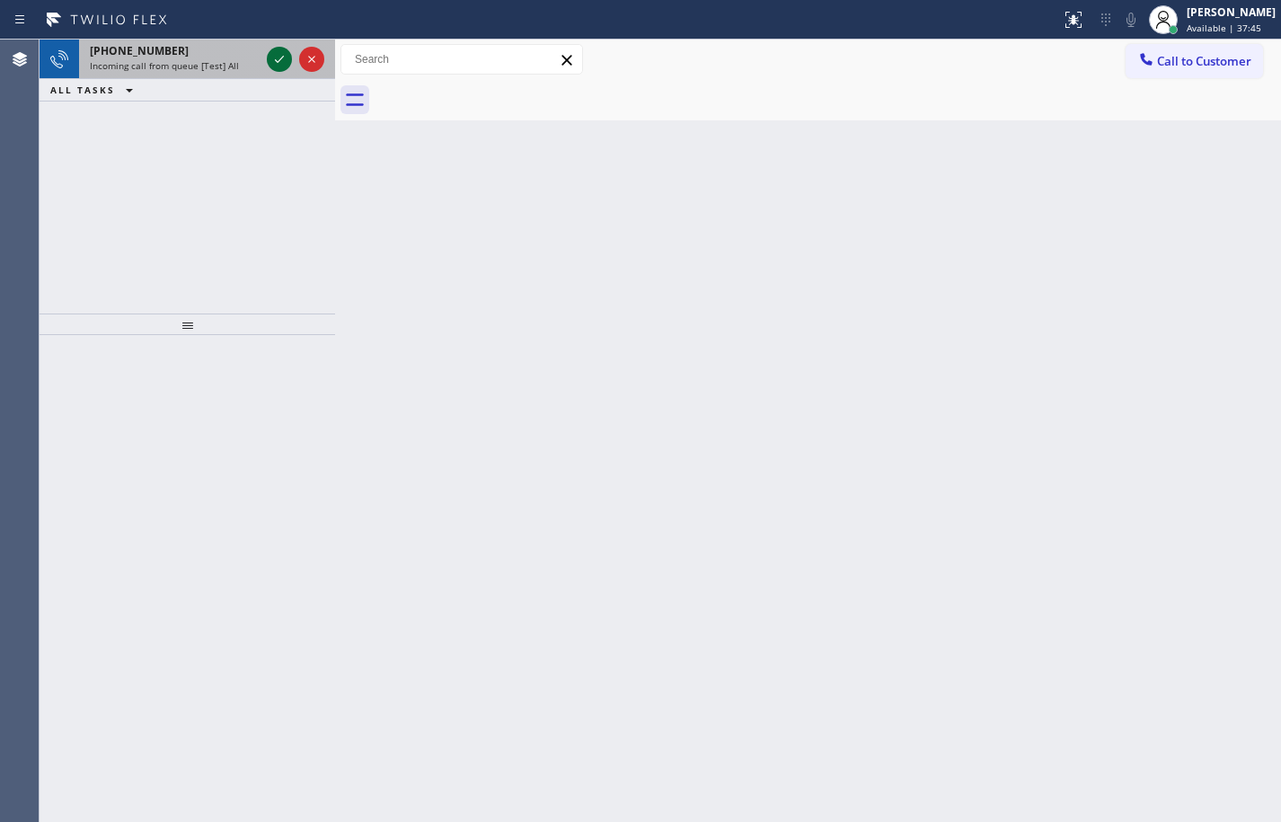
click at [274, 62] on icon at bounding box center [280, 60] width 22 height 22
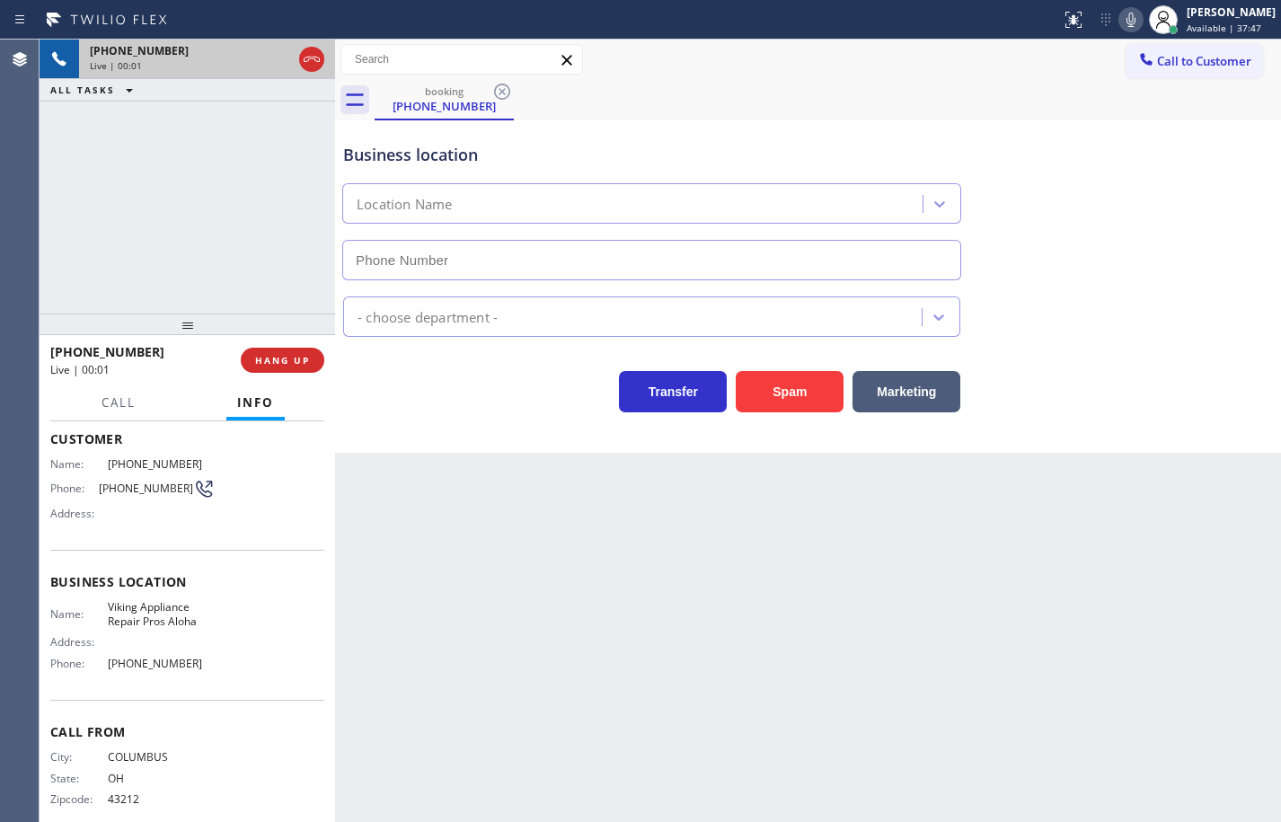
scroll to position [116, 0]
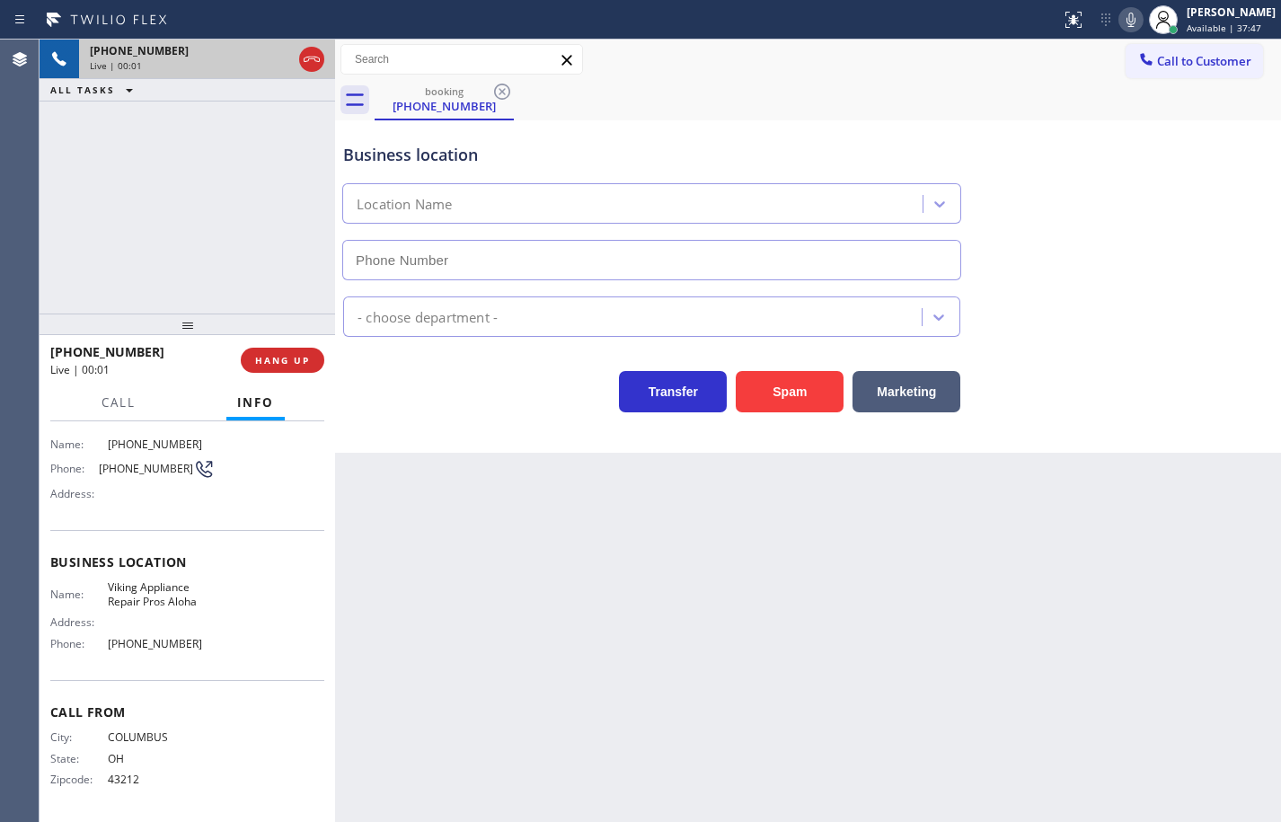
type input "[PHONE_NUMBER]"
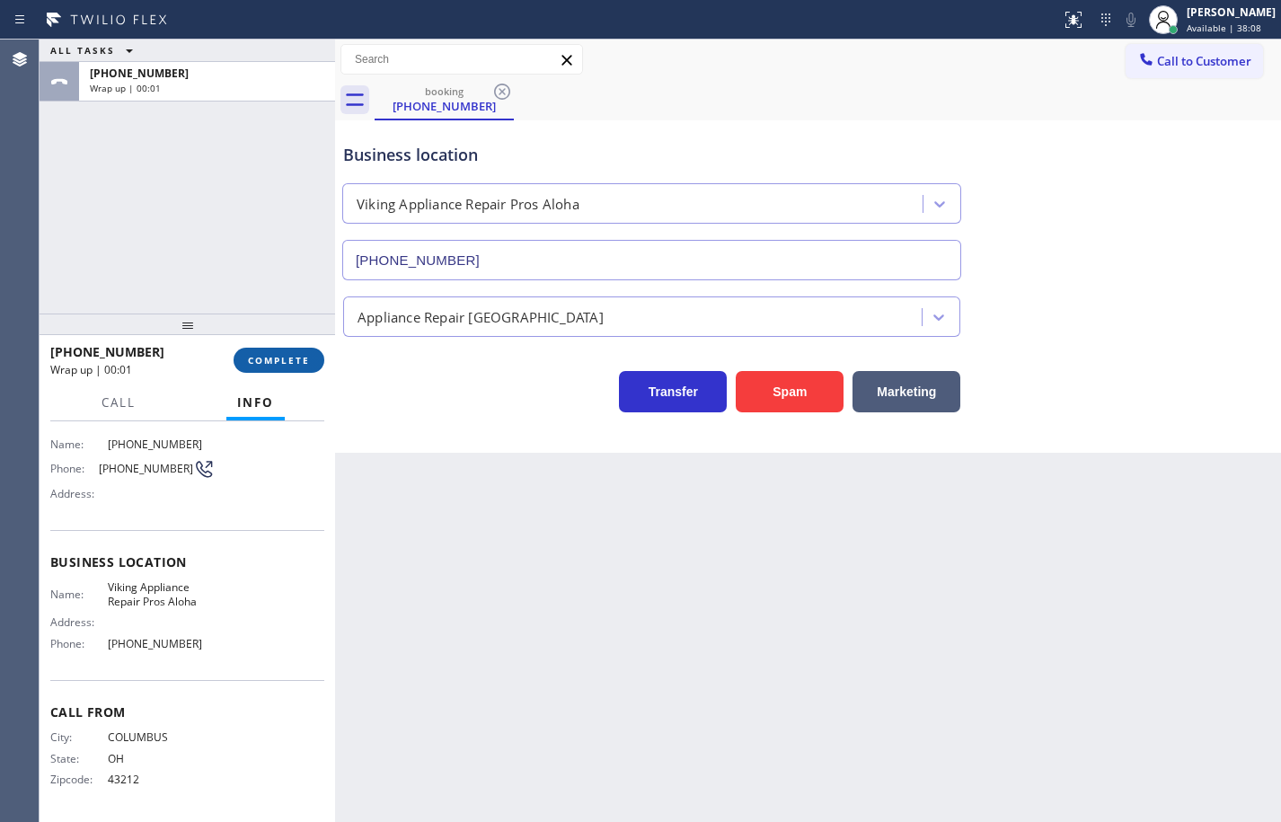
click at [316, 360] on button "COMPLETE" at bounding box center [279, 360] width 91 height 25
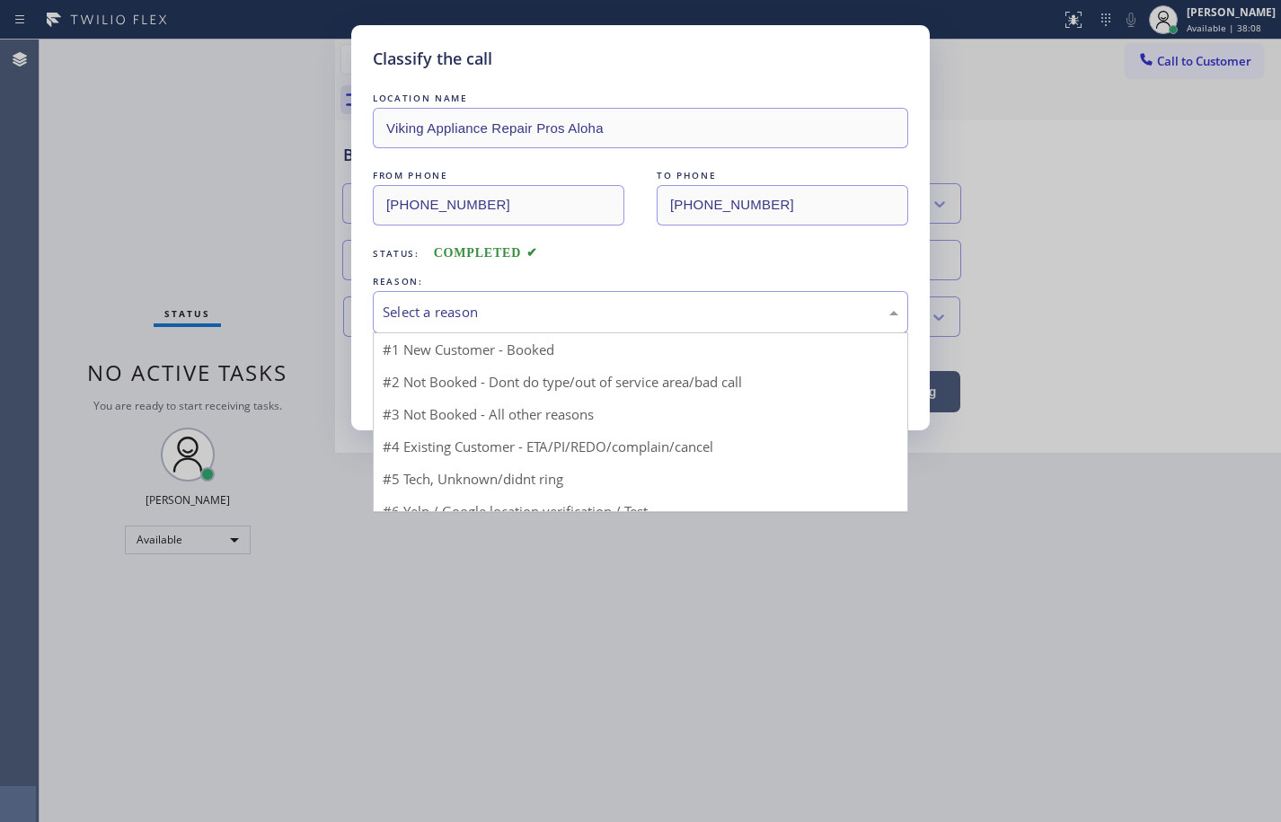
click at [499, 323] on div "Select a reason" at bounding box center [641, 312] width 536 height 42
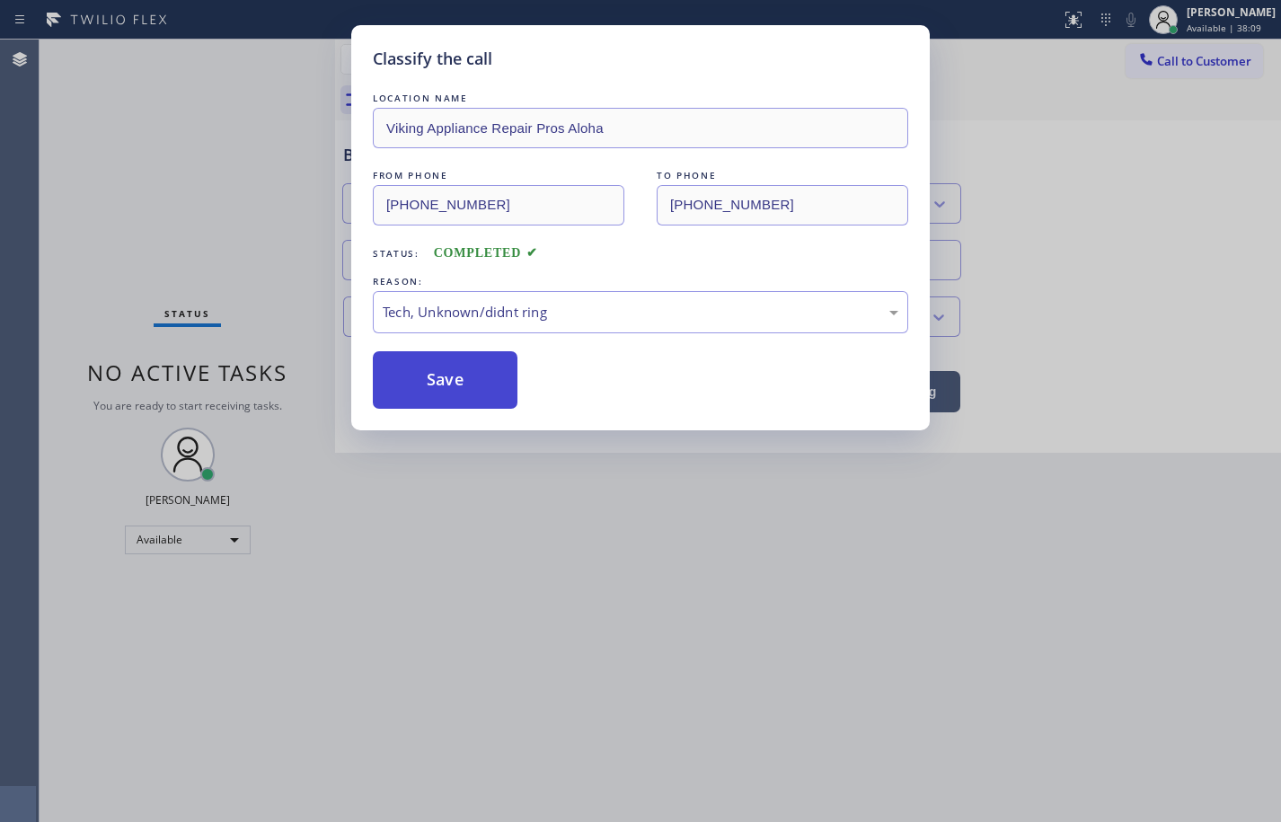
click at [501, 387] on button "Save" at bounding box center [445, 380] width 145 height 58
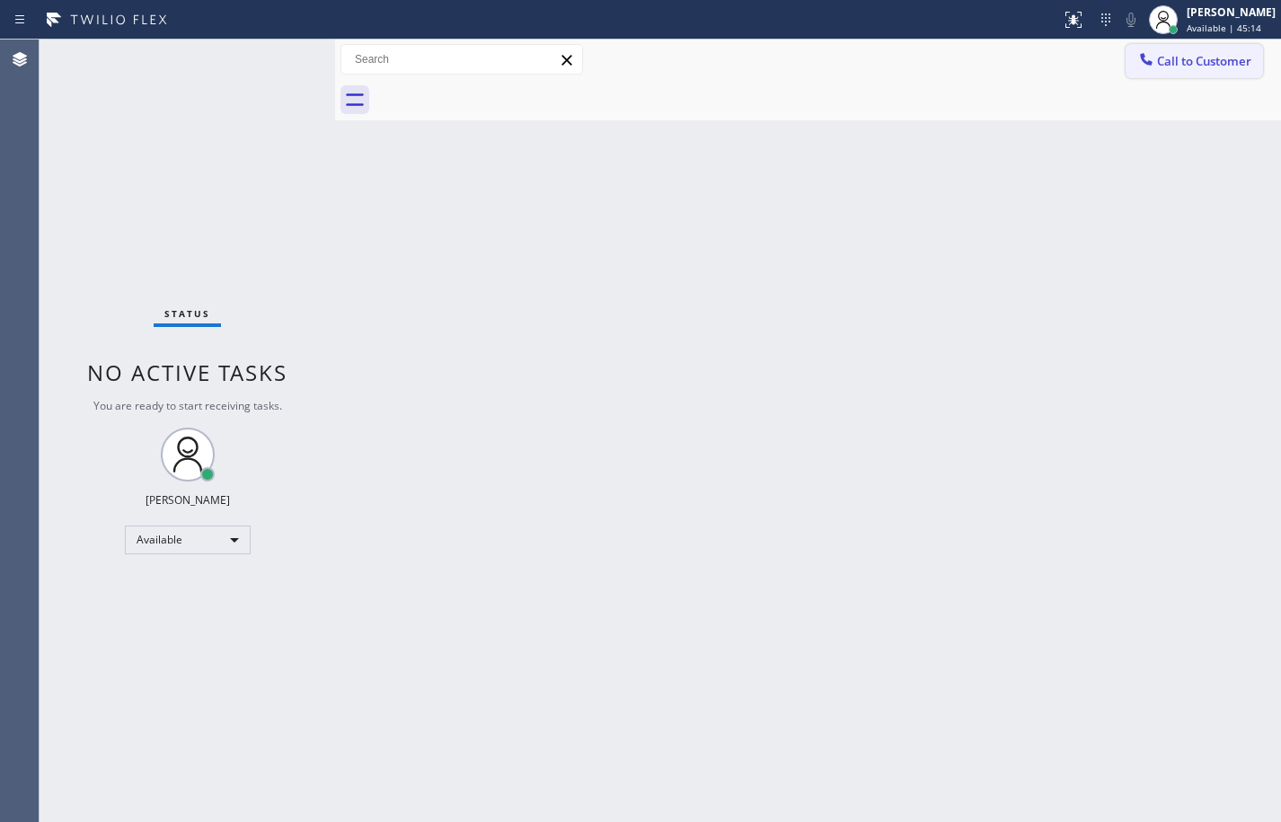
click at [1151, 63] on icon at bounding box center [1146, 59] width 12 height 12
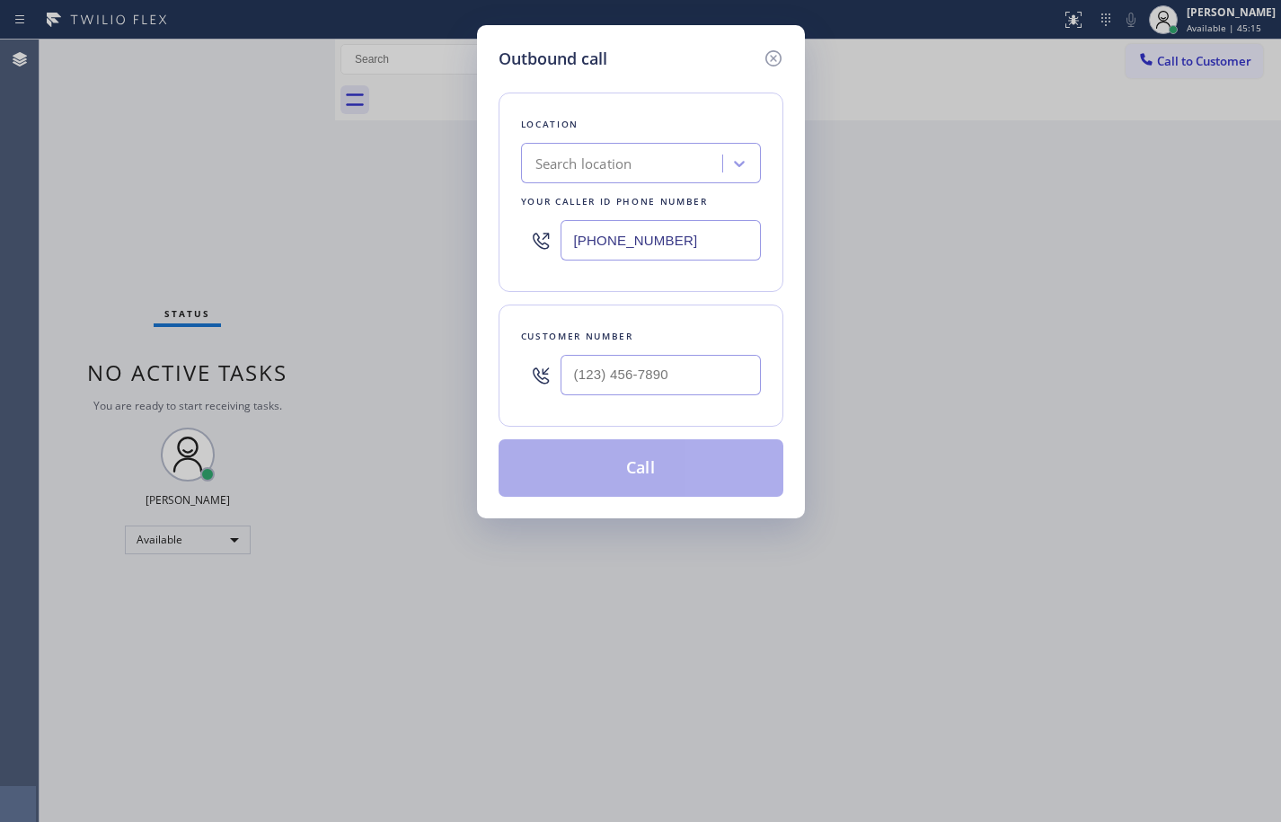
type input "(___) ___-____"
click at [678, 380] on input "(___) ___-____" at bounding box center [661, 375] width 200 height 40
click at [672, 235] on input "[PHONE_NUMBER]" at bounding box center [661, 240] width 200 height 40
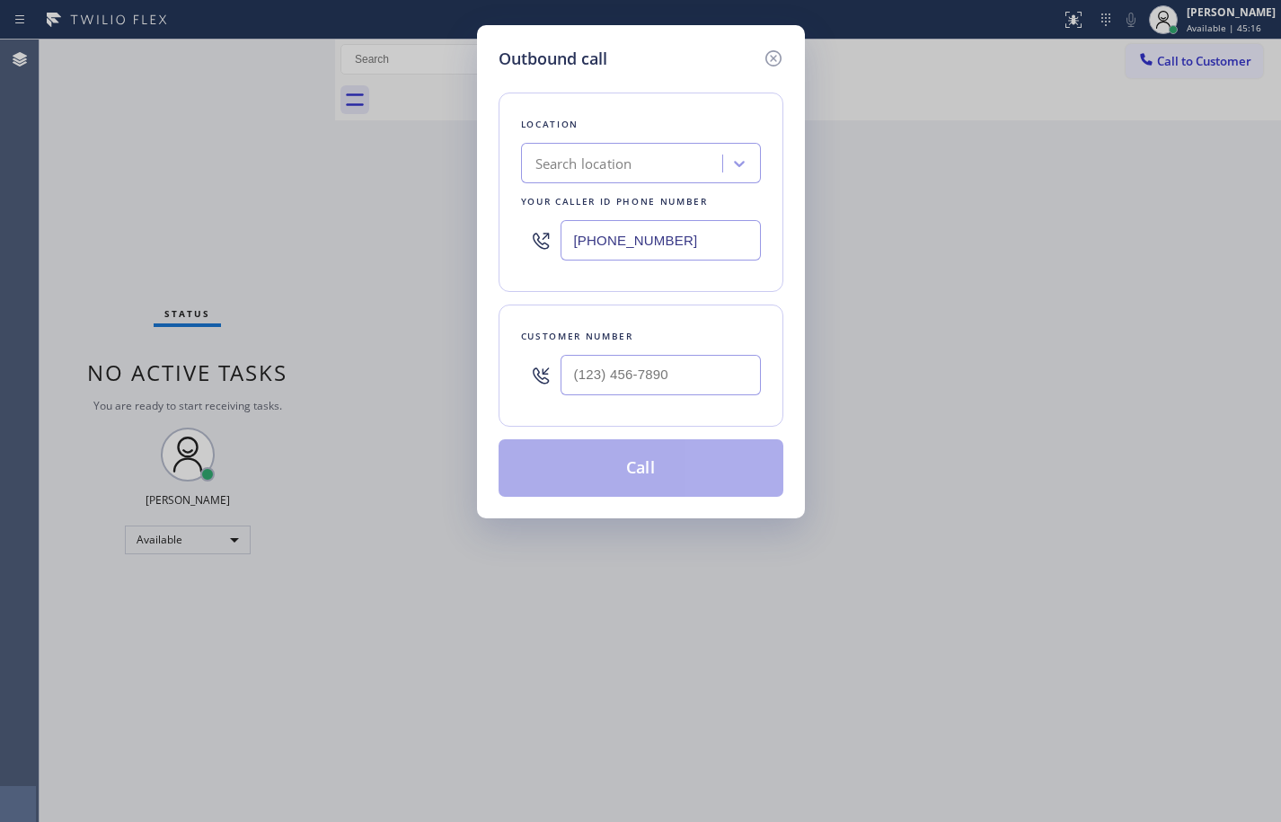
paste input "44) 988-00"
type input "[PHONE_NUMBER]"
click at [713, 296] on div "Location Search location Your caller id phone number [PHONE_NUMBER] Customer nu…" at bounding box center [641, 284] width 285 height 426
click at [666, 366] on input "(___) ___-____" at bounding box center [661, 375] width 200 height 40
paste input "703) 623-2630"
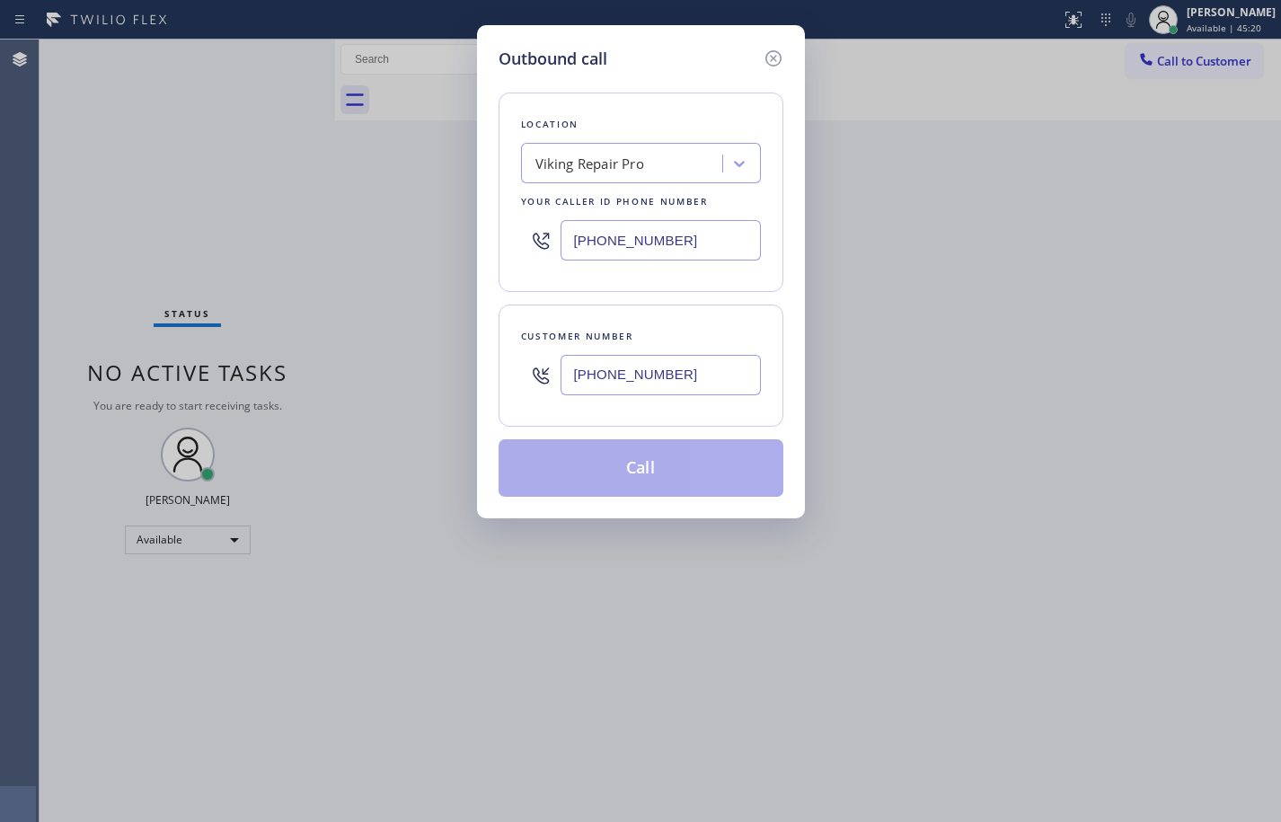
type input "[PHONE_NUMBER]"
click at [708, 319] on div "Customer number [PHONE_NUMBER]" at bounding box center [641, 366] width 285 height 122
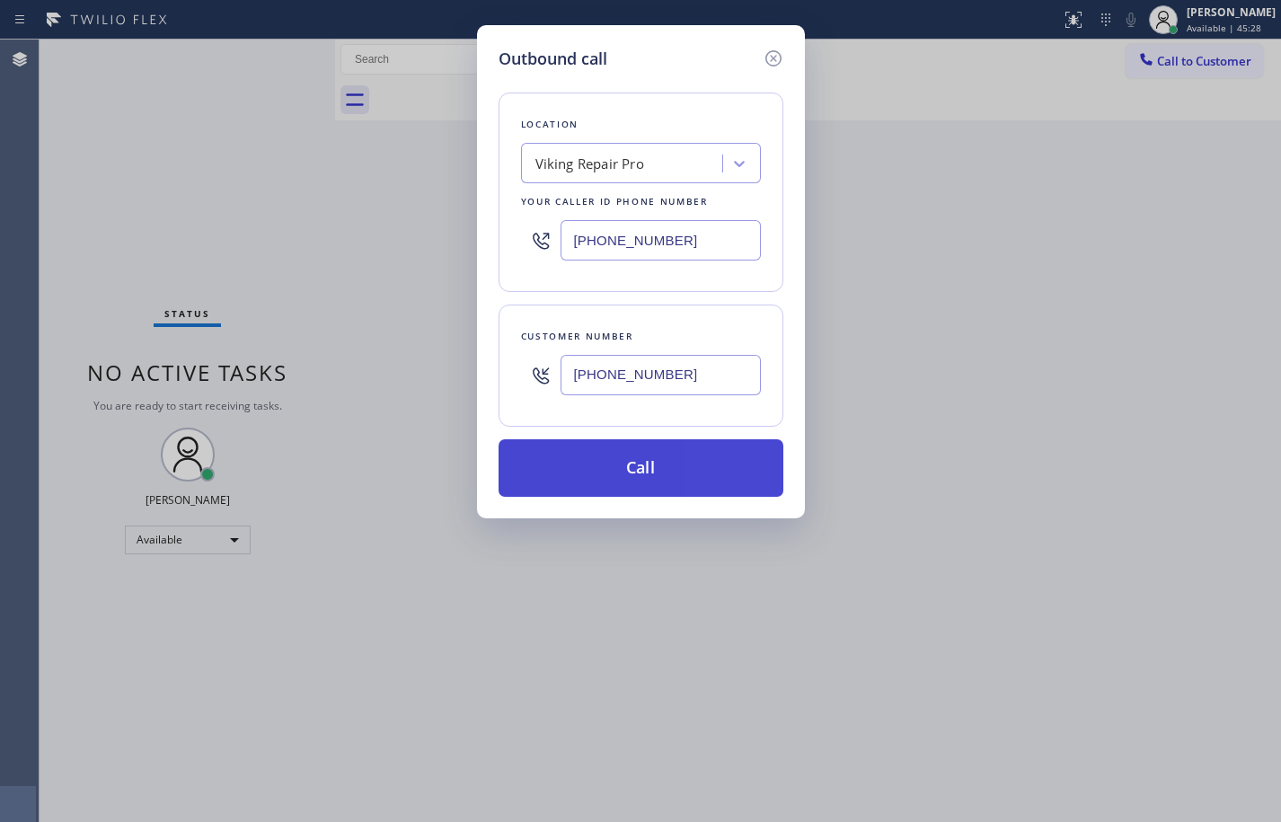
click at [738, 466] on button "Call" at bounding box center [641, 468] width 285 height 58
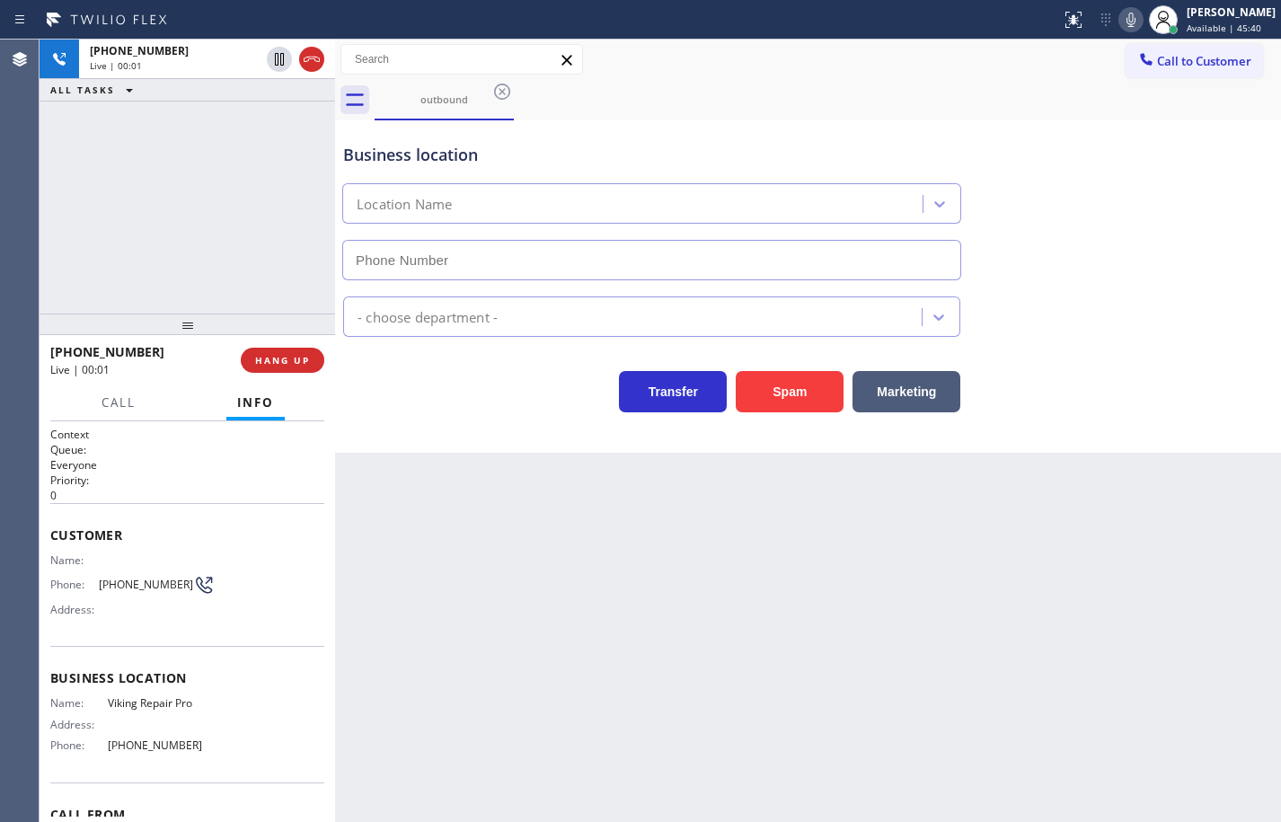
type input "[PHONE_NUMBER]"
click at [134, 157] on div "[PHONE_NUMBER] Live | 00:02 ALL TASKS ALL TASKS ACTIVE TASKS TASKS IN WRAP UP" at bounding box center [188, 177] width 296 height 274
click at [303, 355] on span "HANG UP" at bounding box center [282, 360] width 55 height 13
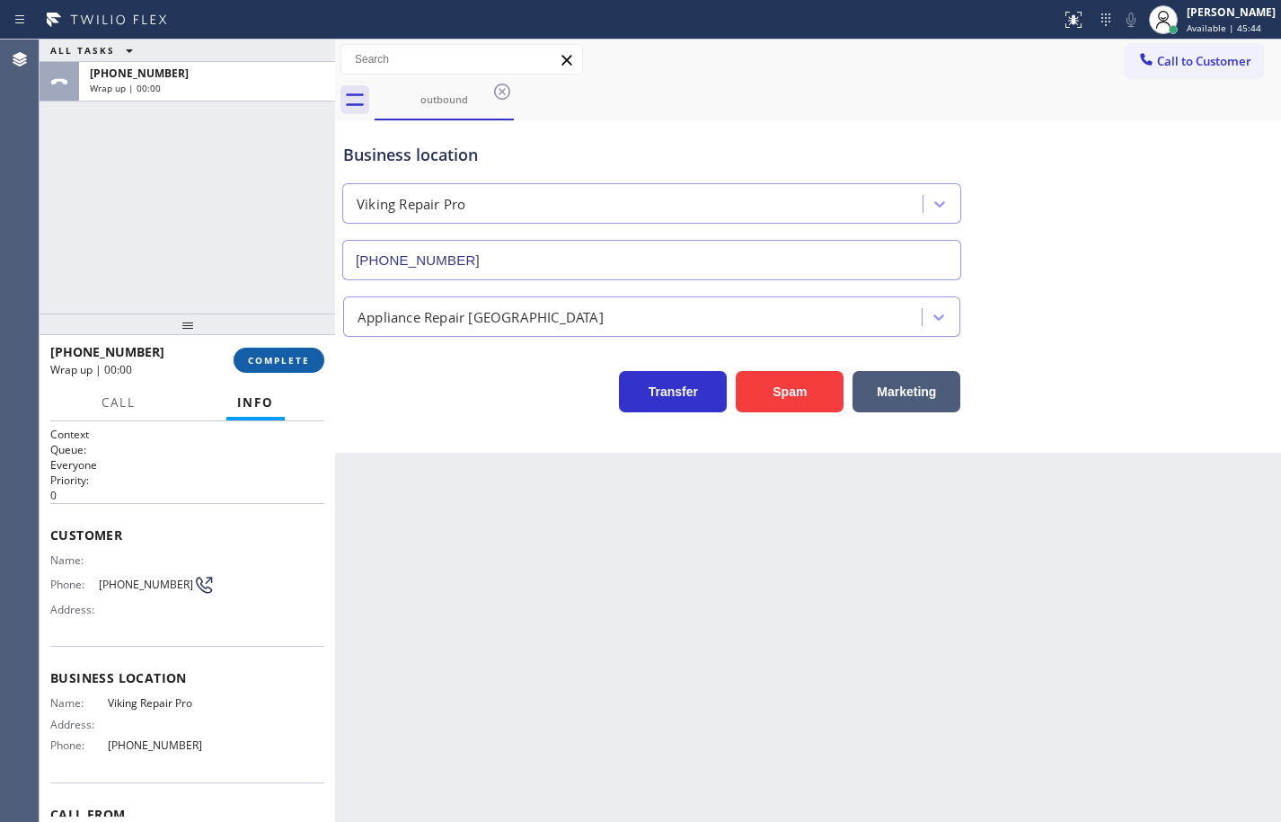
click at [306, 355] on span "COMPLETE" at bounding box center [279, 360] width 62 height 13
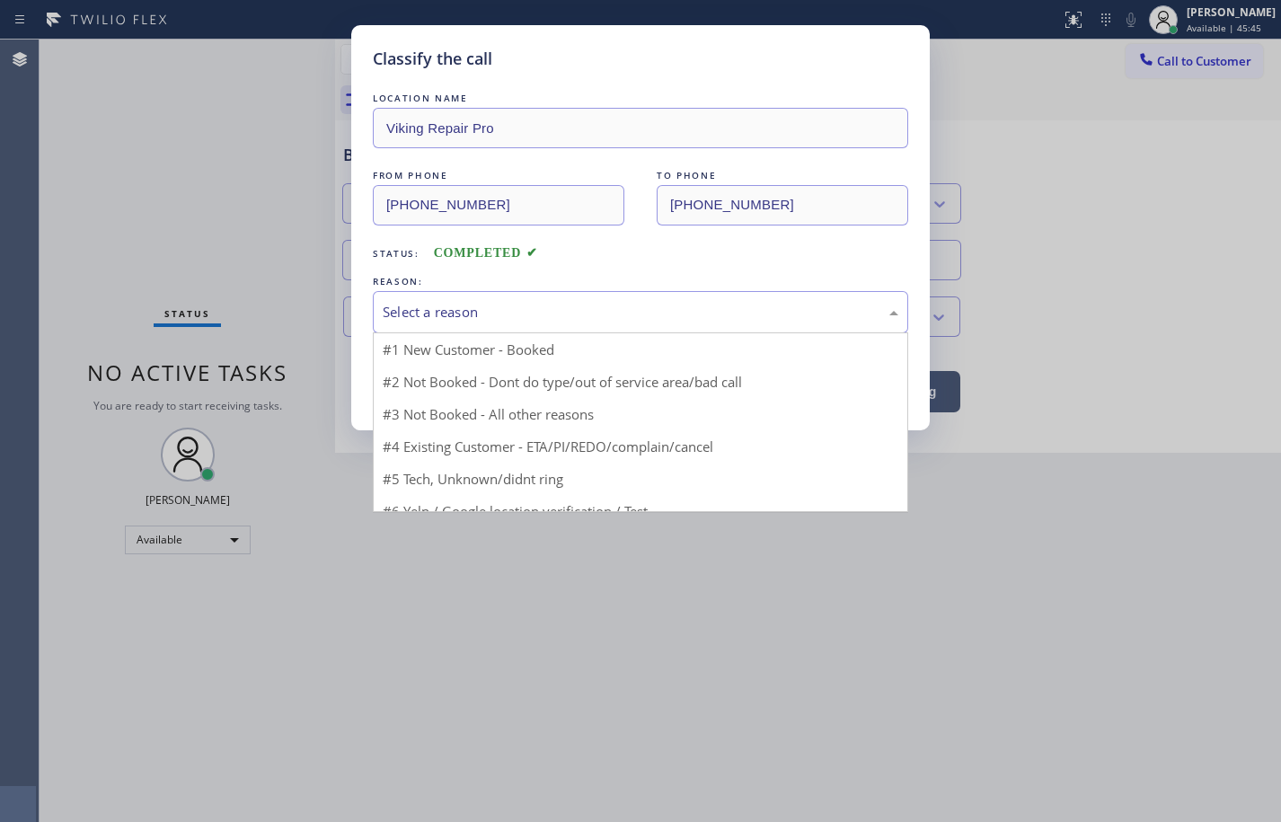
click at [636, 316] on div "Select a reason" at bounding box center [641, 312] width 516 height 21
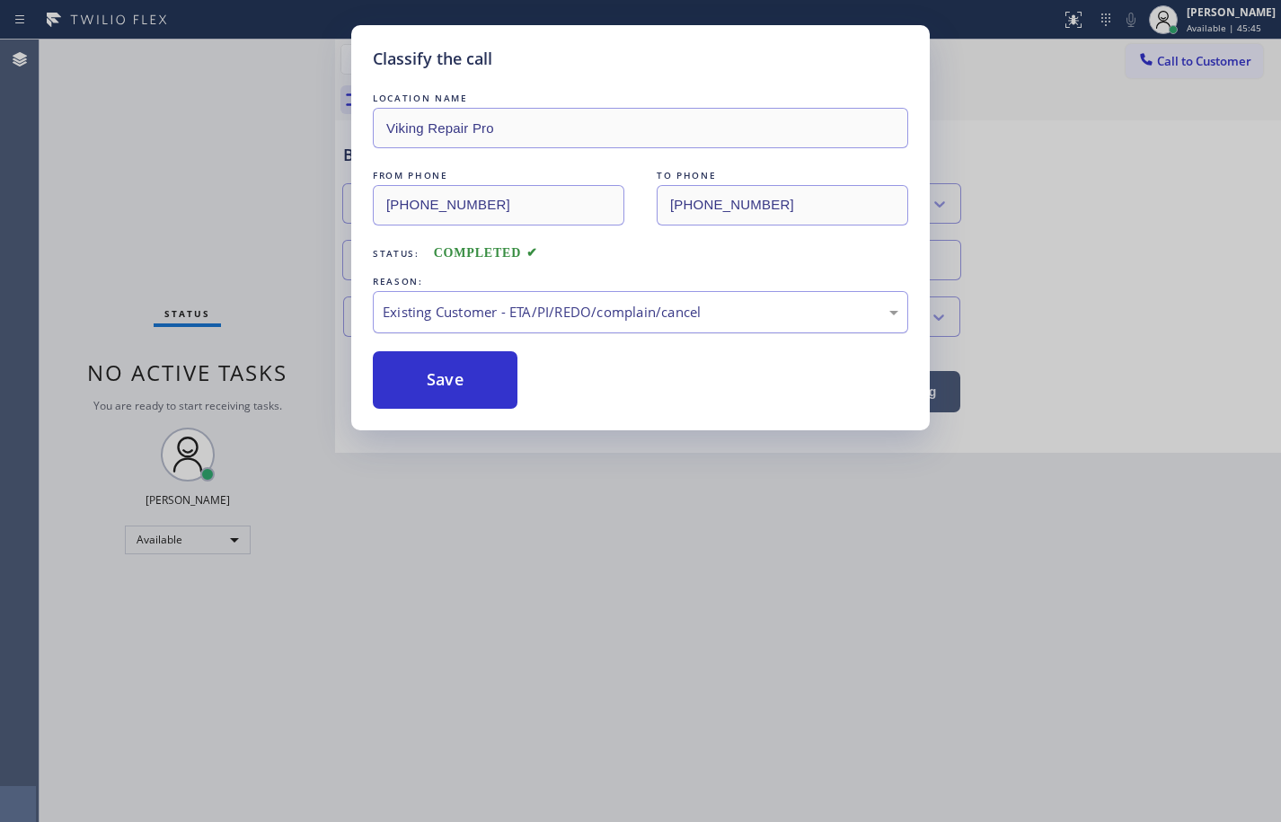
click at [526, 312] on div "Existing Customer - ETA/PI/REDO/complain/cancel" at bounding box center [641, 312] width 516 height 21
click at [492, 394] on button "Save" at bounding box center [445, 380] width 145 height 58
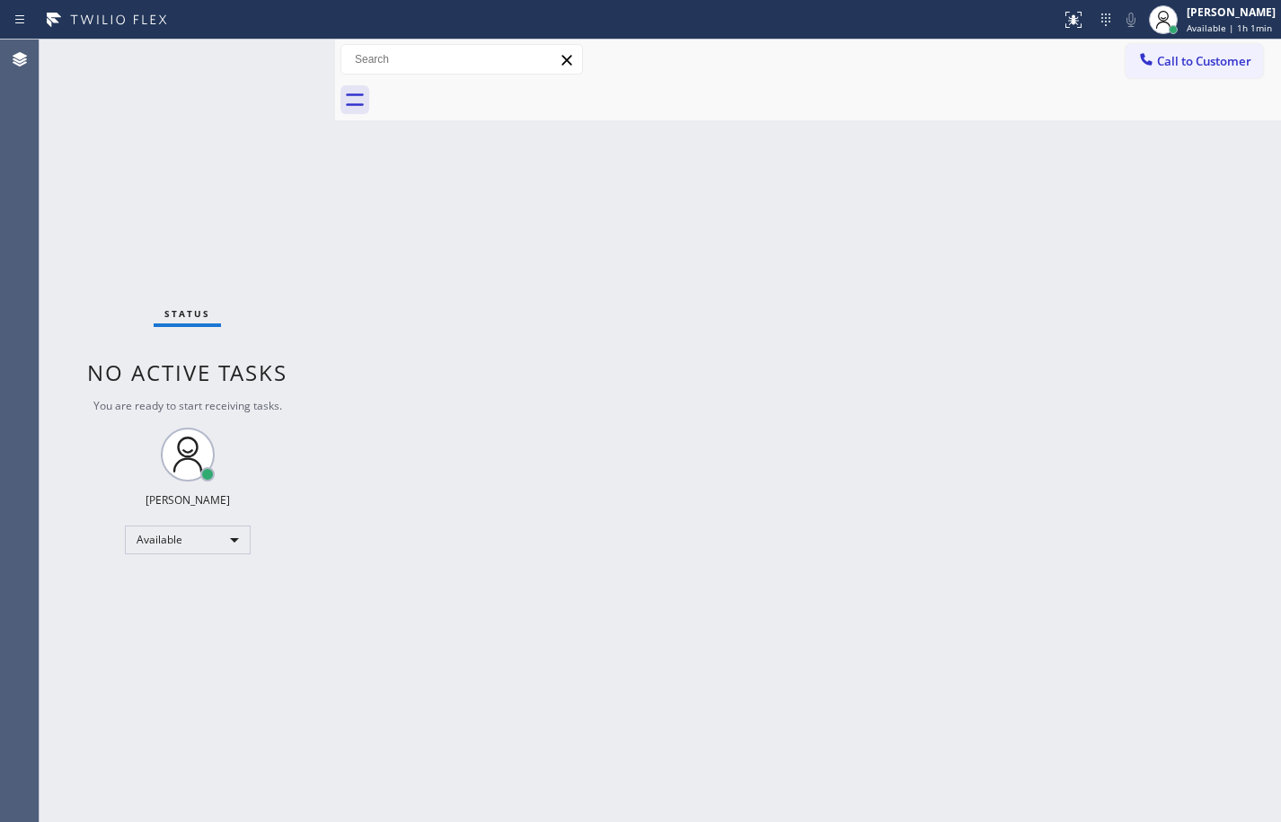
click at [1222, 472] on div "Back to Dashboard Change Sender ID Customers Technicians Select a contact Outbo…" at bounding box center [808, 431] width 946 height 783
click at [1198, 270] on div "Back to Dashboard Change Sender ID Customers Technicians Select a contact Outbo…" at bounding box center [808, 431] width 946 height 783
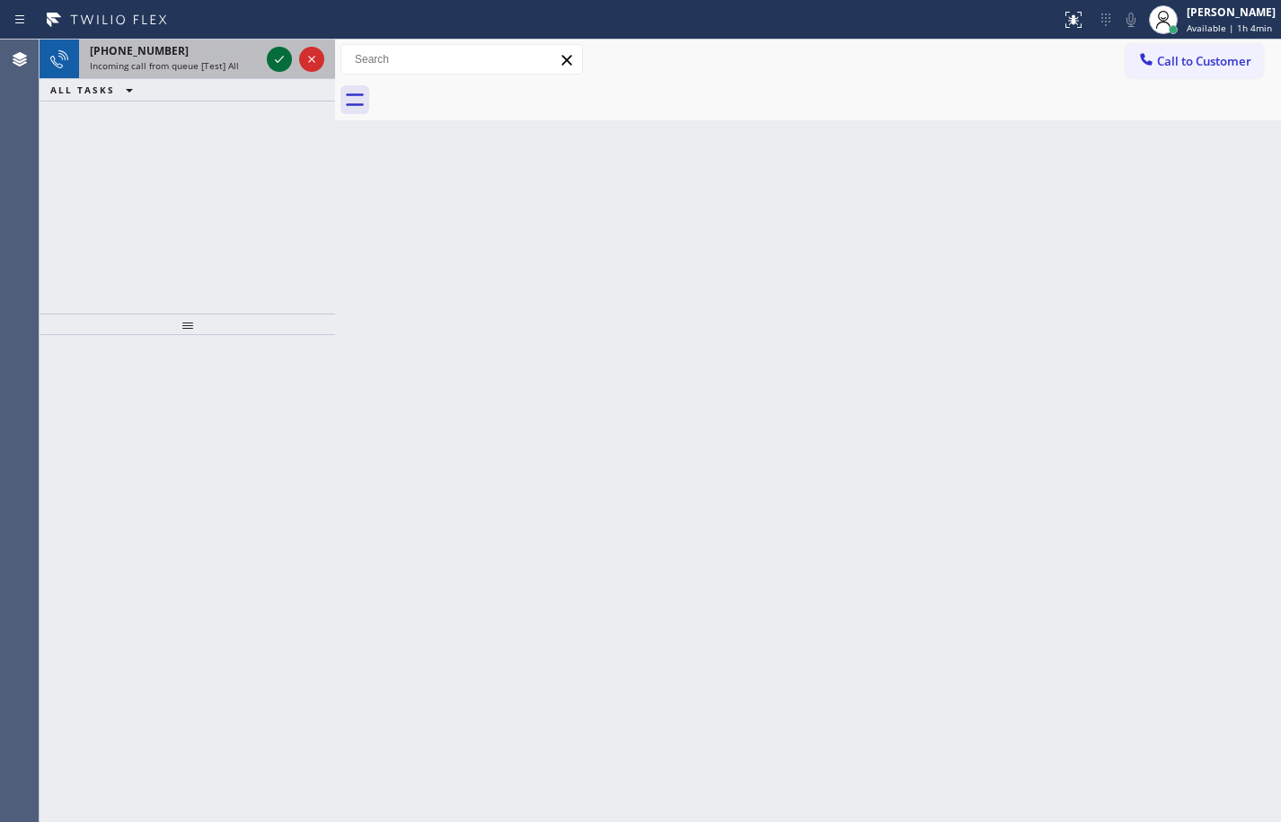
click at [279, 63] on icon at bounding box center [280, 60] width 22 height 22
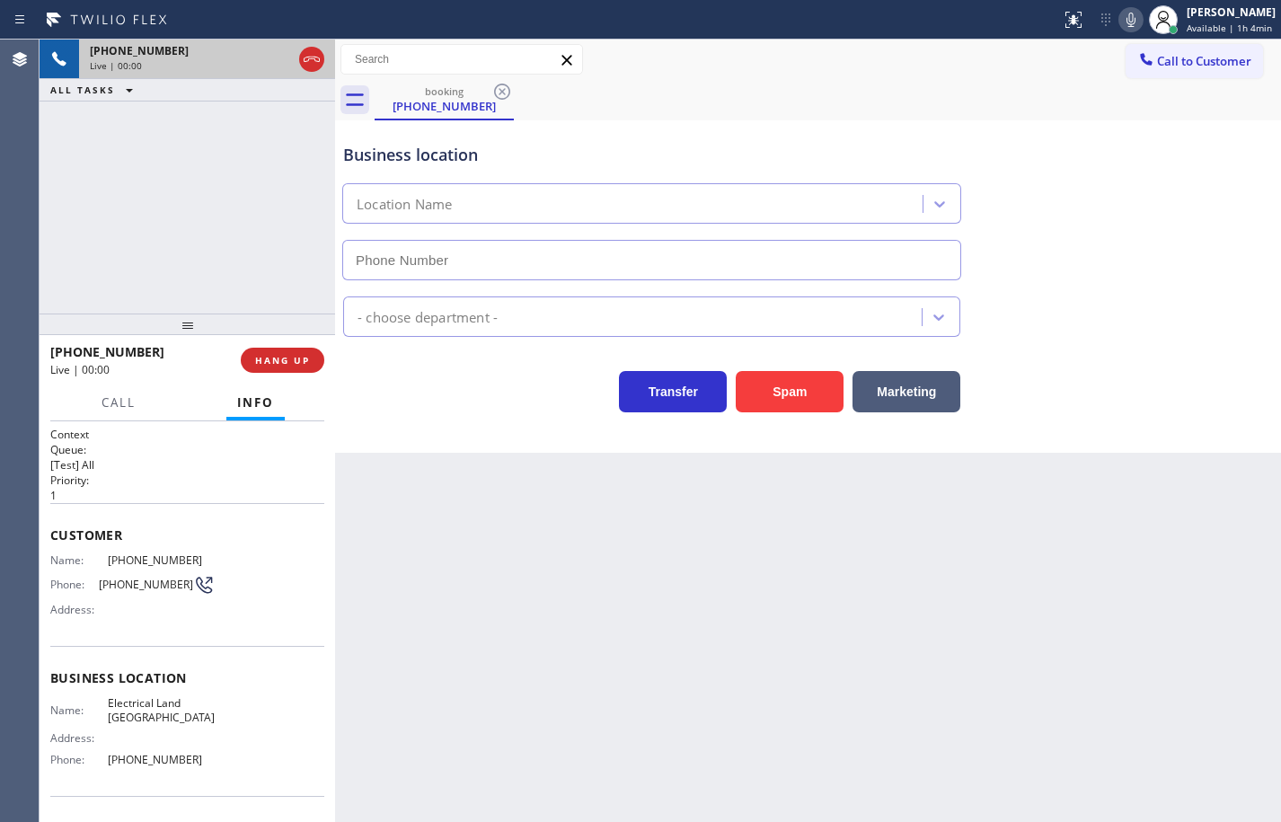
type input "[PHONE_NUMBER]"
click at [316, 363] on button "HANG UP" at bounding box center [283, 360] width 84 height 25
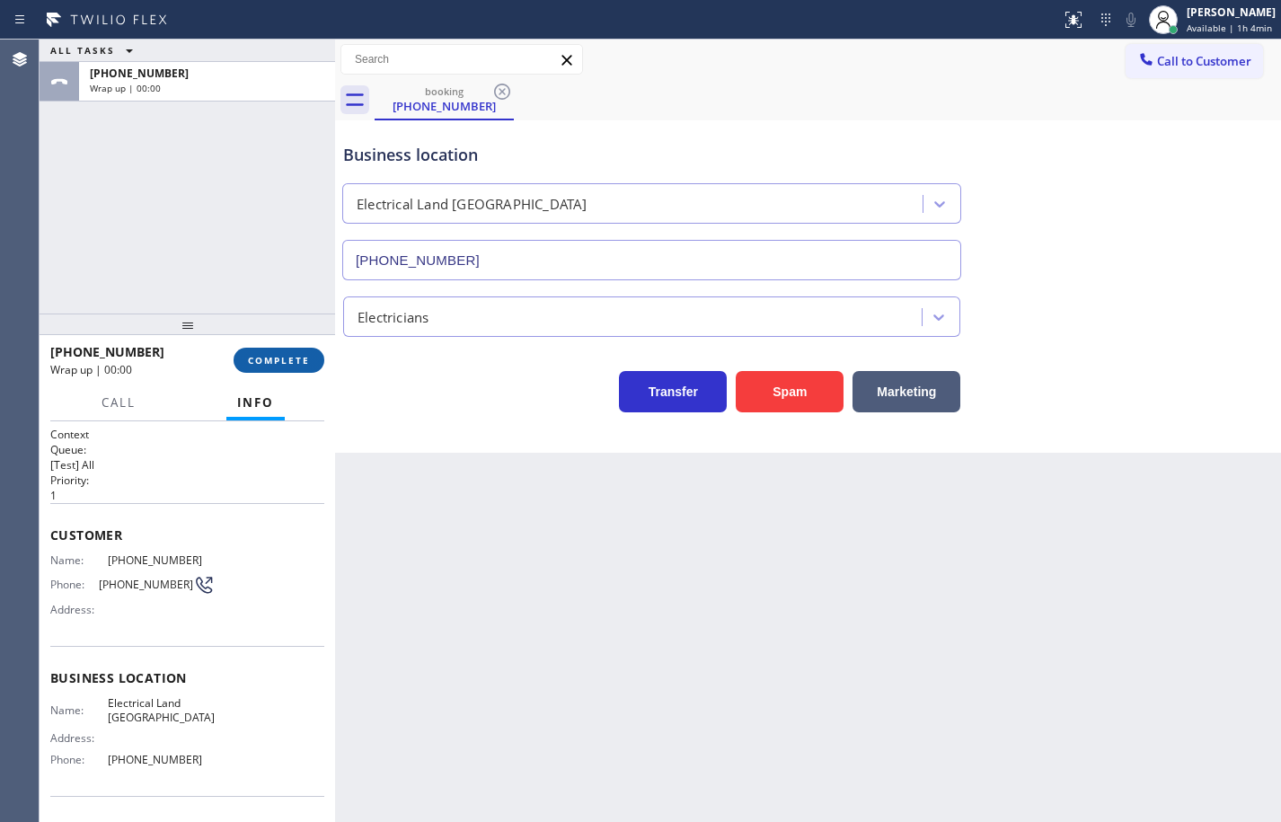
click at [315, 363] on button "COMPLETE" at bounding box center [279, 360] width 91 height 25
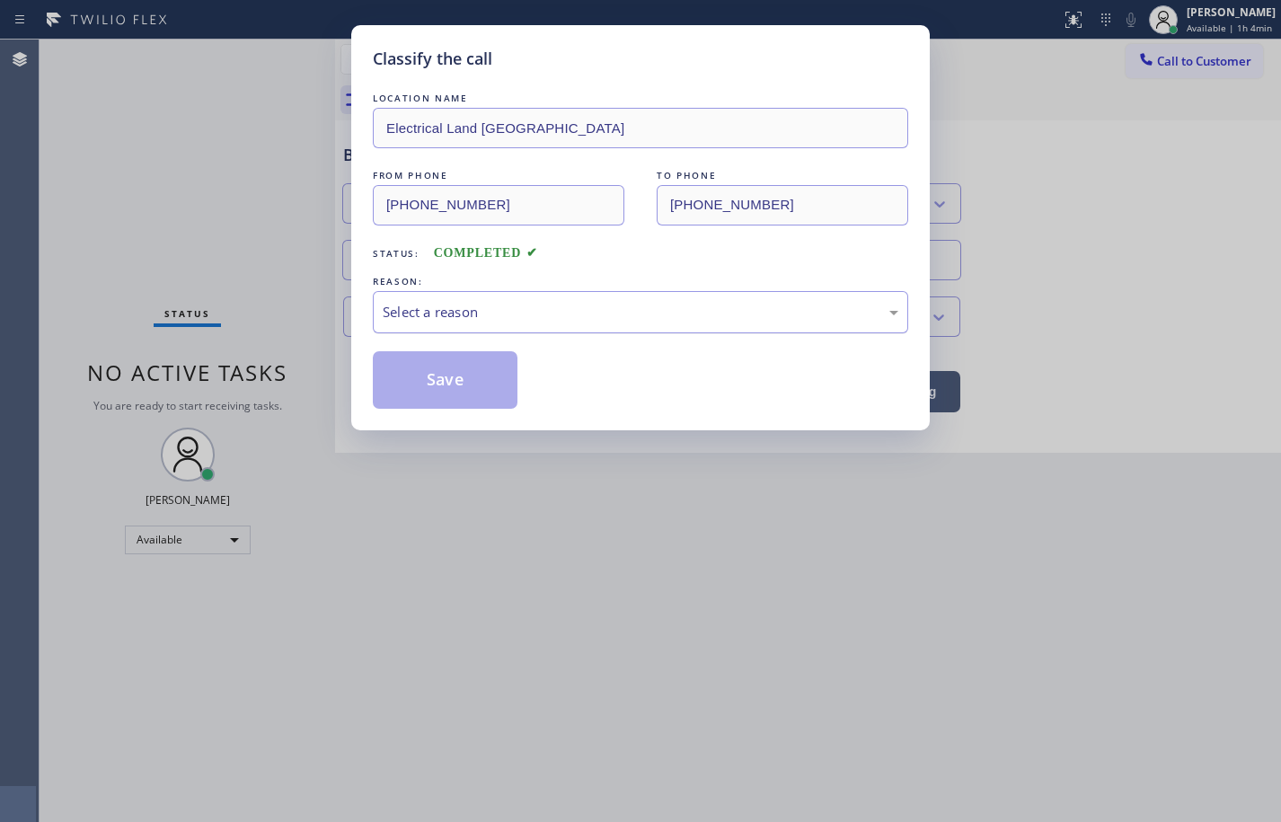
click at [438, 303] on div "Select a reason" at bounding box center [641, 312] width 516 height 21
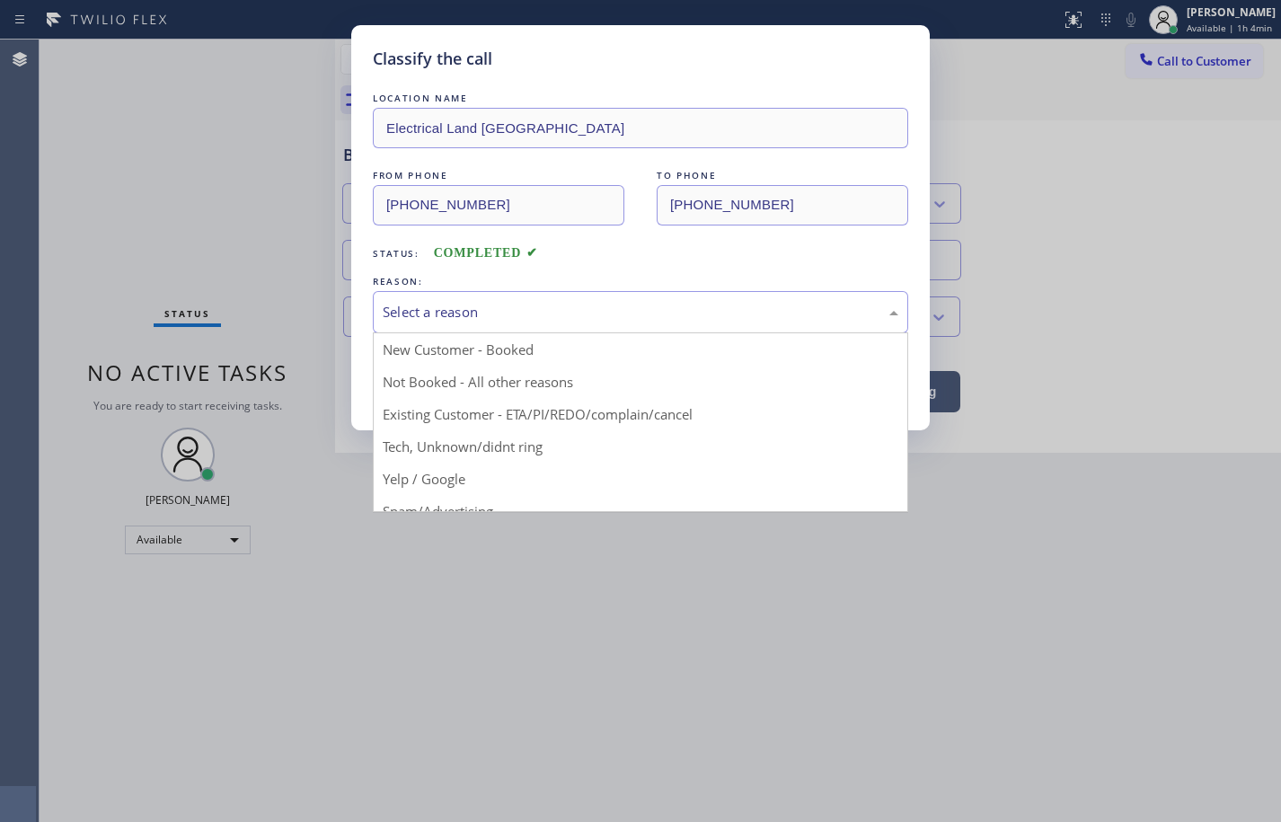
drag, startPoint x: 474, startPoint y: 437, endPoint x: 474, endPoint y: 412, distance: 25.2
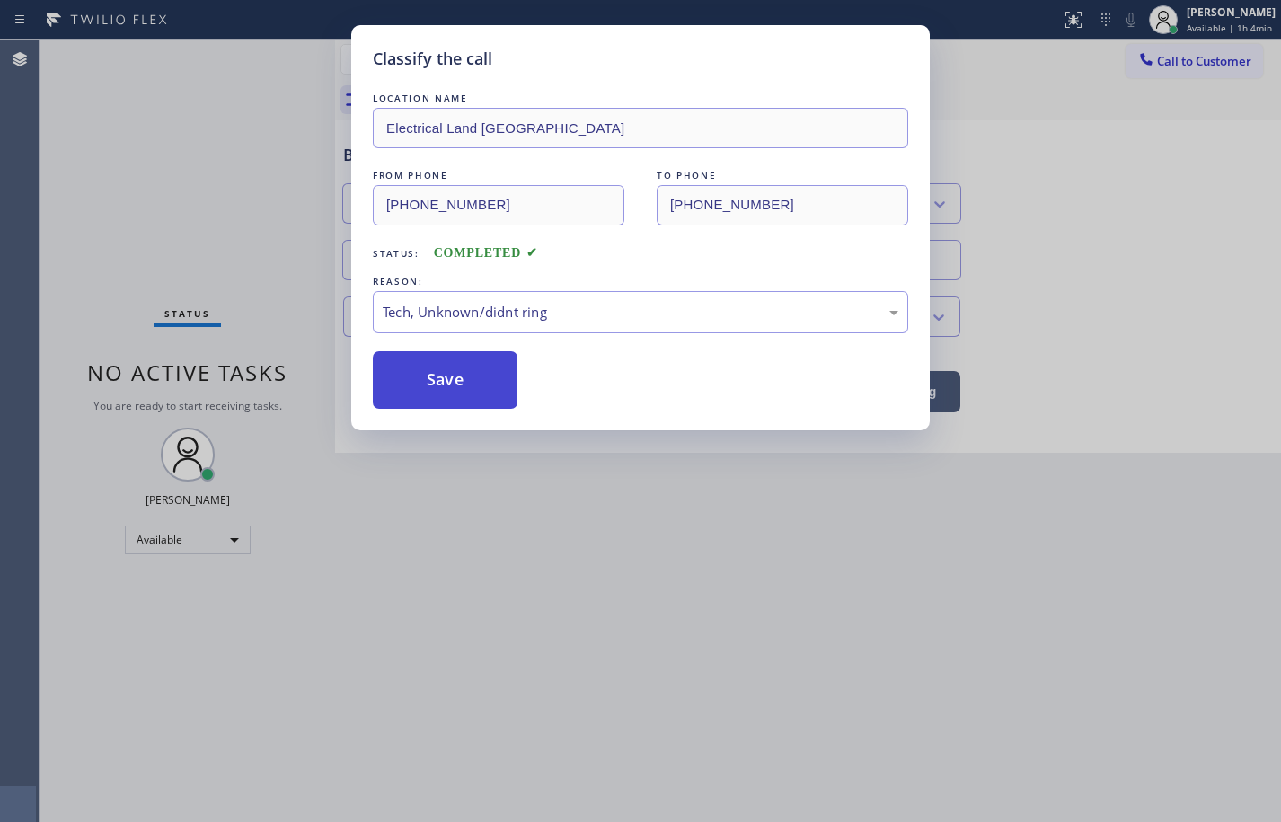
click at [469, 388] on button "Save" at bounding box center [445, 380] width 145 height 58
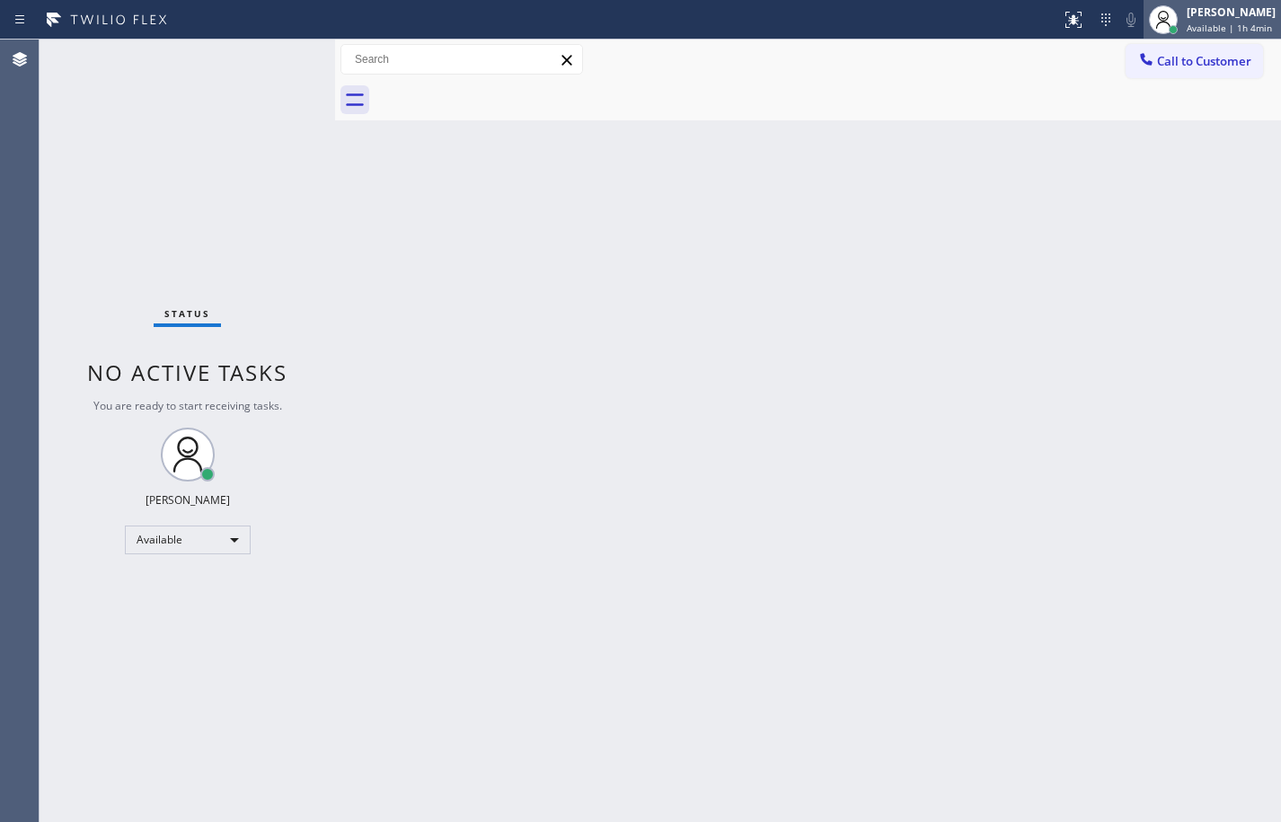
click at [1190, 18] on div "[PERSON_NAME]" at bounding box center [1231, 11] width 89 height 15
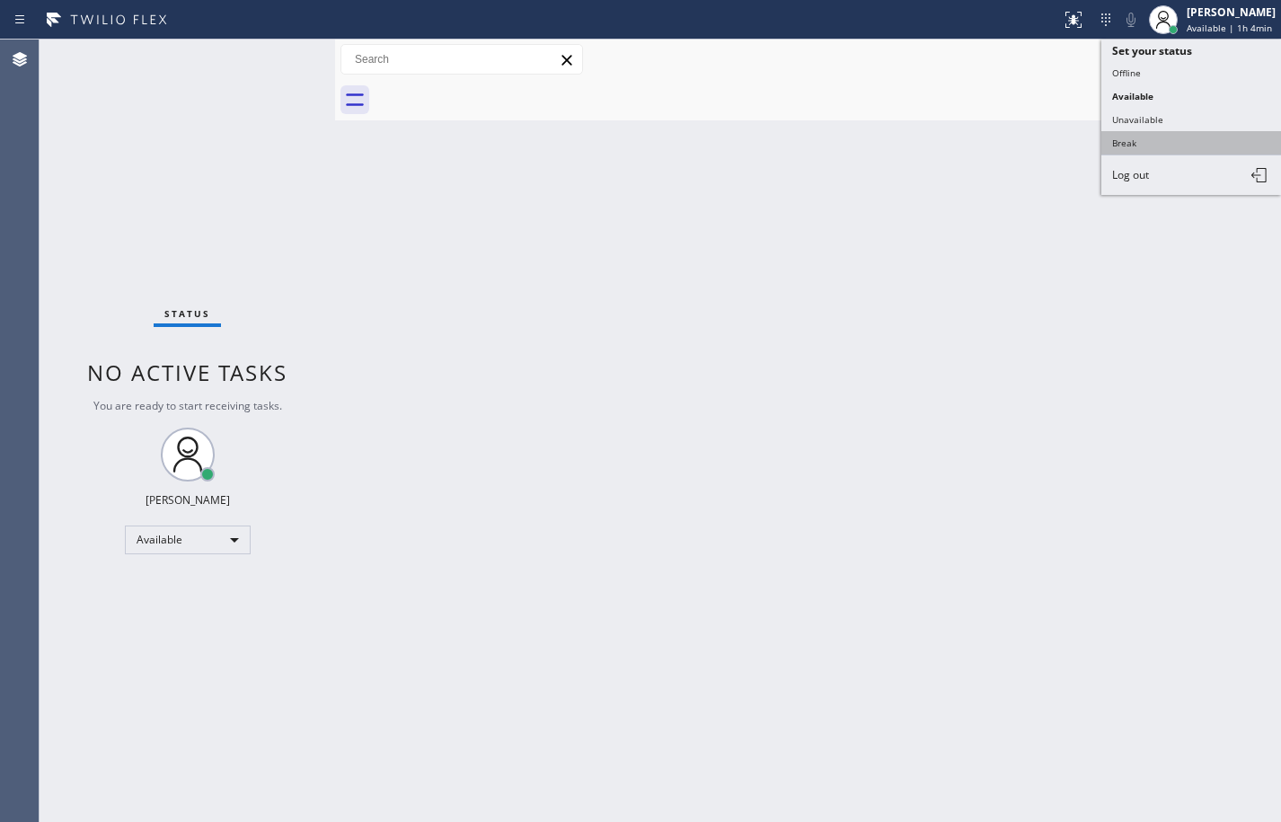
click at [1164, 147] on button "Break" at bounding box center [1192, 142] width 180 height 23
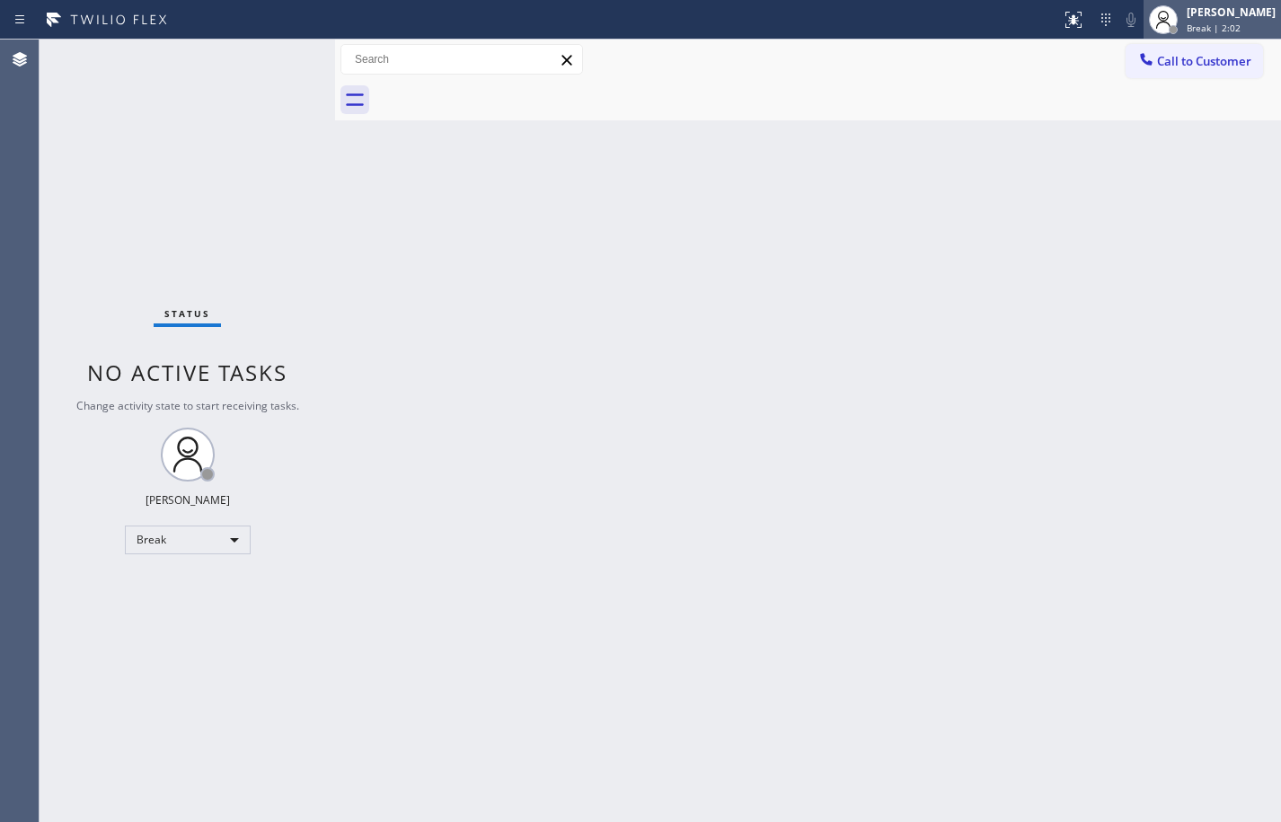
click at [1254, 13] on div "[PERSON_NAME]" at bounding box center [1231, 11] width 89 height 15
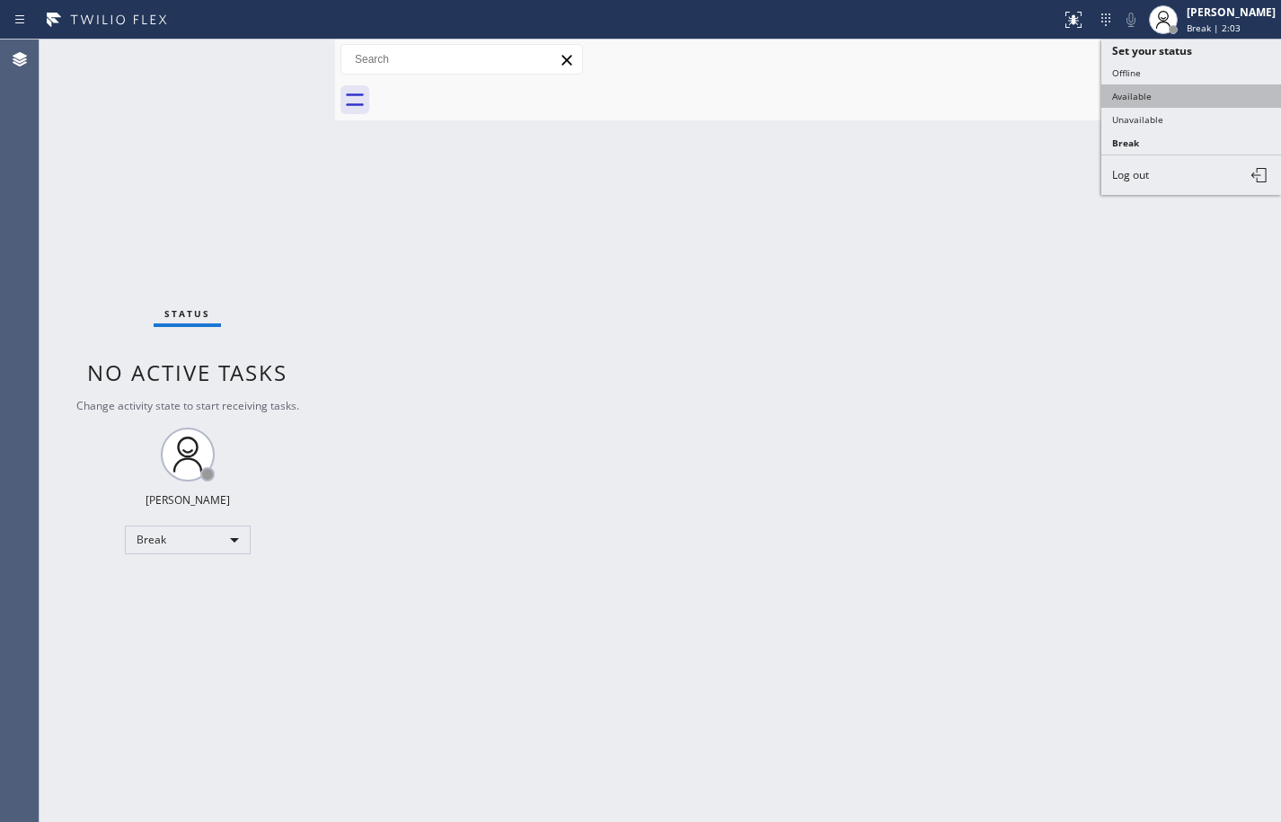
click at [1171, 96] on button "Available" at bounding box center [1192, 95] width 180 height 23
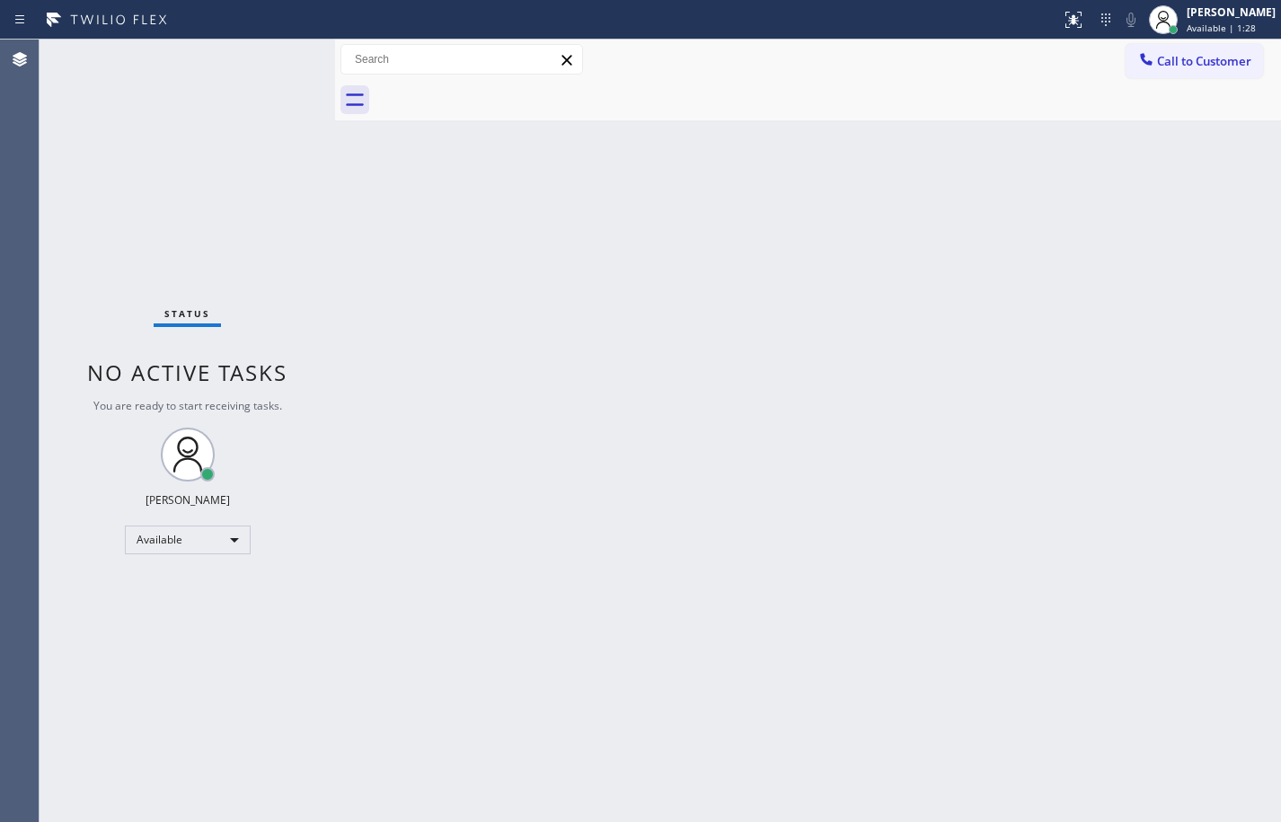
click at [1251, 174] on div "Back to Dashboard Change Sender ID Customers Technicians Select a contact Outbo…" at bounding box center [808, 431] width 946 height 783
click at [1222, 302] on div "Back to Dashboard Change Sender ID Customers Technicians Select a contact Outbo…" at bounding box center [808, 431] width 946 height 783
click at [1093, 283] on div "Back to Dashboard Change Sender ID Customers Technicians Select a contact Outbo…" at bounding box center [808, 431] width 946 height 783
click at [1243, 318] on div "Back to Dashboard Change Sender ID Customers Technicians Select a contact Outbo…" at bounding box center [808, 431] width 946 height 783
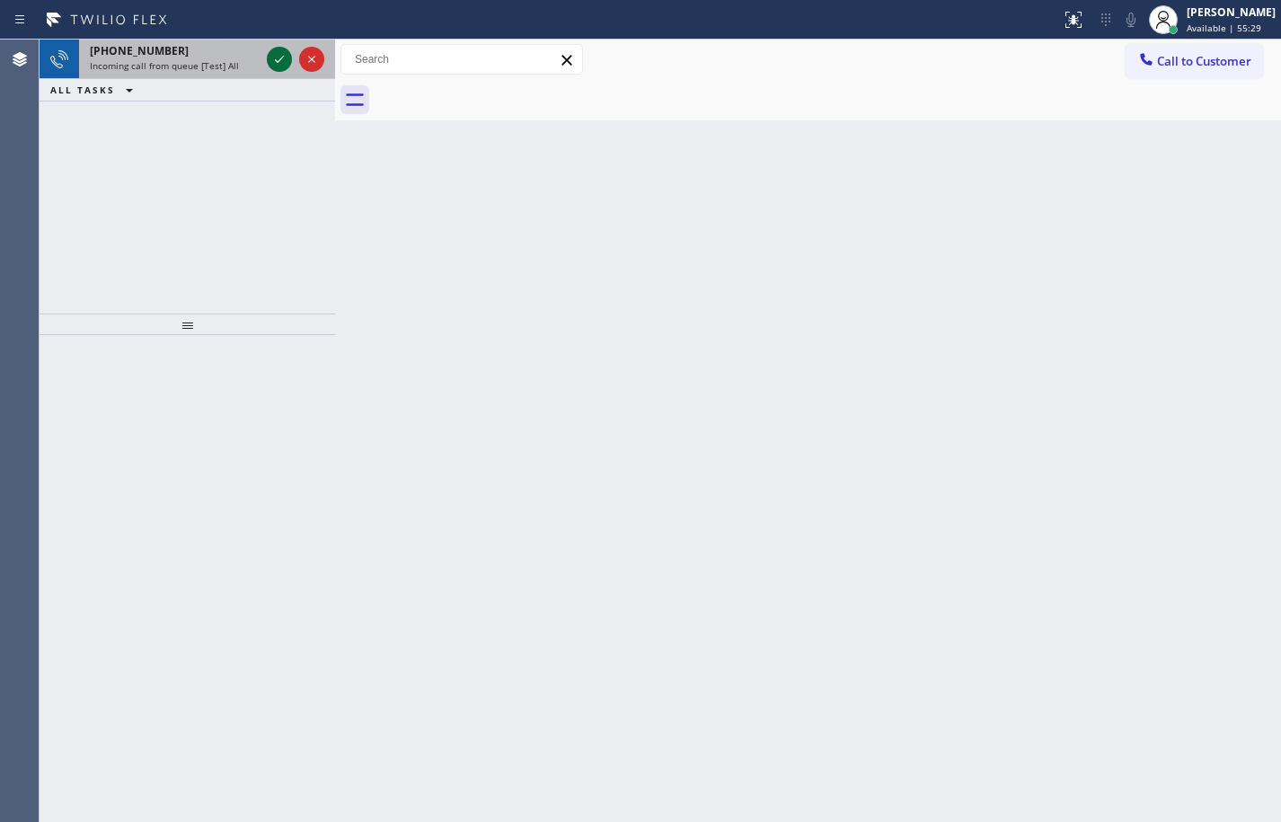
click at [284, 58] on icon at bounding box center [280, 60] width 22 height 22
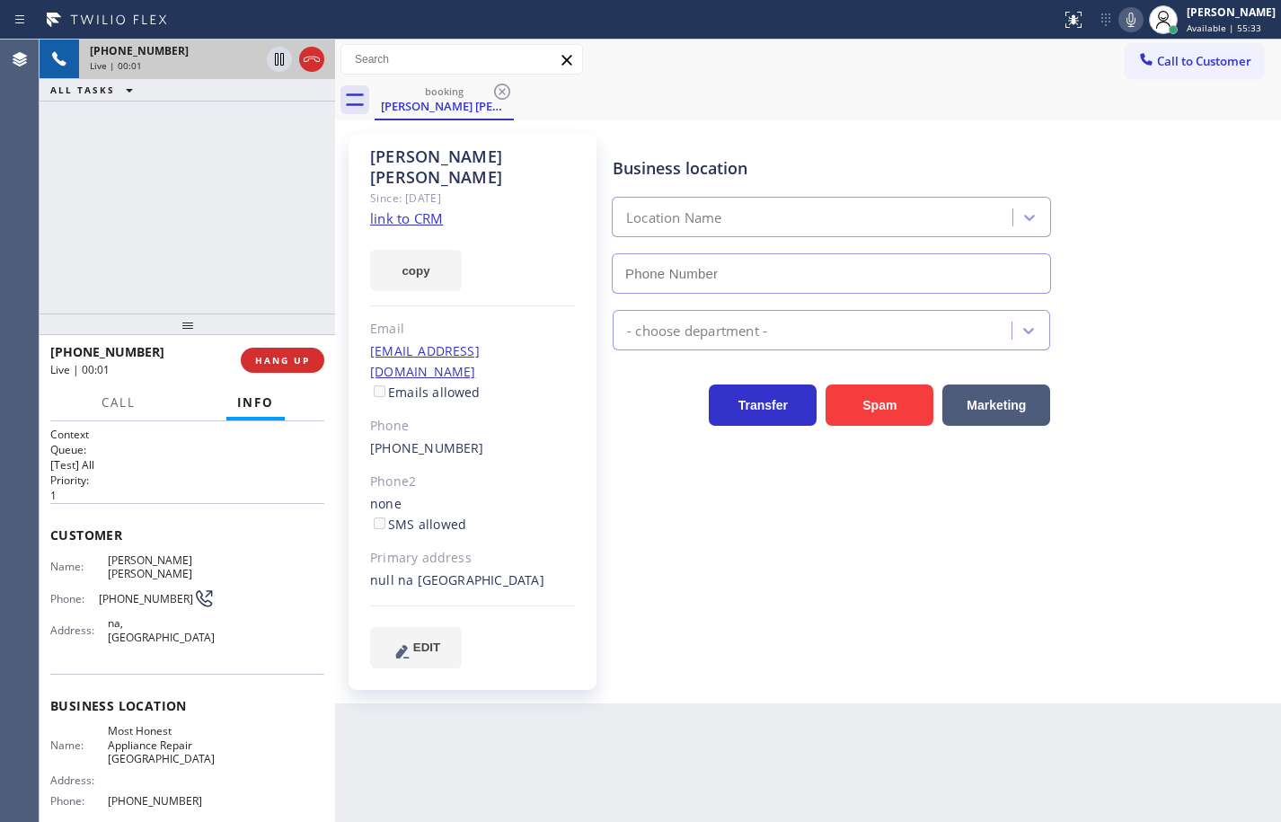
type input "[PHONE_NUMBER]"
click at [434, 209] on link "link to CRM" at bounding box center [406, 218] width 73 height 18
click at [320, 362] on button "HANG UP" at bounding box center [283, 360] width 84 height 25
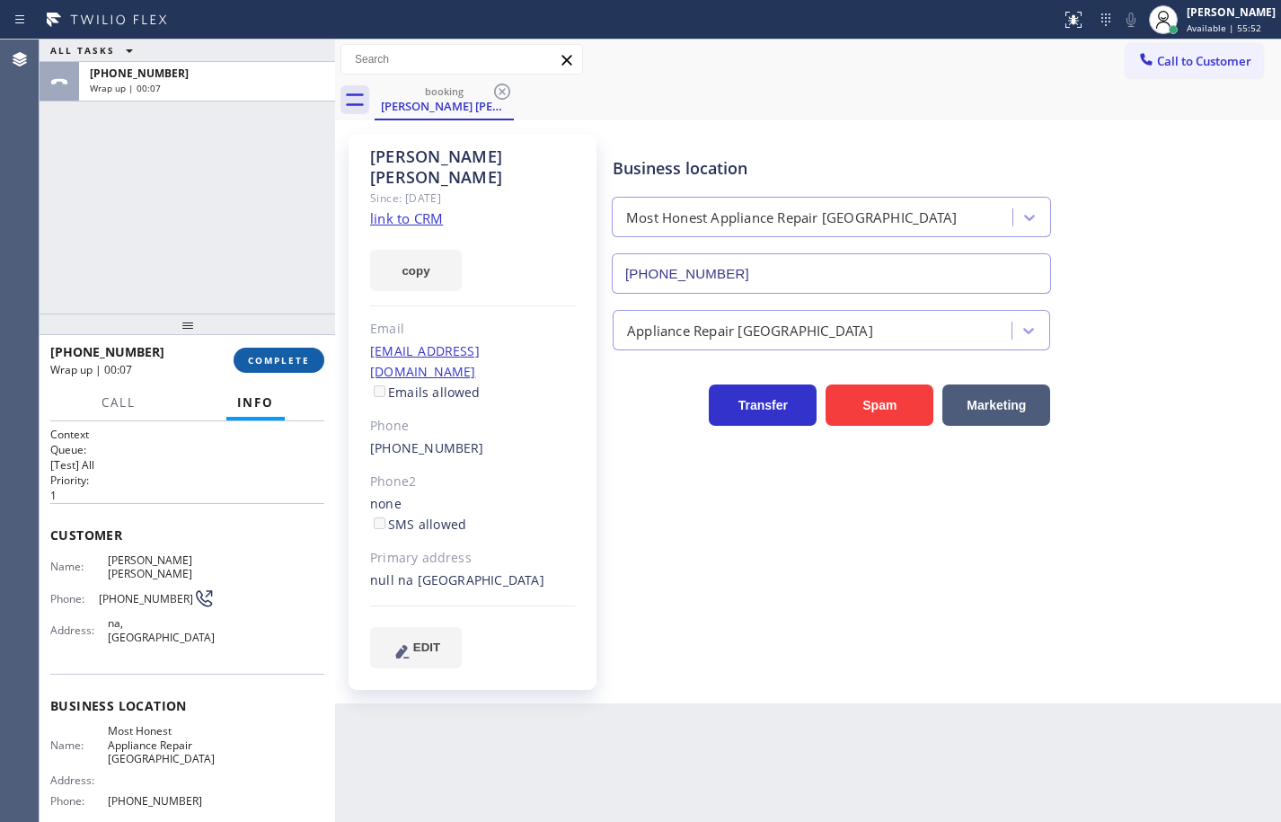
click at [270, 361] on span "COMPLETE" at bounding box center [279, 360] width 62 height 13
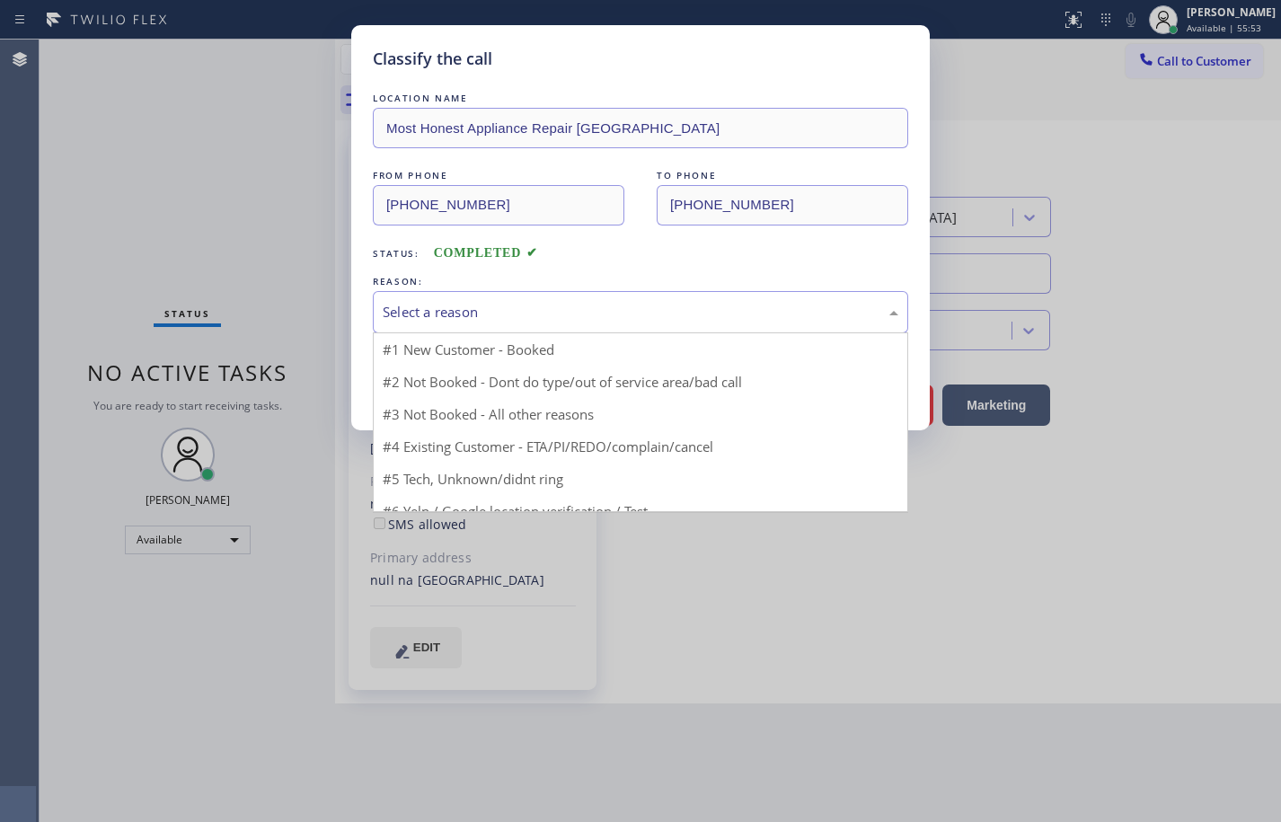
click at [588, 307] on div "Select a reason" at bounding box center [641, 312] width 516 height 21
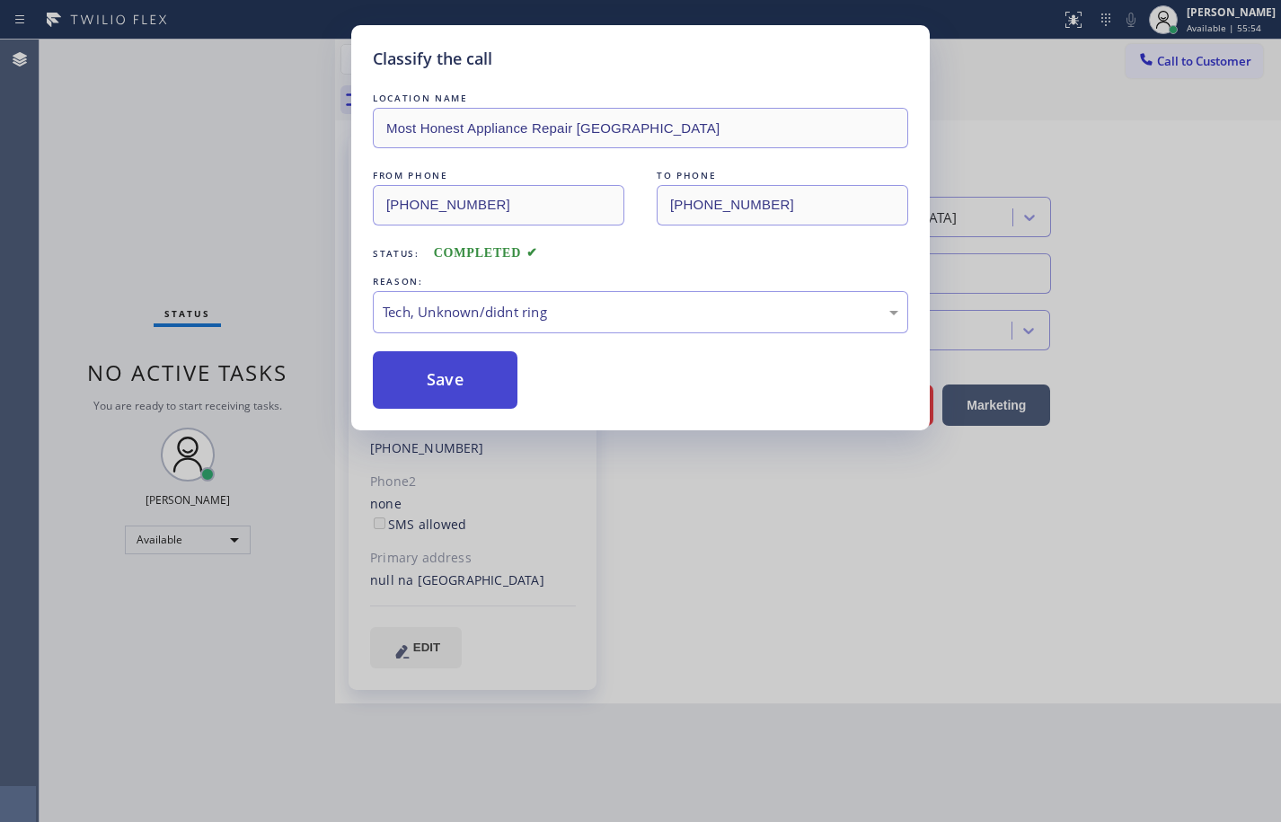
click at [488, 386] on button "Save" at bounding box center [445, 380] width 145 height 58
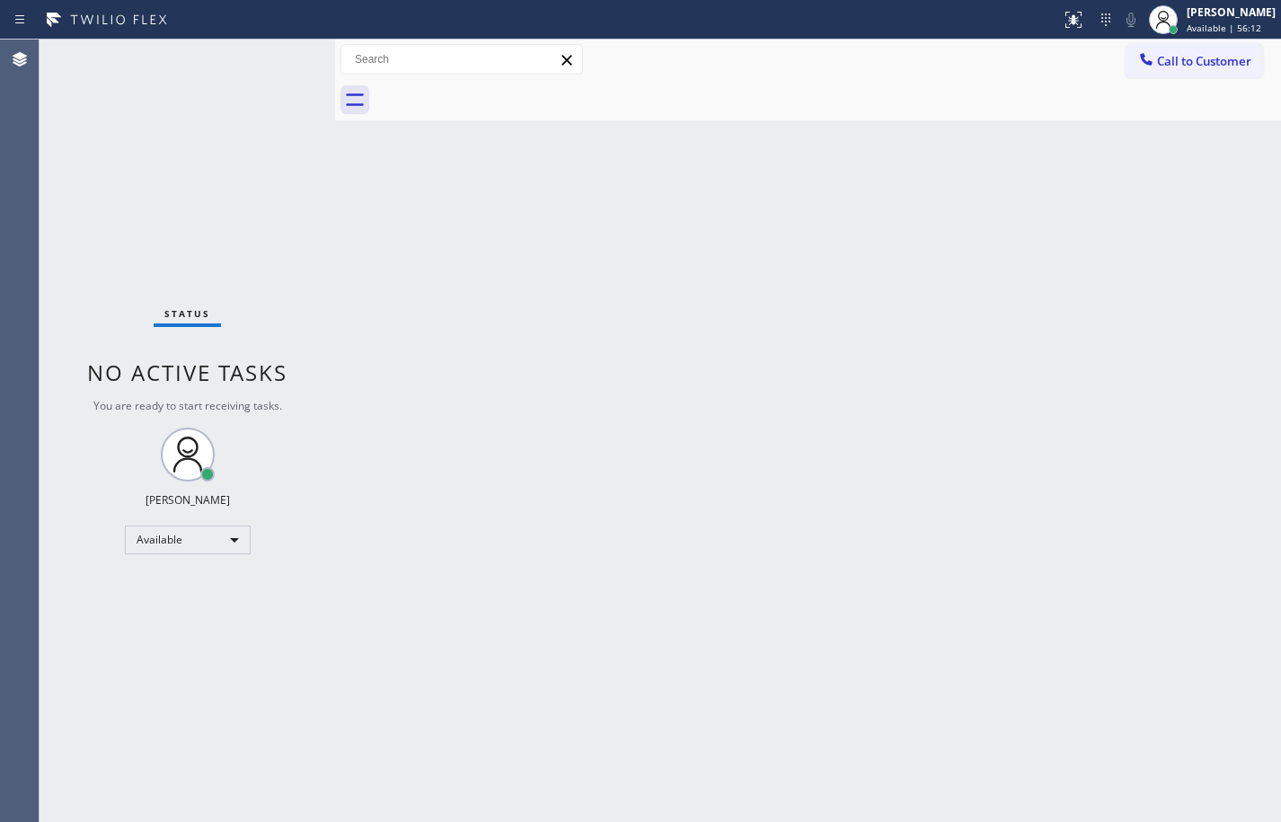
click at [734, 191] on div "Back to Dashboard Change Sender ID Customers Technicians Select a contact Outbo…" at bounding box center [808, 431] width 946 height 783
click at [1229, 16] on div "[PERSON_NAME]" at bounding box center [1230, 11] width 91 height 15
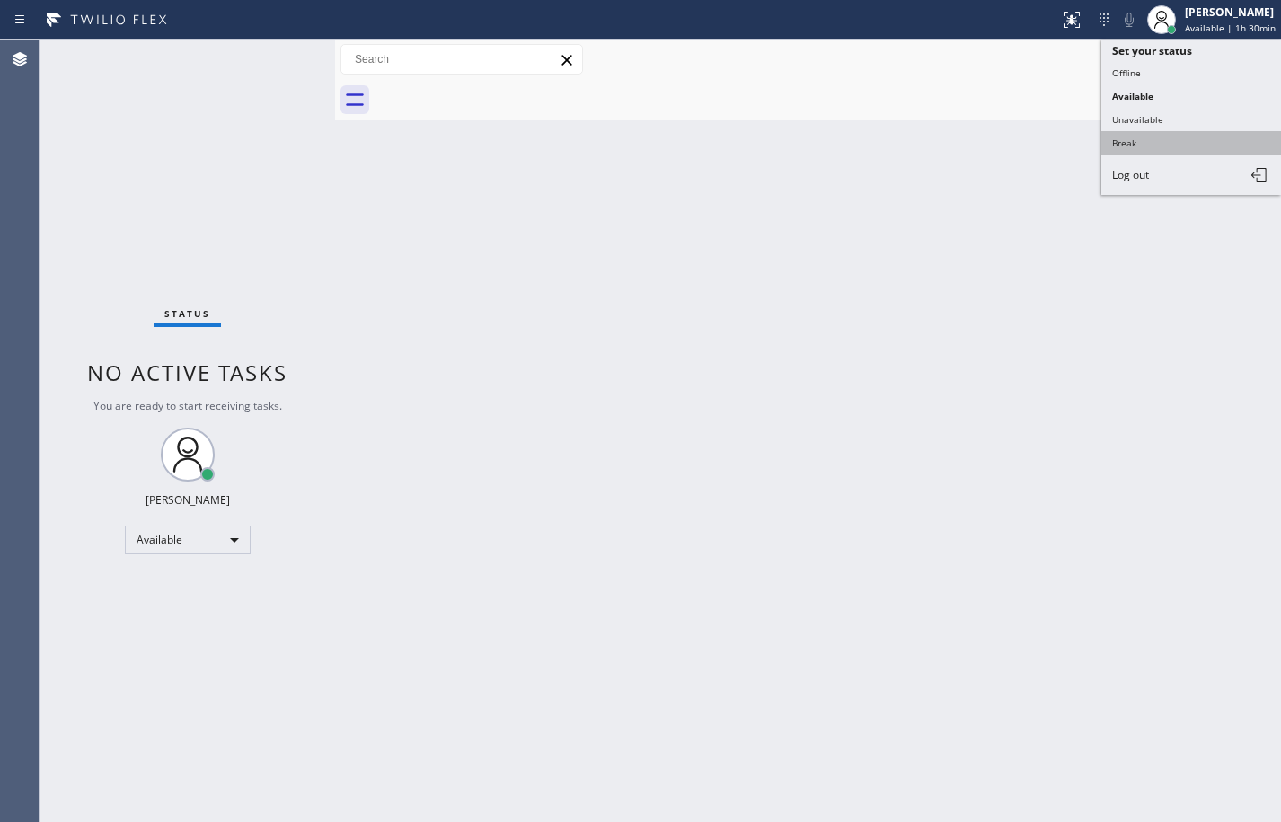
click at [1157, 139] on button "Break" at bounding box center [1192, 142] width 180 height 23
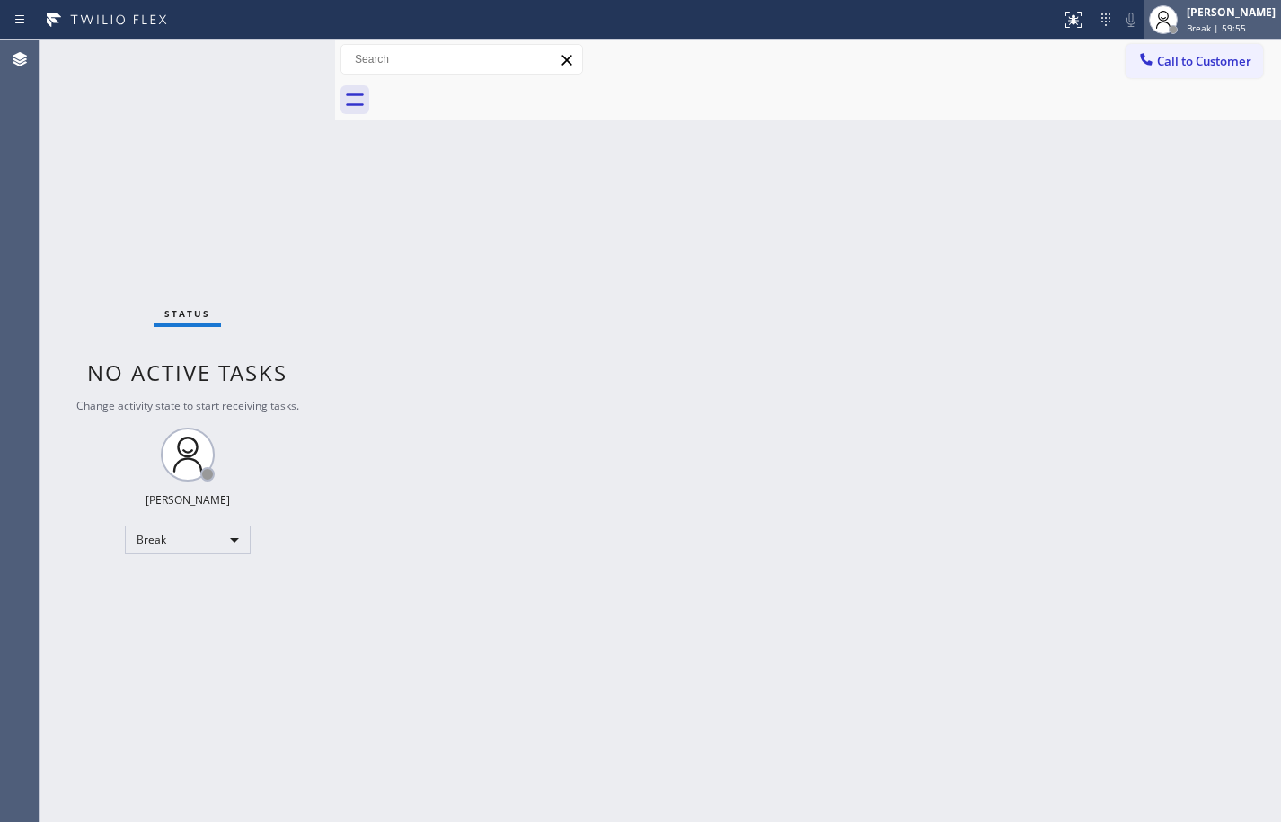
click at [1225, 33] on span "Break | 59:55" at bounding box center [1216, 28] width 59 height 13
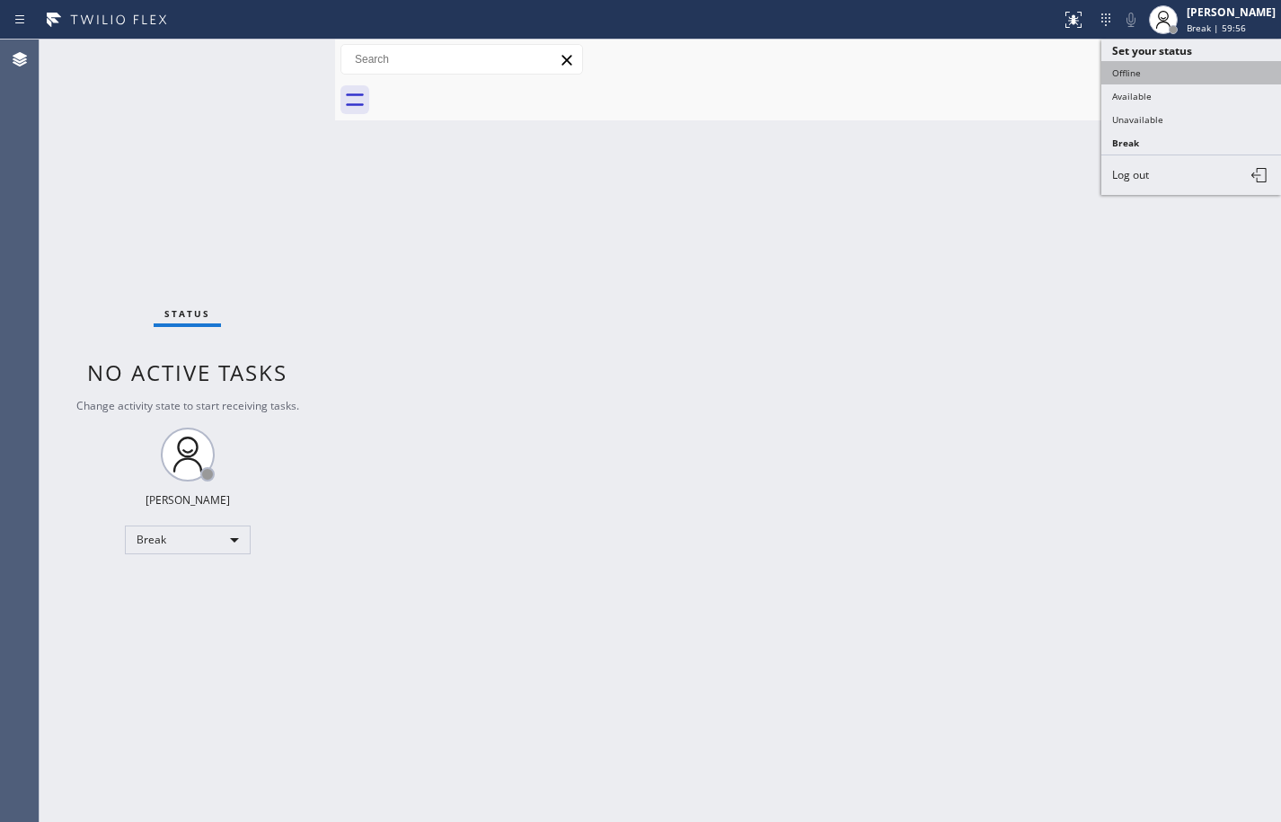
click at [1209, 82] on button "Offline" at bounding box center [1192, 72] width 180 height 23
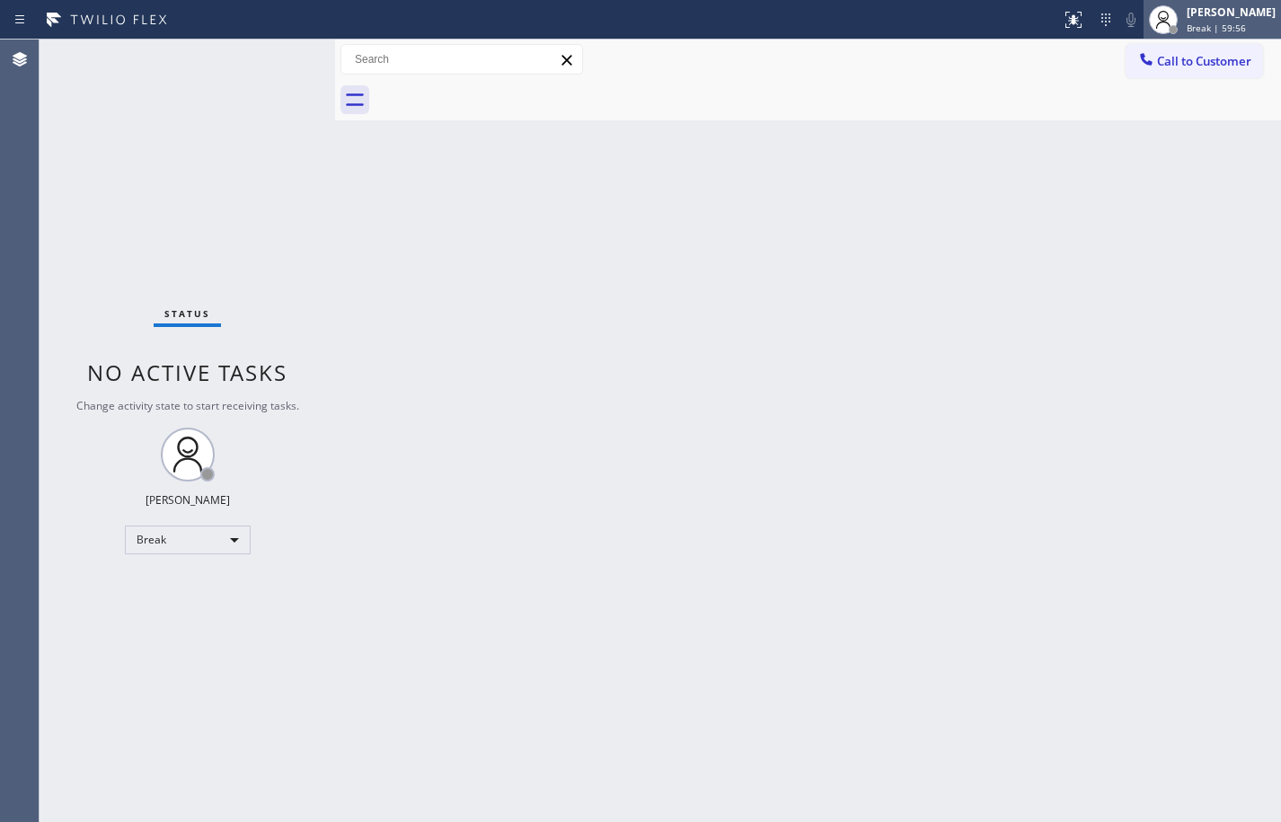
click at [1208, 22] on span "Break | 59:56" at bounding box center [1216, 28] width 59 height 13
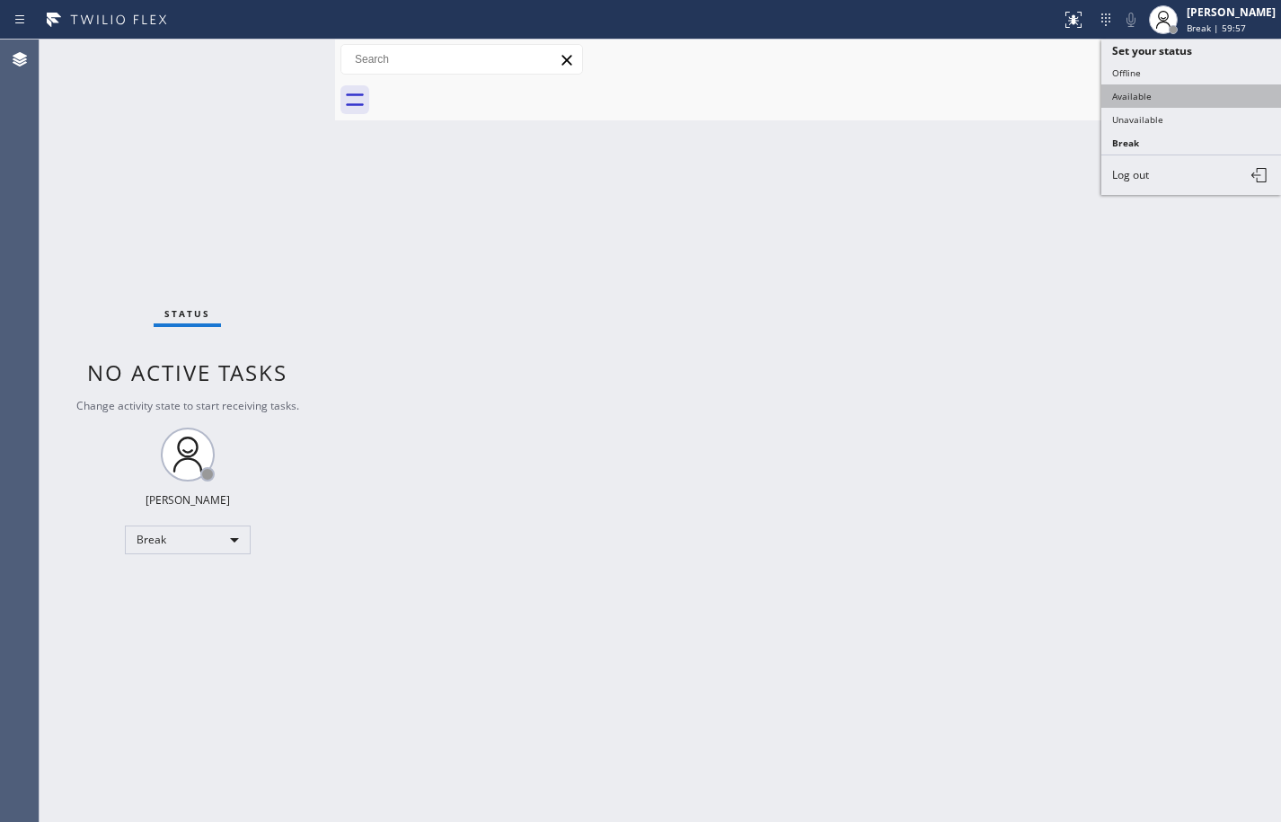
click at [1174, 91] on button "Available" at bounding box center [1192, 95] width 180 height 23
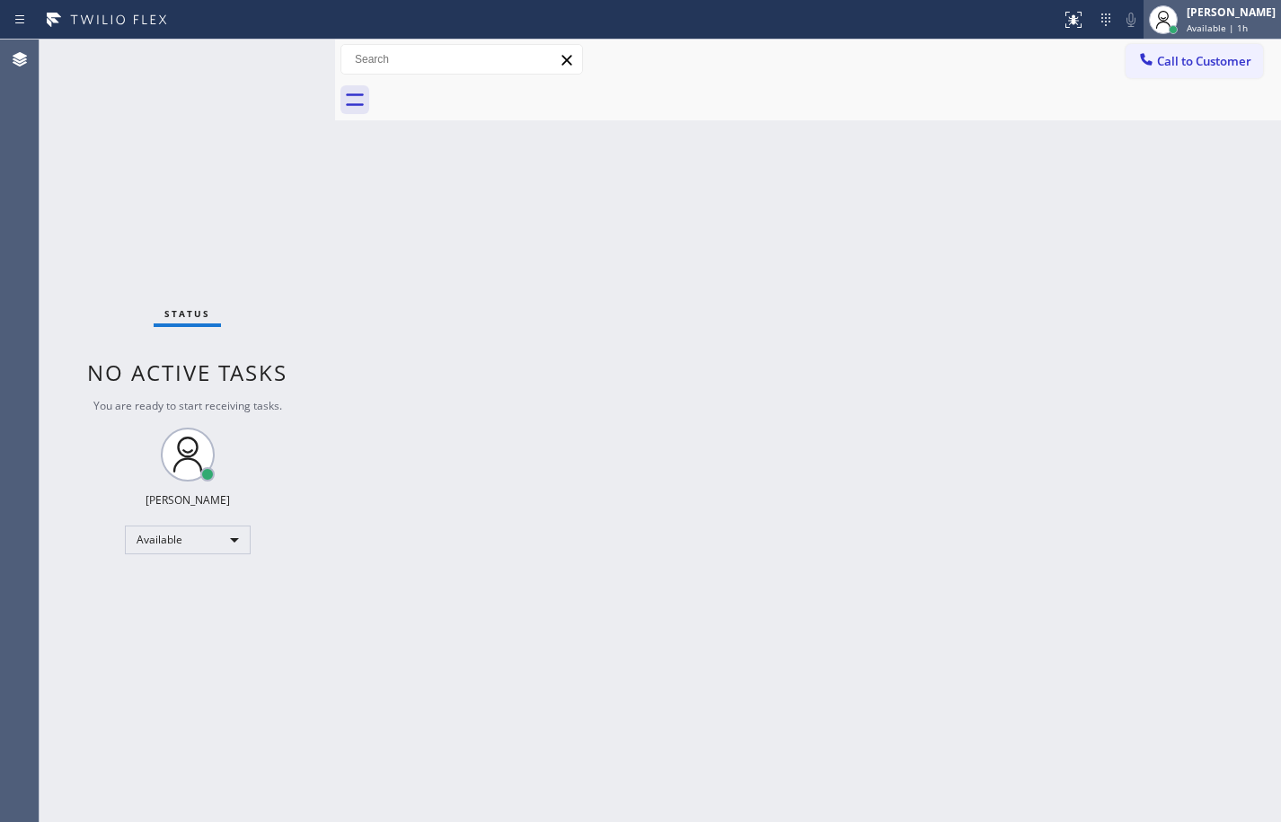
click at [1191, 25] on span "Available | 1h" at bounding box center [1217, 28] width 61 height 13
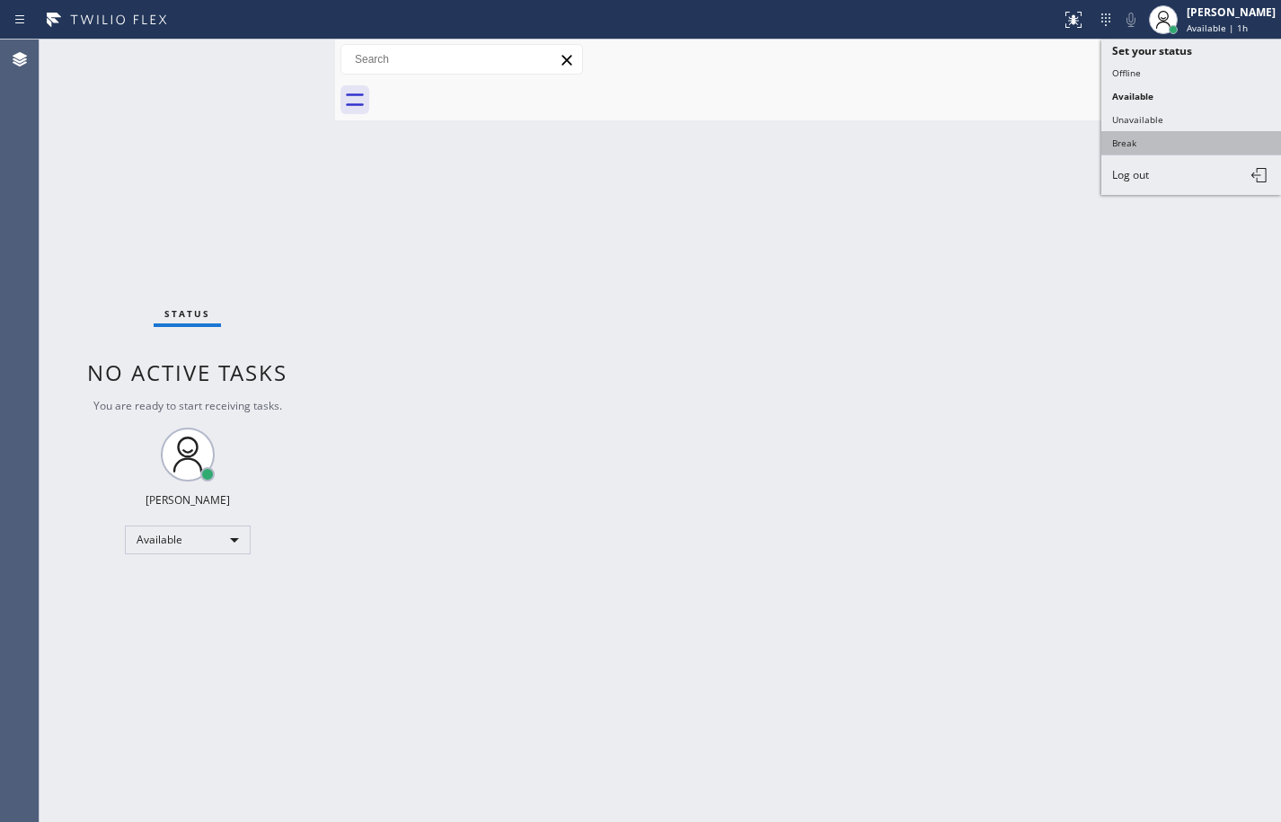
click at [1158, 136] on button "Break" at bounding box center [1192, 142] width 180 height 23
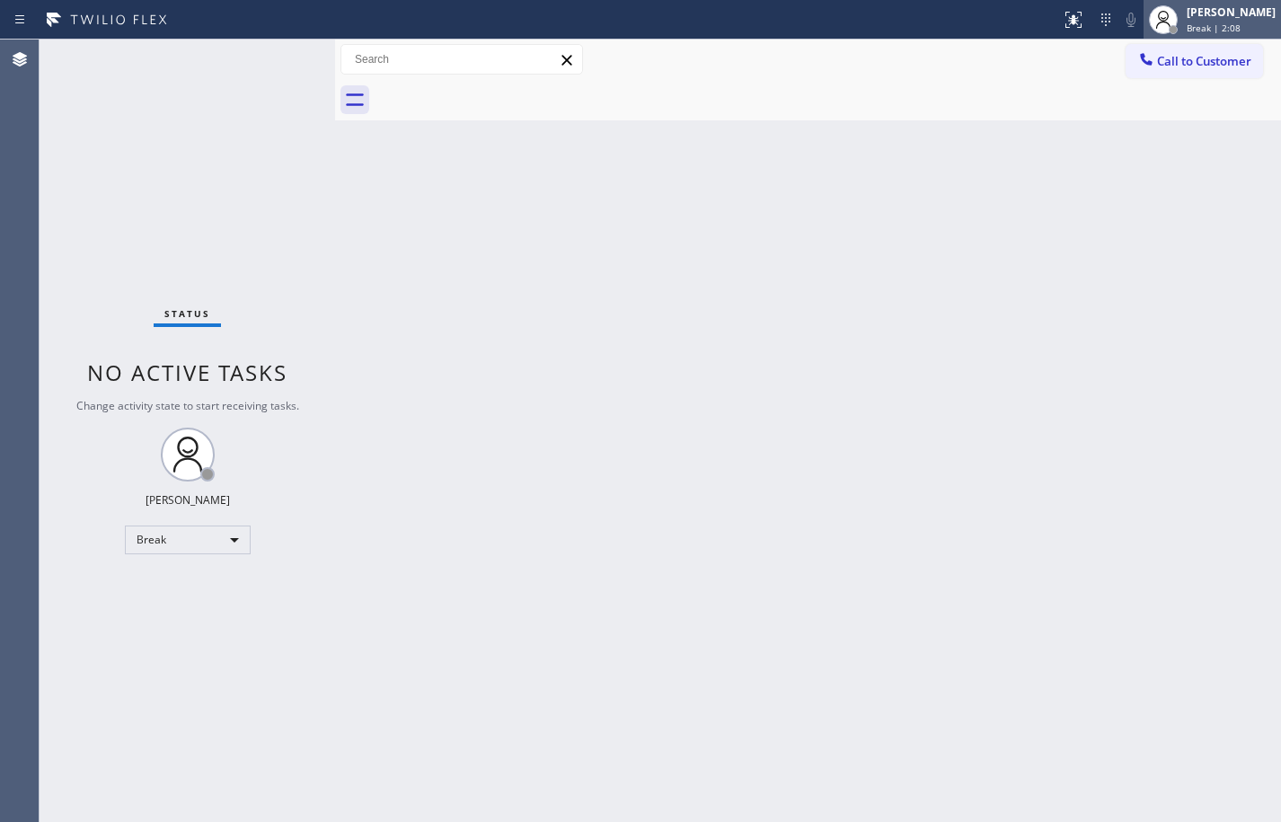
click at [1228, 25] on div "Break | 2:08" at bounding box center [1231, 28] width 89 height 13
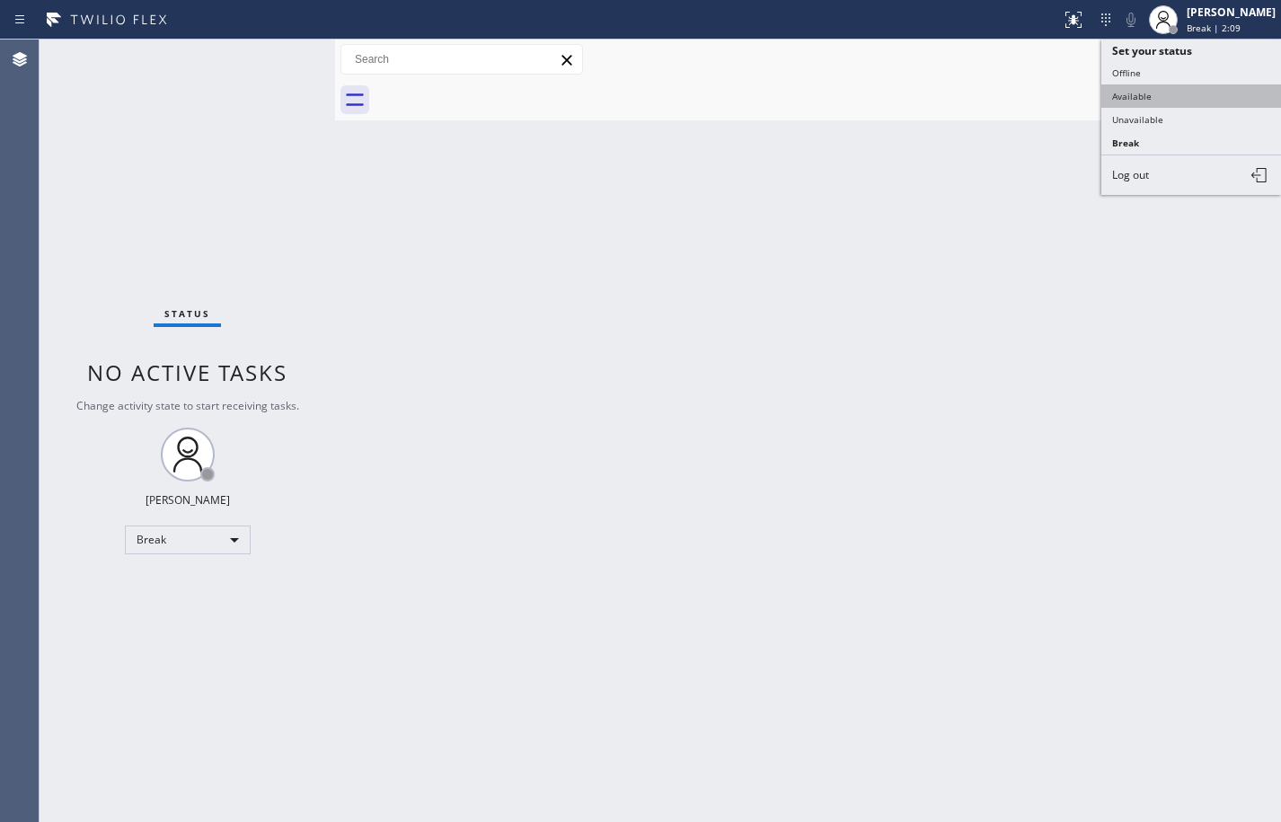
click at [1196, 100] on button "Available" at bounding box center [1192, 95] width 180 height 23
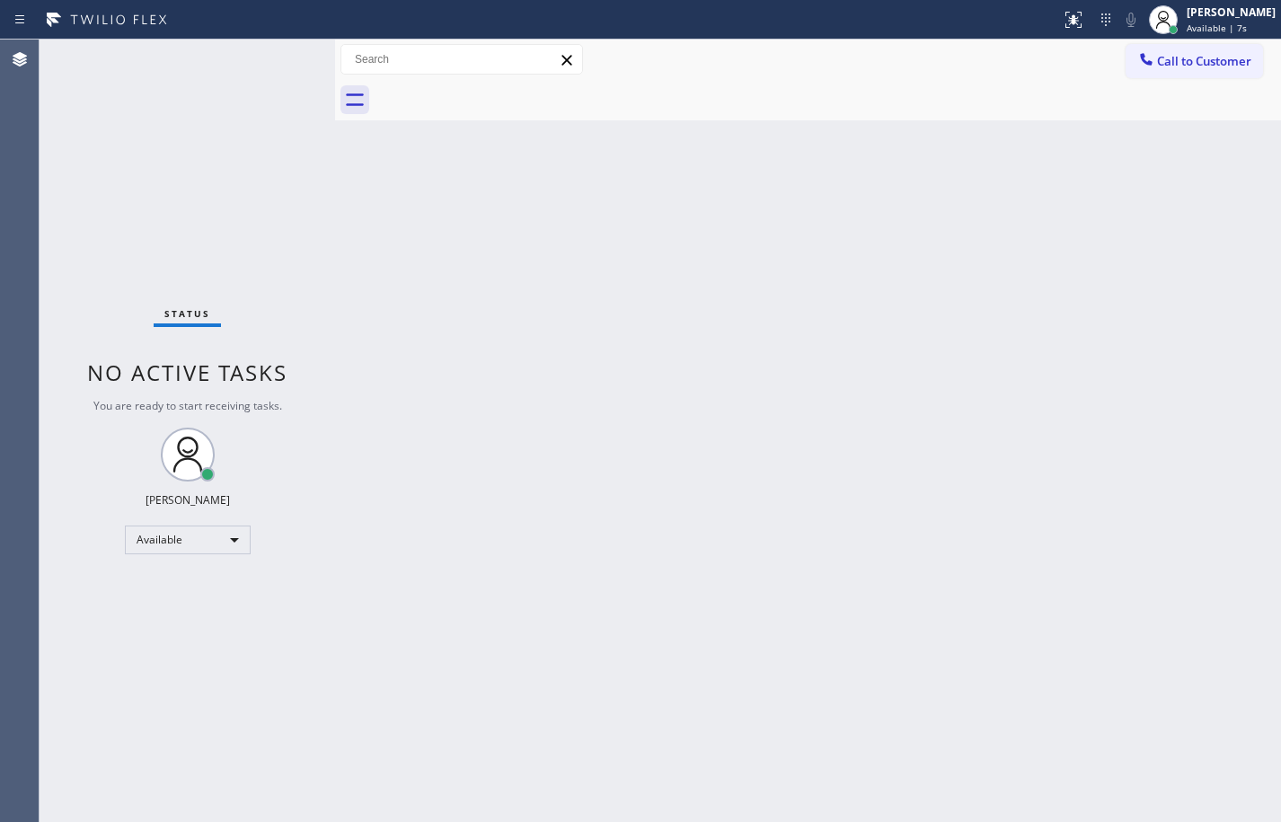
click at [1257, 478] on div "Back to Dashboard Change Sender ID Customers Technicians Select a contact Outbo…" at bounding box center [808, 431] width 946 height 783
